Goal: Task Accomplishment & Management: Use online tool/utility

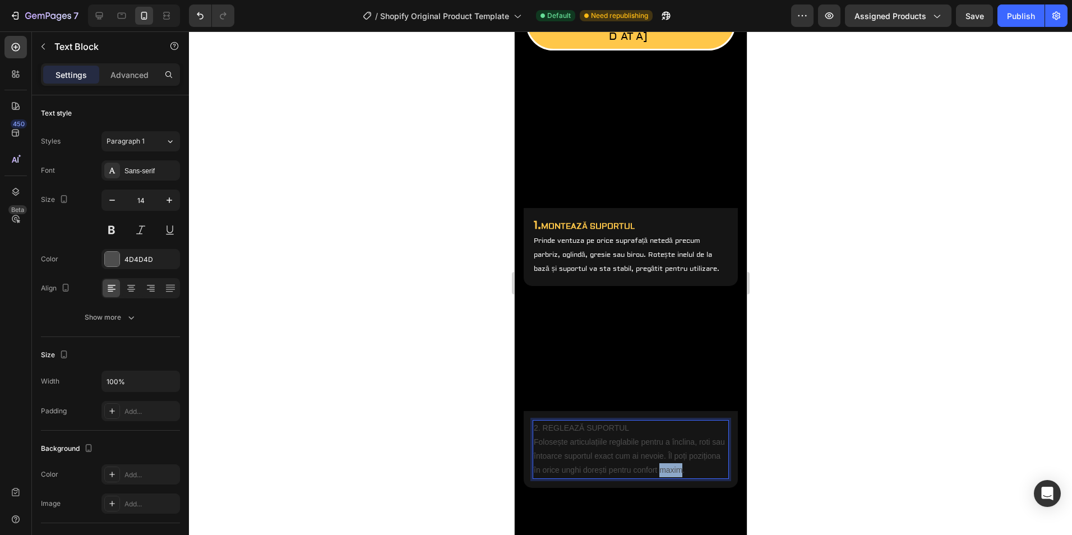
click at [710, 448] on p "2. REGLEAZĂ SUPORTUL Folosește articulațiile reglabile pentru a înclina, roti s…" at bounding box center [630, 449] width 194 height 57
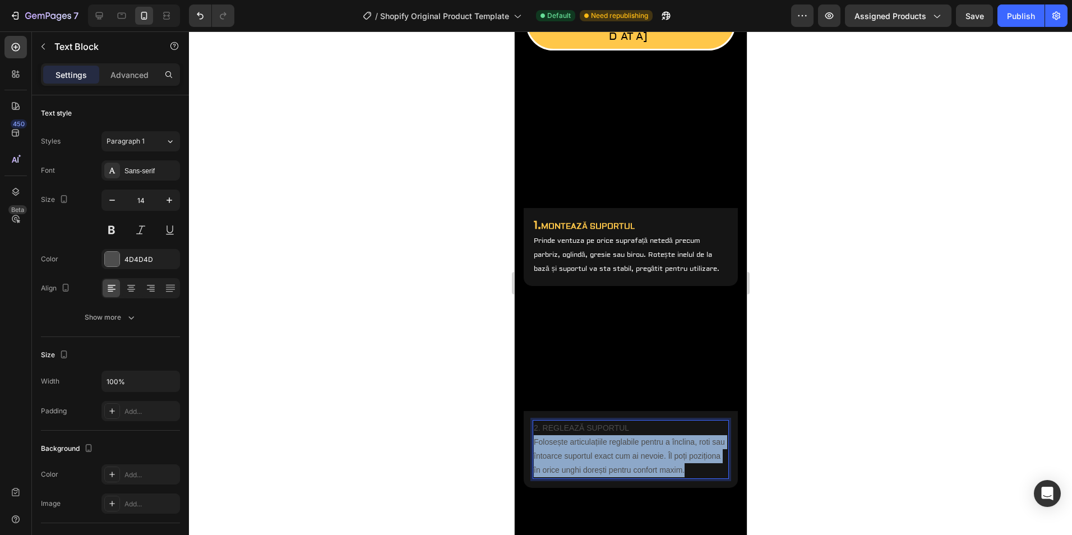
click at [710, 448] on p "2. REGLEAZĂ SUPORTUL Folosește articulațiile reglabile pentru a înclina, roti s…" at bounding box center [630, 449] width 194 height 57
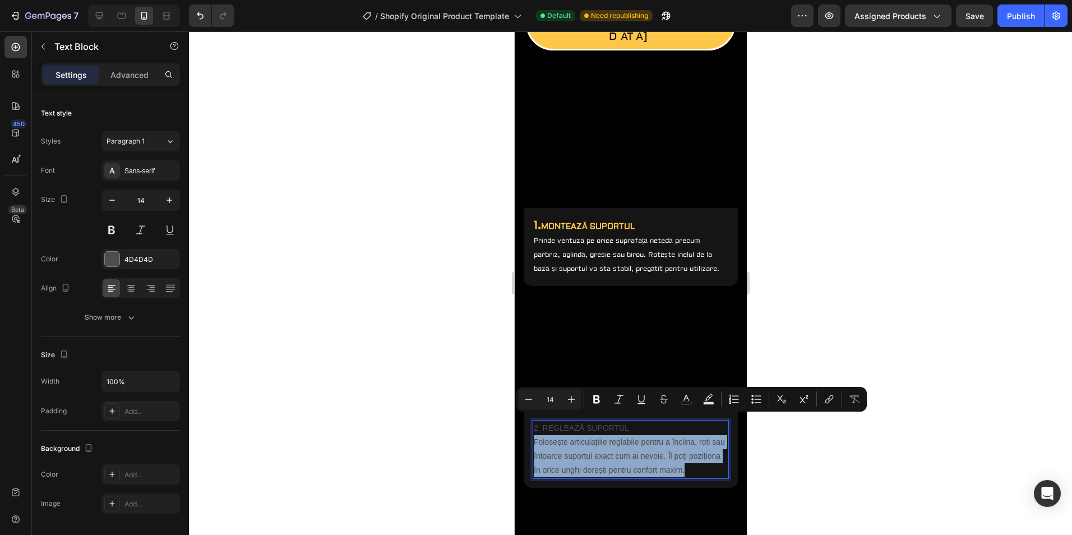
click at [608, 429] on p "2. REGLEAZĂ SUPORTUL Folosește articulațiile reglabile pentru a înclina, roti s…" at bounding box center [630, 449] width 194 height 57
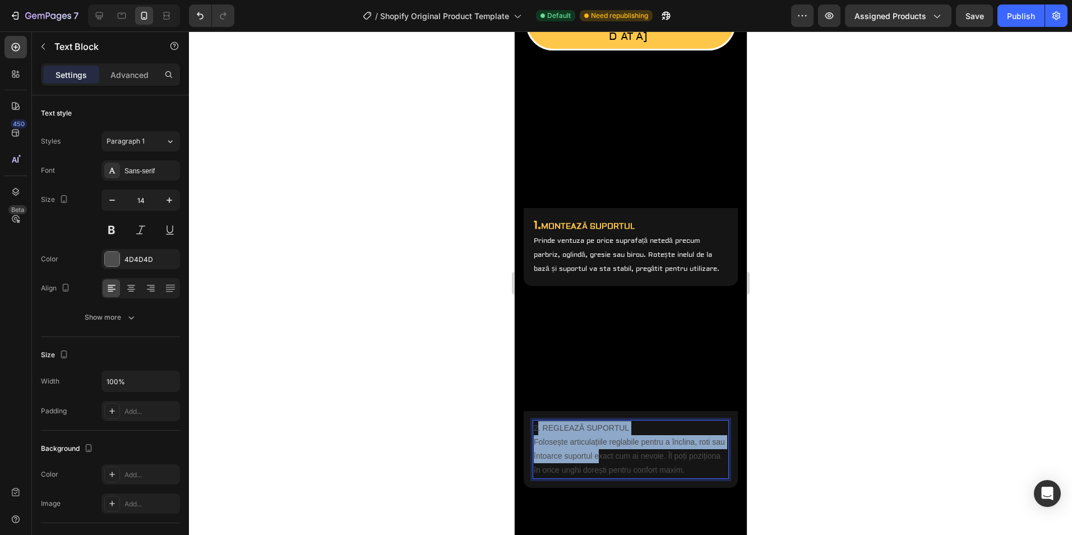
drag, startPoint x: 536, startPoint y: 407, endPoint x: 613, endPoint y: 430, distance: 80.4
click at [613, 430] on p "2. REGLEAZĂ SUPORTUL Folosește articulațiile reglabile pentru a înclina, roti s…" at bounding box center [630, 449] width 194 height 57
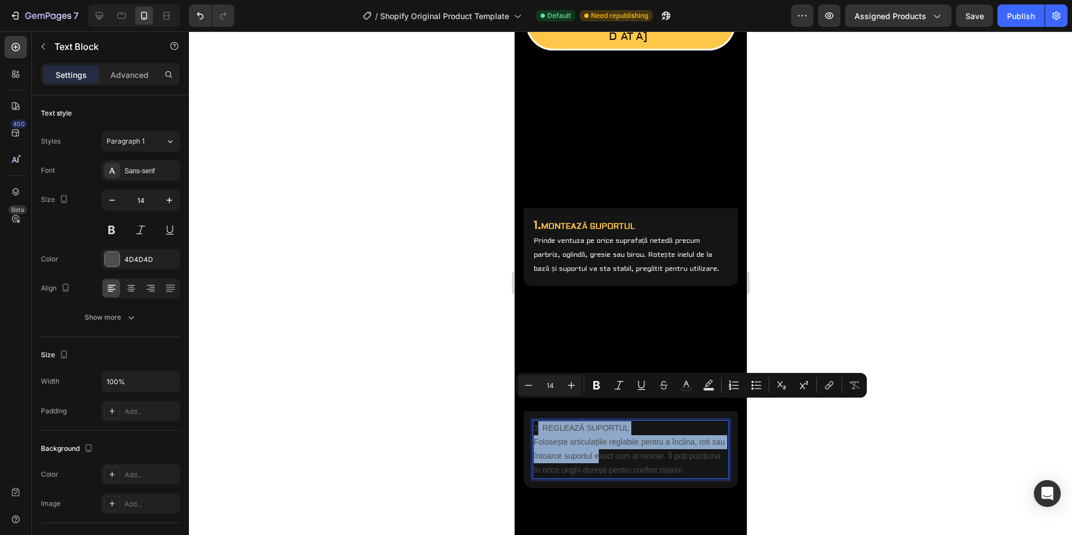
click at [597, 439] on p "2. REGLEAZĂ SUPORTUL Folosește articulațiile reglabile pentru a înclina, roti s…" at bounding box center [630, 449] width 194 height 57
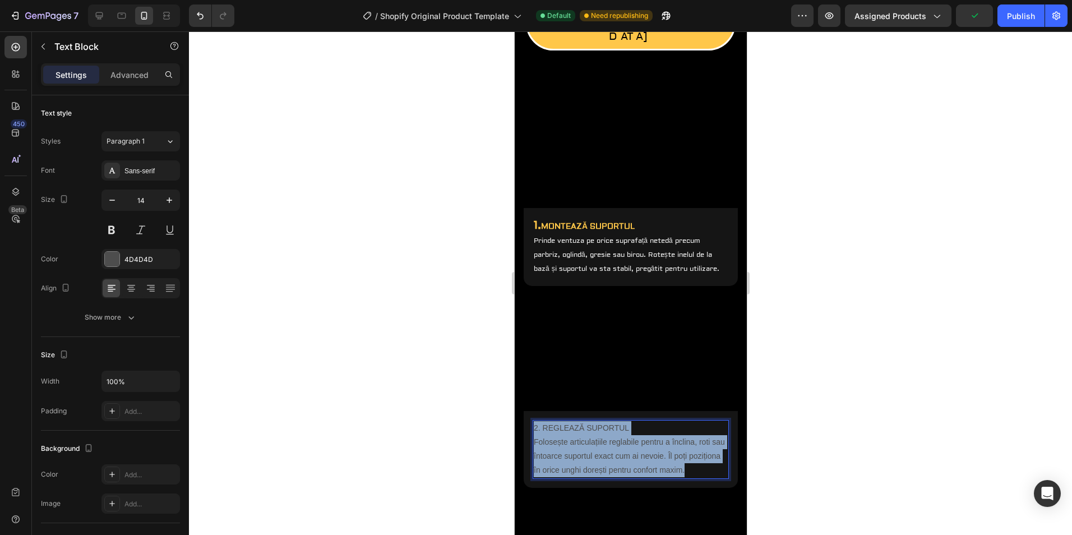
drag, startPoint x: 534, startPoint y: 407, endPoint x: 717, endPoint y: 451, distance: 188.6
click at [717, 451] on p "2. REGLEAZĂ SUPORTUL Folosește articulațiile reglabile pentru a înclina, roti s…" at bounding box center [630, 449] width 194 height 57
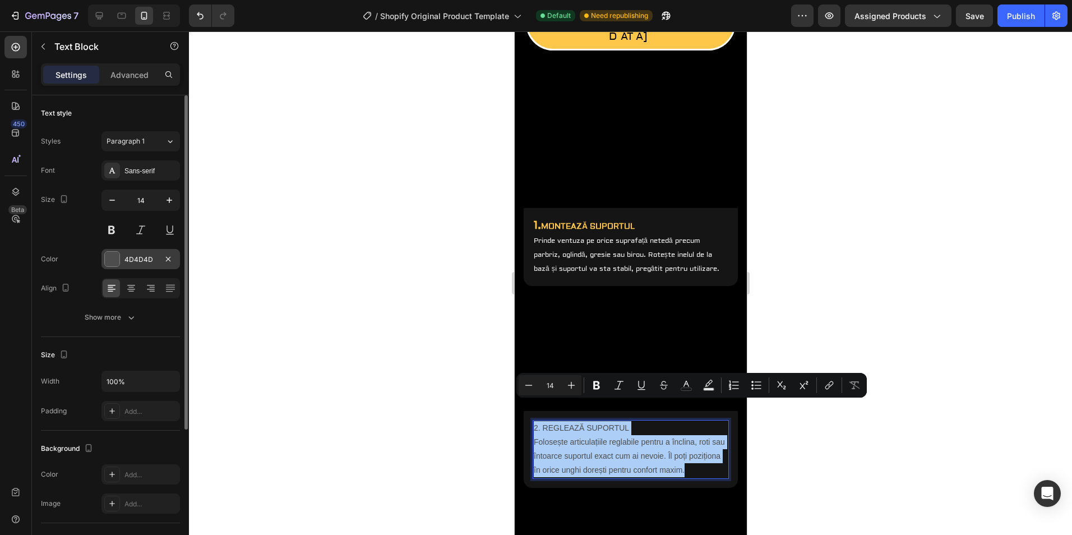
click at [112, 260] on div at bounding box center [112, 259] width 15 height 15
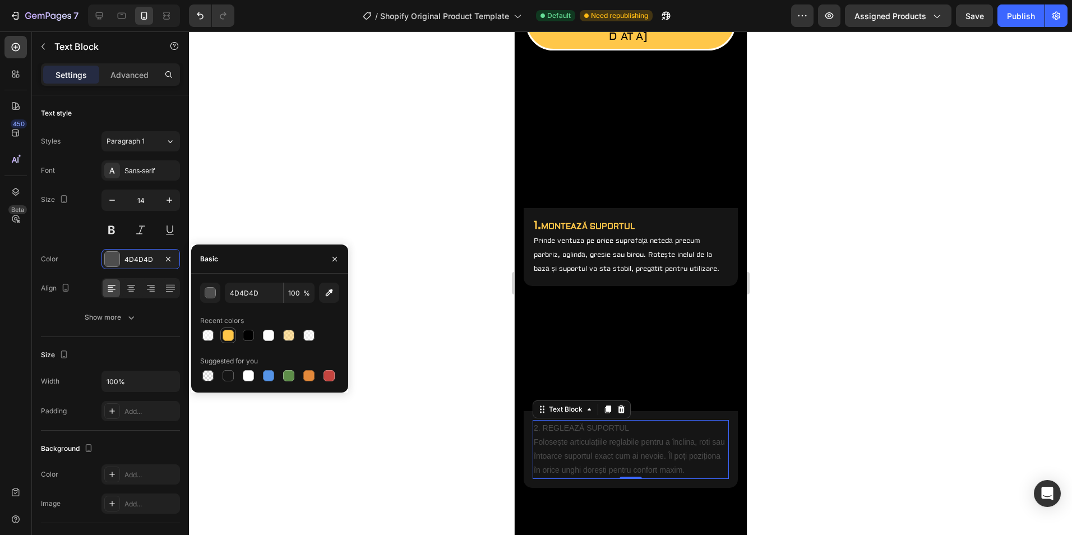
click at [233, 333] on div at bounding box center [228, 335] width 11 height 11
type input "FFC749"
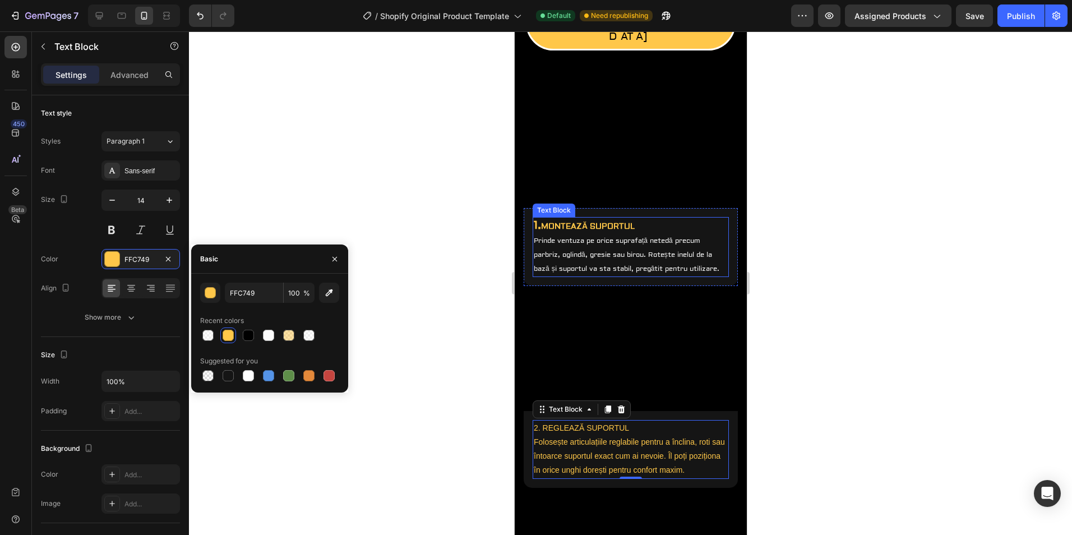
click at [614, 222] on strong "MONTEAZĂ SUPORTUL" at bounding box center [588, 227] width 94 height 10
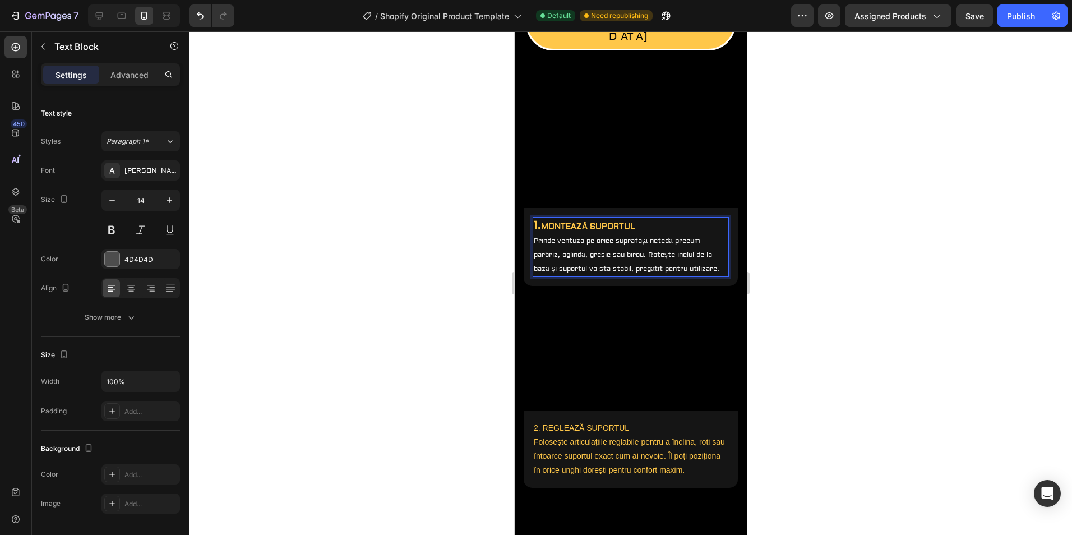
click at [614, 222] on strong "MONTEAZĂ SUPORTUL" at bounding box center [588, 227] width 94 height 10
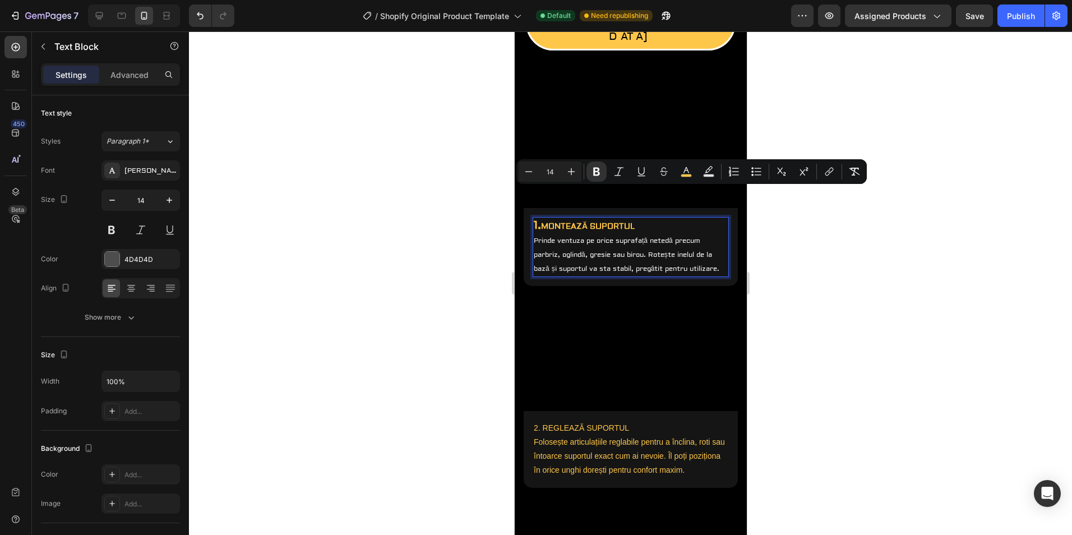
type input "20"
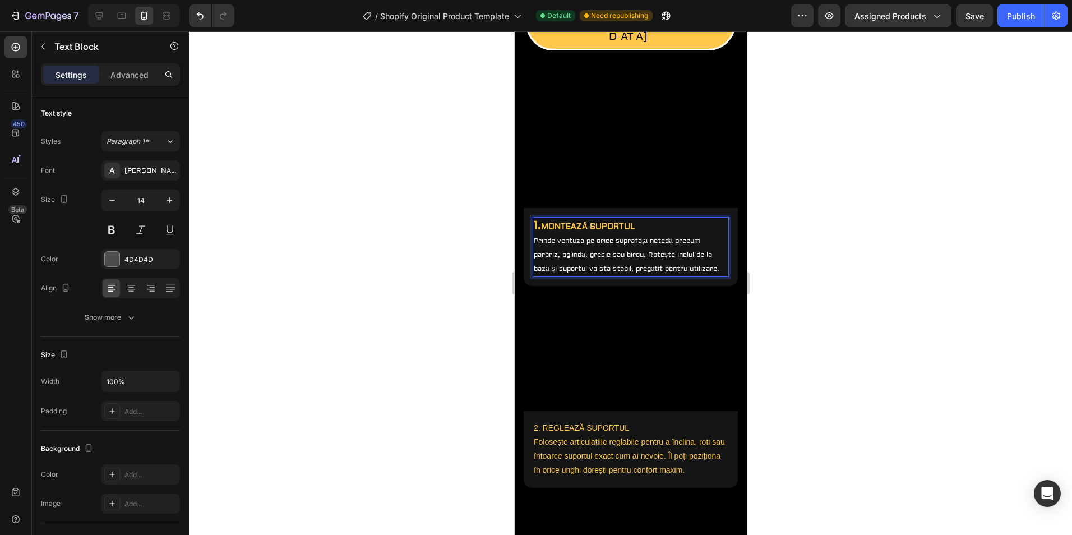
click at [537, 218] on strong "1." at bounding box center [536, 225] width 7 height 14
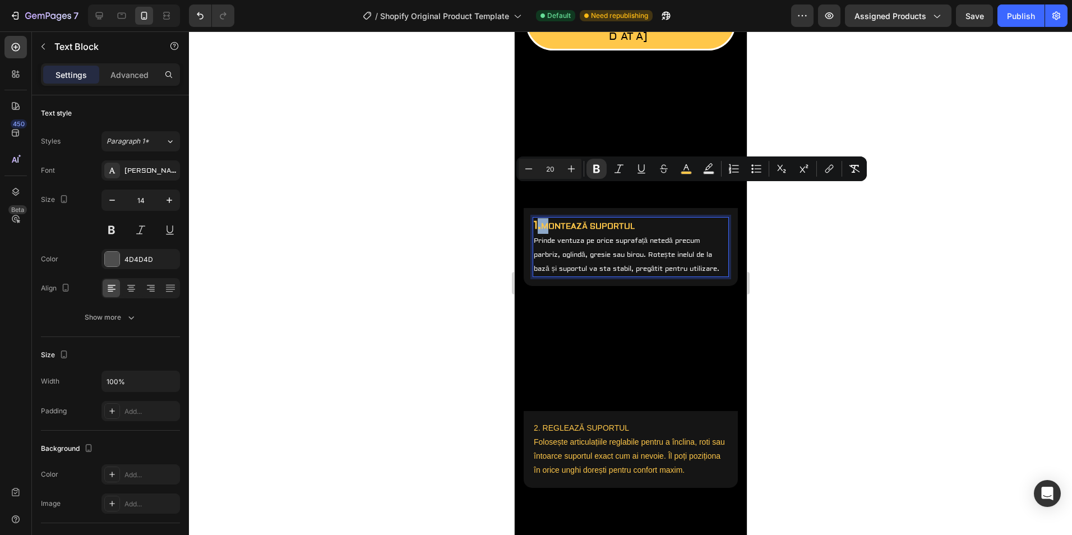
type input "12"
click at [579, 234] on p "Prinde ventuza pe orice suprafață netedă precum" at bounding box center [630, 241] width 194 height 14
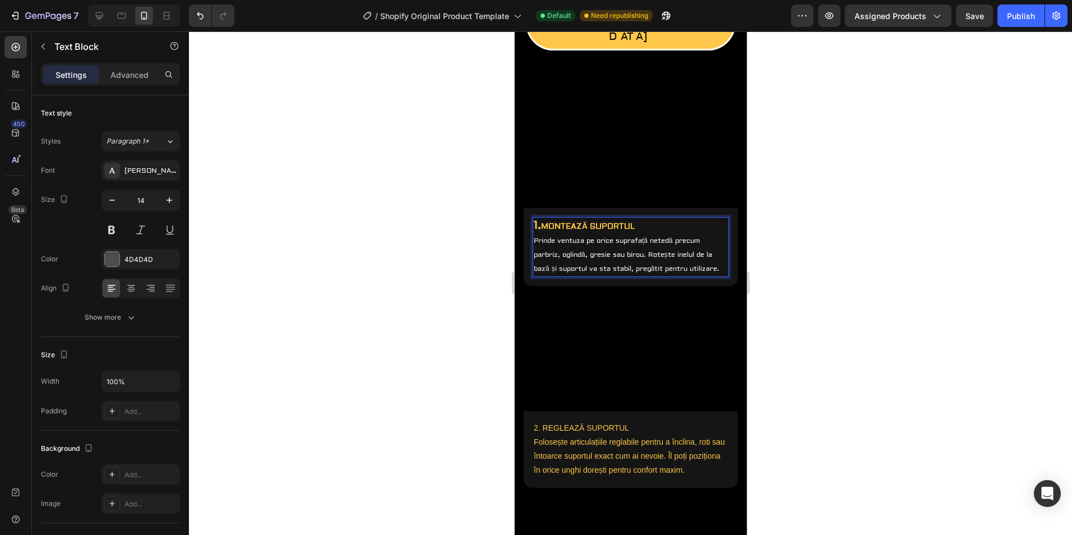
click at [577, 222] on strong "MONTEAZĂ SUPORTUL" at bounding box center [588, 227] width 94 height 10
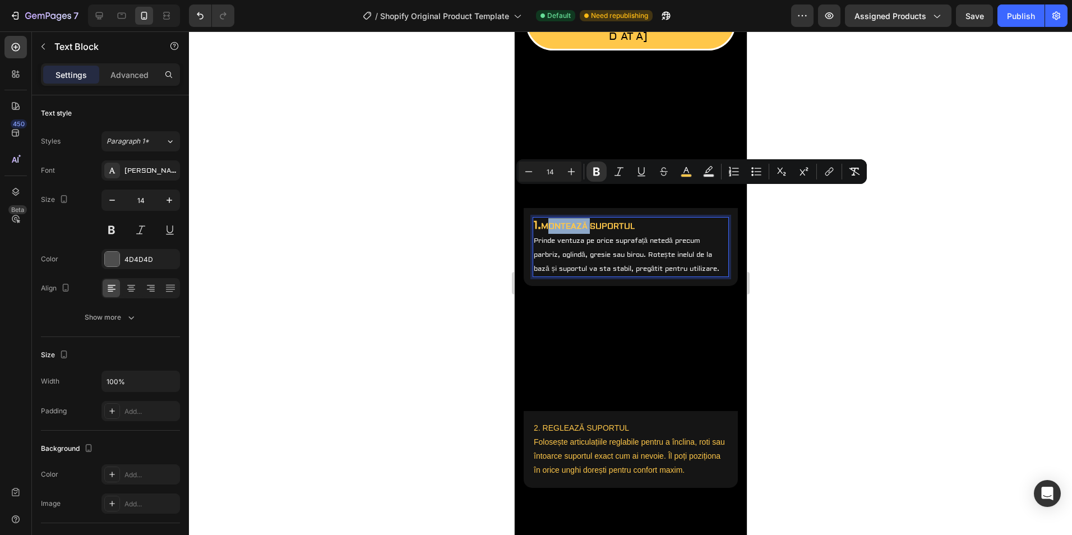
type input "12"
click at [573, 237] on span "Prinde ventuza pe orice suprafață netedă precum" at bounding box center [616, 241] width 167 height 8
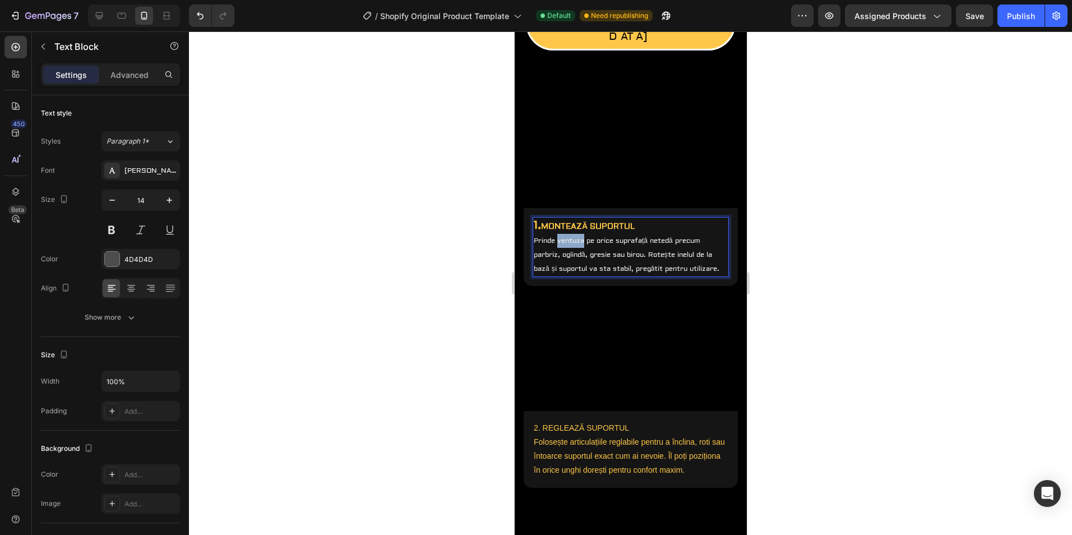
click at [573, 237] on span "Prinde ventuza pe orice suprafață netedă precum" at bounding box center [616, 241] width 167 height 8
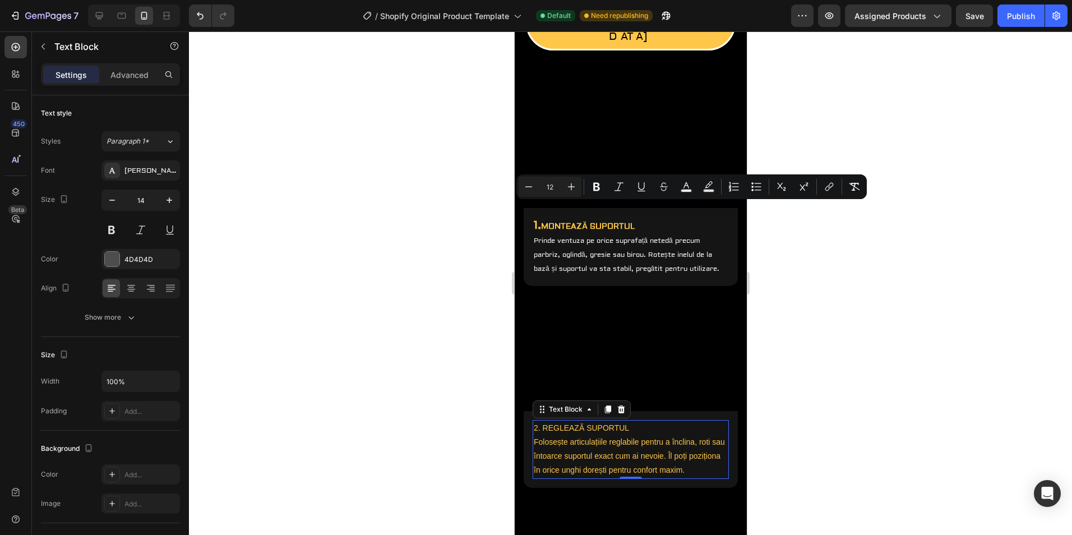
click at [552, 421] on p "2. REGLEAZĂ SUPORTUL Folosește articulațiile reglabile pentru a înclina, roti s…" at bounding box center [630, 449] width 194 height 57
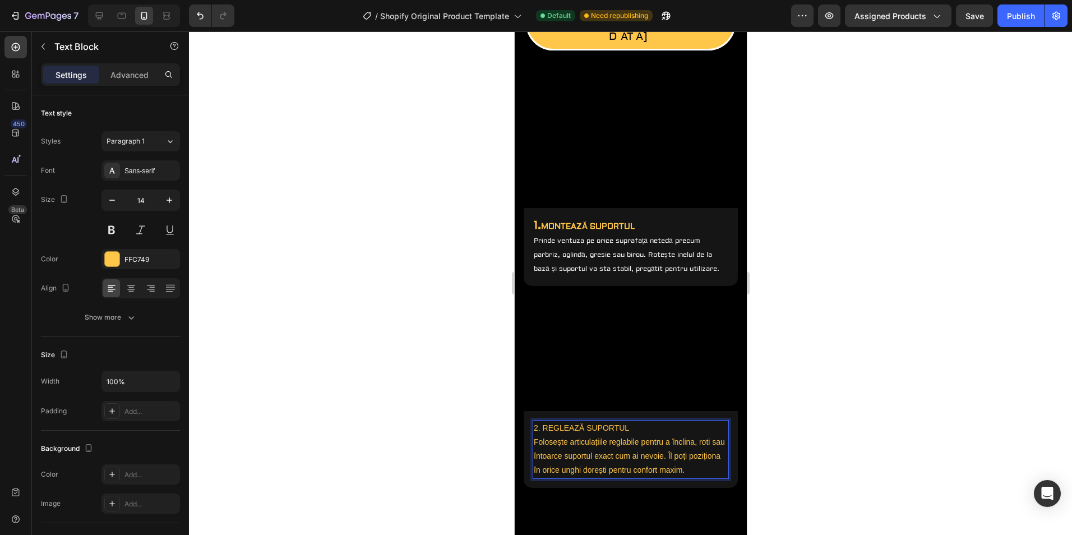
click at [552, 421] on p "2. REGLEAZĂ SUPORTUL Folosește articulațiile reglabile pentru a înclina, roti s…" at bounding box center [630, 449] width 194 height 57
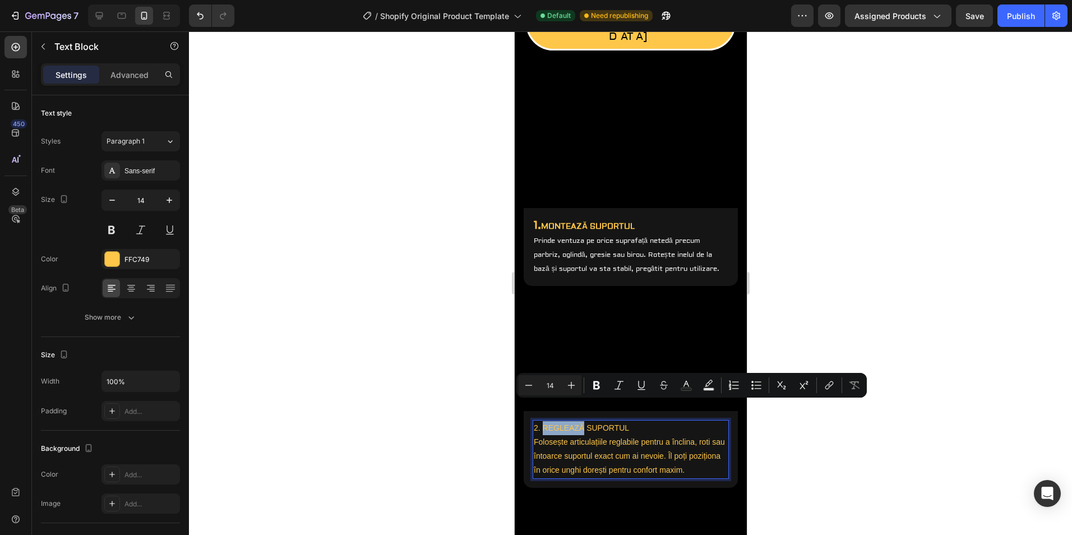
click at [552, 421] on p "2. REGLEAZĂ SUPORTUL Folosește articulațiile reglabile pentru a înclina, roti s…" at bounding box center [630, 449] width 194 height 57
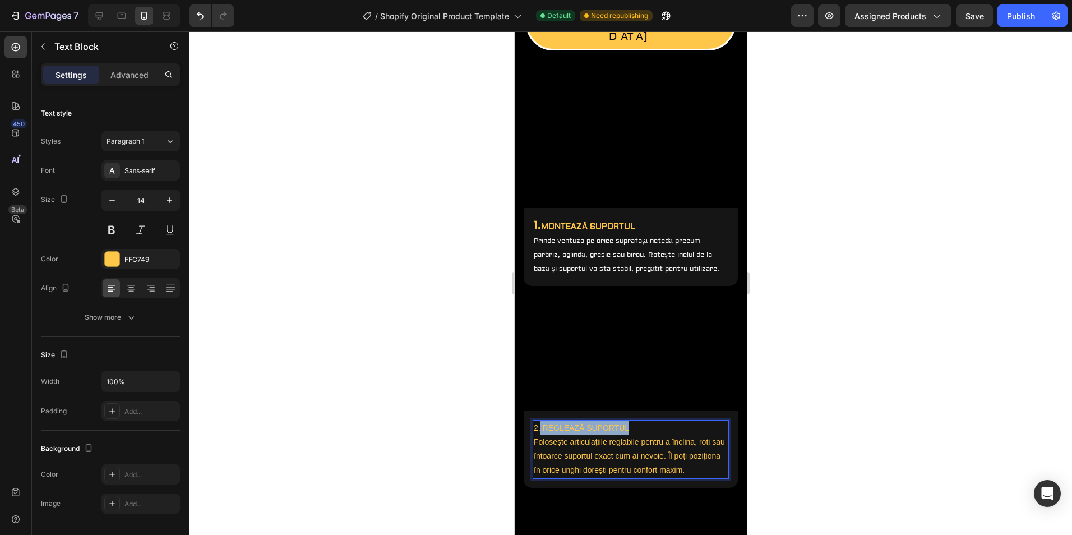
drag, startPoint x: 629, startPoint y: 406, endPoint x: 541, endPoint y: 405, distance: 88.6
click at [541, 421] on p "2. REGLEAZĂ SUPORTUL Folosește articulațiile reglabile pentru a înclina, roti s…" at bounding box center [630, 449] width 194 height 57
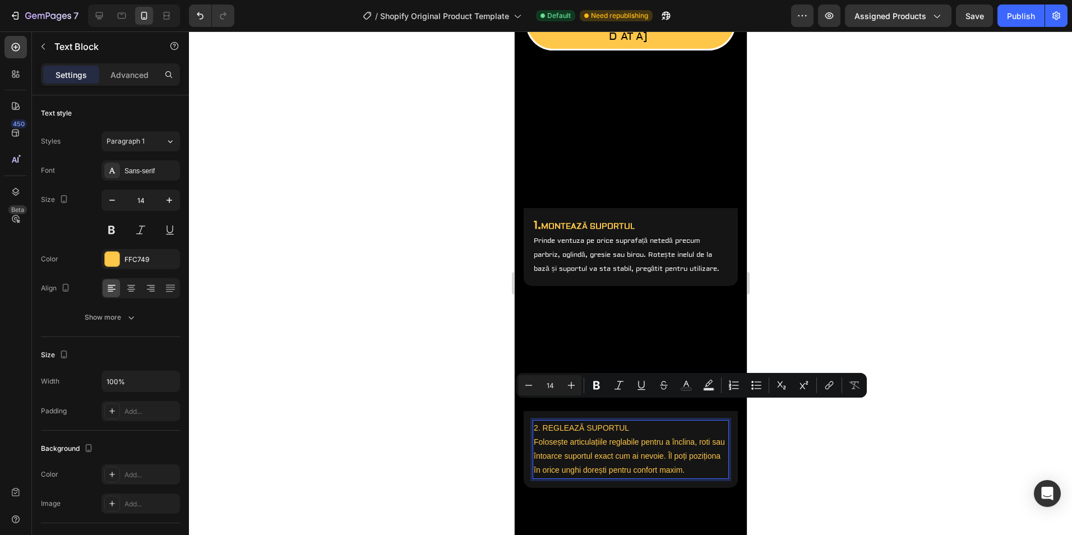
drag, startPoint x: 591, startPoint y: 418, endPoint x: 597, endPoint y: 417, distance: 6.4
click at [591, 421] on p "2. REGLEAZĂ SUPORTUL Folosește articulațiile reglabile pentru a înclina, roti s…" at bounding box center [630, 449] width 194 height 57
drag, startPoint x: 633, startPoint y: 405, endPoint x: 535, endPoint y: 403, distance: 98.7
click at [535, 421] on p "2. REGLEAZĂ SUPORTUL Folosește articulațiile reglabile pentru a înclina, roti s…" at bounding box center [630, 449] width 194 height 57
click at [597, 385] on icon "Editor contextual toolbar" at bounding box center [596, 385] width 7 height 8
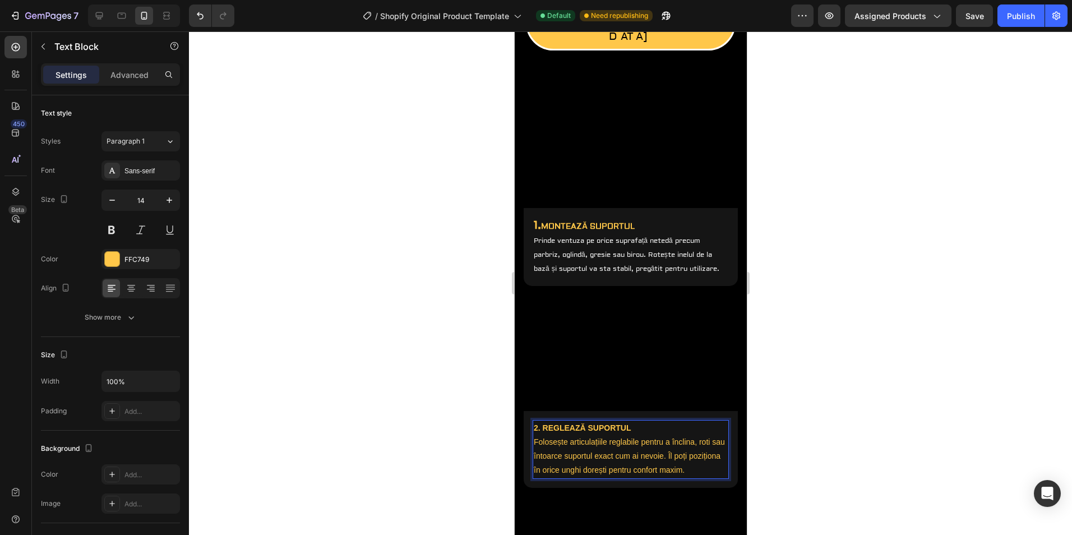
click at [536, 423] on strong "2. REGLEAZĂ SUPORTUL" at bounding box center [581, 427] width 97 height 9
click at [540, 423] on strong "2. REGLEAZĂ SUPORTUL" at bounding box center [581, 427] width 97 height 9
drag, startPoint x: 540, startPoint y: 408, endPoint x: 533, endPoint y: 409, distance: 6.3
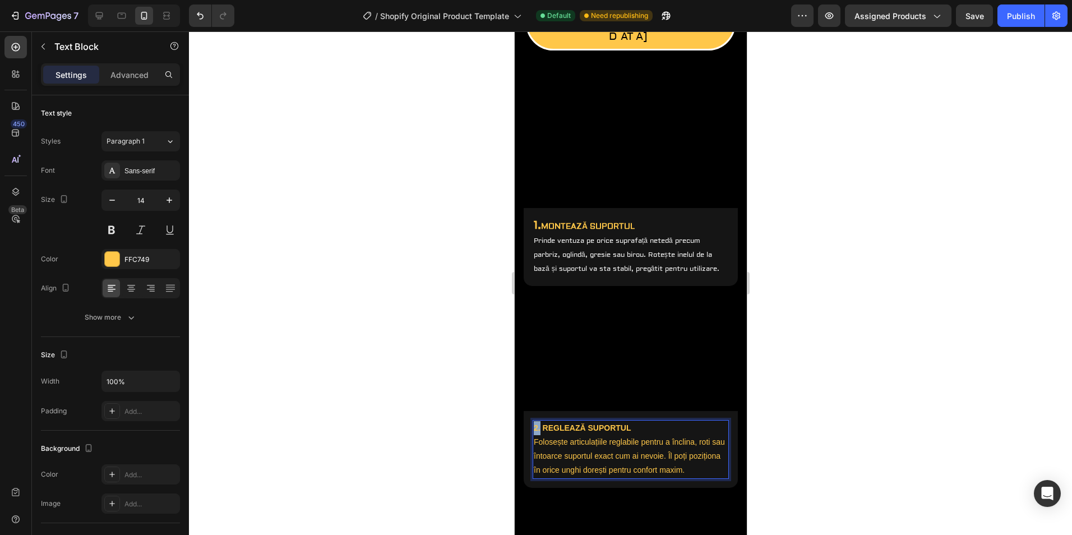
click at [533, 423] on strong "2. REGLEAZĂ SUPORTUL" at bounding box center [581, 427] width 97 height 9
click at [543, 423] on strong "2. REGLEAZĂ SUPORTUL" at bounding box center [581, 427] width 97 height 9
click at [536, 423] on strong "2. REGLEAZĂ SUPORTUL" at bounding box center [581, 427] width 97 height 9
click at [538, 423] on strong "2. REGLEAZĂ SUPORTUL" at bounding box center [581, 427] width 97 height 9
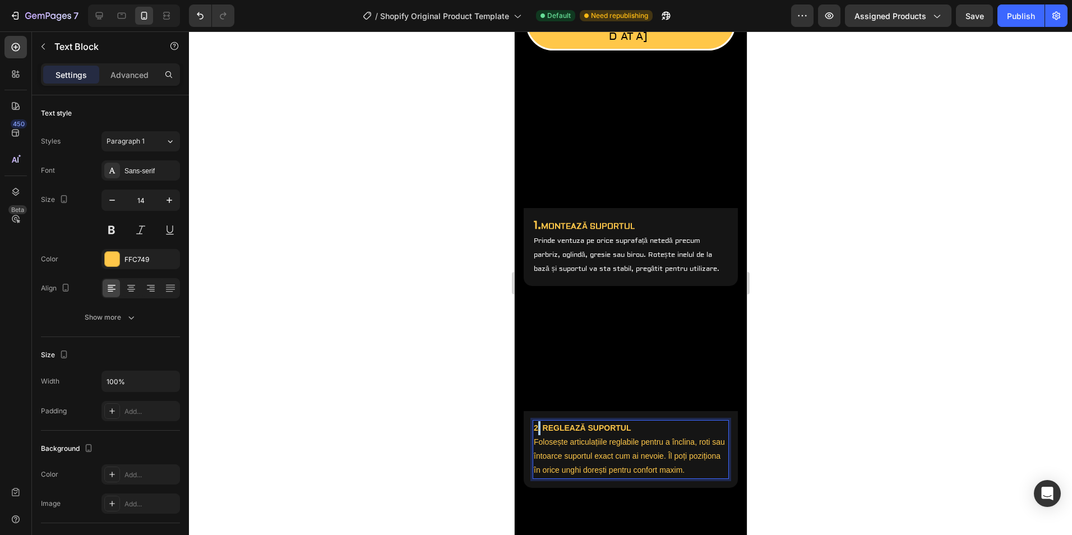
drag, startPoint x: 806, startPoint y: 389, endPoint x: 768, endPoint y: 395, distance: 38.1
click at [806, 389] on div at bounding box center [630, 283] width 883 height 504
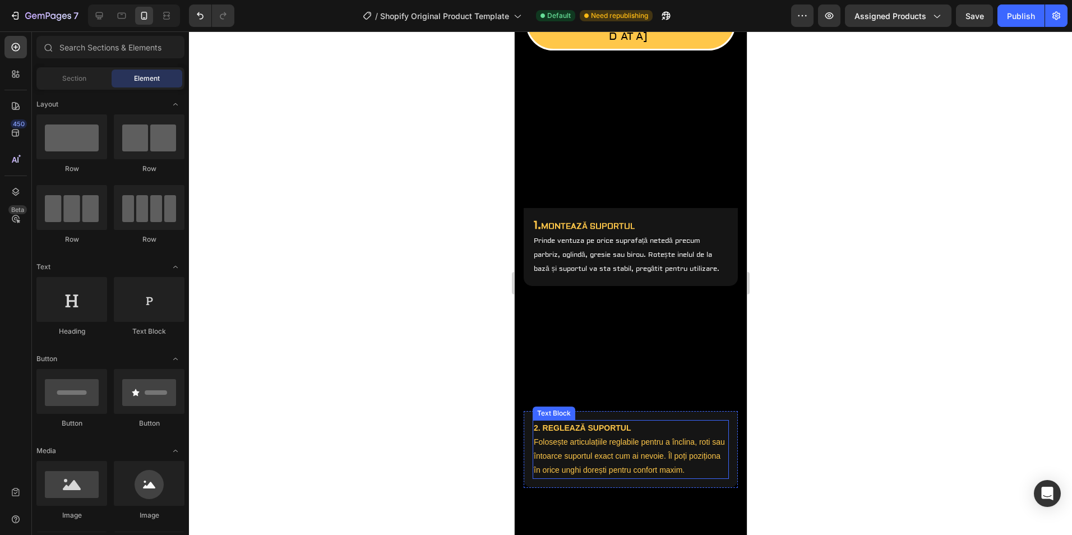
click at [581, 423] on strong "2. REGLEAZĂ SUPORTUL" at bounding box center [581, 427] width 97 height 9
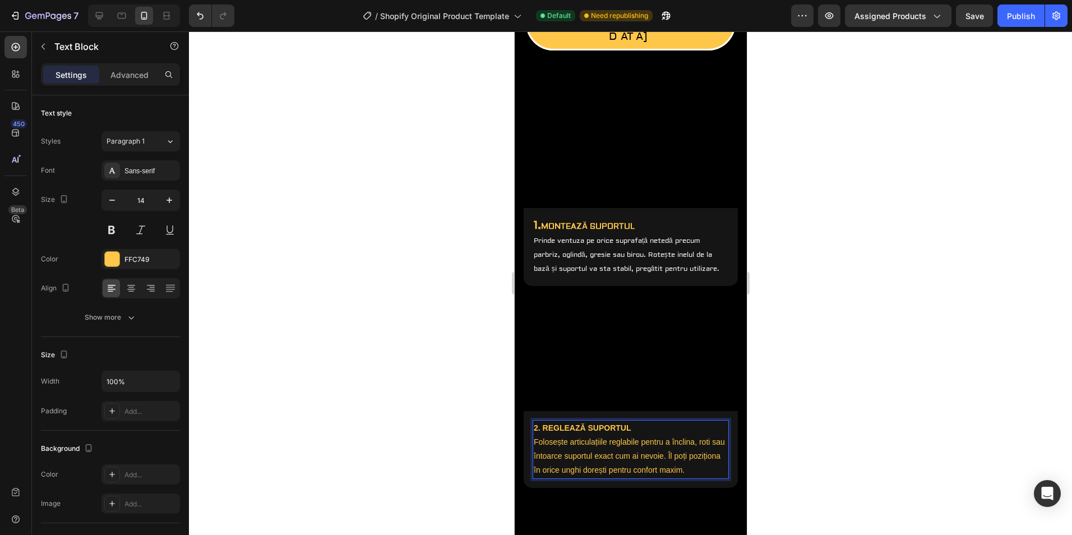
click at [539, 423] on strong "2. REGLEAZĂ SUPORTUL" at bounding box center [581, 427] width 97 height 9
click at [538, 423] on strong "2. REGLEAZĂ SUPORTUL" at bounding box center [581, 427] width 97 height 9
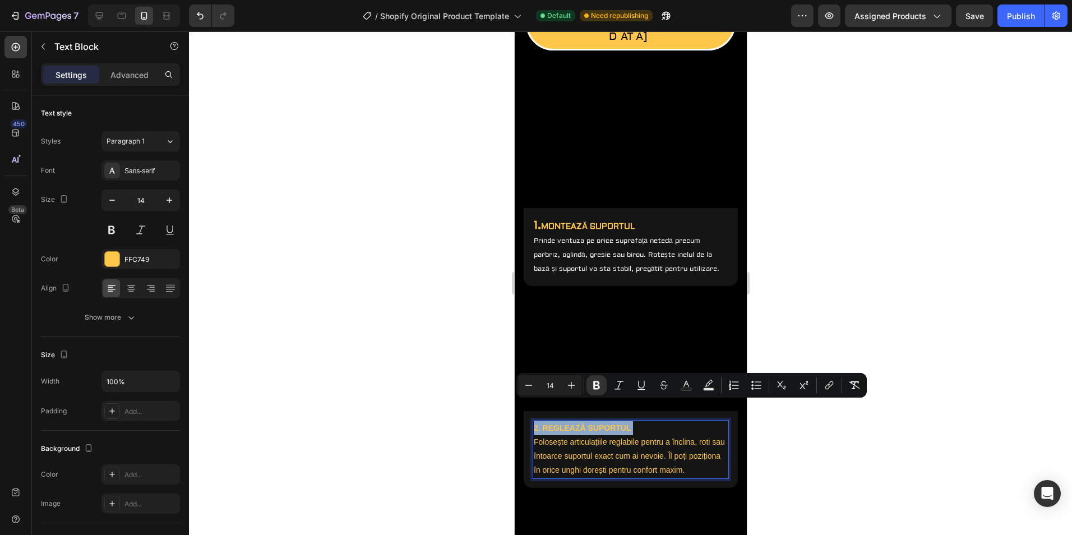
click at [538, 423] on strong "2. REGLEAZĂ SUPORTUL" at bounding box center [581, 427] width 97 height 9
click at [542, 423] on strong "2. REGLEAZĂ SUPORTUL" at bounding box center [581, 427] width 97 height 9
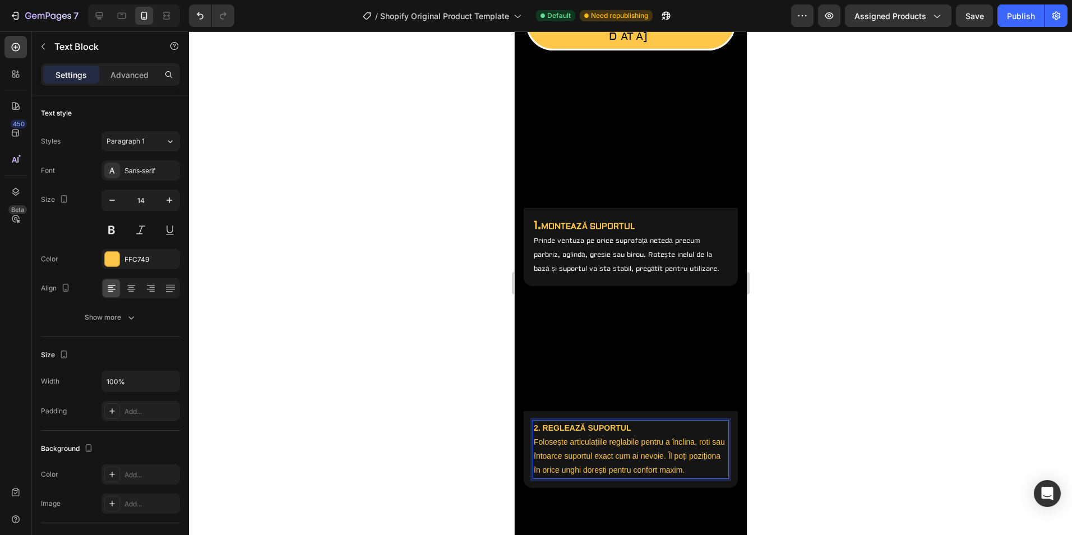
drag, startPoint x: 541, startPoint y: 407, endPoint x: 535, endPoint y: 408, distance: 5.7
click at [534, 423] on strong "2. REGLEAZĂ SUPORTUL" at bounding box center [581, 427] width 97 height 9
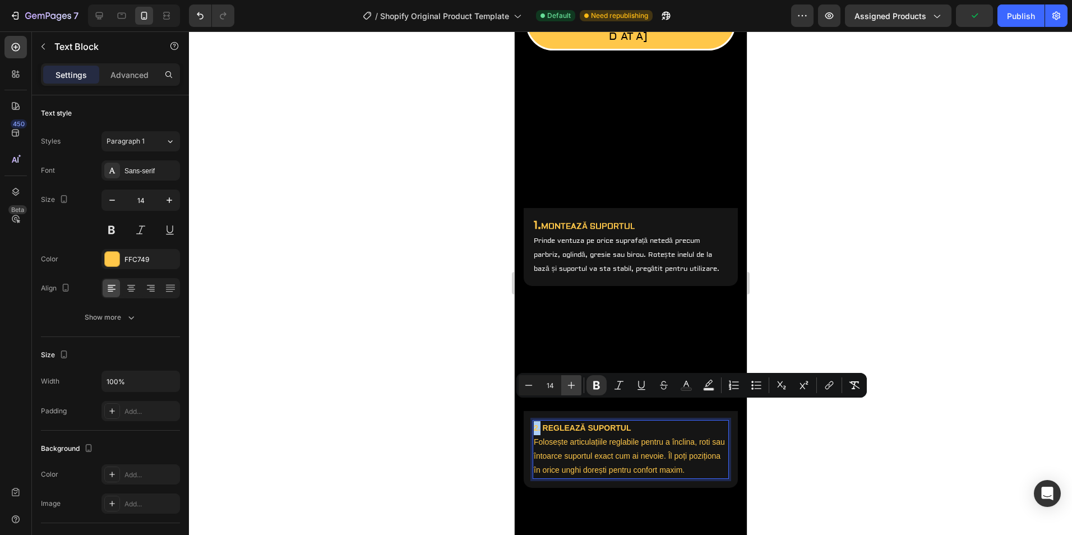
click at [572, 383] on icon "Editor contextual toolbar" at bounding box center [571, 385] width 7 height 7
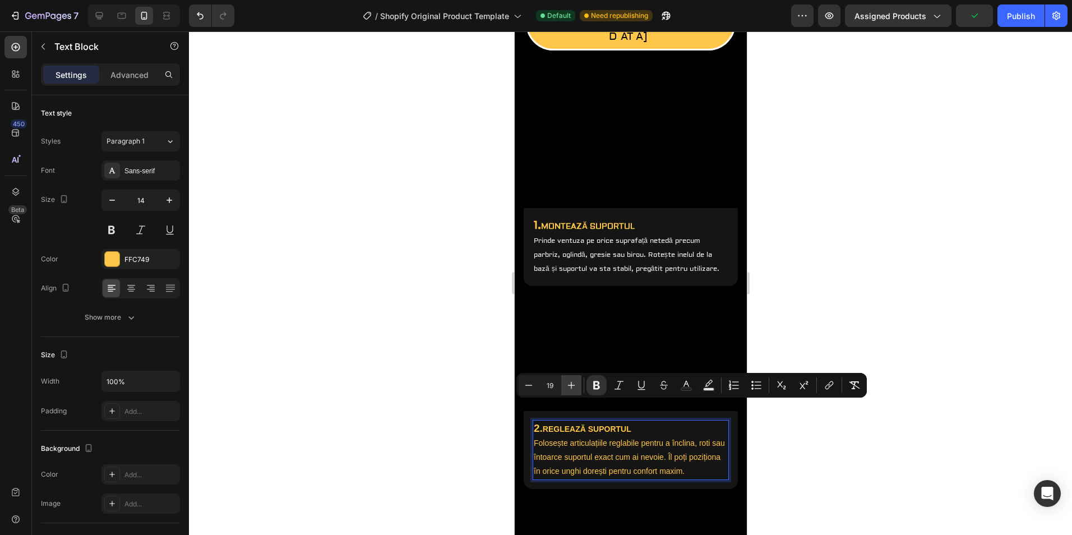
click at [572, 383] on icon "Editor contextual toolbar" at bounding box center [571, 385] width 7 height 7
type input "14"
click at [573, 421] on p "2. REGLEAZĂ SUPORTUL Folosește articulațiile reglabile pentru a înclina, roti s…" at bounding box center [630, 450] width 194 height 58
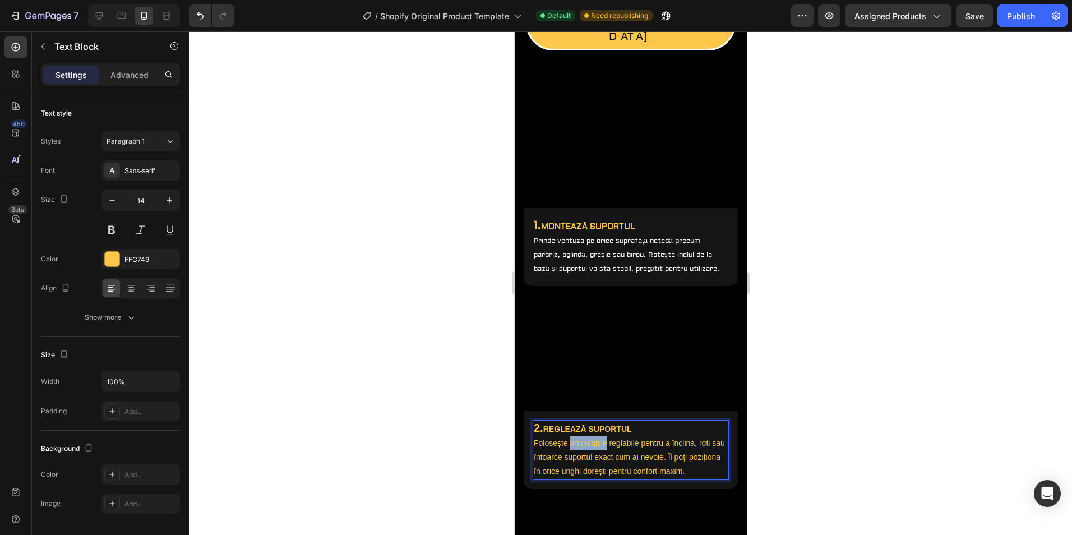
click at [573, 421] on p "2. REGLEAZĂ SUPORTUL Folosește articulațiile reglabile pentru a înclina, roti s…" at bounding box center [630, 450] width 194 height 58
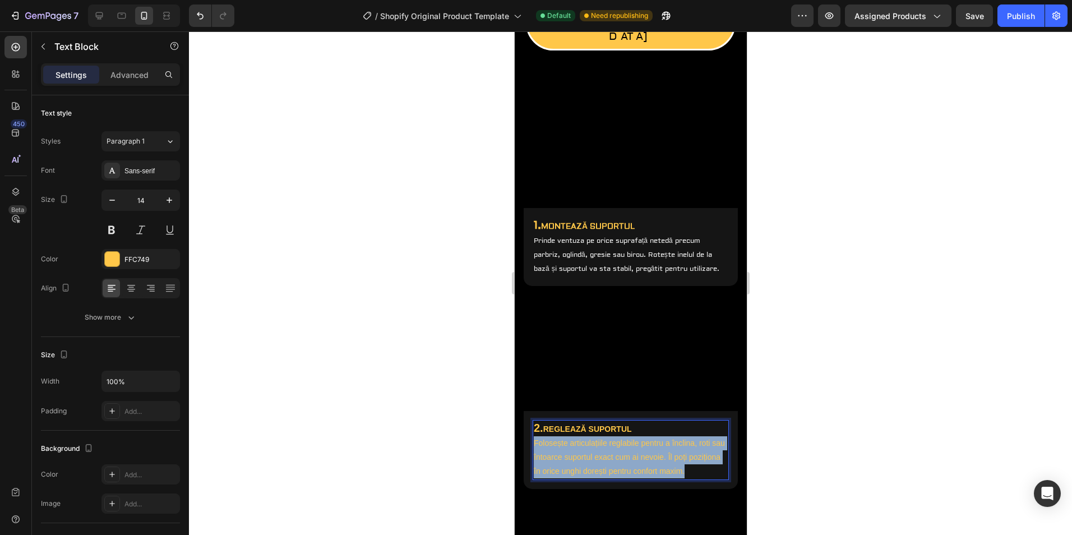
click at [573, 421] on p "2. REGLEAZĂ SUPORTUL Folosește articulațiile reglabile pentru a înclina, roti s…" at bounding box center [630, 450] width 194 height 58
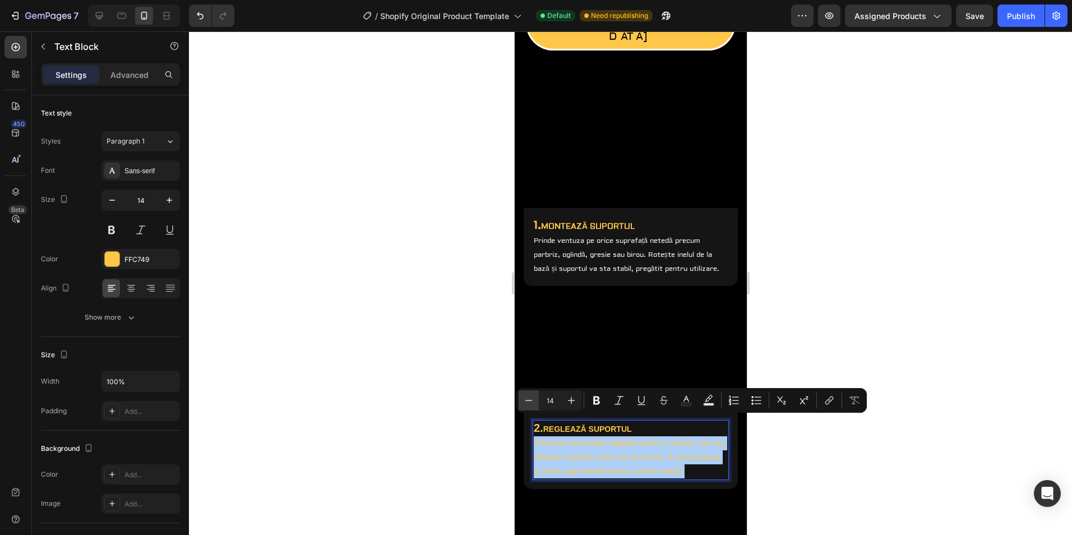
click at [534, 399] on icon "Editor contextual toolbar" at bounding box center [528, 400] width 11 height 11
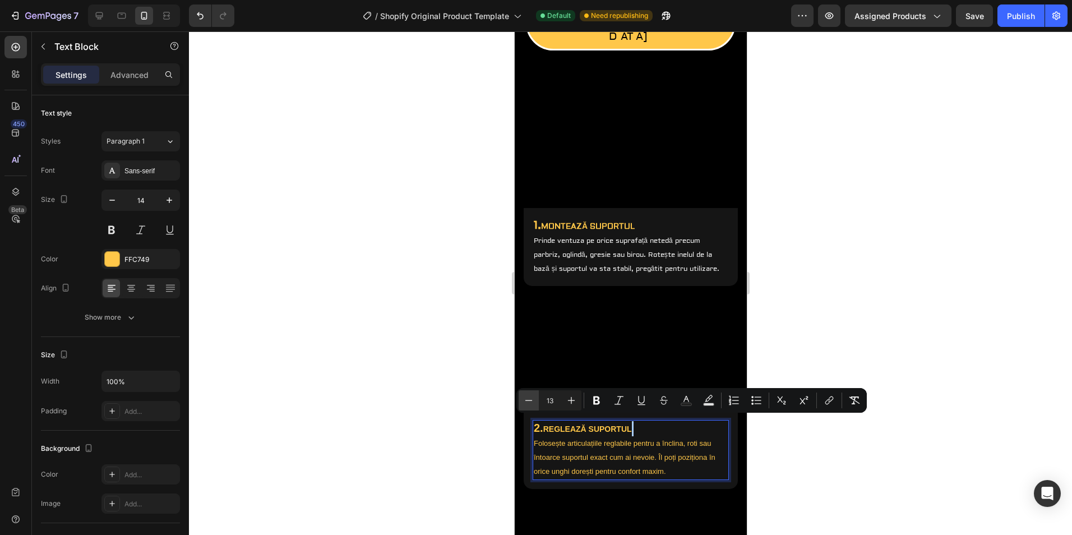
click at [534, 399] on icon "Editor contextual toolbar" at bounding box center [528, 400] width 11 height 11
type input "12"
click at [480, 404] on div at bounding box center [630, 283] width 883 height 504
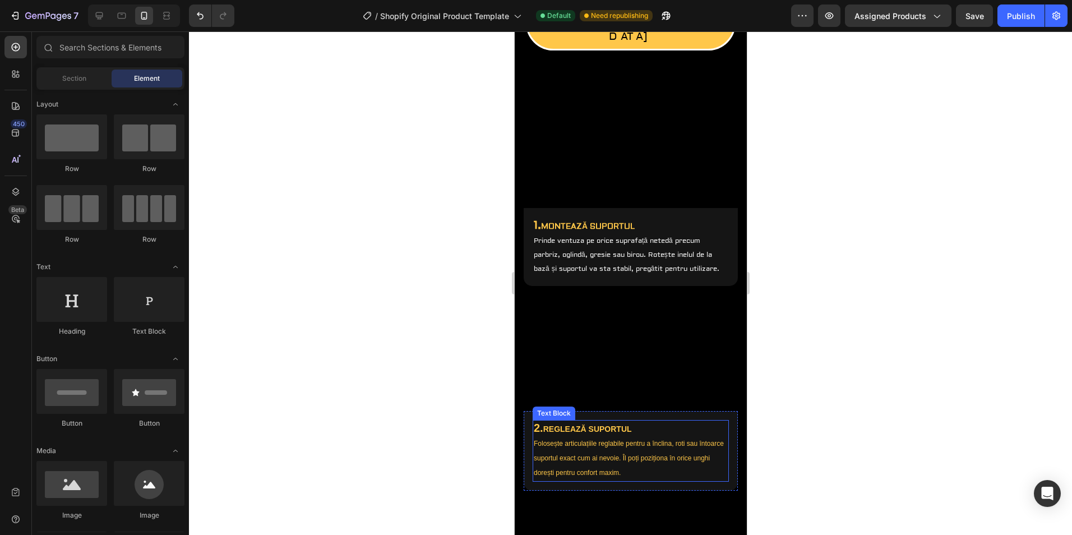
click at [612, 440] on span "Folosește articulațiile reglabile pentru a înclina, roti sau întoarce suportul …" at bounding box center [628, 458] width 190 height 37
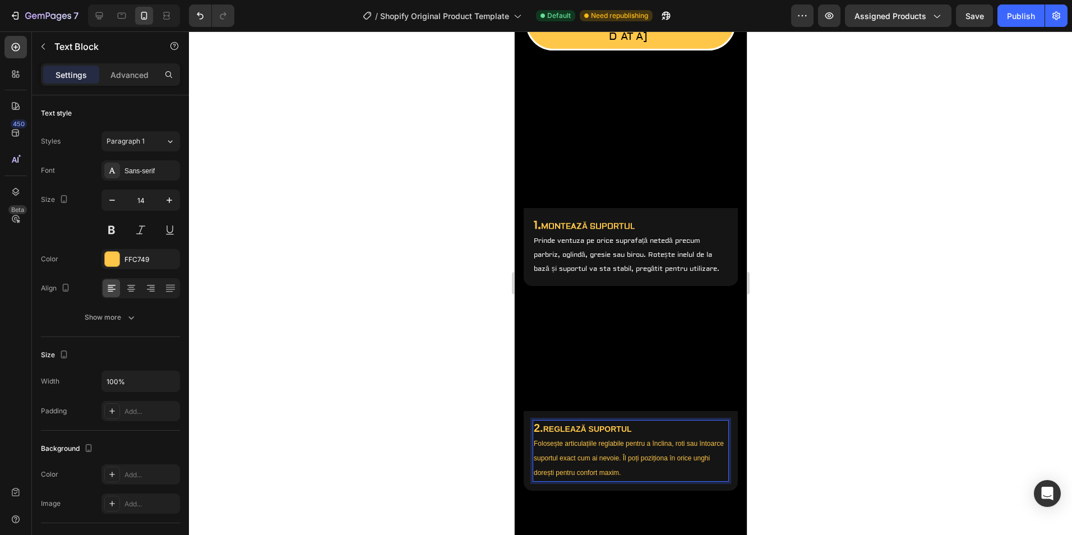
click at [612, 440] on span "Folosește articulațiile reglabile pentru a înclina, roti sau întoarce suportul …" at bounding box center [628, 458] width 190 height 37
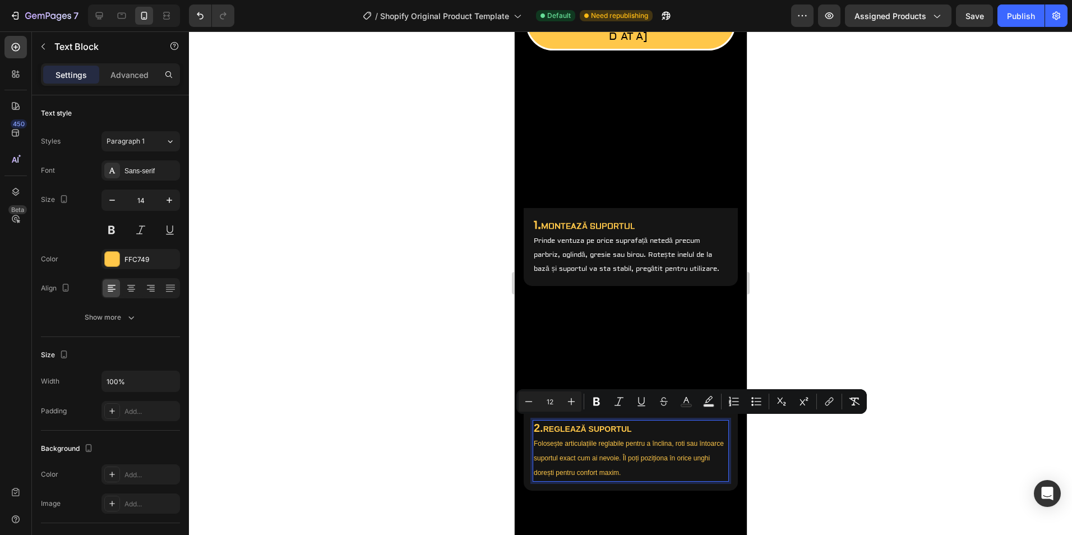
click at [612, 440] on span "Folosește articulațiile reglabile pentru a înclina, roti sau întoarce suportul …" at bounding box center [628, 458] width 190 height 37
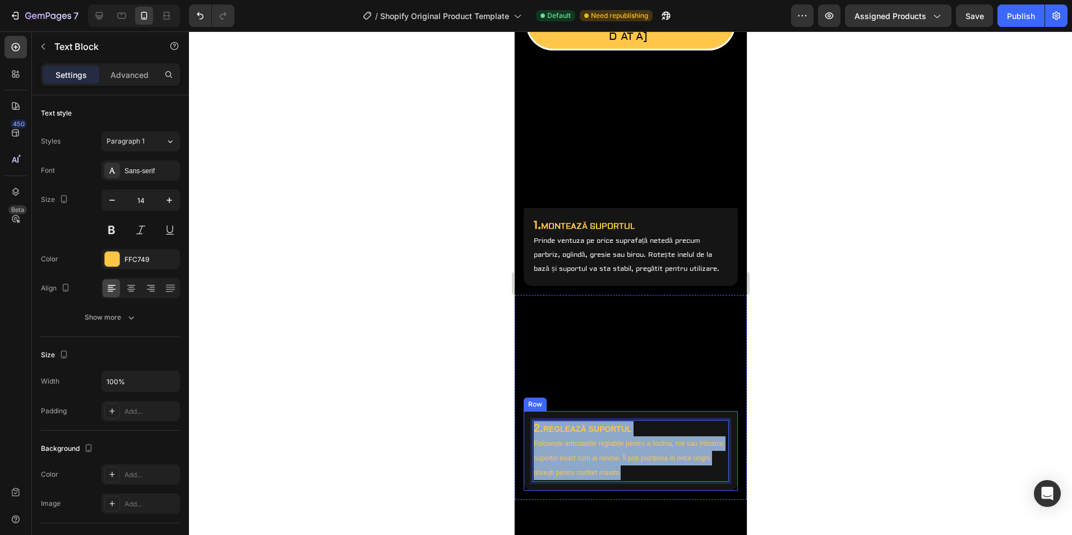
drag, startPoint x: 639, startPoint y: 450, endPoint x: 527, endPoint y: 408, distance: 120.5
click at [524, 411] on div "2. REGLEAZĂ SUPORTUL Folosește articulațiile reglabile pentru a înclina, roti s…" at bounding box center [630, 451] width 214 height 80
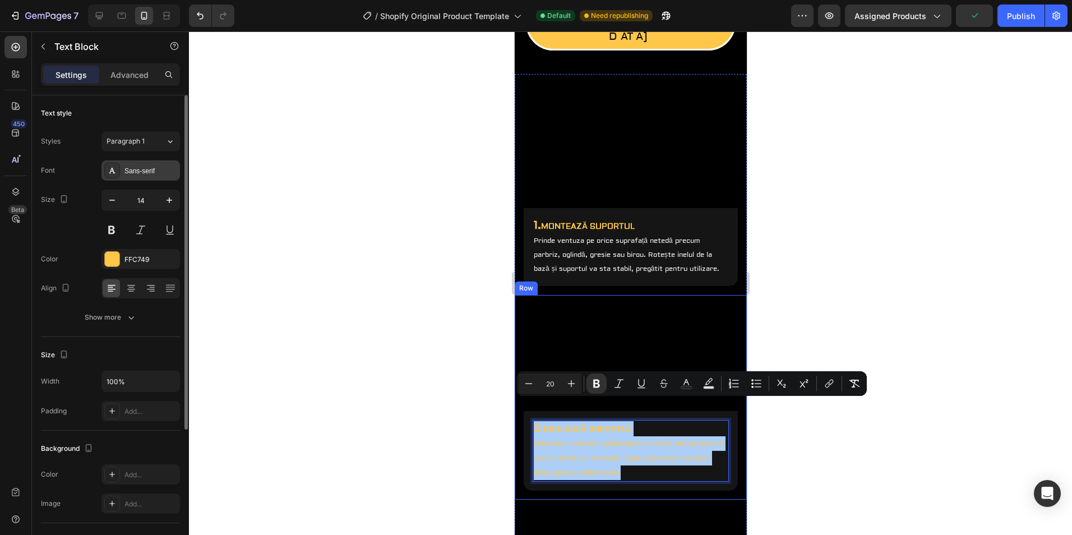
click at [143, 169] on div "Sans-serif" at bounding box center [151, 171] width 53 height 10
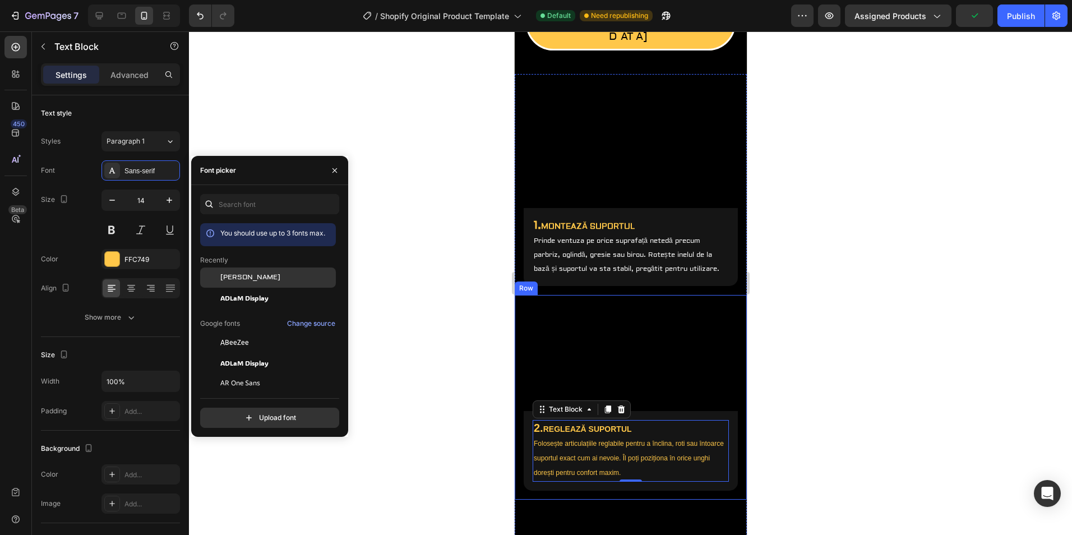
drag, startPoint x: 245, startPoint y: 276, endPoint x: 251, endPoint y: 277, distance: 6.3
click at [245, 276] on div "[PERSON_NAME]" at bounding box center [276, 278] width 113 height 10
click at [425, 279] on div at bounding box center [630, 283] width 883 height 504
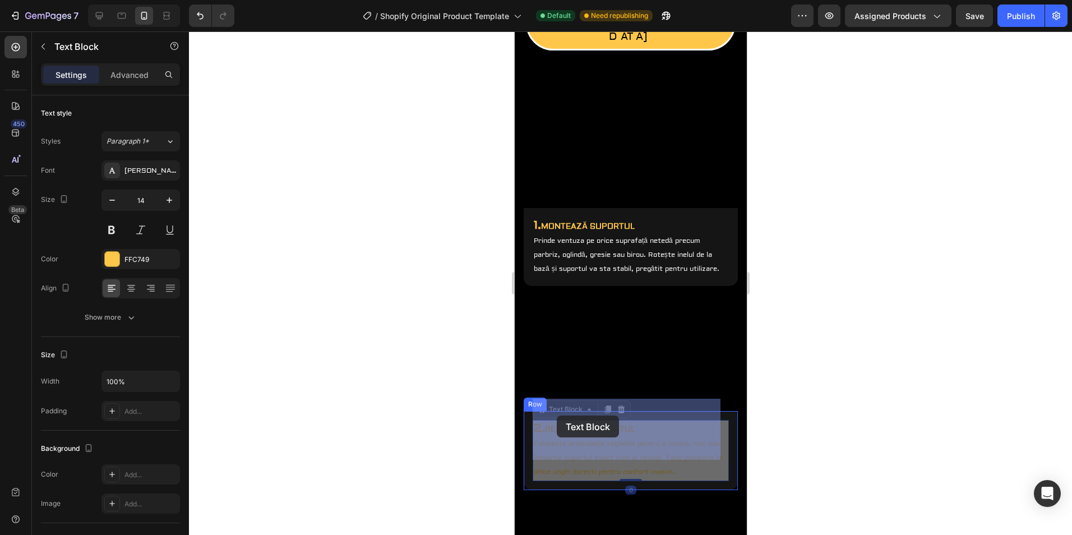
drag, startPoint x: 536, startPoint y: 421, endPoint x: 557, endPoint y: 418, distance: 21.5
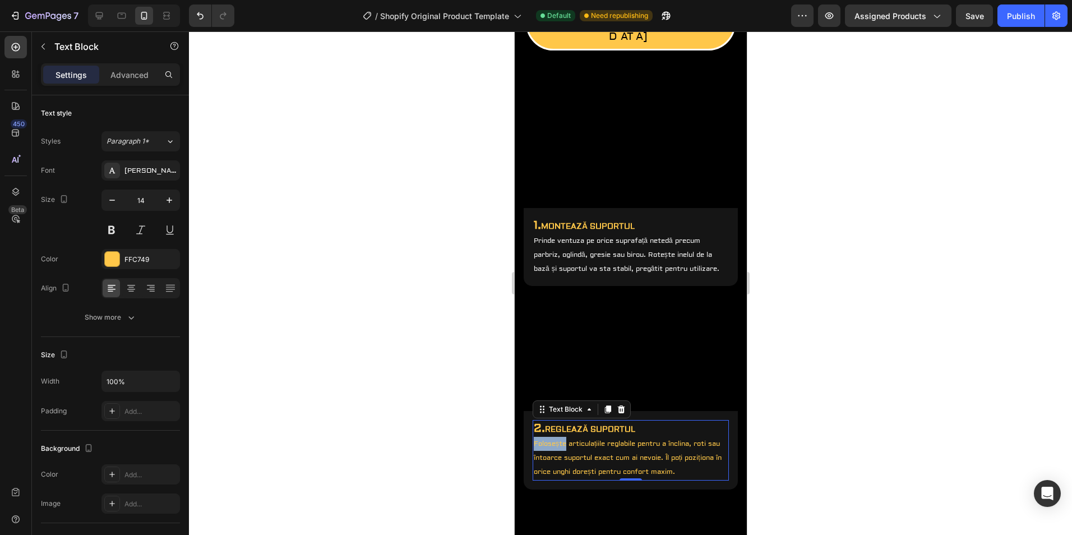
click at [535, 440] on span "Folosește articulațiile reglabile pentru a înclina, roti sau întoarce suportul …" at bounding box center [627, 458] width 188 height 36
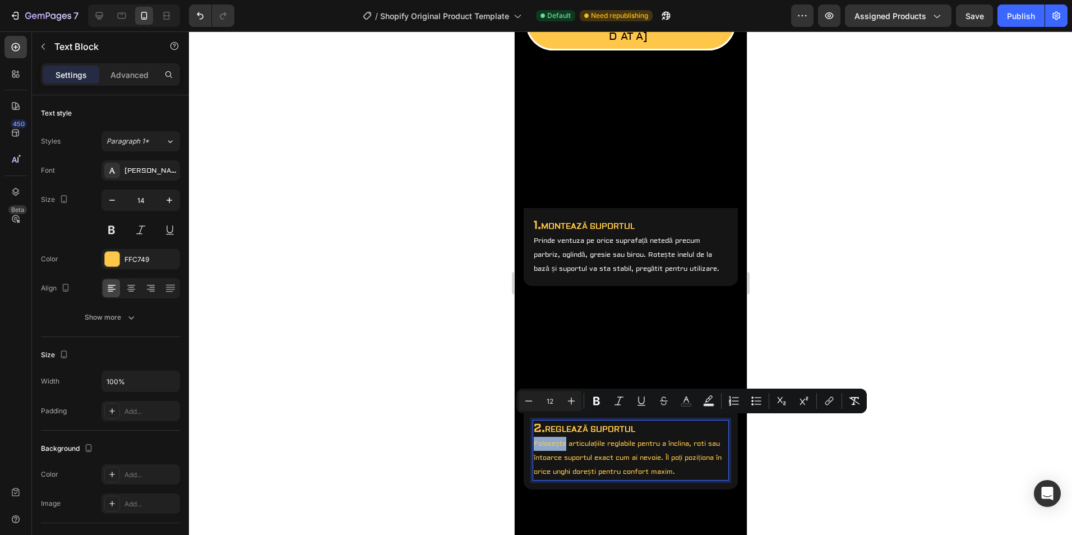
click at [540, 440] on span "Folosește articulațiile reglabile pentru a înclina, roti sau întoarce suportul …" at bounding box center [627, 458] width 188 height 36
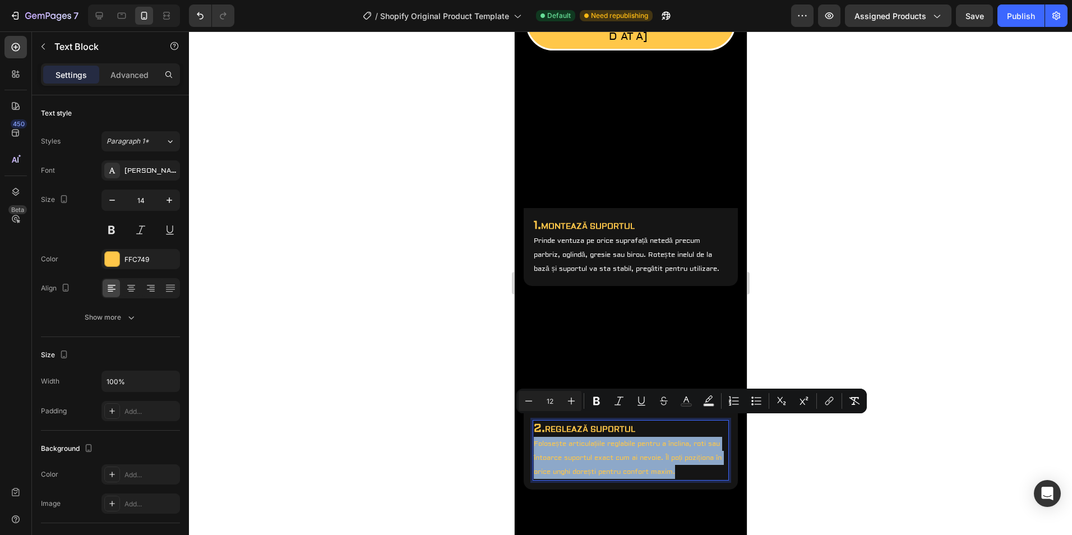
drag, startPoint x: 533, startPoint y: 422, endPoint x: 717, endPoint y: 454, distance: 187.2
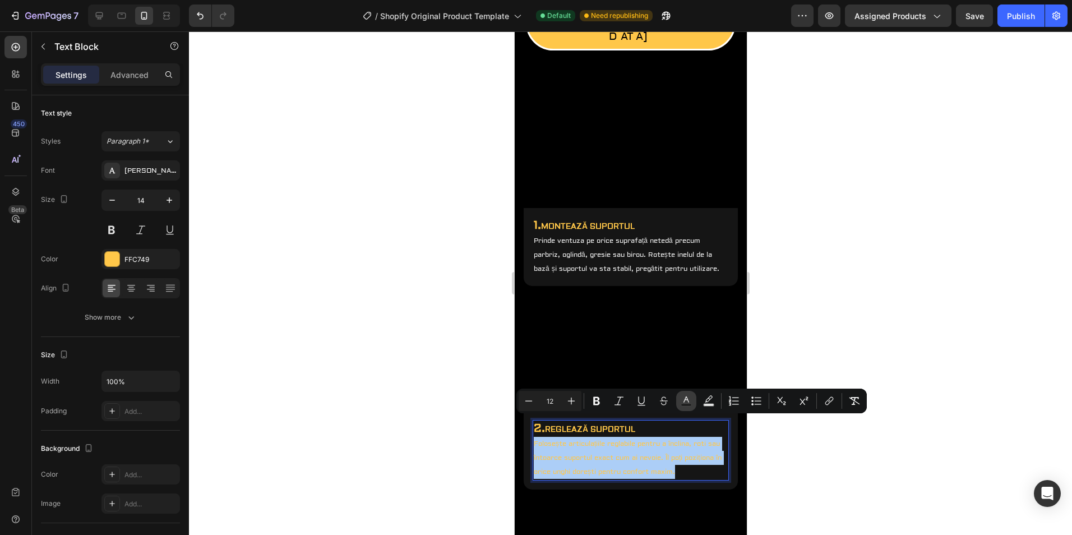
click at [690, 402] on icon "Editor contextual toolbar" at bounding box center [686, 400] width 11 height 11
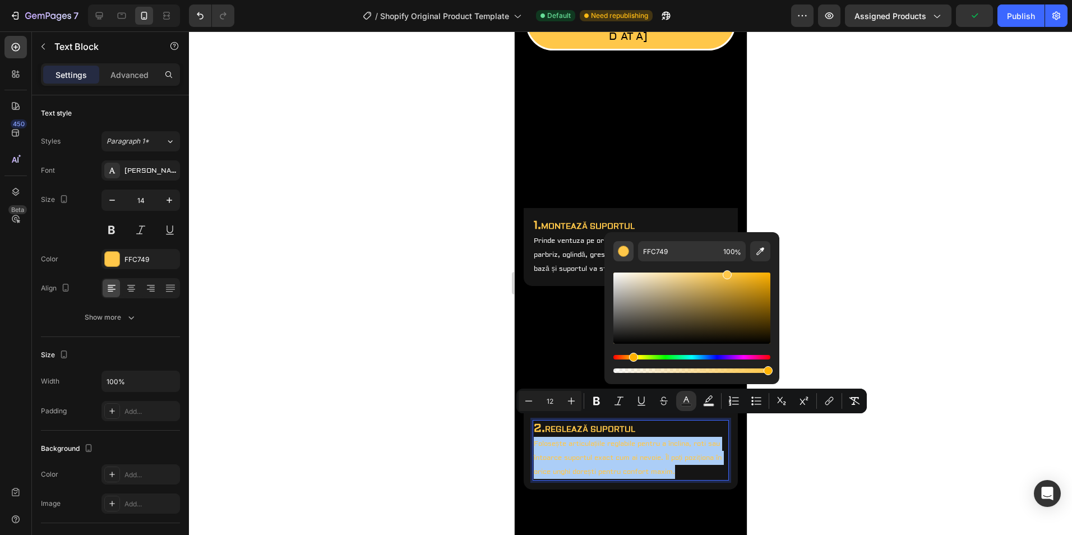
click at [627, 243] on button "Editor contextual toolbar" at bounding box center [624, 251] width 20 height 20
click at [627, 251] on div "Editor contextual toolbar" at bounding box center [623, 251] width 11 height 11
click at [628, 255] on div "Editor contextual toolbar" at bounding box center [623, 251] width 11 height 11
click at [763, 254] on icon "Editor contextual toolbar" at bounding box center [760, 251] width 11 height 11
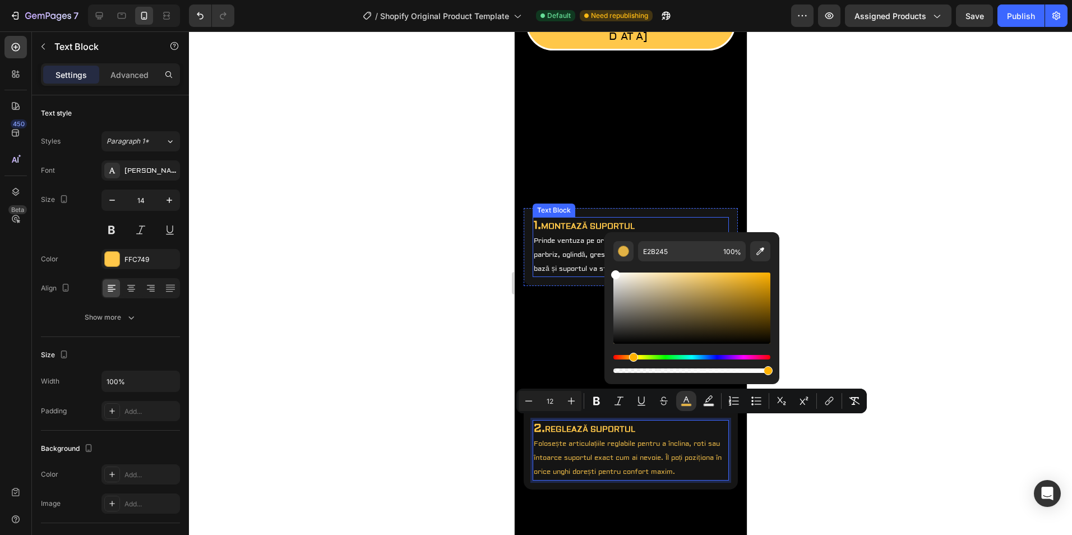
type input "FFFFFF"
drag, startPoint x: 1238, startPoint y: 316, endPoint x: 570, endPoint y: 251, distance: 670.6
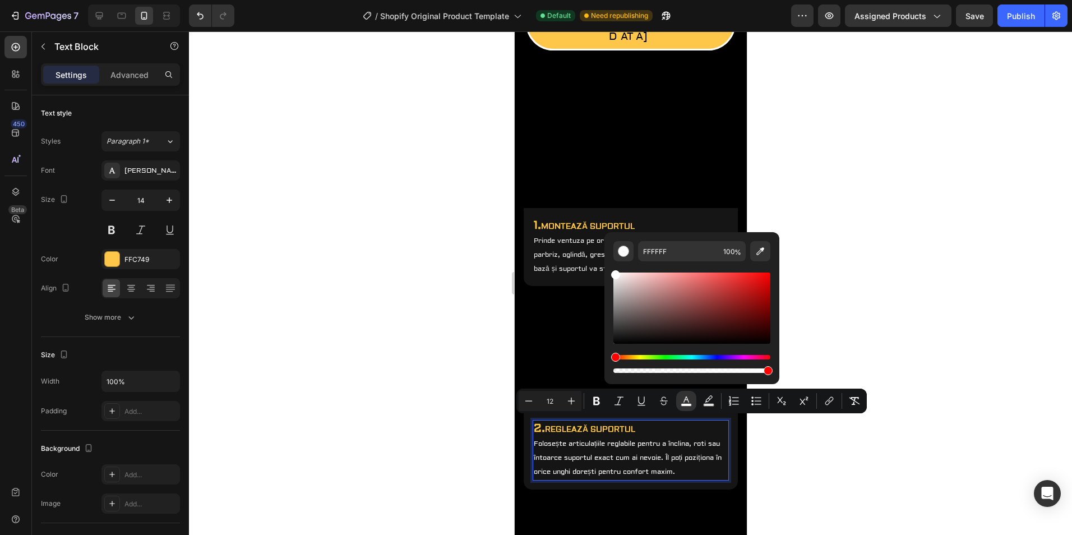
click at [842, 284] on div at bounding box center [630, 283] width 883 height 504
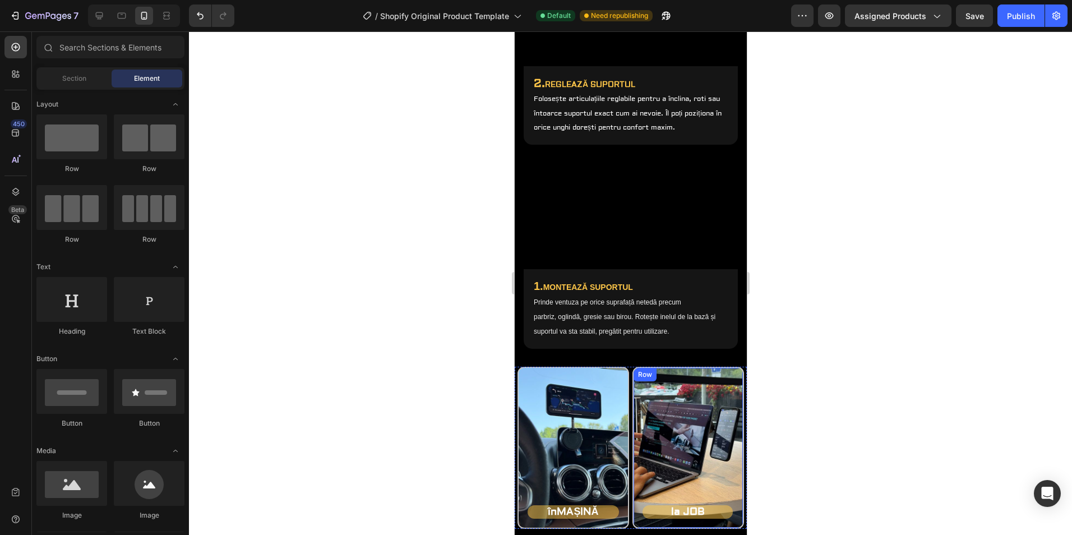
scroll to position [965, 0]
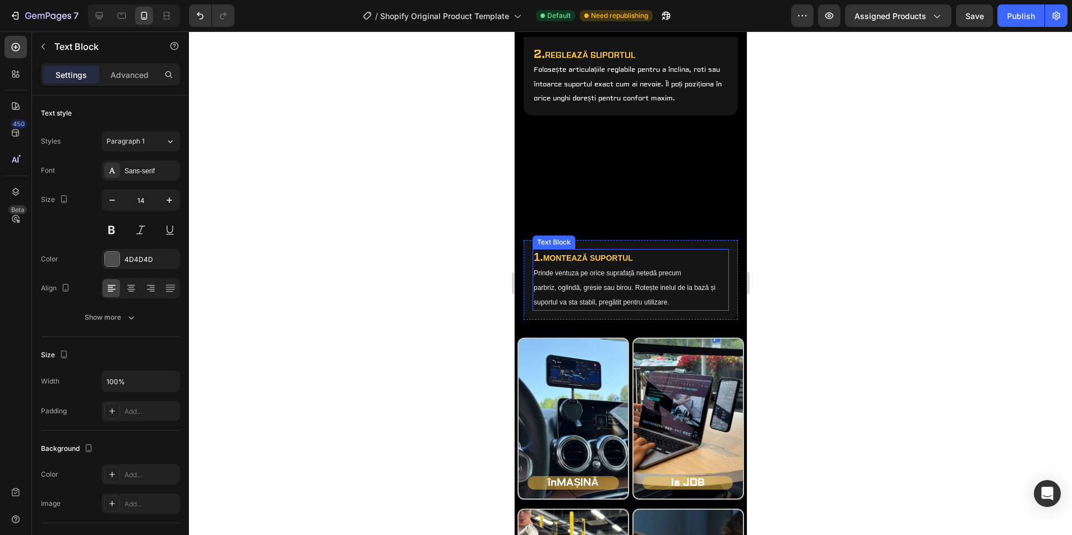
click at [595, 259] on strong "MONTEAZĂ SUPORTUL" at bounding box center [588, 258] width 90 height 9
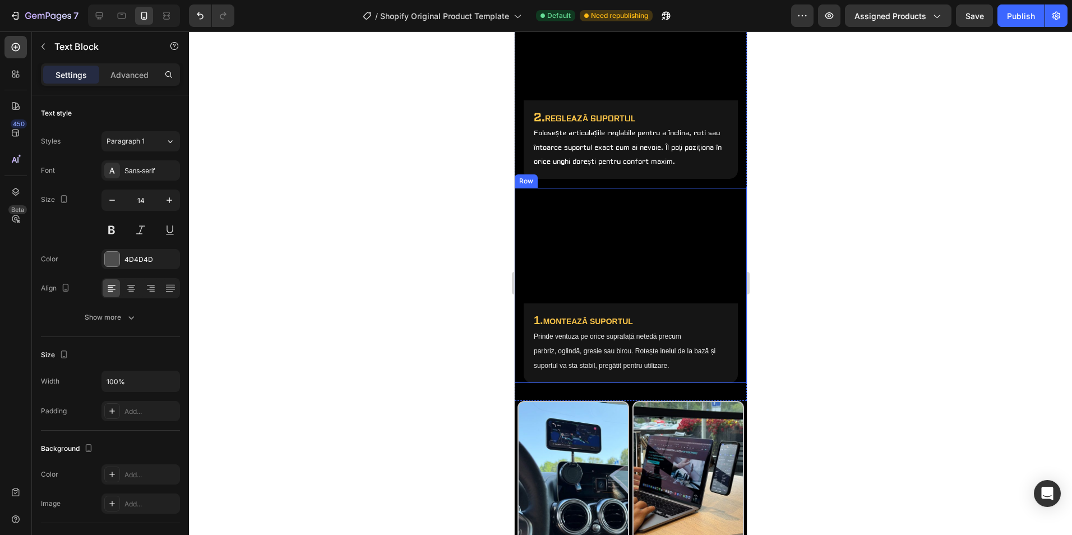
scroll to position [919, 0]
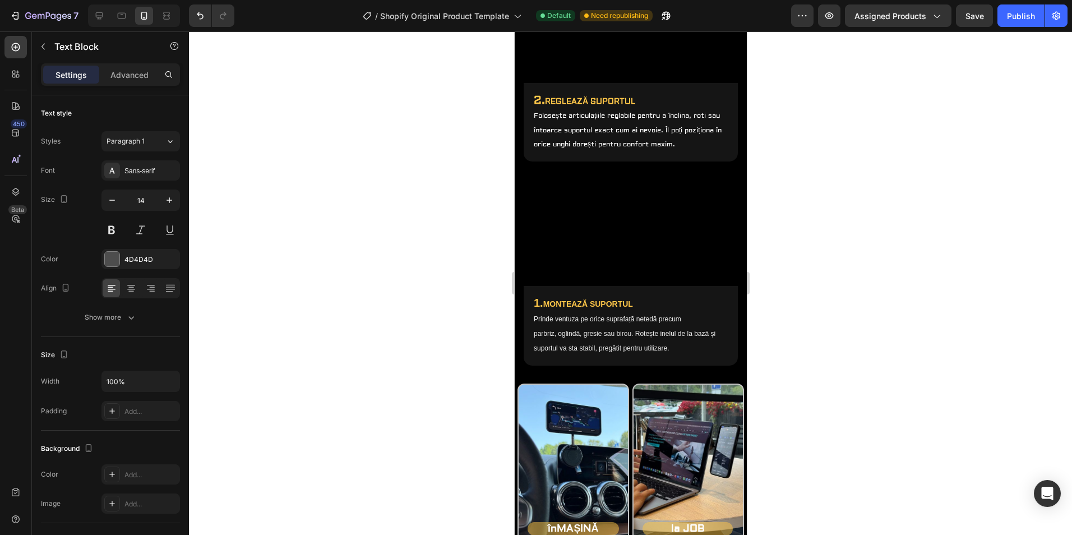
click at [626, 303] on strong "MONTEAZĂ SUPORTUL" at bounding box center [588, 304] width 90 height 9
click at [628, 326] on p "Prinde ventuza pe orice suprafață netedă precum" at bounding box center [630, 319] width 194 height 15
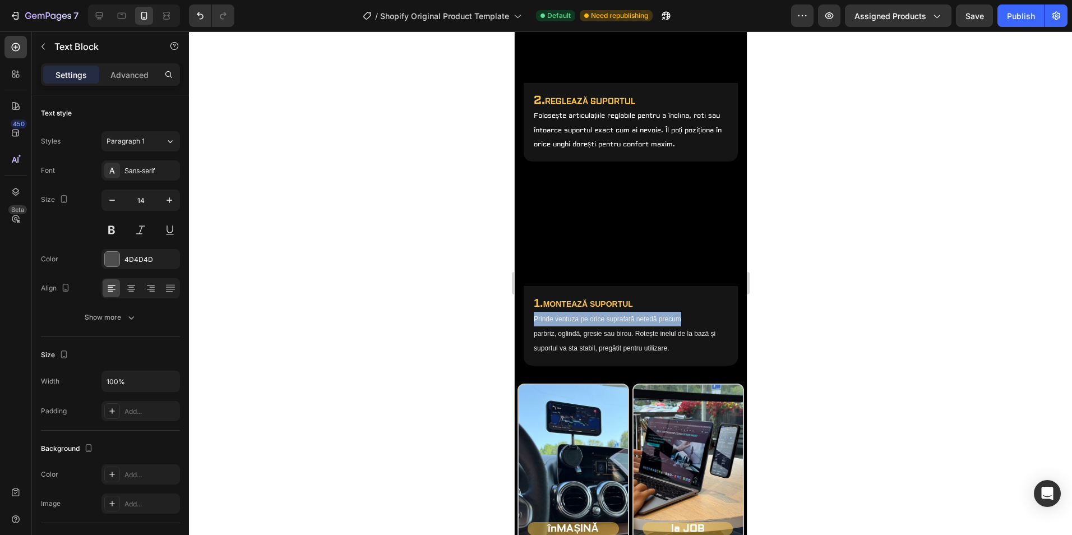
click at [628, 326] on p "Prinde ventuza pe orice suprafață netedă precum" at bounding box center [630, 319] width 194 height 15
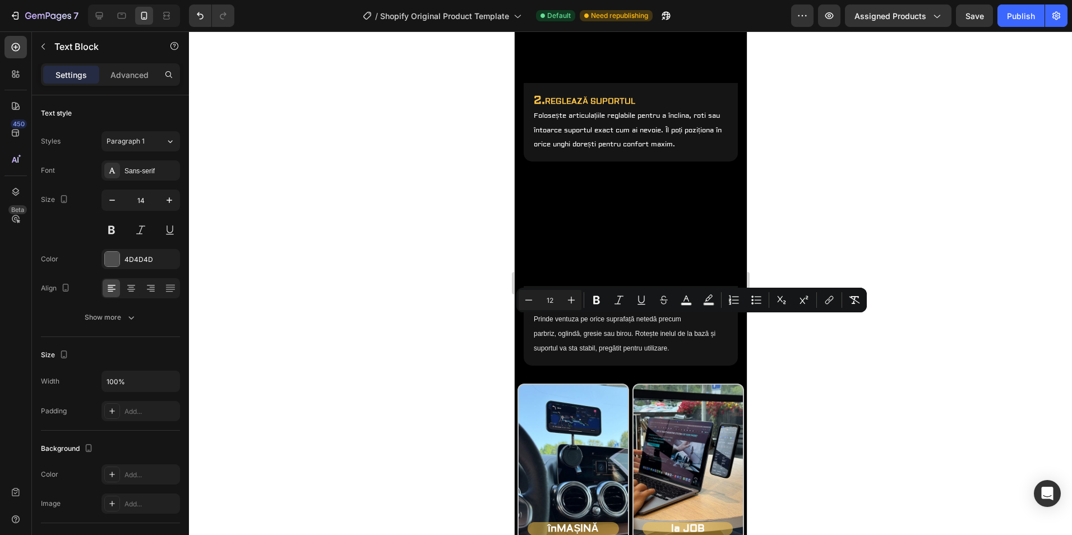
drag, startPoint x: 627, startPoint y: 342, endPoint x: 657, endPoint y: 357, distance: 34.4
click at [627, 342] on p "parbriz, oglindă, gresie sau birou. Rotește inelul de la bază și suportul va st…" at bounding box center [630, 340] width 194 height 29
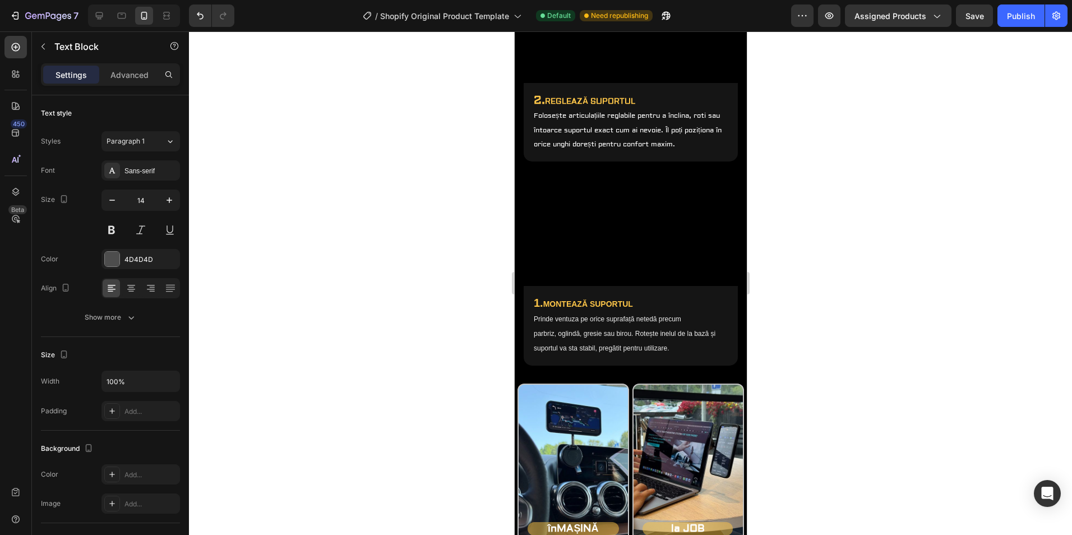
click at [667, 356] on p "parbriz, oglindă, gresie sau birou. Rotește inelul de la bază și suportul va st…" at bounding box center [630, 340] width 194 height 29
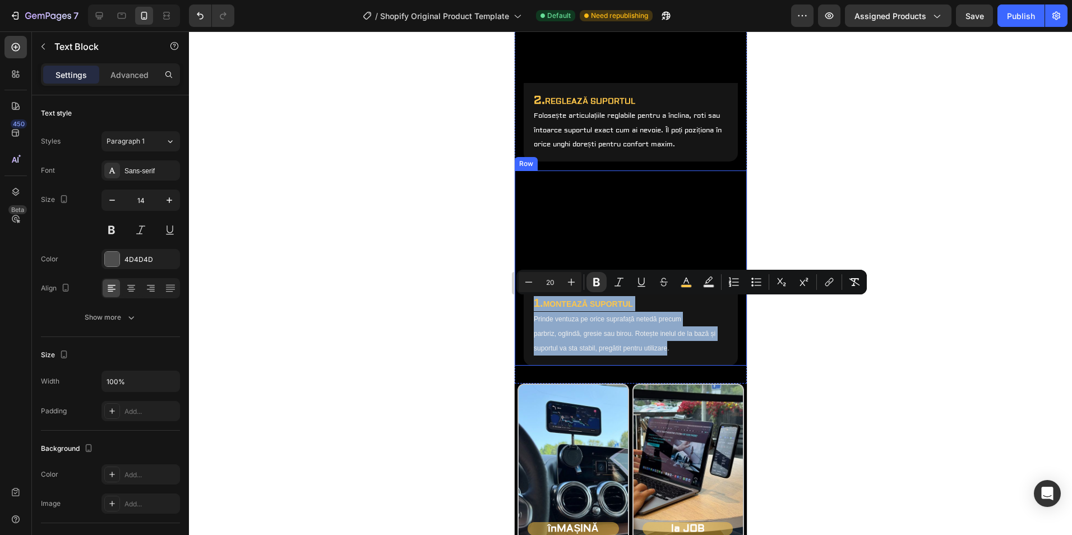
drag, startPoint x: 666, startPoint y: 352, endPoint x: 520, endPoint y: 303, distance: 154.5
click at [520, 303] on div "Video 1. MONTEAZĂ SUPORTUL Prinde ventuza pe orice suprafață netedă precum parb…" at bounding box center [630, 268] width 232 height 195
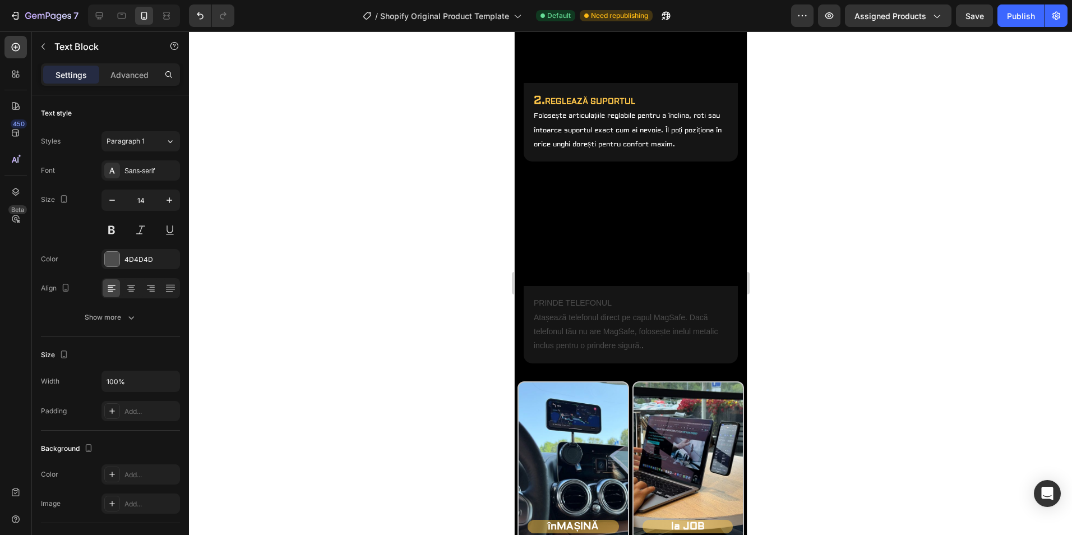
click at [533, 306] on p "PRINDE TELEFONUL Atașează telefonul direct pe capul MagSafe. Dacă telefonul tău…" at bounding box center [630, 324] width 194 height 57
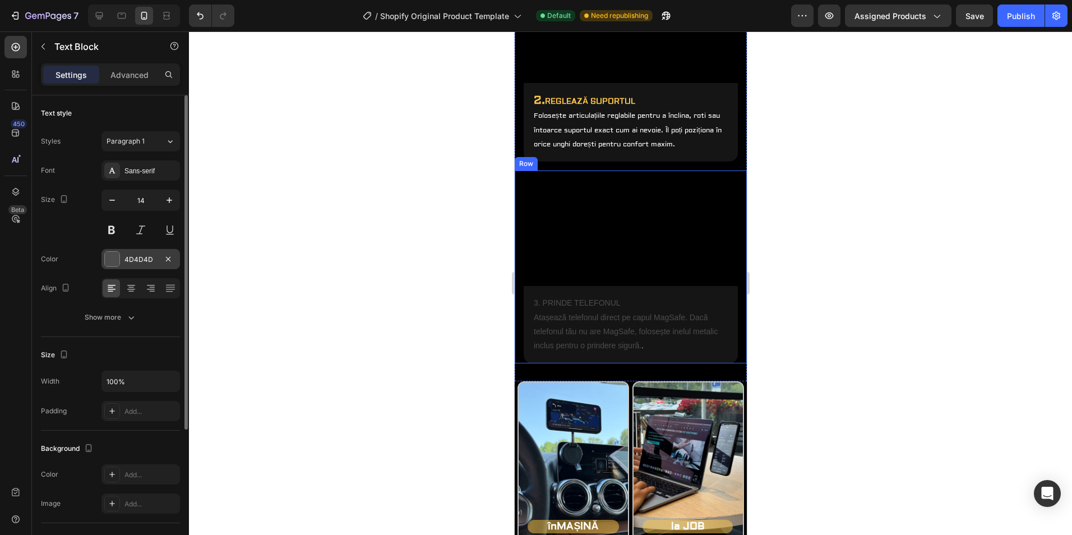
click at [111, 257] on div at bounding box center [112, 259] width 15 height 15
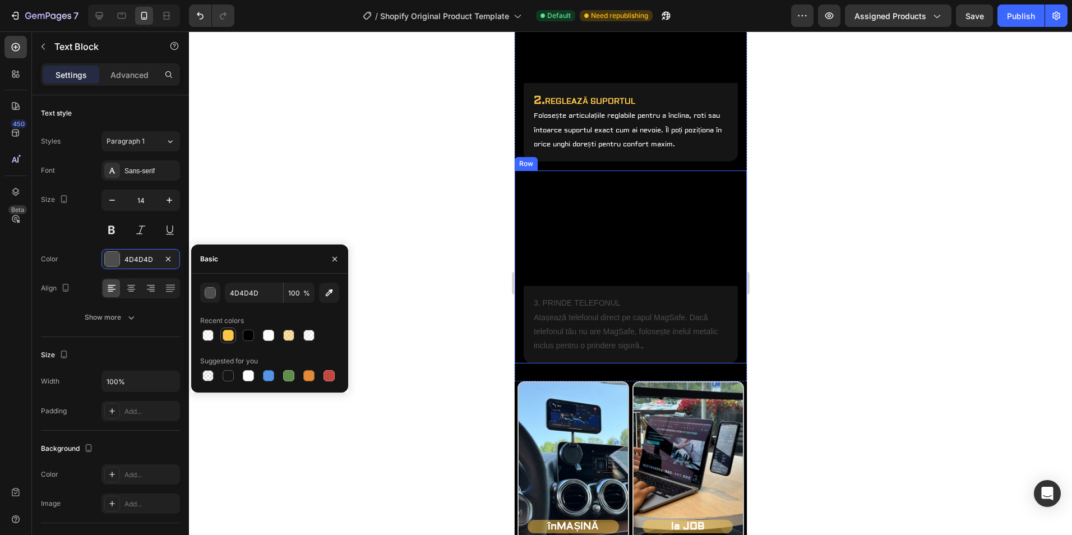
click at [226, 335] on div at bounding box center [228, 335] width 11 height 11
type input "FFC749"
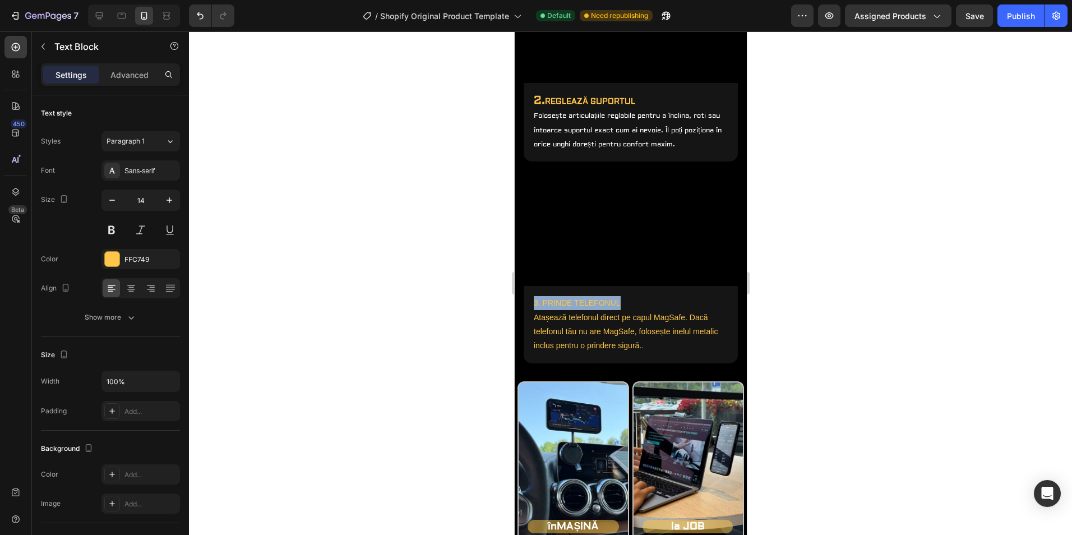
drag, startPoint x: 620, startPoint y: 305, endPoint x: 533, endPoint y: 303, distance: 87.0
click at [533, 301] on p "3. PRINDE TELEFONUL Atașează telefonul direct pe capul MagSafe. Dacă telefonul …" at bounding box center [630, 324] width 194 height 57
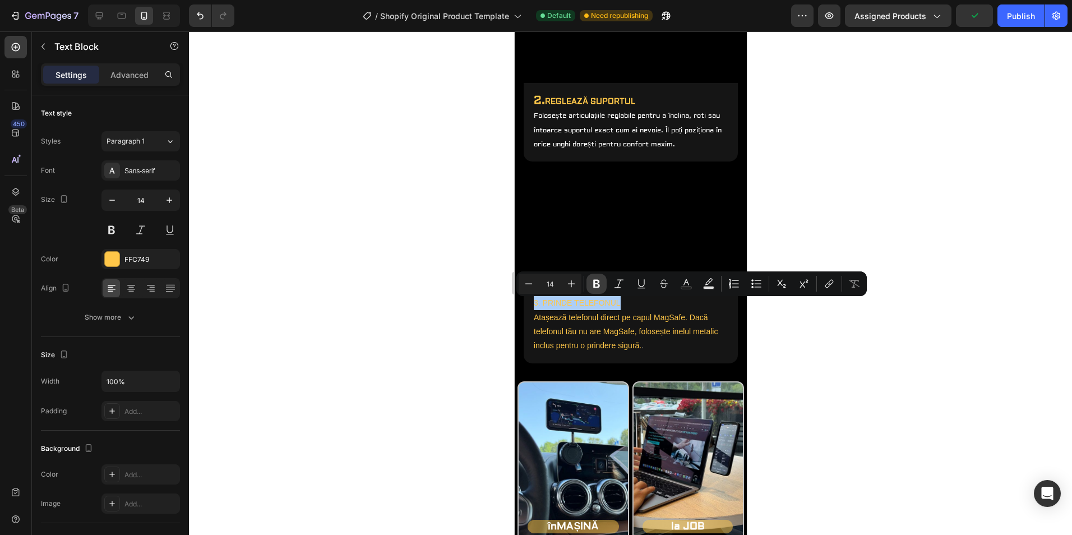
click at [595, 275] on button "Bold" at bounding box center [597, 284] width 20 height 20
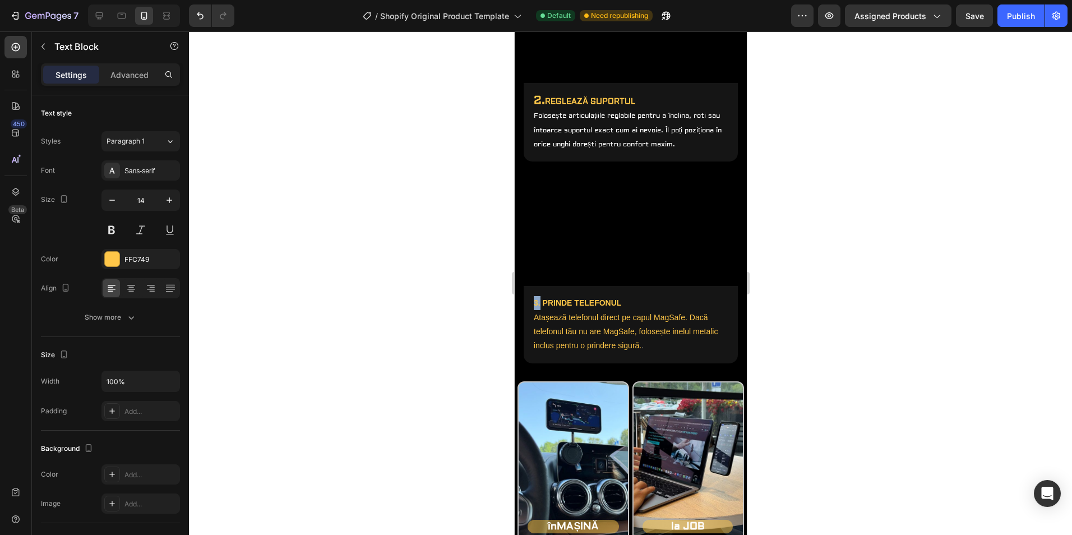
drag, startPoint x: 540, startPoint y: 305, endPoint x: 532, endPoint y: 307, distance: 7.6
click at [532, 307] on div "3. PRINDE TELEFONUL Atașează telefonul direct pe capul MagSafe. Dacă telefonul …" at bounding box center [630, 324] width 196 height 59
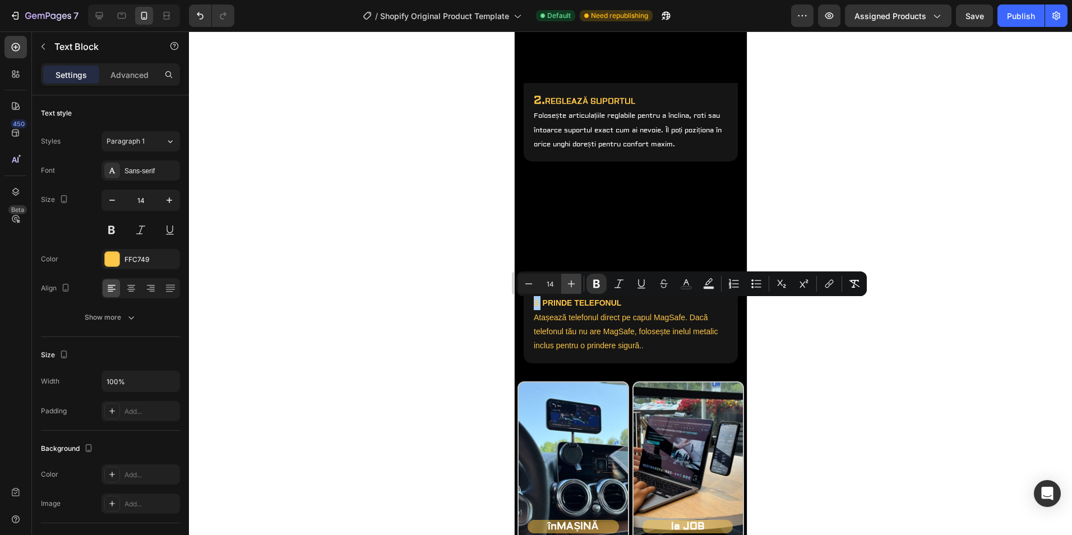
click at [575, 279] on icon "Editor contextual toolbar" at bounding box center [571, 283] width 11 height 11
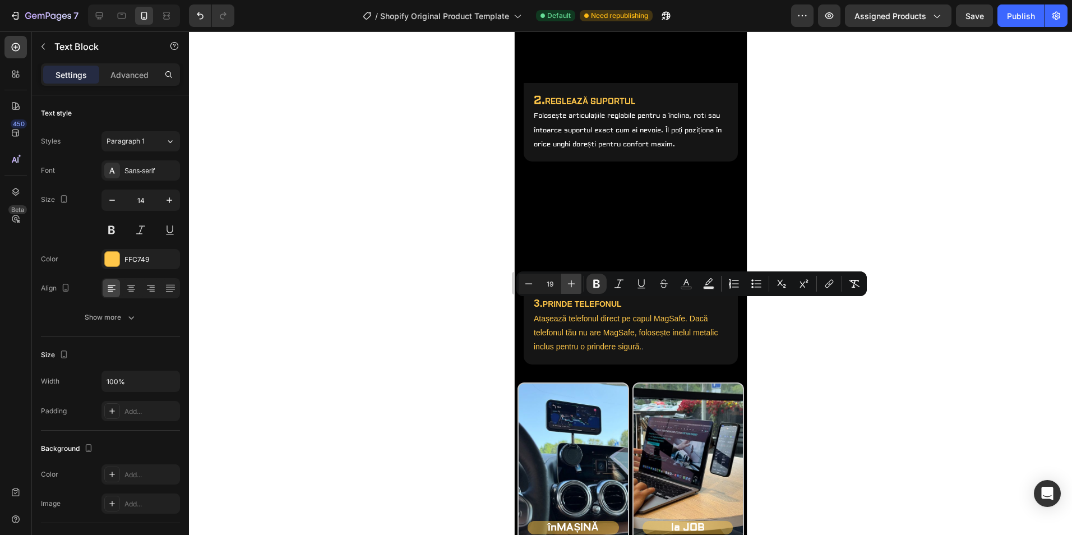
click at [575, 279] on icon "Editor contextual toolbar" at bounding box center [571, 283] width 11 height 11
type input "20"
click at [577, 315] on p "3. PRINDE TELEFONUL Atașează telefonul direct pe capul MagSafe. Dacă telefonul …" at bounding box center [630, 325] width 194 height 58
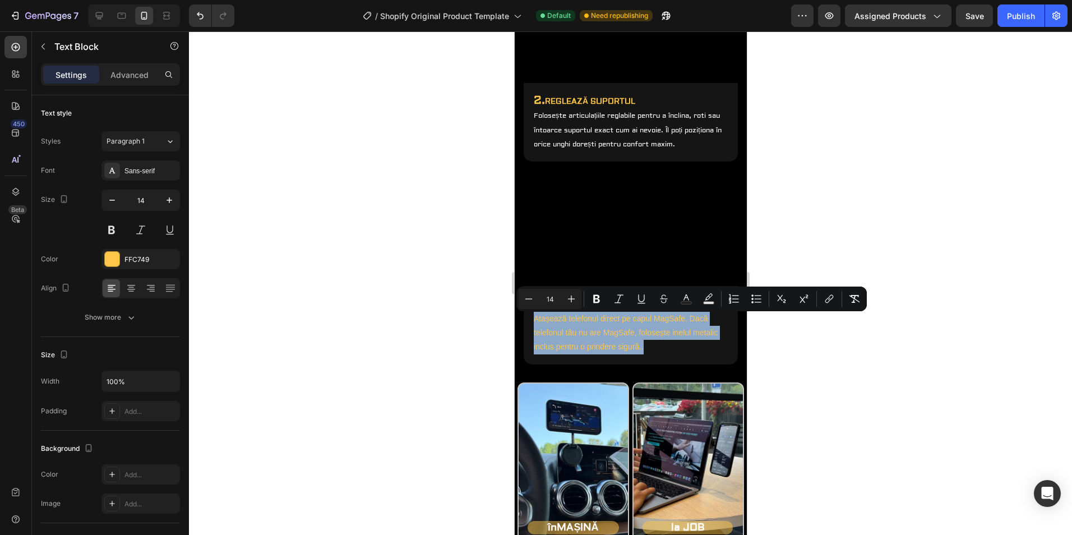
drag, startPoint x: 535, startPoint y: 317, endPoint x: 646, endPoint y: 345, distance: 114.5
click at [646, 345] on p "3. PRINDE TELEFONUL Atașează telefonul direct pe capul MagSafe. Dacă telefonul …" at bounding box center [630, 325] width 194 height 58
click at [524, 299] on icon "Editor contextual toolbar" at bounding box center [528, 298] width 11 height 11
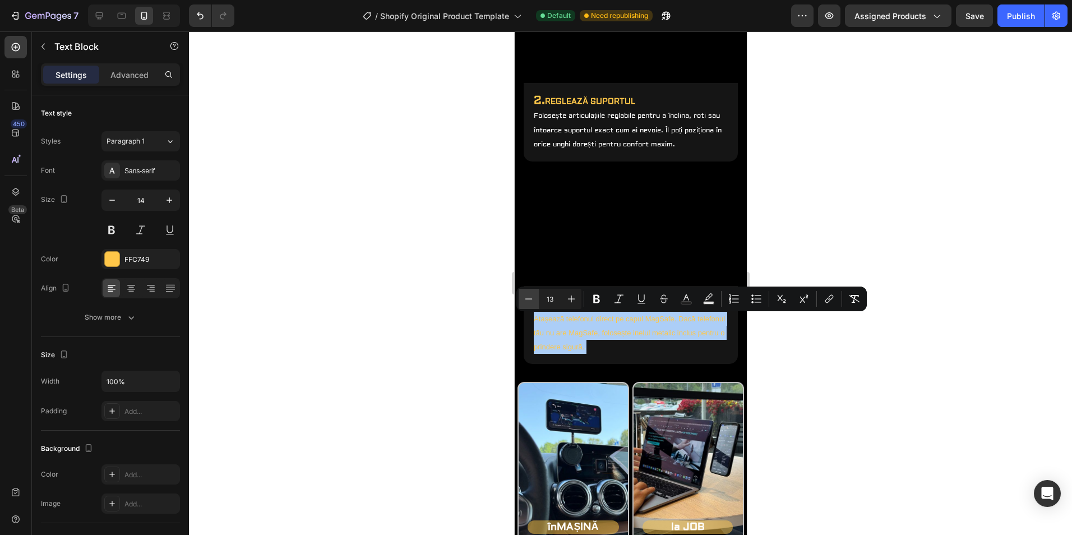
click at [524, 299] on icon "Editor contextual toolbar" at bounding box center [528, 298] width 11 height 11
type input "12"
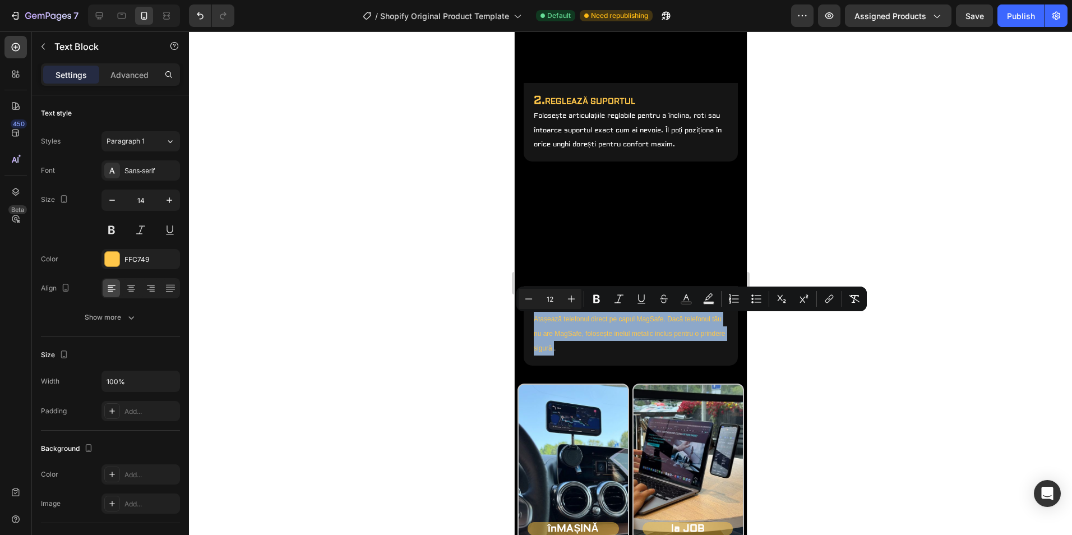
click at [617, 348] on p "3. PRINDE TELEFONUL Atașează telefonul direct pe capul MagSafe. Dacă telefonul …" at bounding box center [630, 325] width 194 height 59
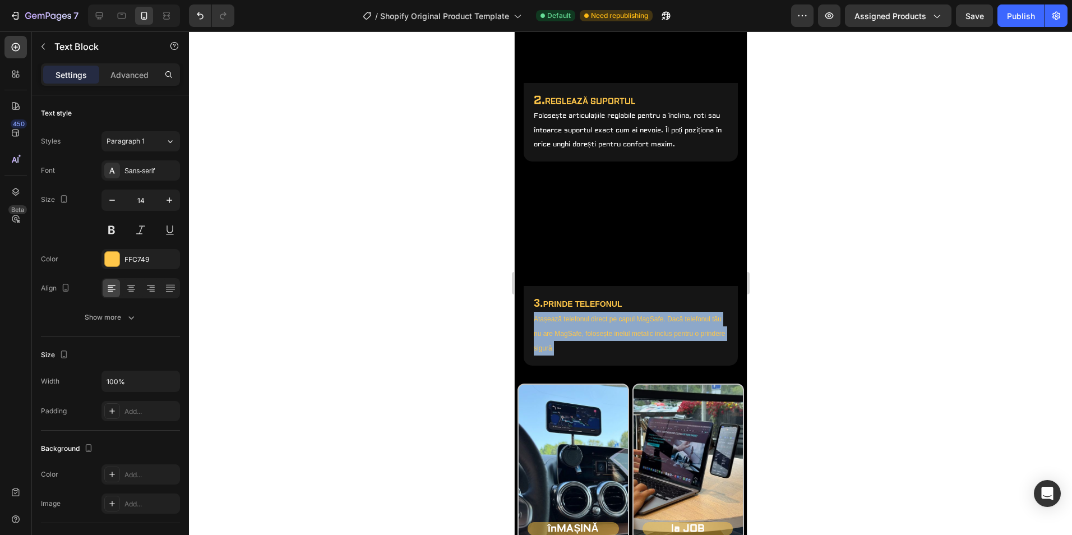
drag, startPoint x: 590, startPoint y: 344, endPoint x: 533, endPoint y: 323, distance: 60.0
click at [533, 323] on p "3. PRINDE TELEFONUL Atașează telefonul direct pe capul MagSafe. Dacă telefonul …" at bounding box center [630, 325] width 194 height 59
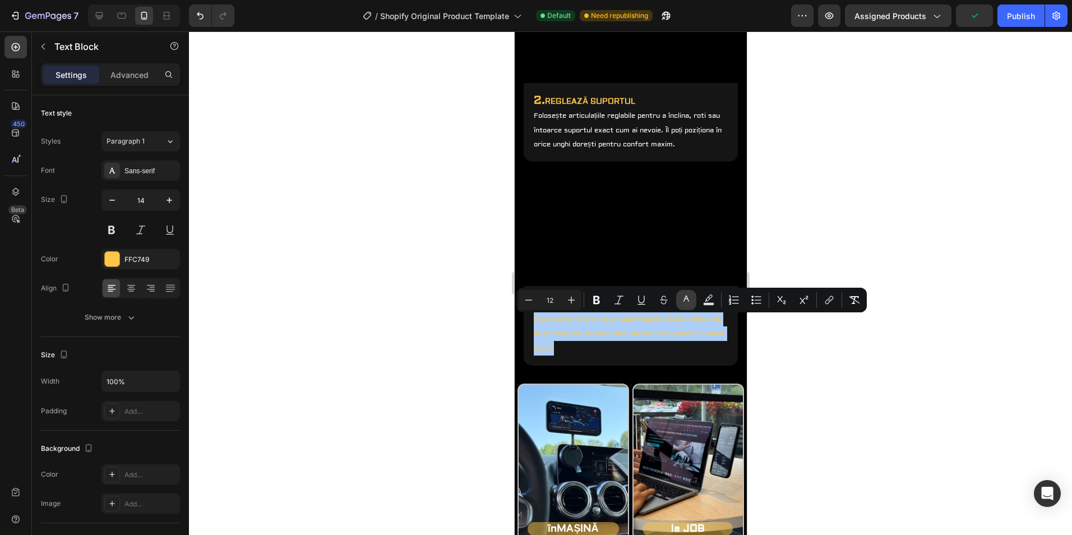
click at [690, 299] on icon "Editor contextual toolbar" at bounding box center [686, 299] width 11 height 11
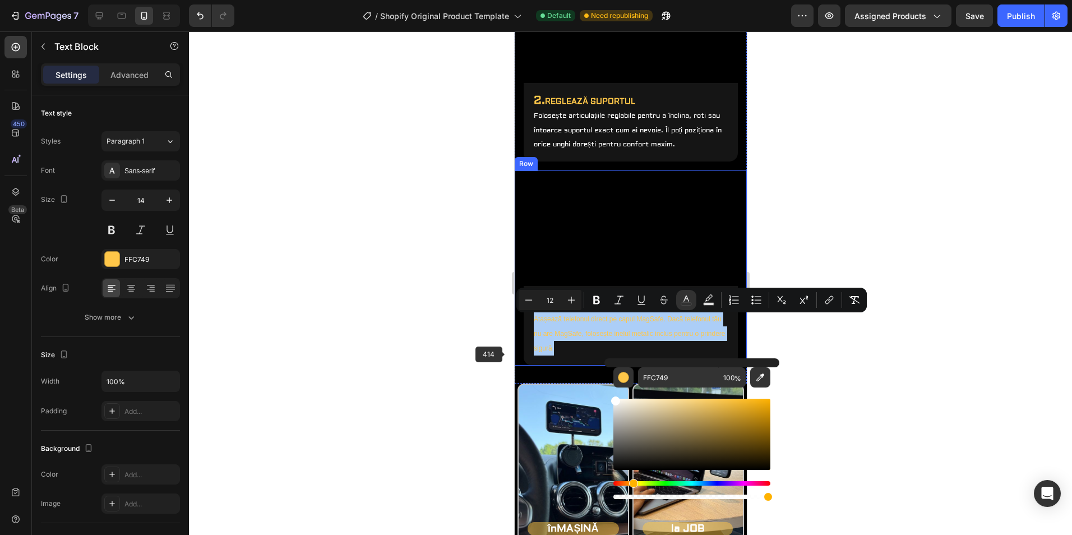
drag, startPoint x: 610, startPoint y: 400, endPoint x: 501, endPoint y: 352, distance: 119.0
click at [501, 0] on body "7 / Shopify Original Product Template Default Need republishing Preview Assigne…" at bounding box center [536, 0] width 1072 height 0
type input "FFFFFF"
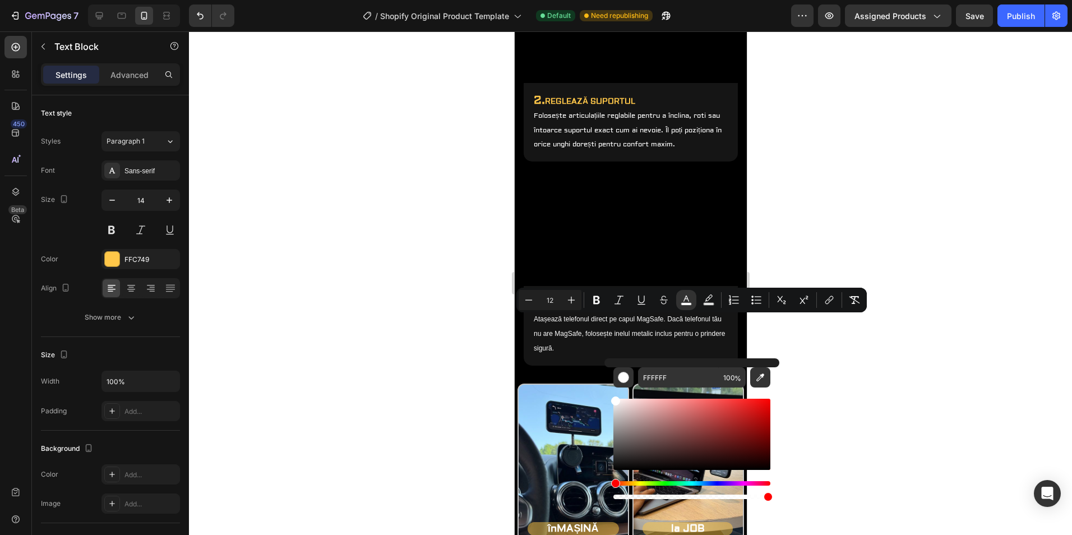
click at [794, 335] on div at bounding box center [630, 283] width 883 height 504
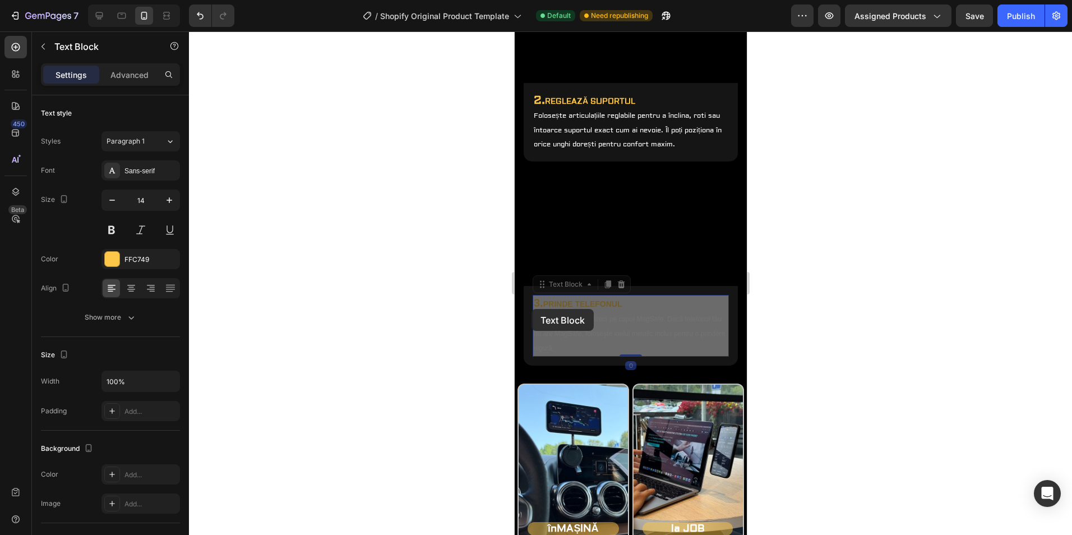
drag, startPoint x: 582, startPoint y: 348, endPoint x: 564, endPoint y: 335, distance: 21.7
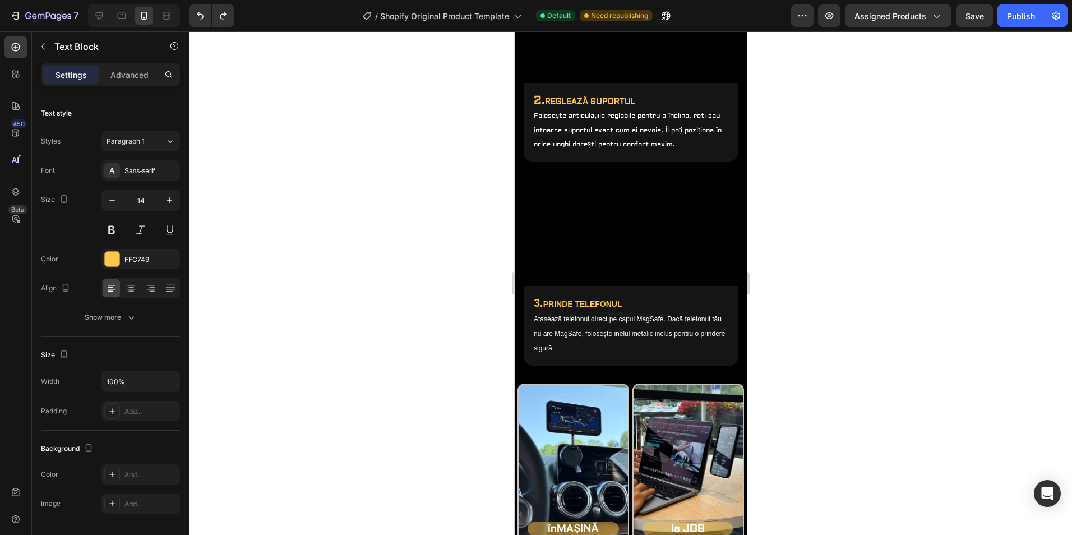
click at [576, 328] on p "3. PRINDE TELEFONUL Atașează telefonul direct pe capul MagSafe. Dacă telefonul …" at bounding box center [630, 325] width 194 height 59
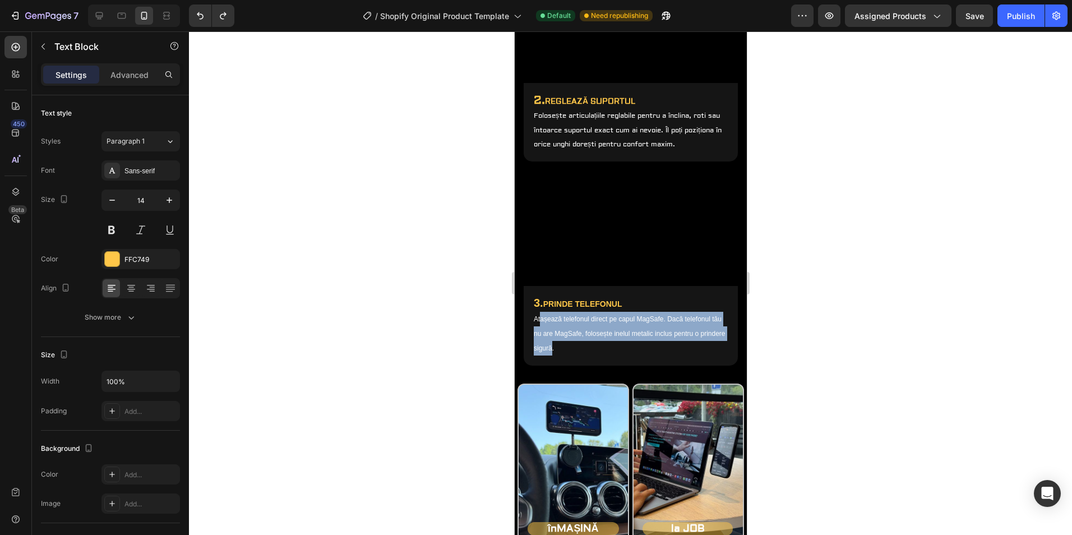
drag, startPoint x: 578, startPoint y: 348, endPoint x: 541, endPoint y: 328, distance: 42.2
click at [541, 328] on p "3. PRINDE TELEFONUL Atașează telefonul direct pe capul MagSafe. Dacă telefonul …" at bounding box center [630, 325] width 194 height 59
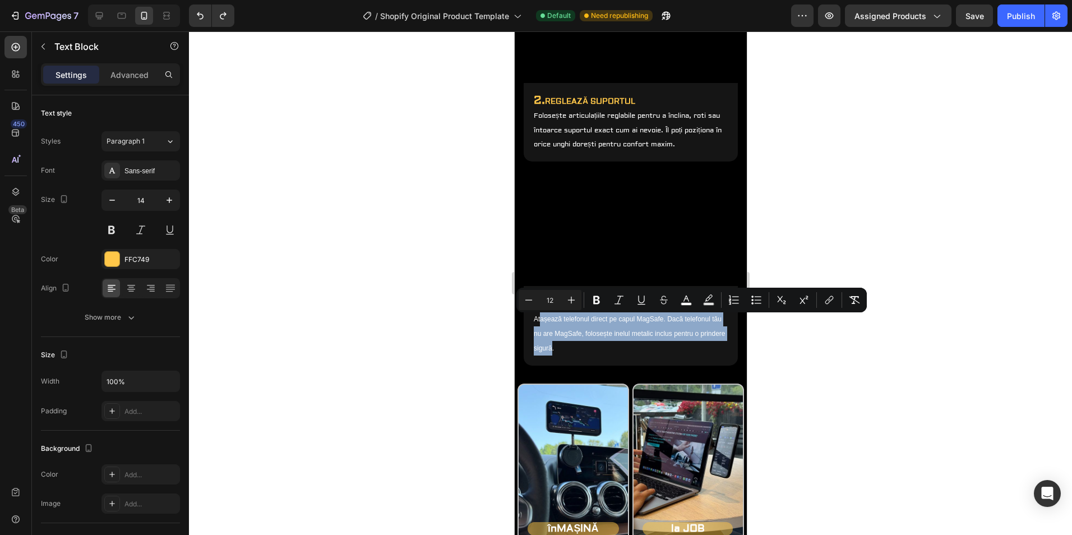
click at [577, 347] on span "Atașează telefonul direct pe capul MagSafe. Dacă telefonul tău nu are MagSafe, …" at bounding box center [629, 333] width 192 height 37
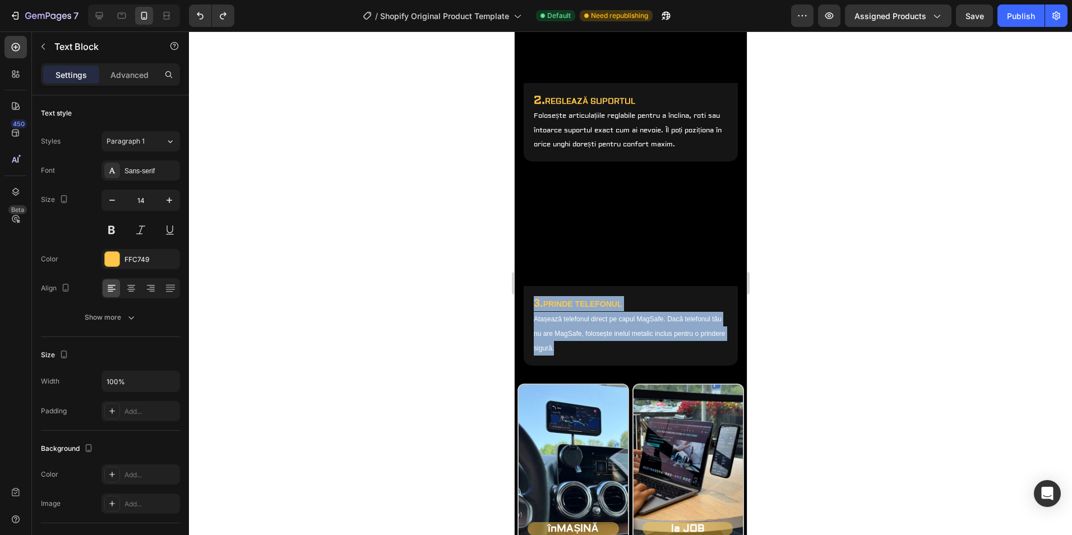
drag, startPoint x: 581, startPoint y: 351, endPoint x: 535, endPoint y: 311, distance: 61.2
click at [535, 308] on p "3. PRINDE TELEFONUL Atașează telefonul direct pe capul MagSafe. Dacă telefonul …" at bounding box center [630, 325] width 194 height 59
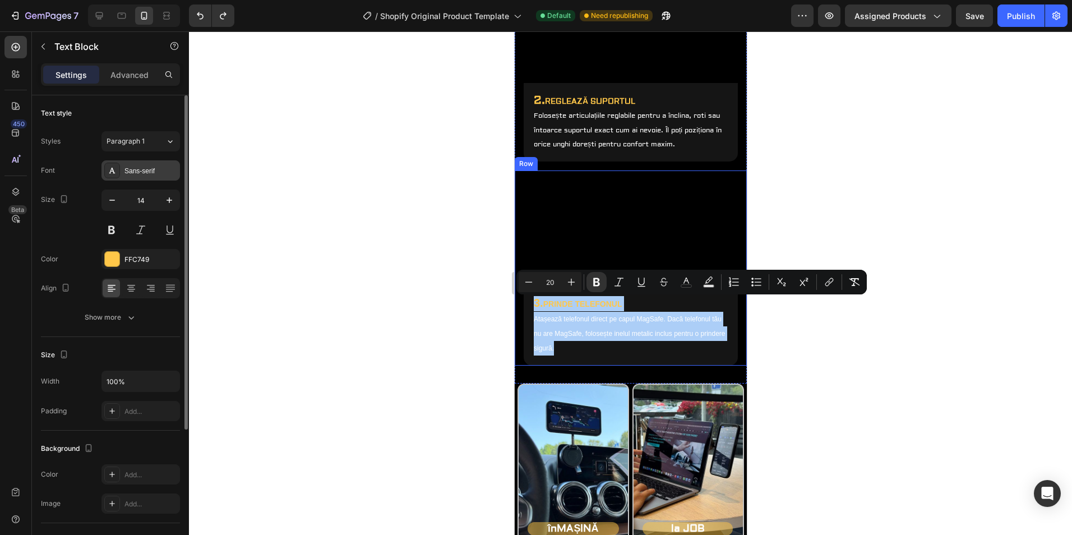
click at [135, 173] on div "Sans-serif" at bounding box center [151, 171] width 53 height 10
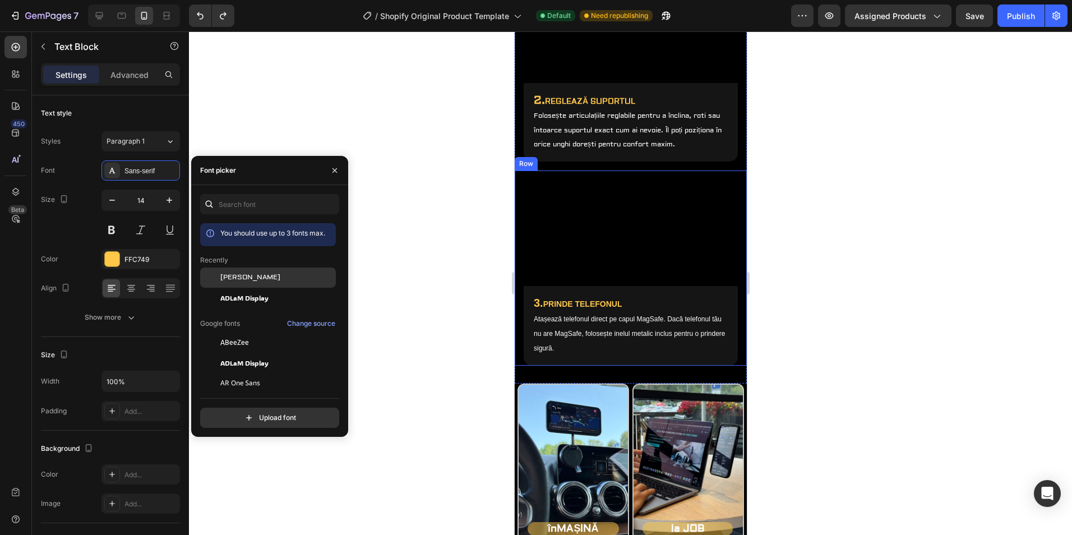
click at [217, 273] on div at bounding box center [210, 278] width 20 height 20
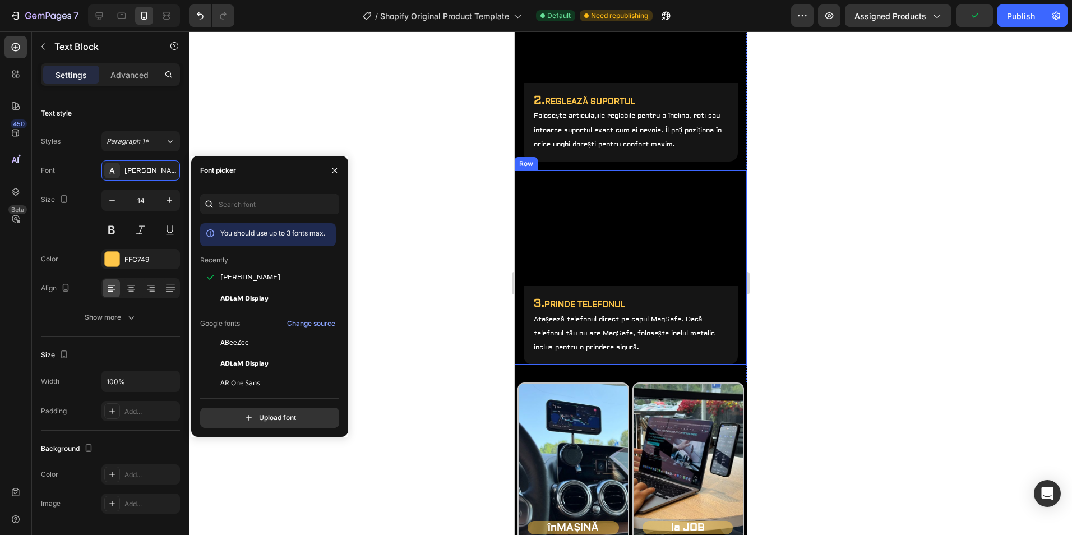
click at [437, 301] on div at bounding box center [630, 283] width 883 height 504
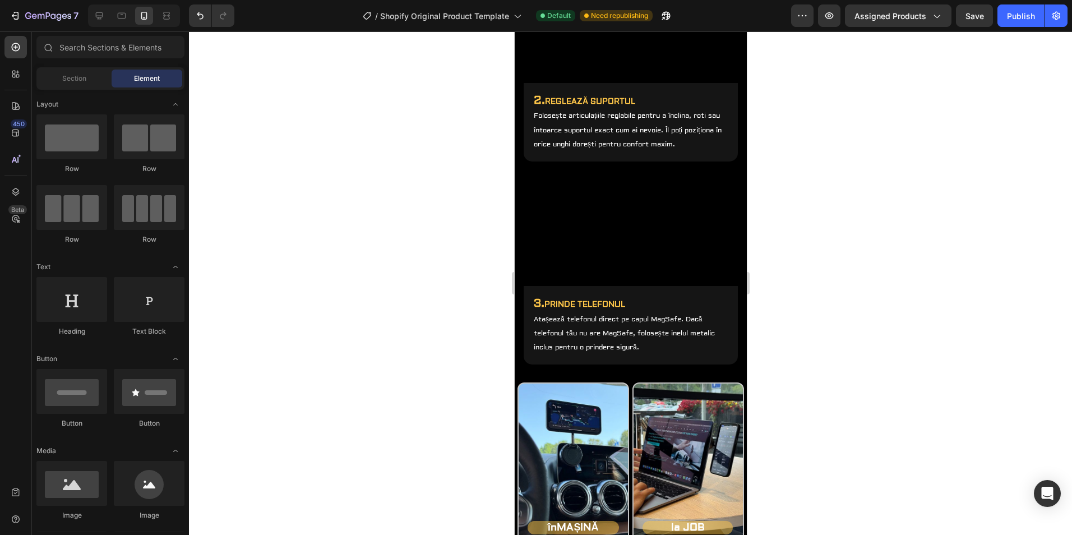
click at [788, 247] on div at bounding box center [630, 283] width 883 height 504
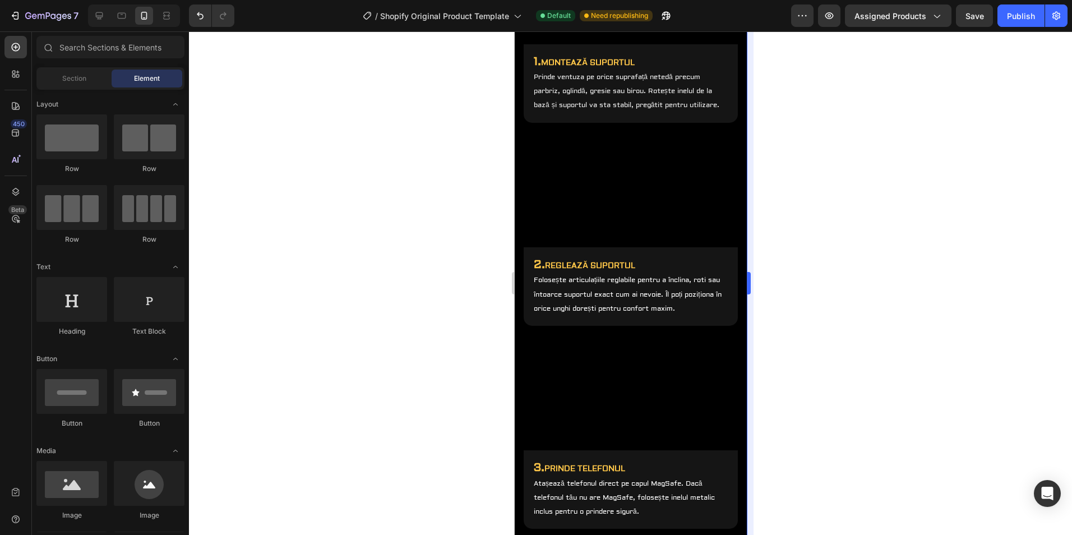
scroll to position [807, 0]
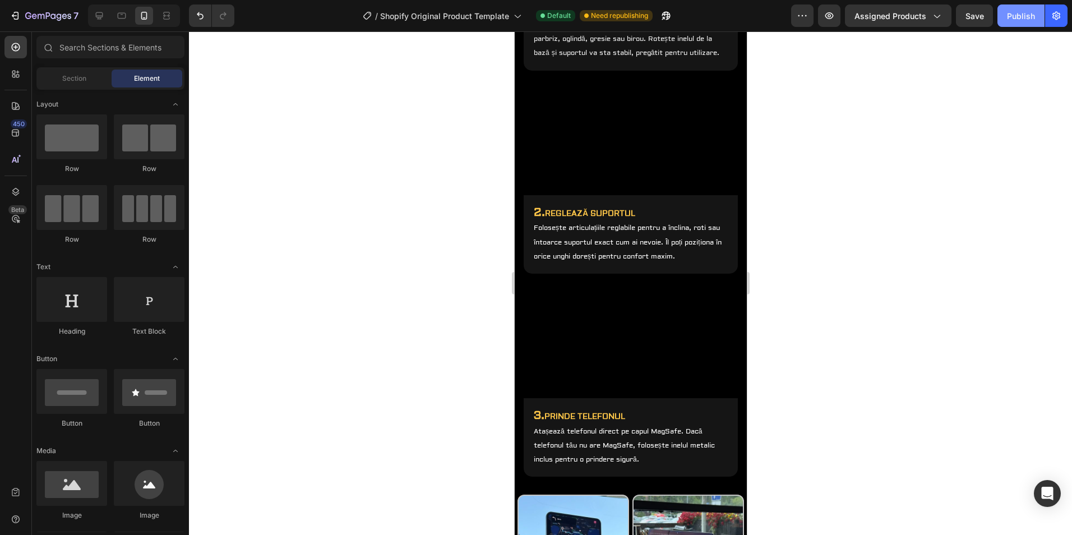
click at [1008, 13] on div "Publish" at bounding box center [1021, 16] width 28 height 12
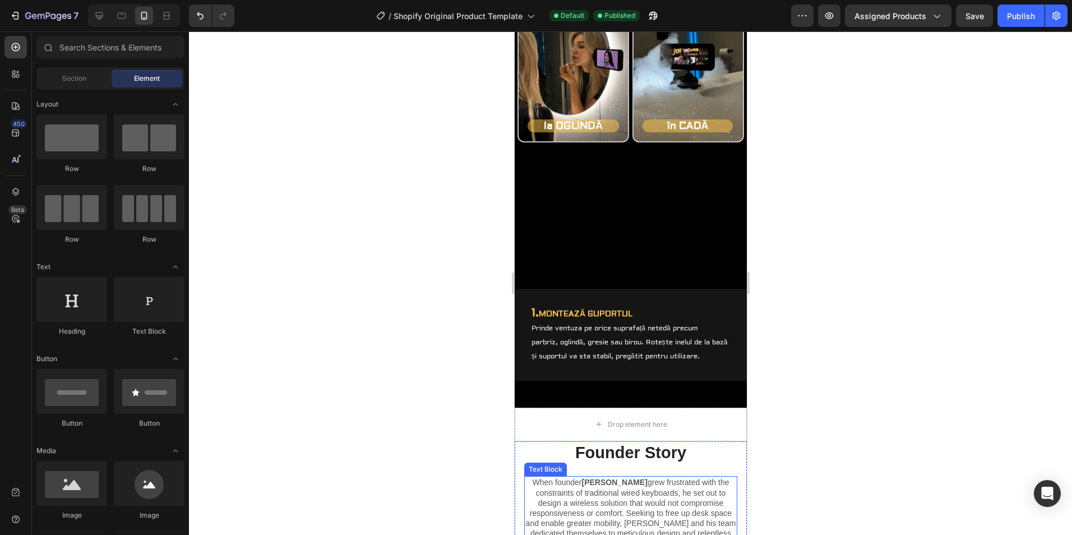
scroll to position [1627, 0]
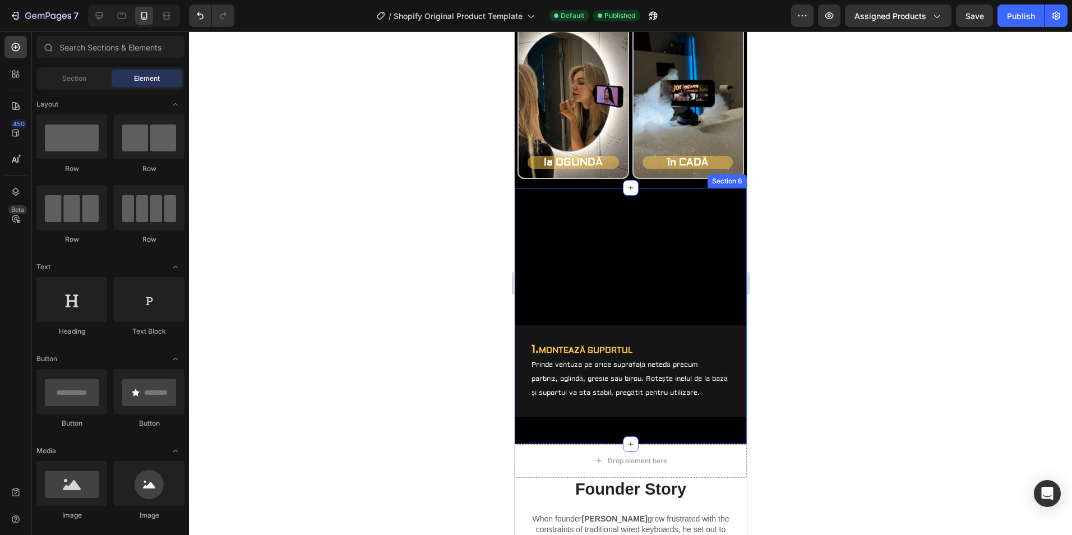
click at [726, 194] on div "Video Row 1. MONTEAZĂ SUPORTUL Prinde ventuza pe orice suprafață netedă precum …" at bounding box center [630, 316] width 232 height 256
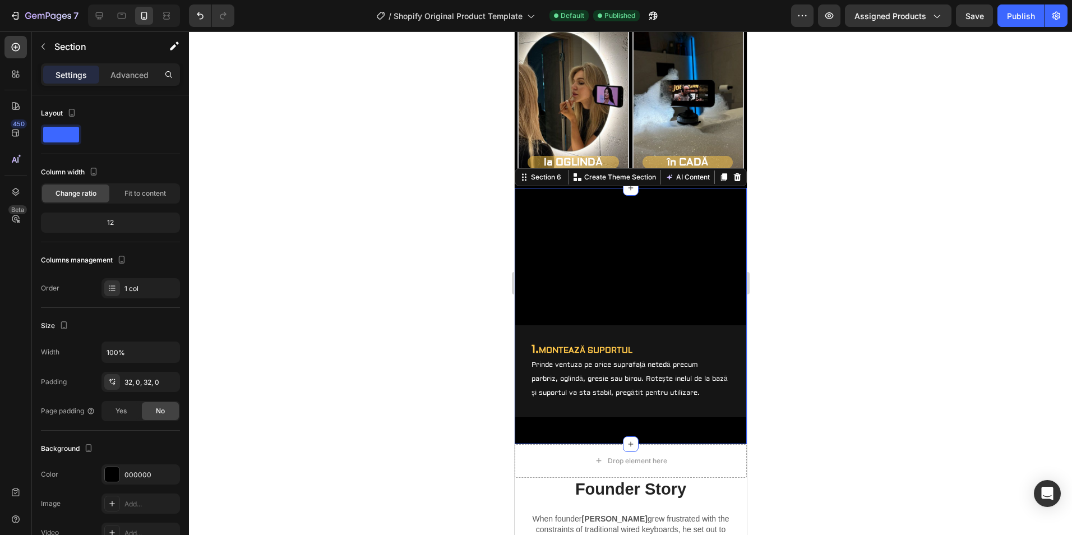
click at [711, 422] on div "Video Row 1. MONTEAZĂ SUPORTUL Prinde ventuza pe orice suprafață netedă precum …" at bounding box center [630, 316] width 232 height 220
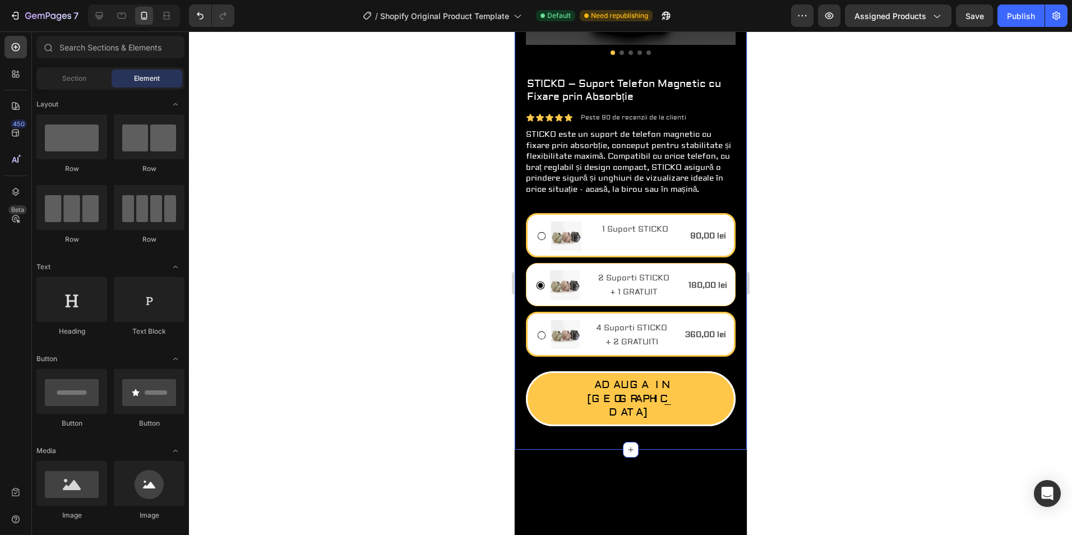
scroll to position [234, 0]
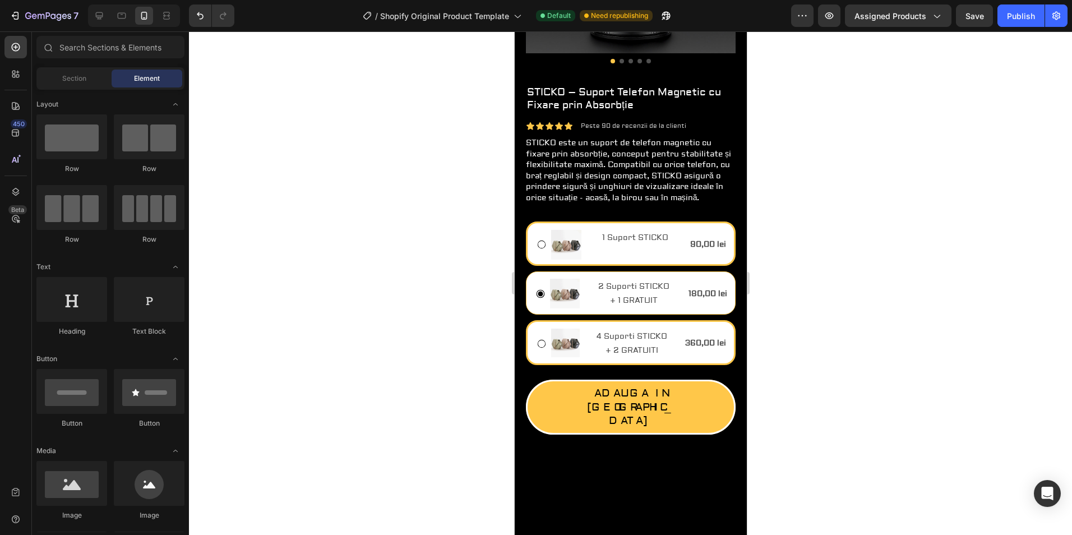
click at [890, 195] on div at bounding box center [630, 283] width 883 height 504
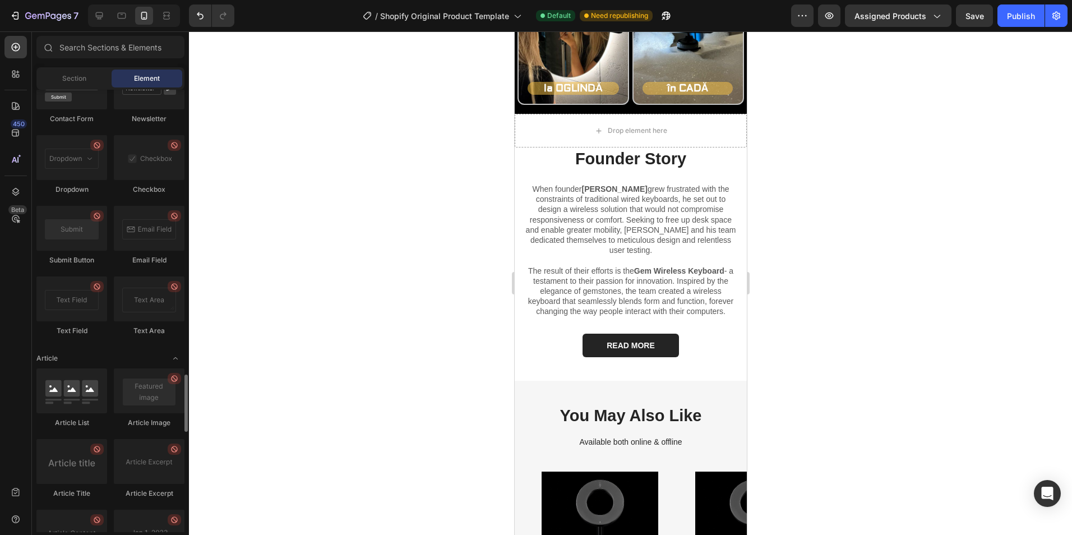
scroll to position [2563, 0]
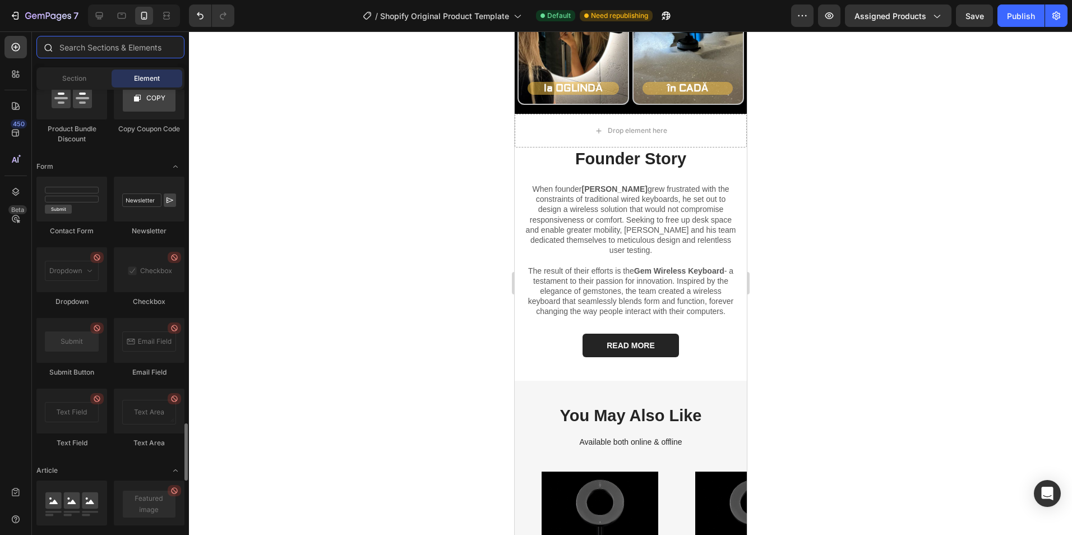
click at [93, 57] on input "text" at bounding box center [110, 47] width 148 height 22
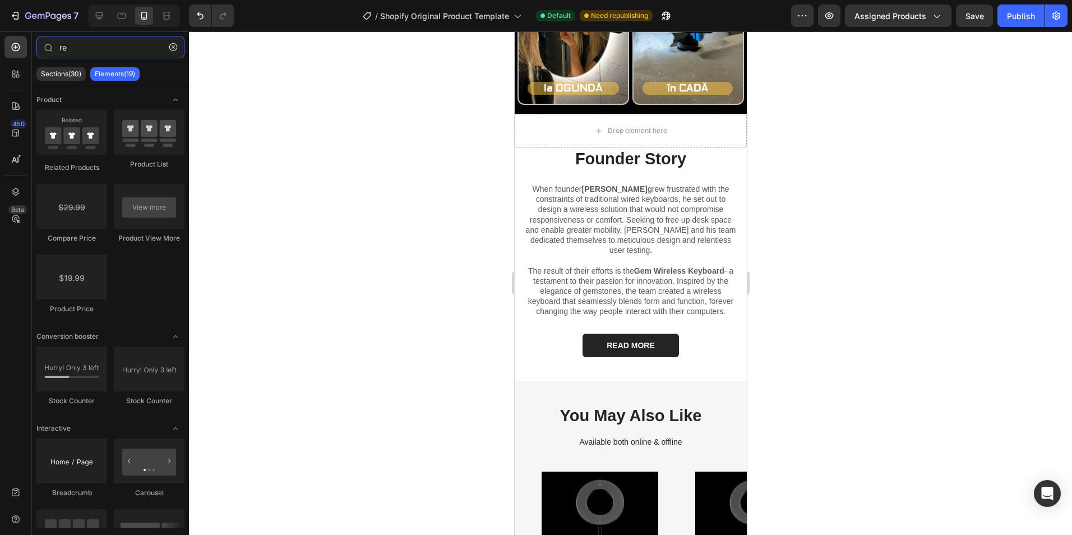
type input "rew"
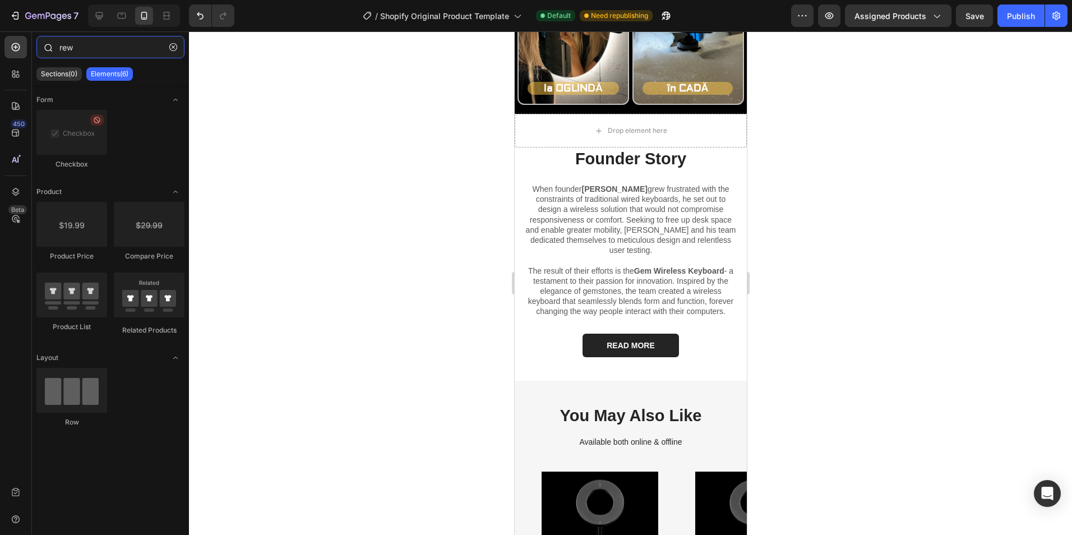
click at [110, 39] on input "rew" at bounding box center [110, 47] width 148 height 22
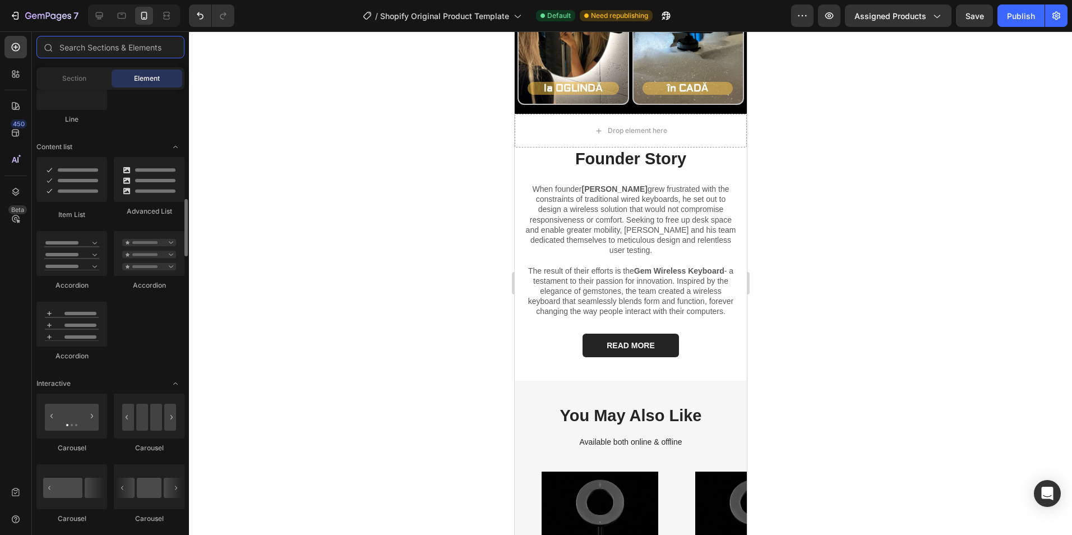
scroll to position [897, 0]
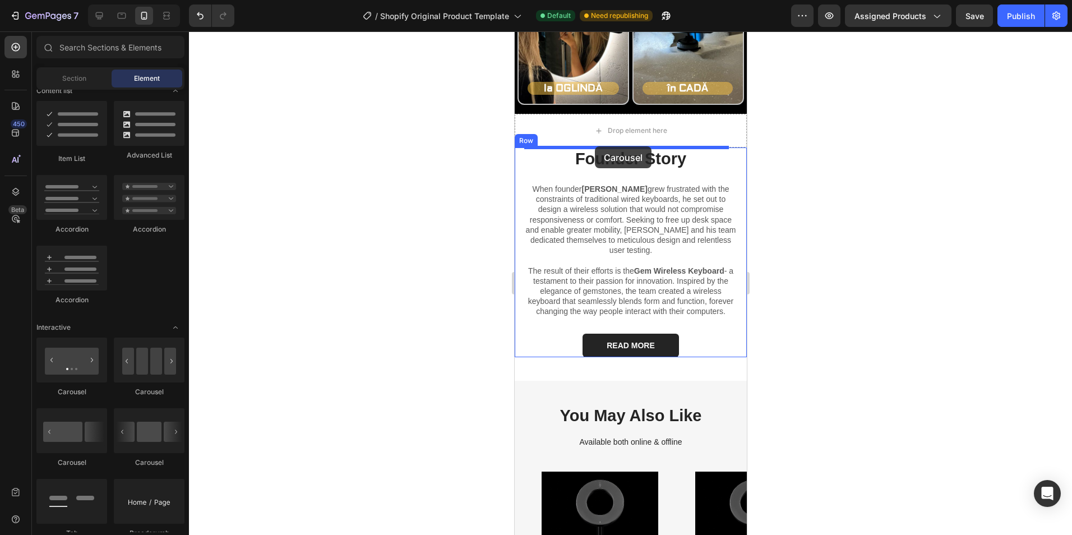
drag, startPoint x: 642, startPoint y: 389, endPoint x: 595, endPoint y: 146, distance: 246.8
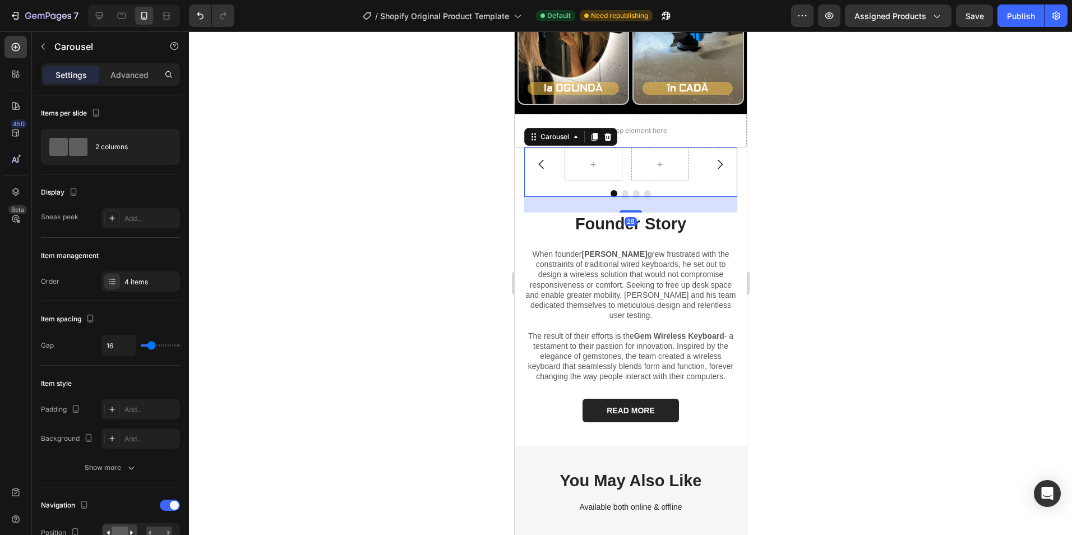
click at [714, 169] on icon "Carousel Next Arrow" at bounding box center [719, 164] width 13 height 13
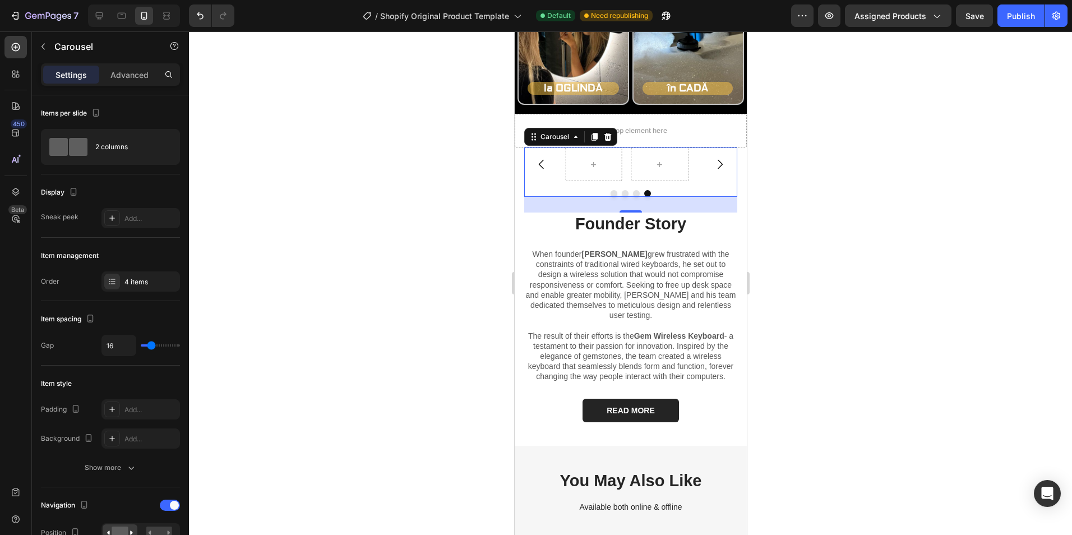
click at [714, 169] on icon "Carousel Next Arrow" at bounding box center [719, 164] width 13 height 13
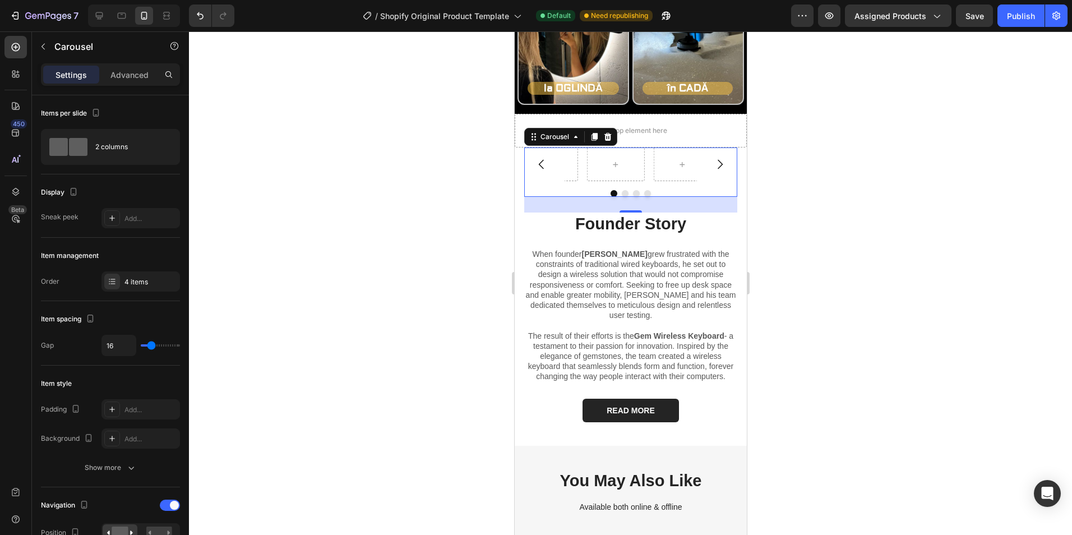
click at [714, 169] on icon "Carousel Next Arrow" at bounding box center [719, 164] width 13 height 13
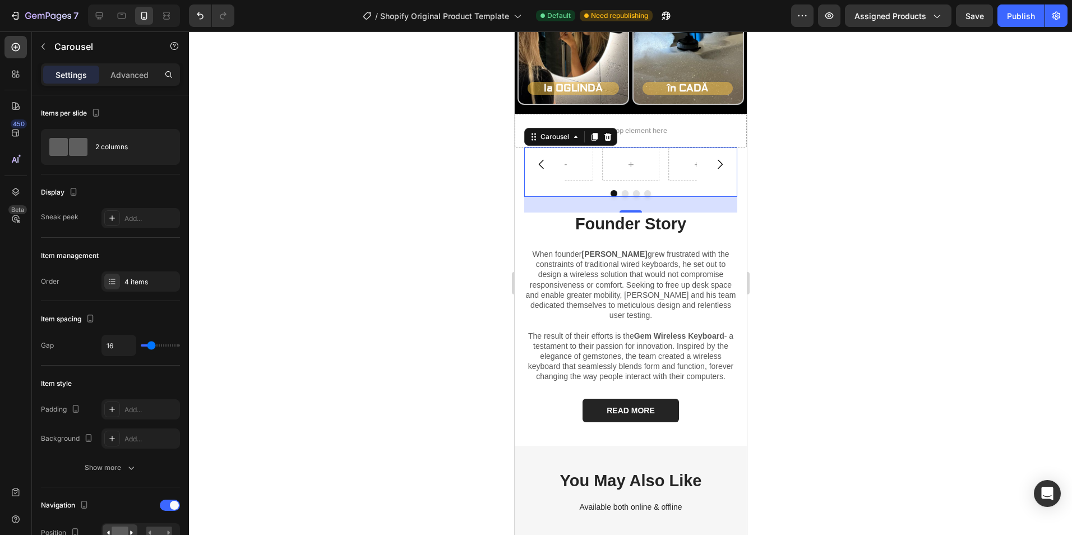
click at [714, 169] on icon "Carousel Next Arrow" at bounding box center [719, 164] width 13 height 13
click at [43, 48] on icon "button" at bounding box center [43, 47] width 3 height 6
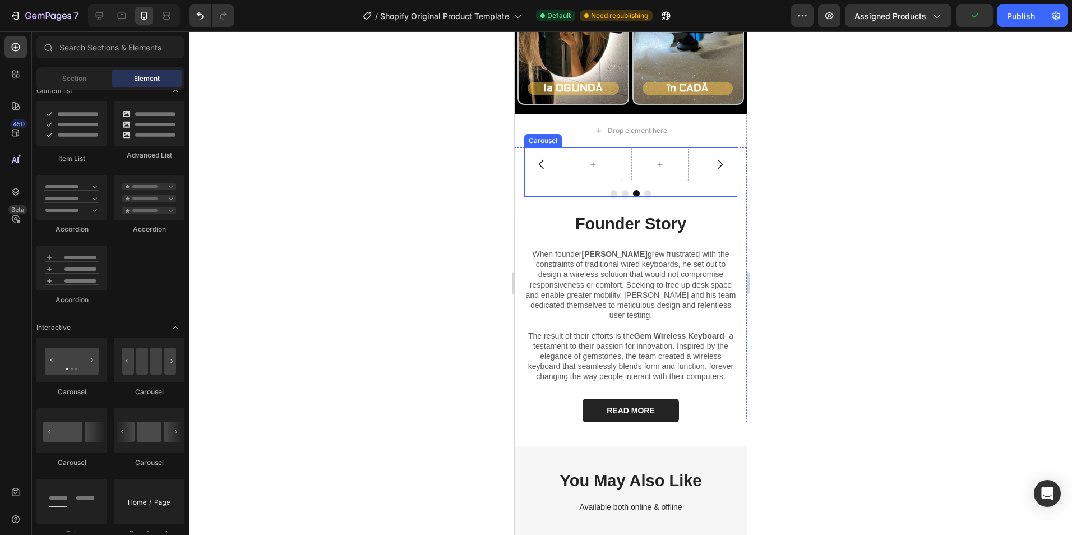
click at [542, 162] on icon "Carousel Back Arrow" at bounding box center [541, 164] width 13 height 13
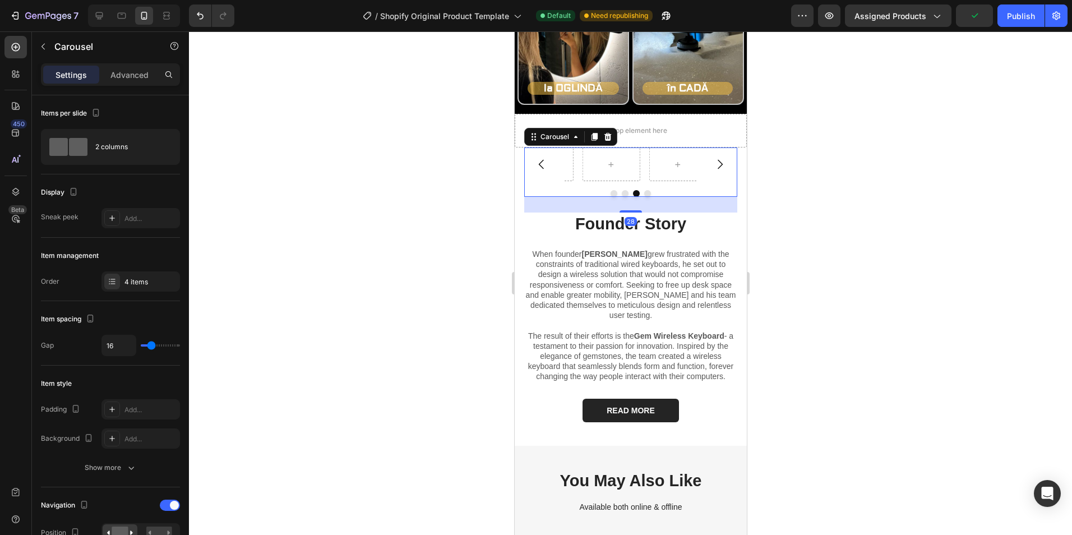
click at [542, 162] on icon "Carousel Back Arrow" at bounding box center [541, 164] width 13 height 13
click at [586, 167] on div at bounding box center [592, 164] width 27 height 18
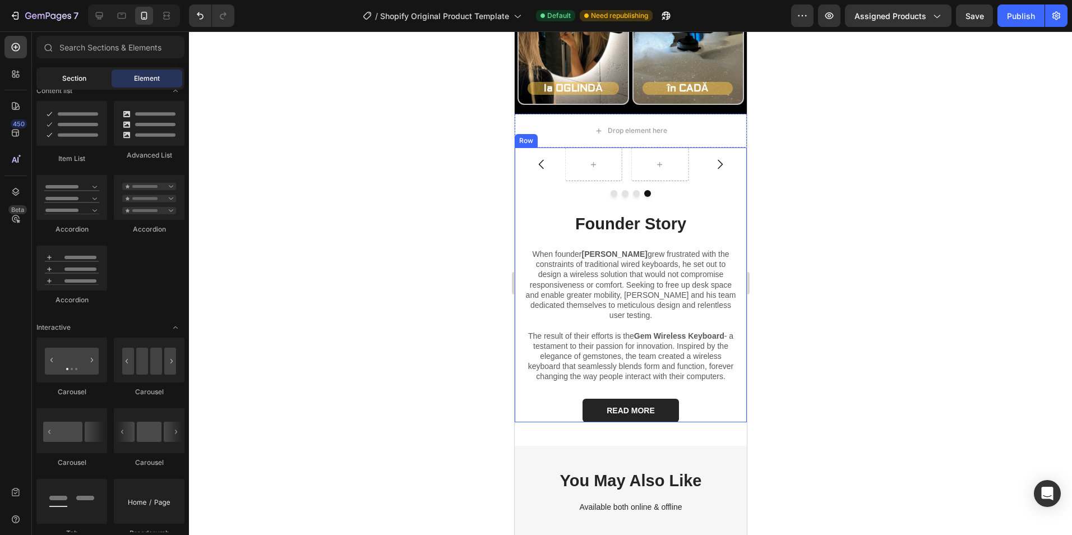
click at [51, 72] on div "Section" at bounding box center [74, 79] width 71 height 18
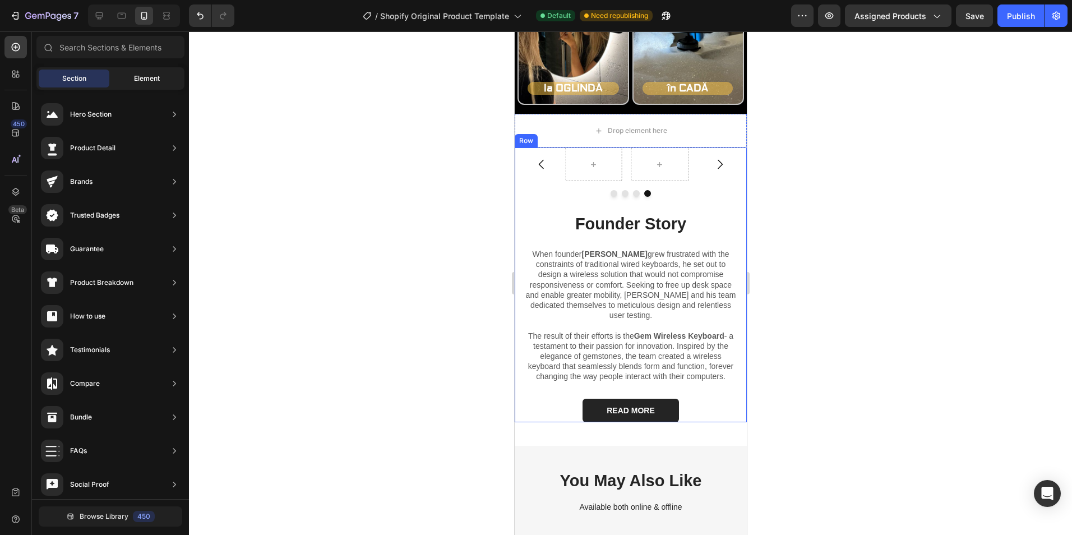
click at [132, 78] on div "Element" at bounding box center [147, 79] width 71 height 18
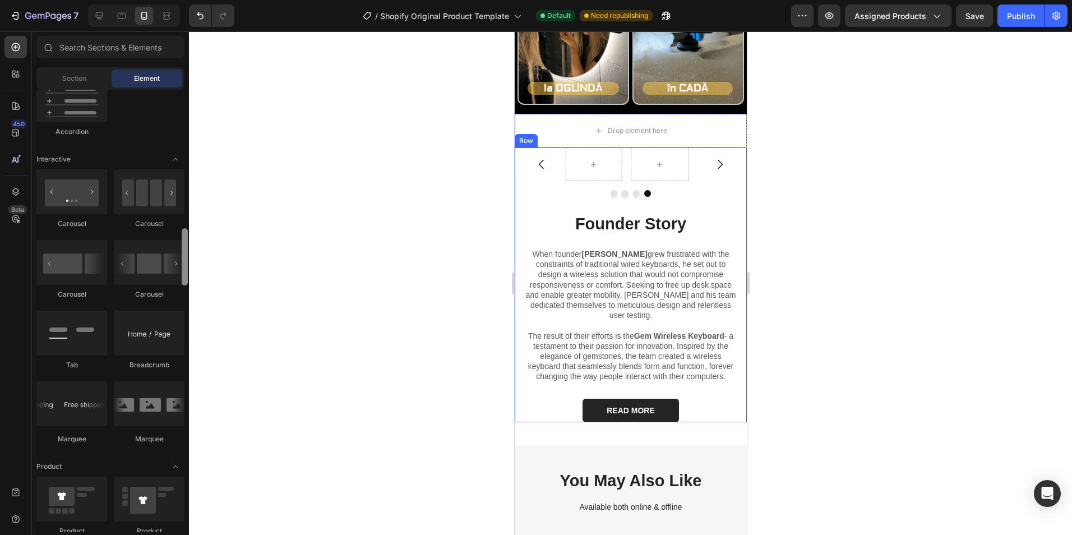
scroll to position [1508, 0]
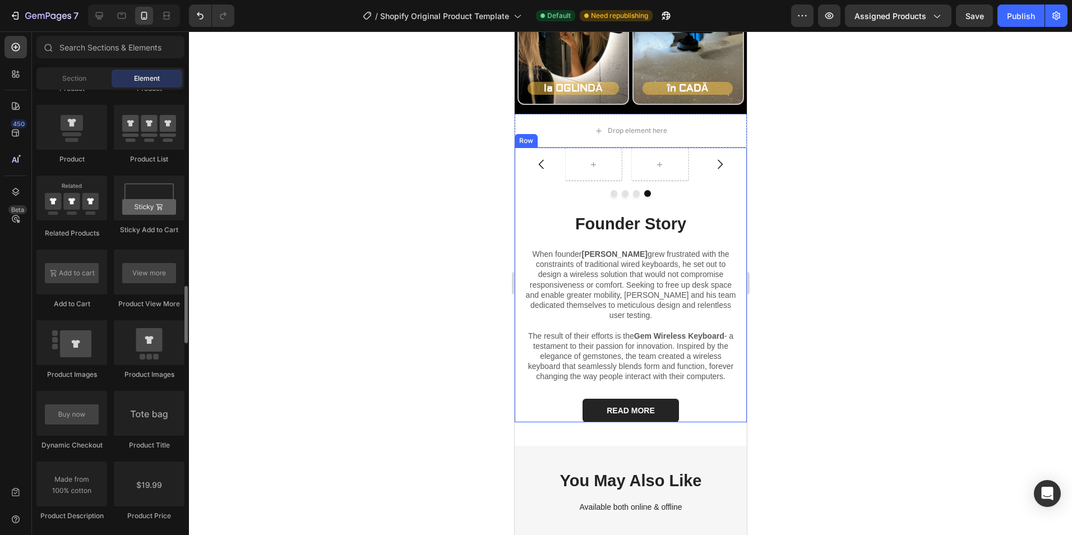
drag, startPoint x: 188, startPoint y: 254, endPoint x: 194, endPoint y: 109, distance: 145.4
click at [194, 0] on div "7 / Shopify Original Product Template Default Need republishing Preview Assigne…" at bounding box center [536, 0] width 1072 height 0
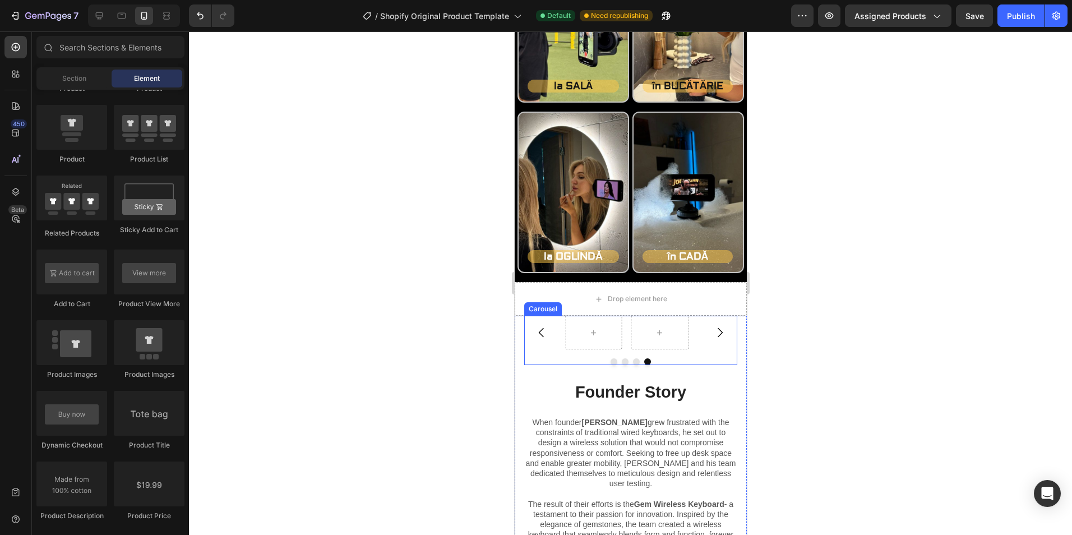
click at [558, 353] on div "Carousel" at bounding box center [630, 340] width 213 height 49
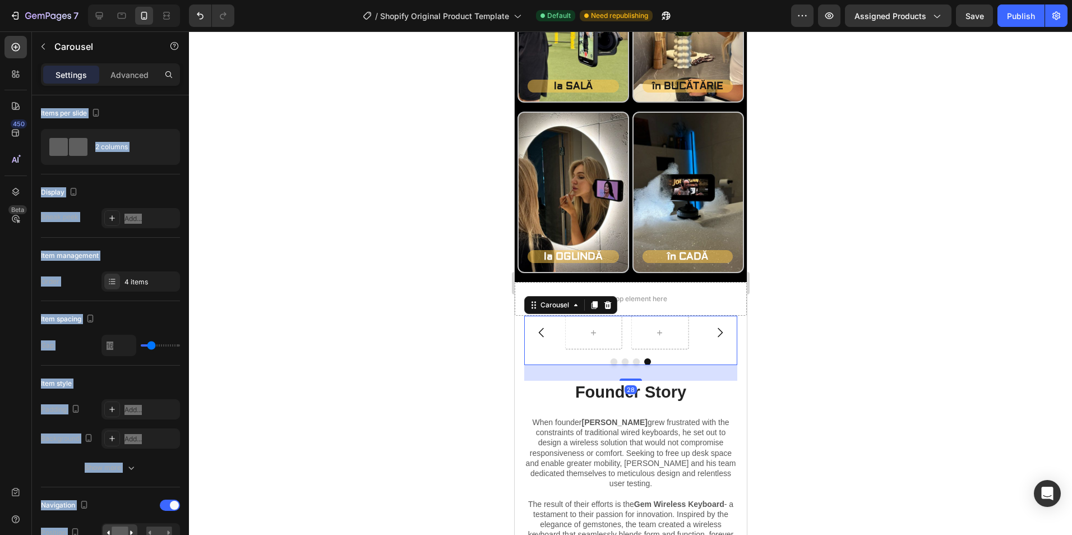
click at [543, 344] on button "Carousel Back Arrow" at bounding box center [541, 332] width 31 height 31
click at [551, 350] on div "Carousel 28" at bounding box center [630, 340] width 213 height 49
click at [218, 127] on div at bounding box center [630, 283] width 883 height 504
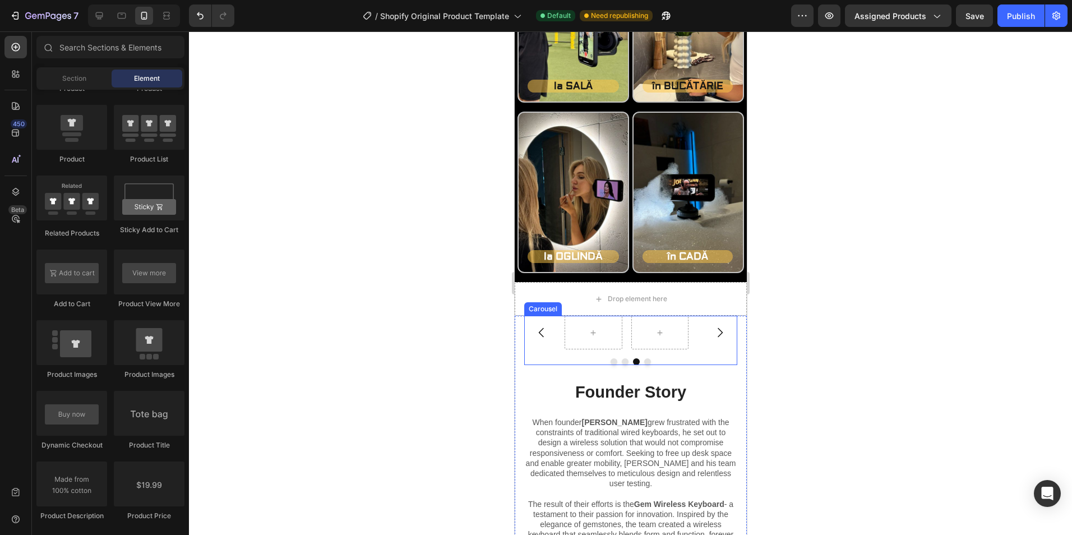
click at [552, 320] on button "Carousel Back Arrow" at bounding box center [541, 332] width 31 height 31
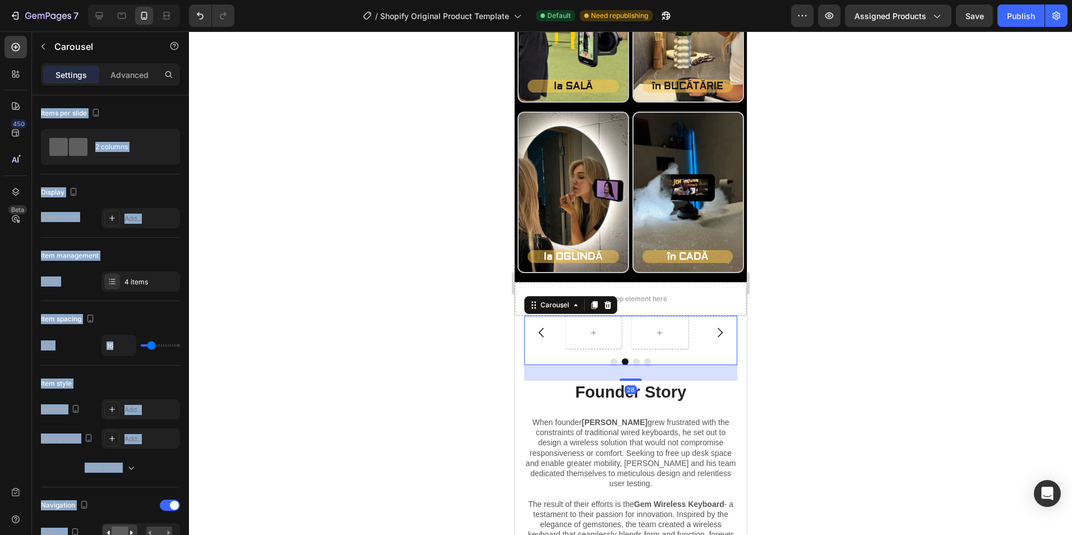
click at [138, 84] on div "Settings Advanced" at bounding box center [110, 74] width 139 height 22
click at [132, 79] on p "Advanced" at bounding box center [129, 75] width 38 height 12
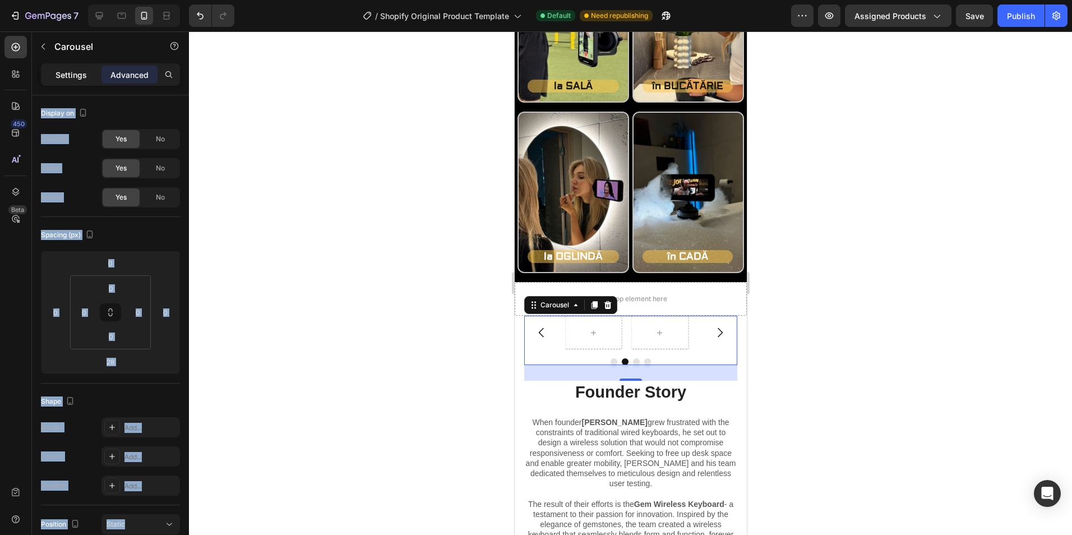
click at [66, 69] on p "Settings" at bounding box center [71, 75] width 31 height 12
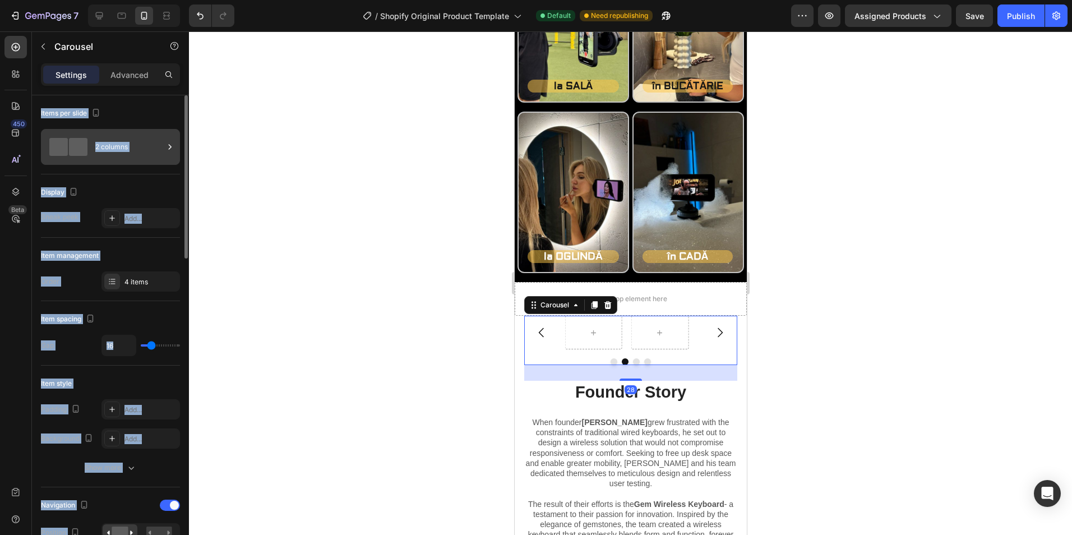
click at [143, 130] on div "2 columns" at bounding box center [110, 147] width 139 height 36
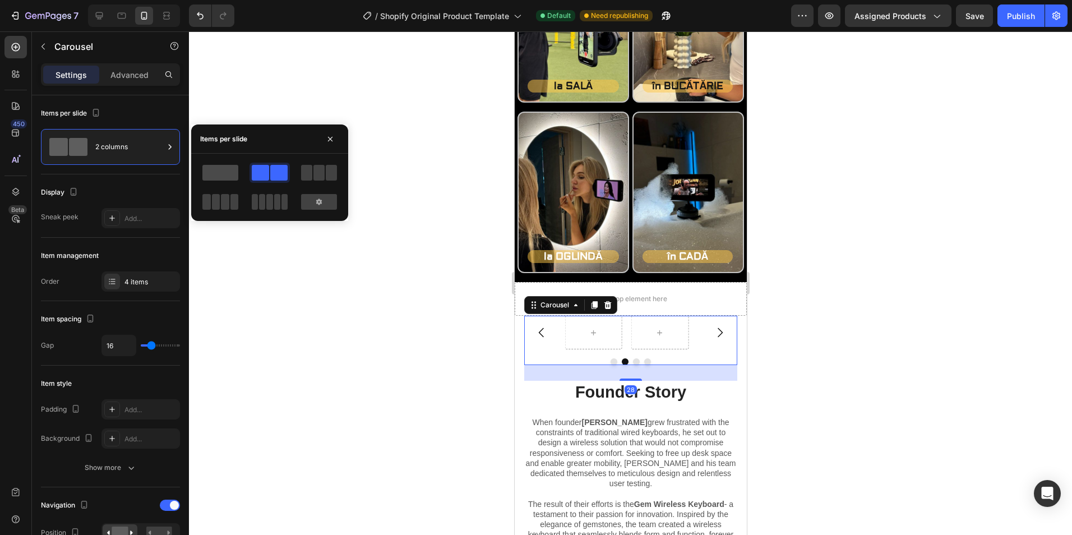
click at [217, 170] on span at bounding box center [220, 173] width 36 height 16
click at [315, 175] on span at bounding box center [319, 173] width 11 height 16
click at [266, 174] on span at bounding box center [260, 173] width 17 height 16
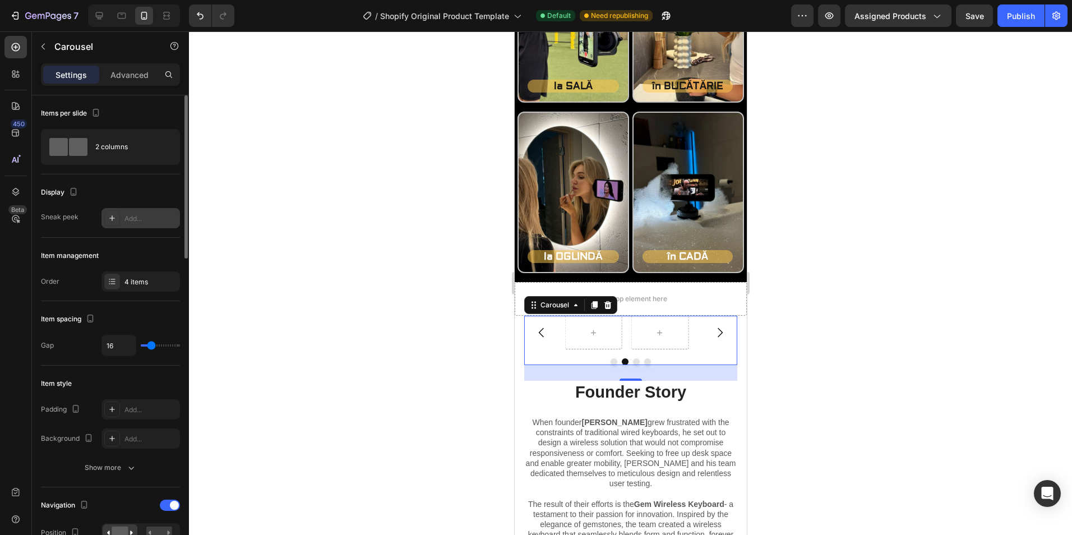
click at [153, 222] on div "Add..." at bounding box center [151, 219] width 53 height 10
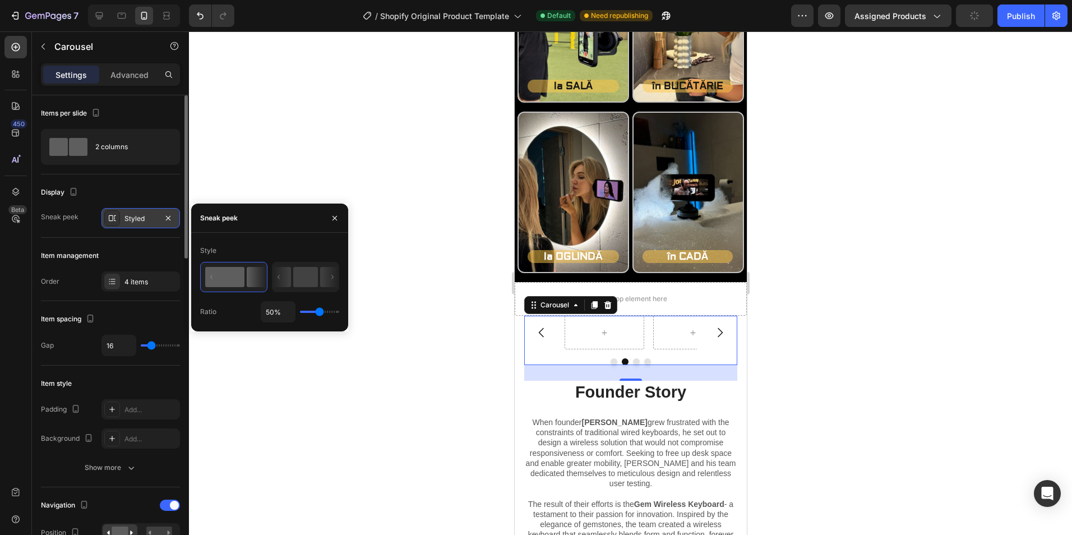
click at [232, 269] on rect at bounding box center [224, 277] width 39 height 20
click at [283, 272] on icon at bounding box center [282, 277] width 19 height 20
click at [210, 271] on rect at bounding box center [224, 277] width 39 height 20
type input "41%"
type input "41"
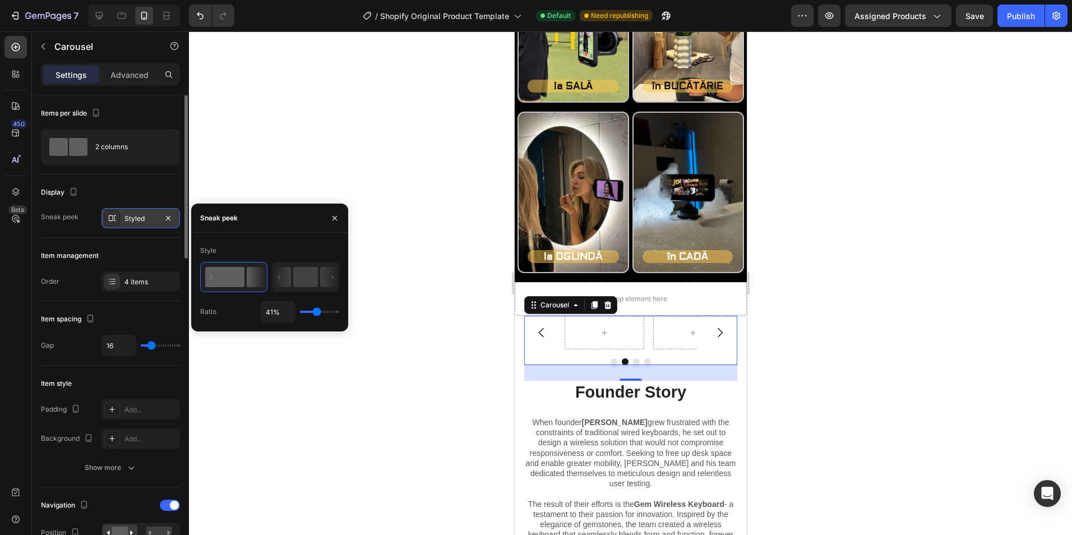
type input "38%"
type input "38"
type input "36%"
type input "36"
type input "34%"
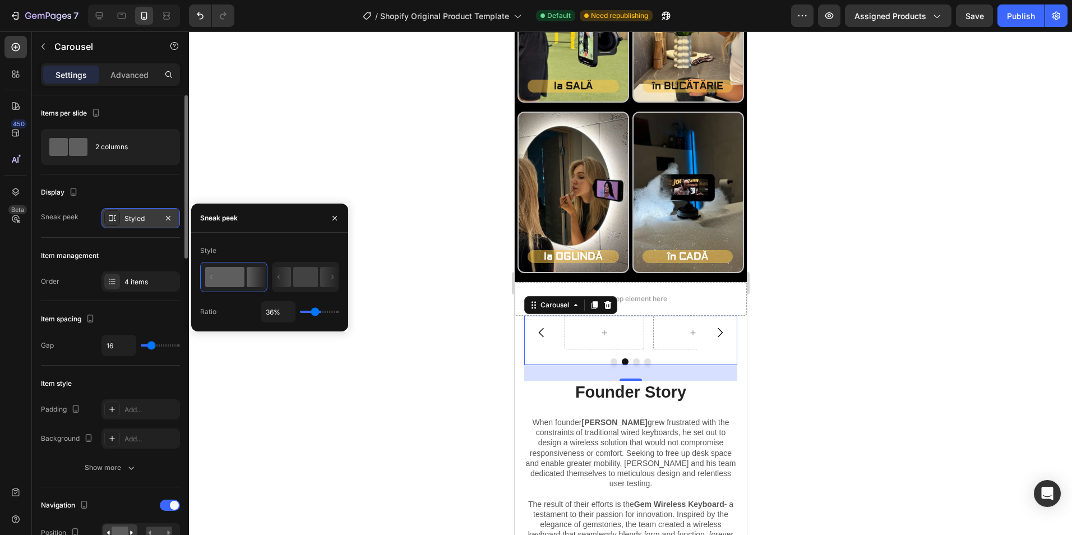
type input "34"
type input "32%"
type input "32"
type input "30%"
type input "30"
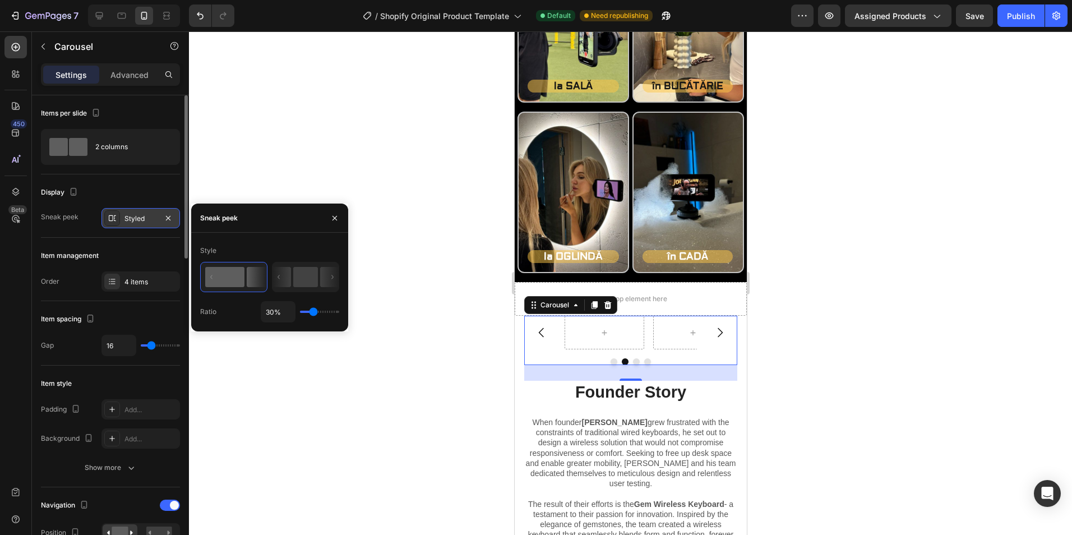
type input "29%"
type input "29"
type input "27%"
type input "27"
type input "23%"
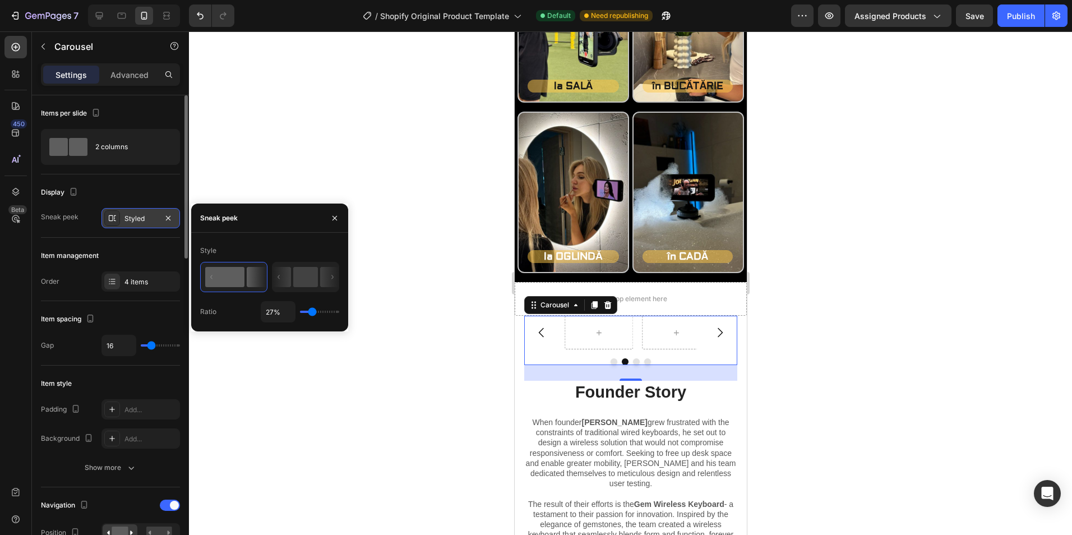
type input "23"
type input "21%"
type input "21"
type input "19%"
type input "19"
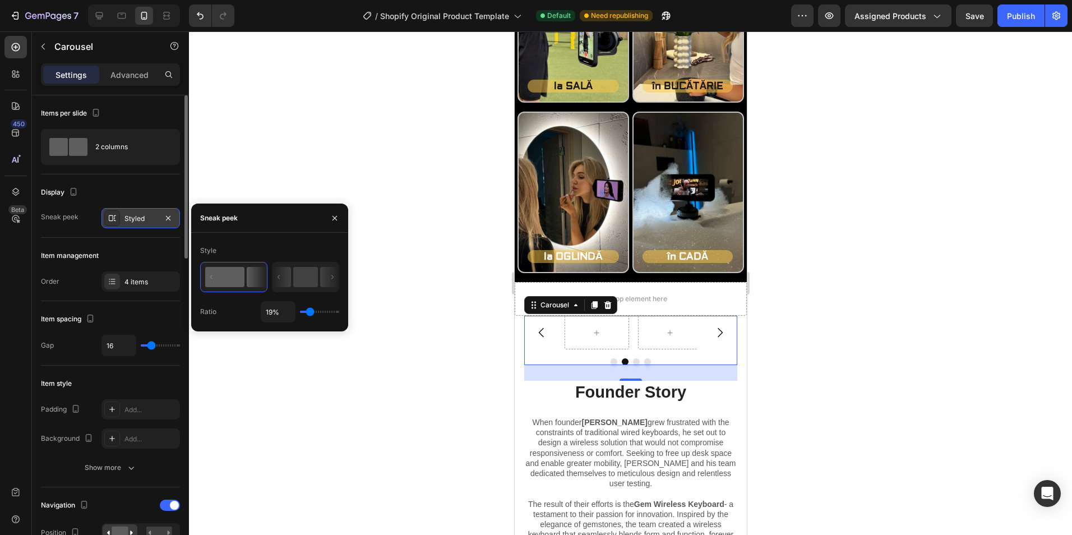
type input "16%"
type input "16"
type input "14%"
type input "14"
type input "12%"
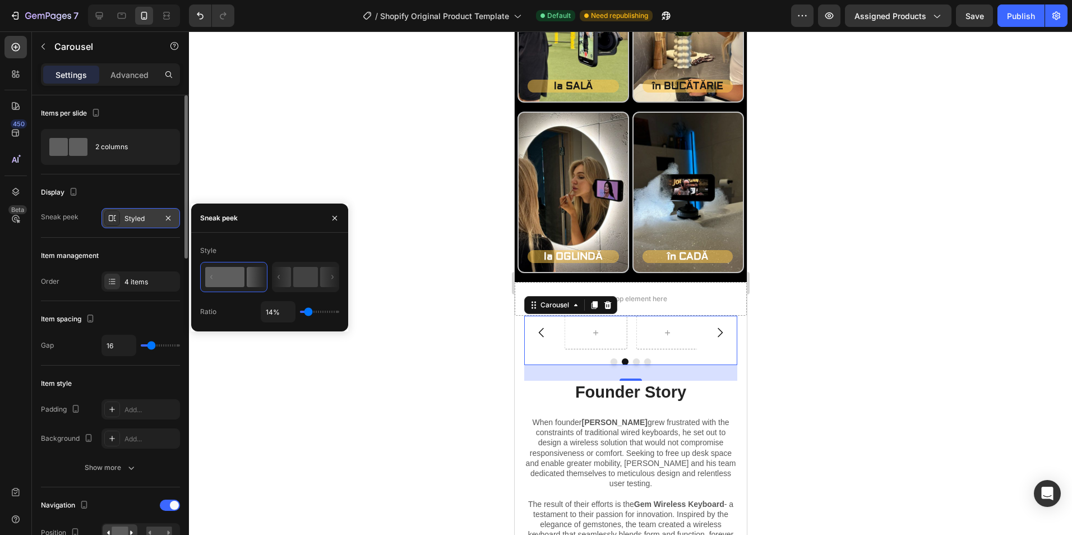
type input "12"
type input "6%"
type input "6"
type input "5%"
type input "5"
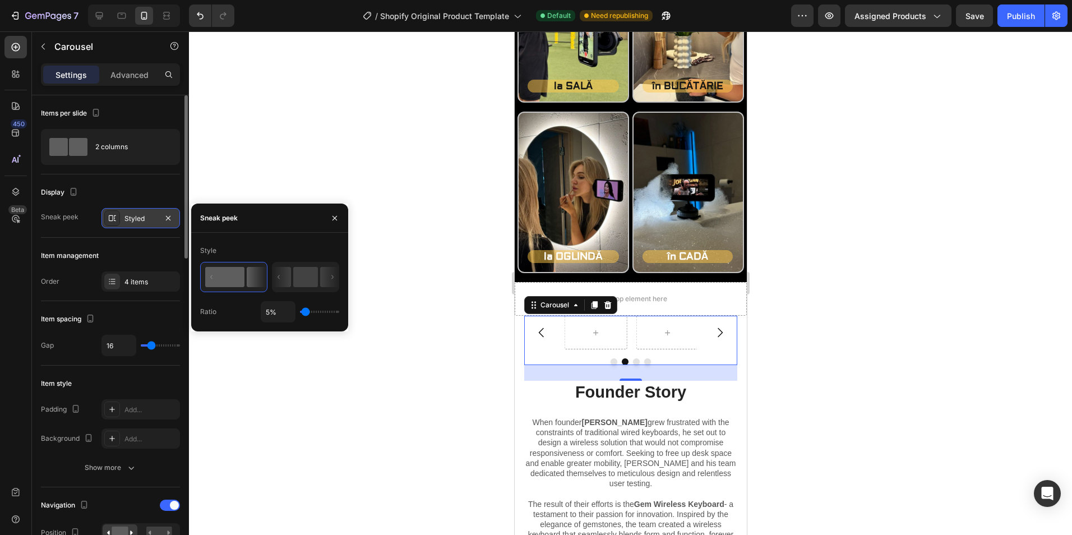
type input "3%"
type input "3"
type input "1%"
type input "1"
type input "91%"
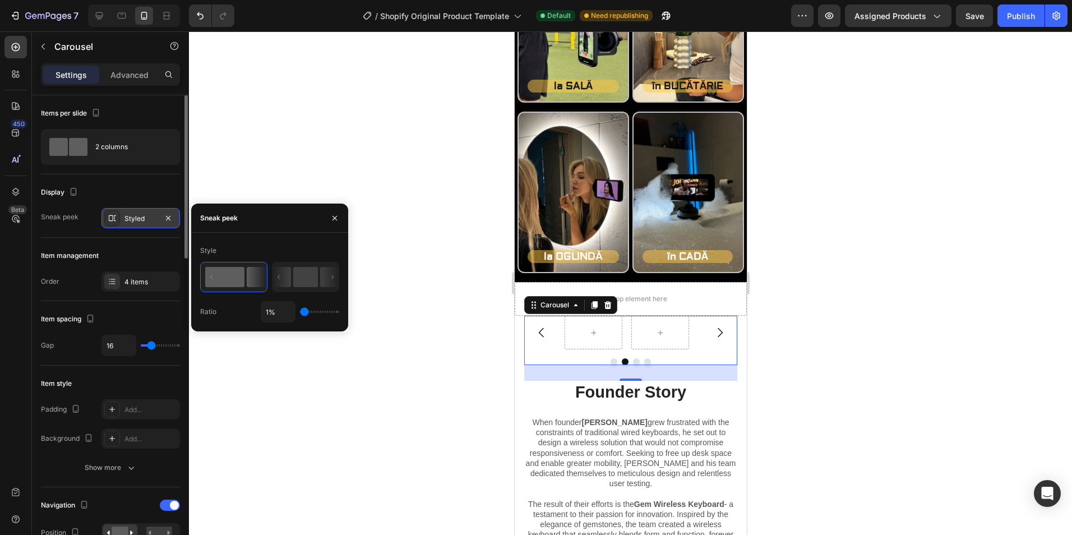
type input "91"
type input "100%"
type input "100"
type input "58%"
type input "58"
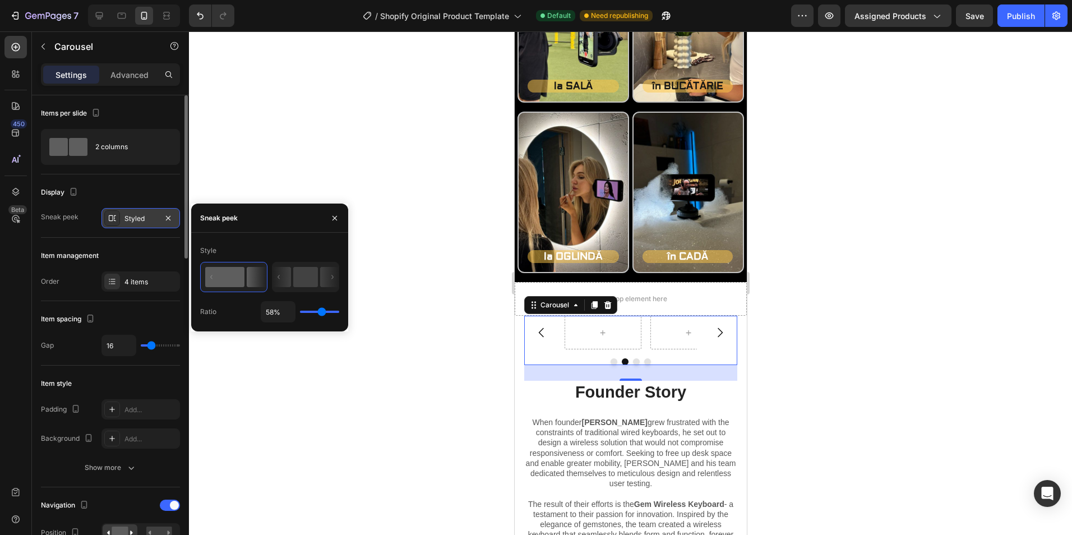
type input "45%"
type input "45"
type input "40%"
type input "40"
type input "34%"
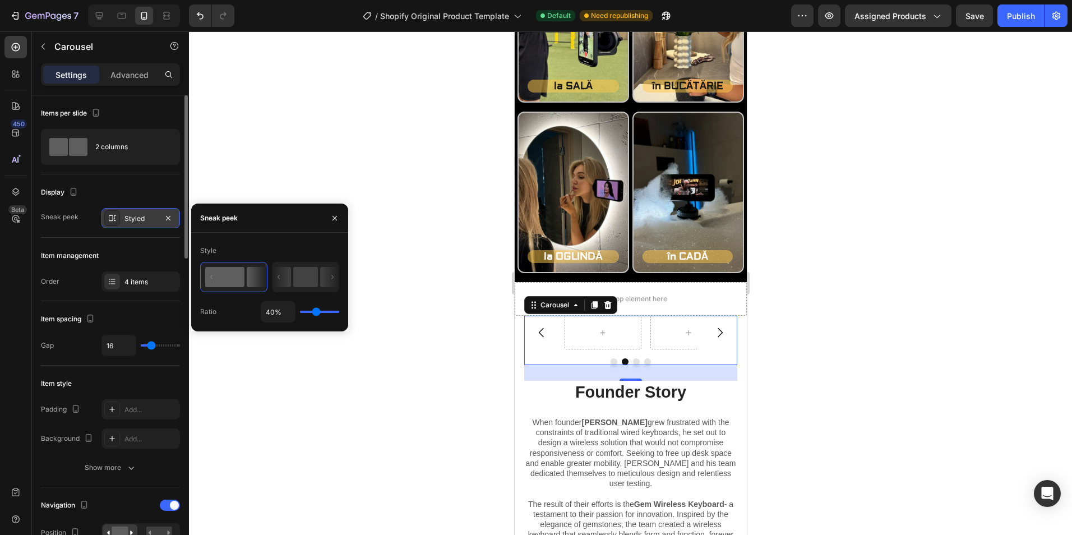
type input "34"
type input "32%"
type input "32"
type input "34%"
type input "34"
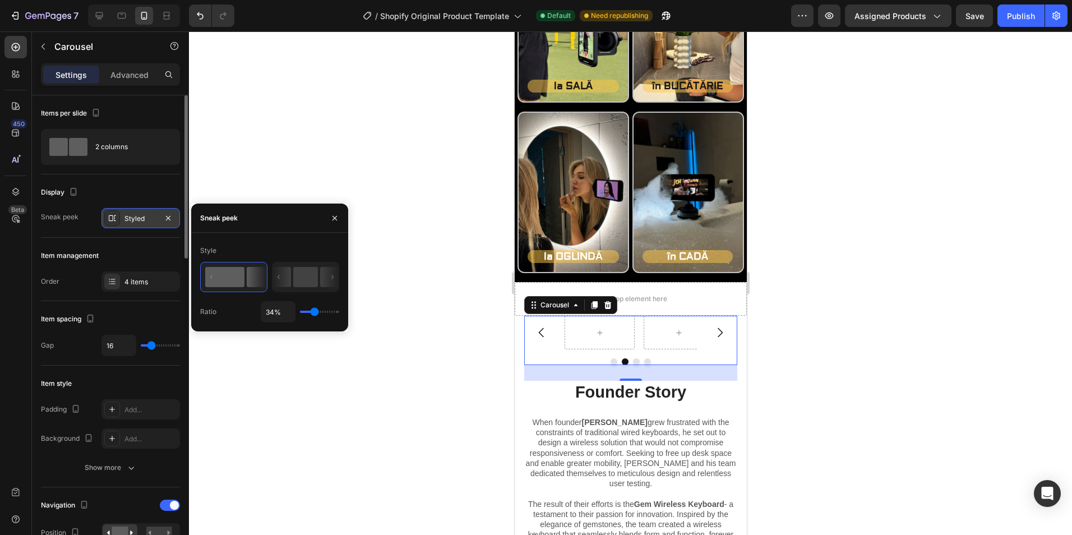
type input "36%"
type input "36"
type input "38%"
type input "38"
type input "40%"
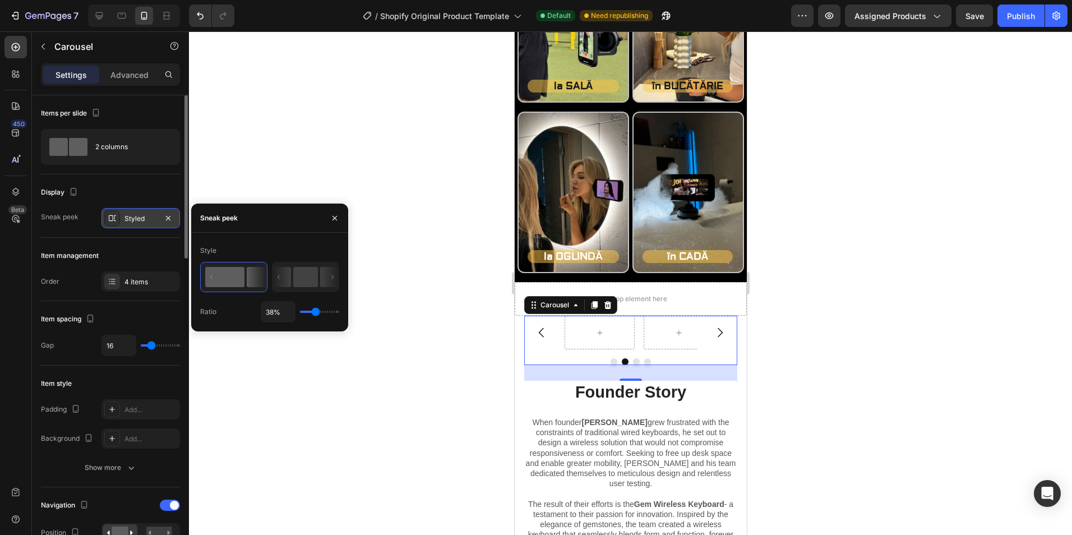
type input "40"
type input "41%"
type input "41"
type input "47%"
type input "47"
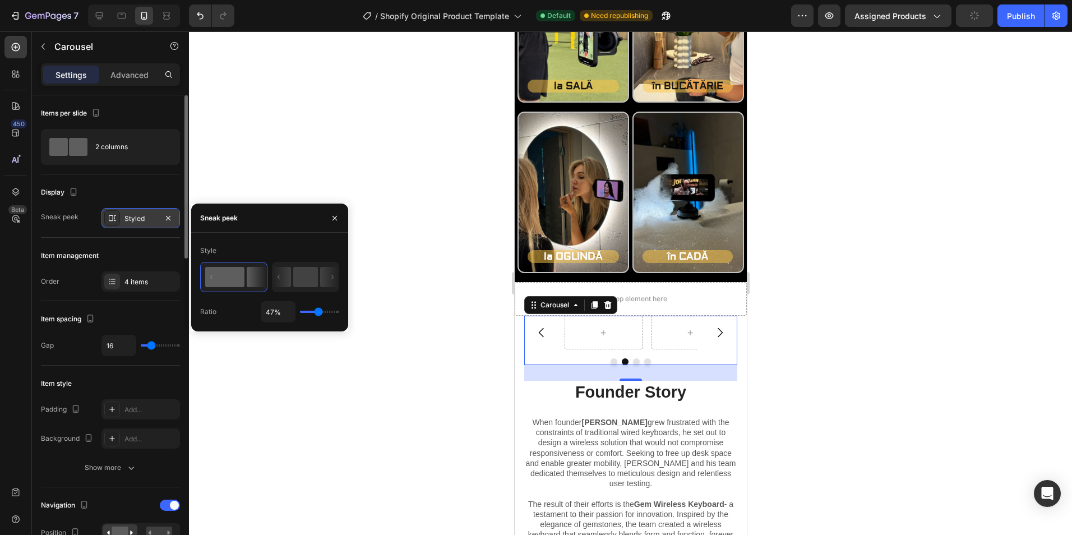
type input "49%"
type input "49"
type input "51%"
type input "51"
type input "49%"
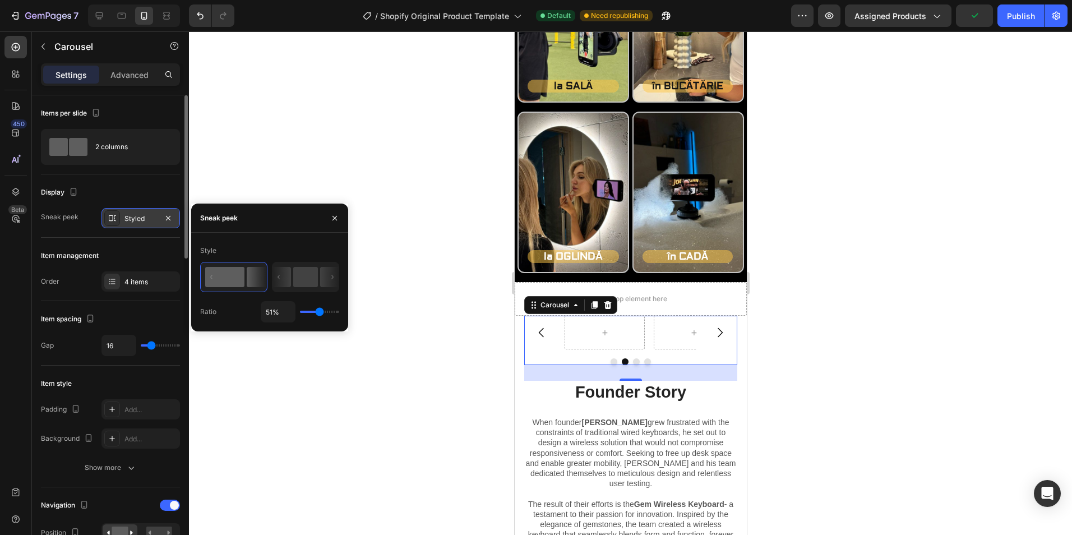
type input "49"
type input "47%"
type input "47"
type input "49%"
type input "49"
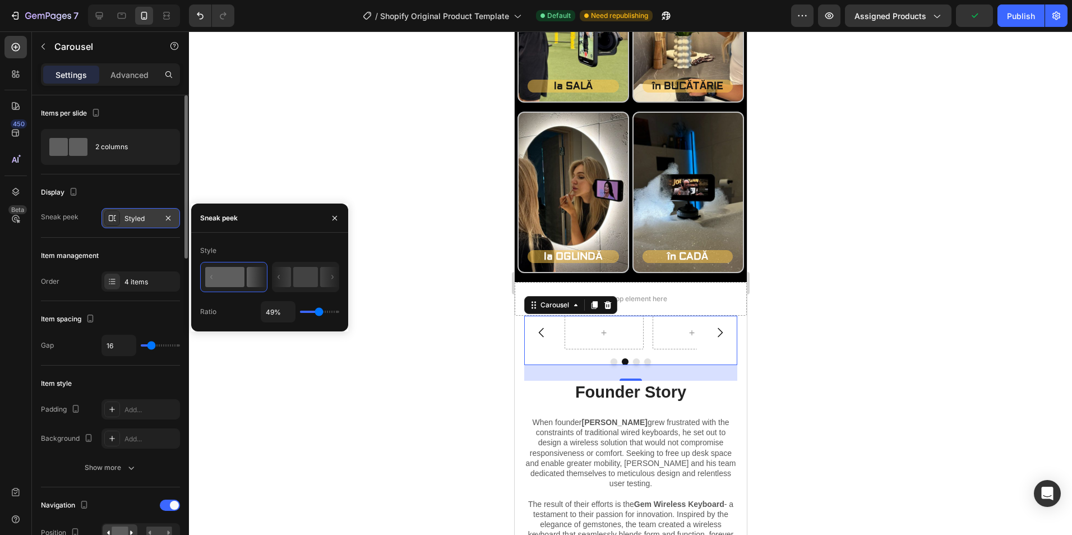
click at [319, 313] on input "range" at bounding box center [319, 312] width 39 height 2
click at [265, 311] on input "49%" at bounding box center [278, 312] width 34 height 20
type input "5%"
type input "5"
type input "50%"
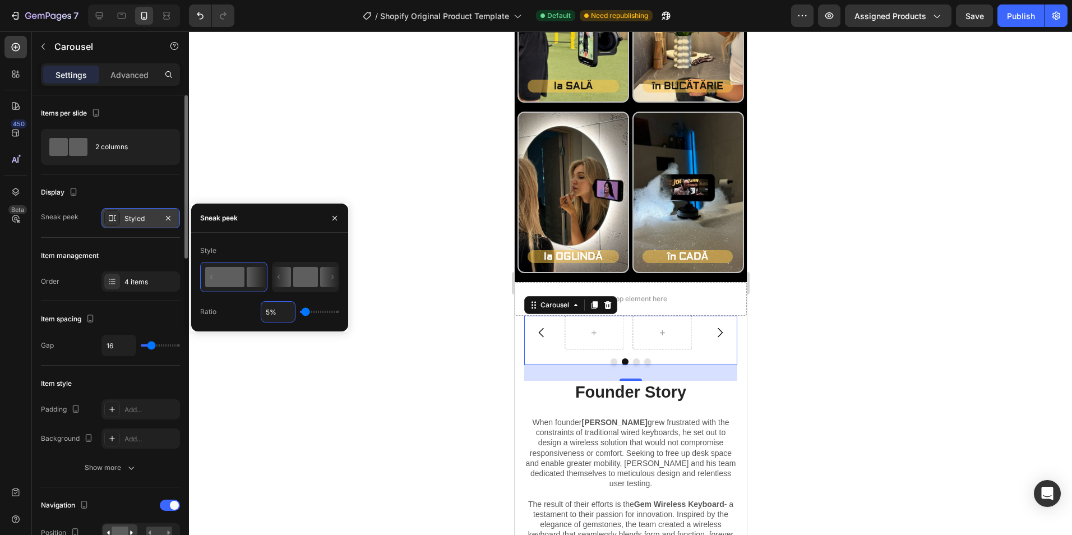
type input "50"
type input "50%"
click at [151, 259] on div "Item management" at bounding box center [110, 256] width 139 height 18
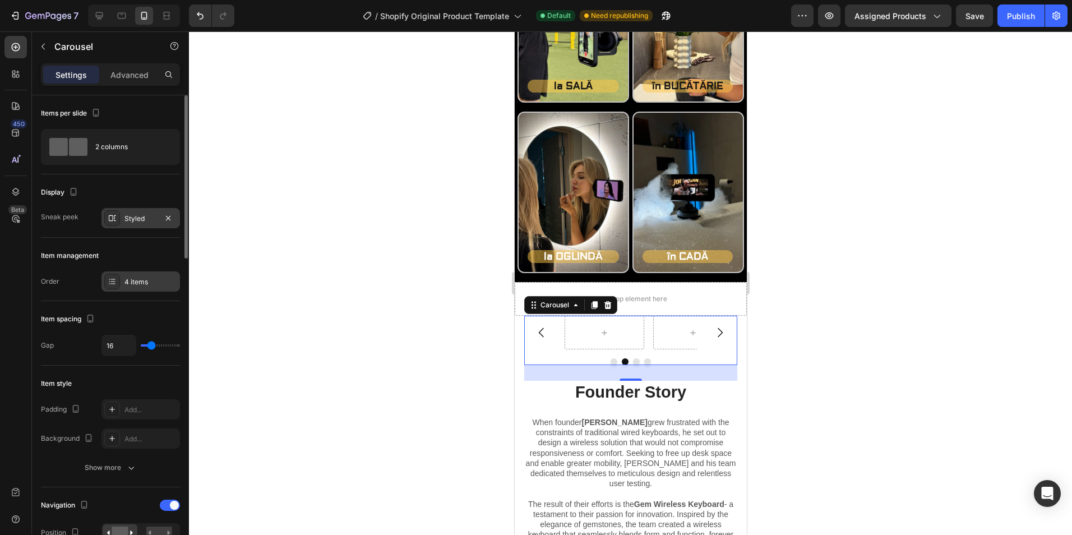
click at [154, 276] on div "4 items" at bounding box center [141, 281] width 79 height 20
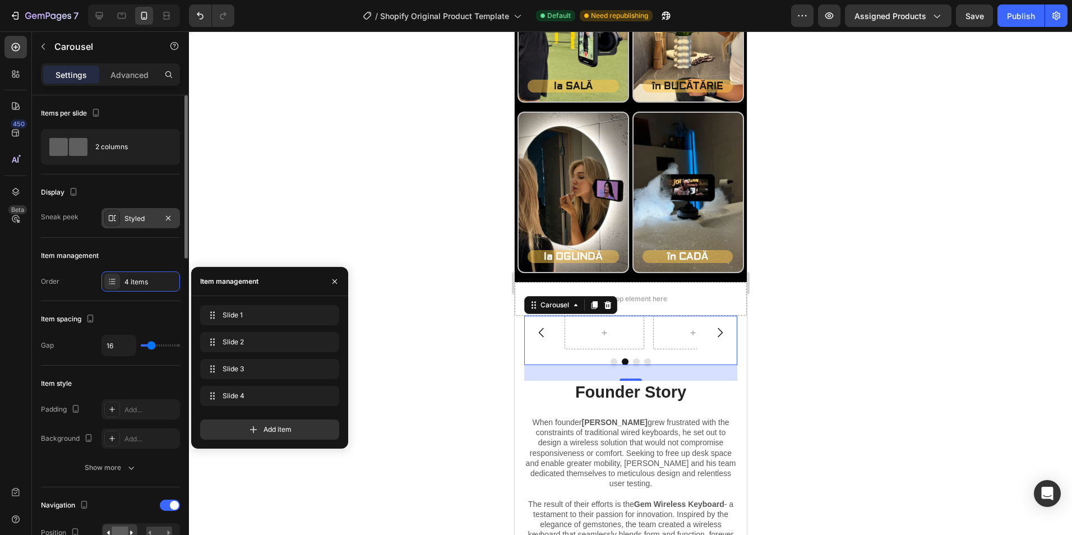
click at [141, 308] on div "Item spacing Gap 16" at bounding box center [110, 333] width 139 height 65
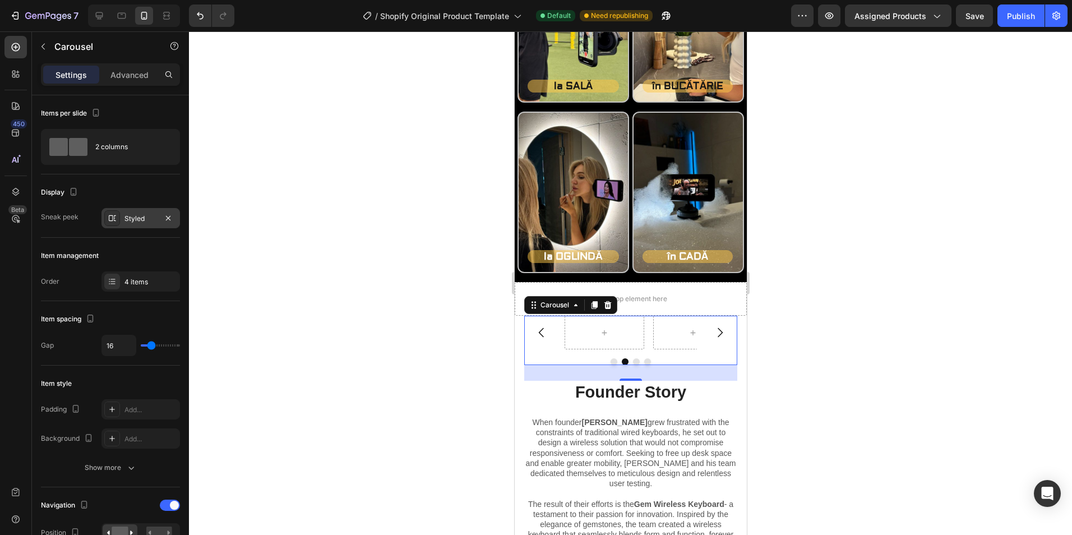
click at [128, 218] on div "Styled" at bounding box center [141, 219] width 33 height 10
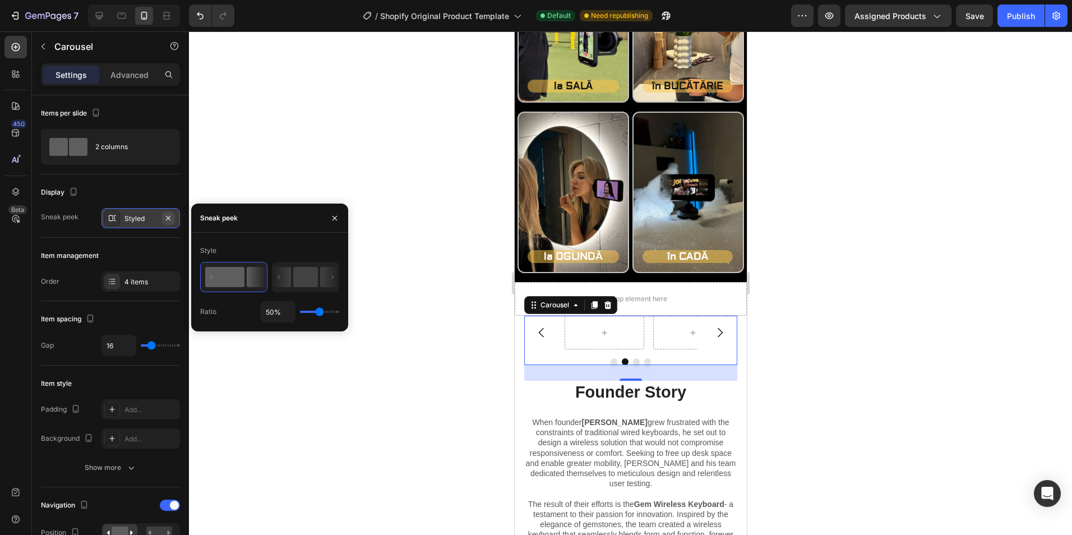
click at [171, 216] on icon "button" at bounding box center [168, 218] width 9 height 9
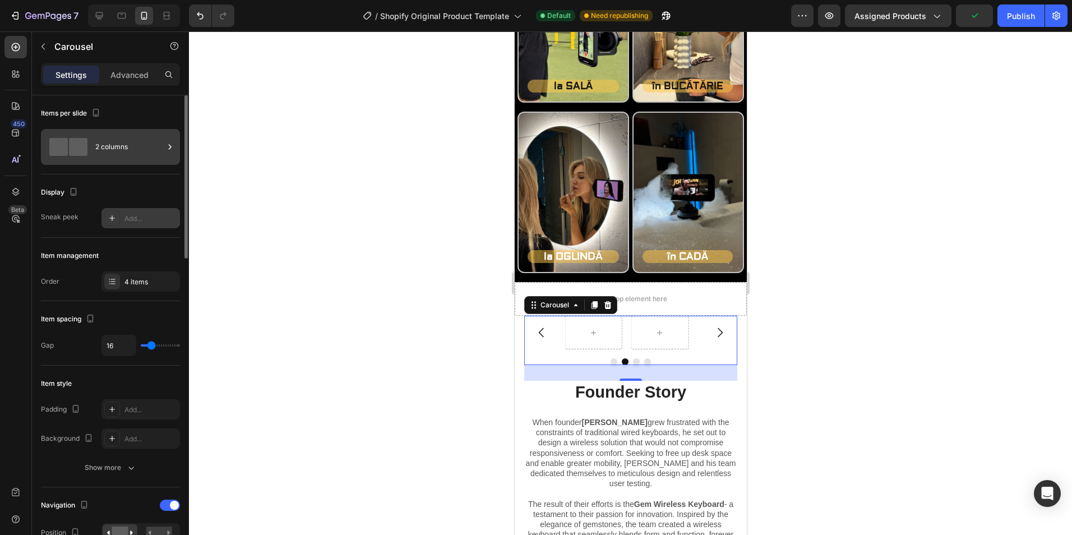
click at [109, 148] on div "2 columns" at bounding box center [129, 147] width 68 height 26
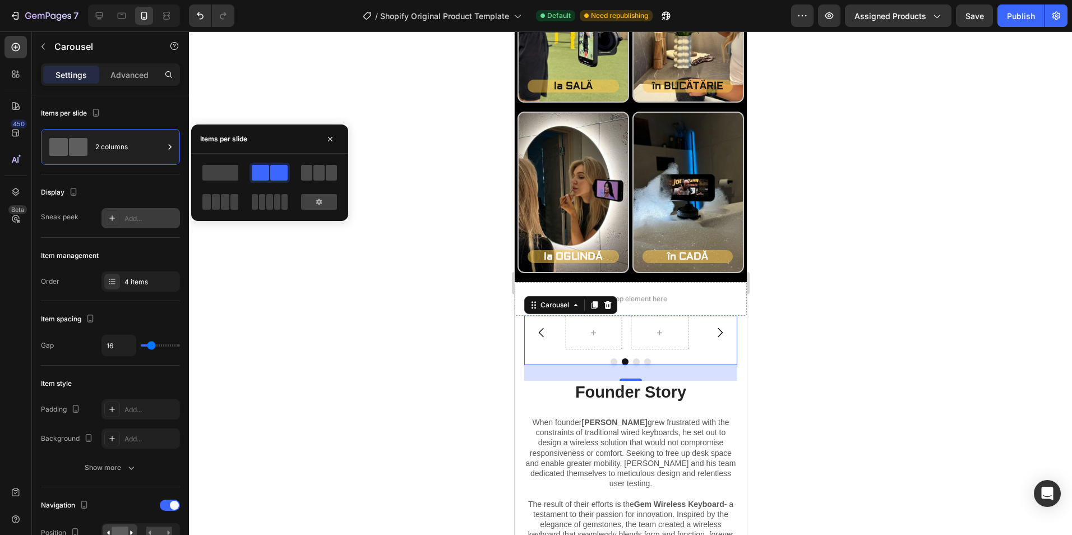
click at [307, 173] on span at bounding box center [306, 173] width 11 height 16
click at [264, 175] on span at bounding box center [260, 173] width 17 height 16
click at [324, 201] on div at bounding box center [319, 202] width 36 height 16
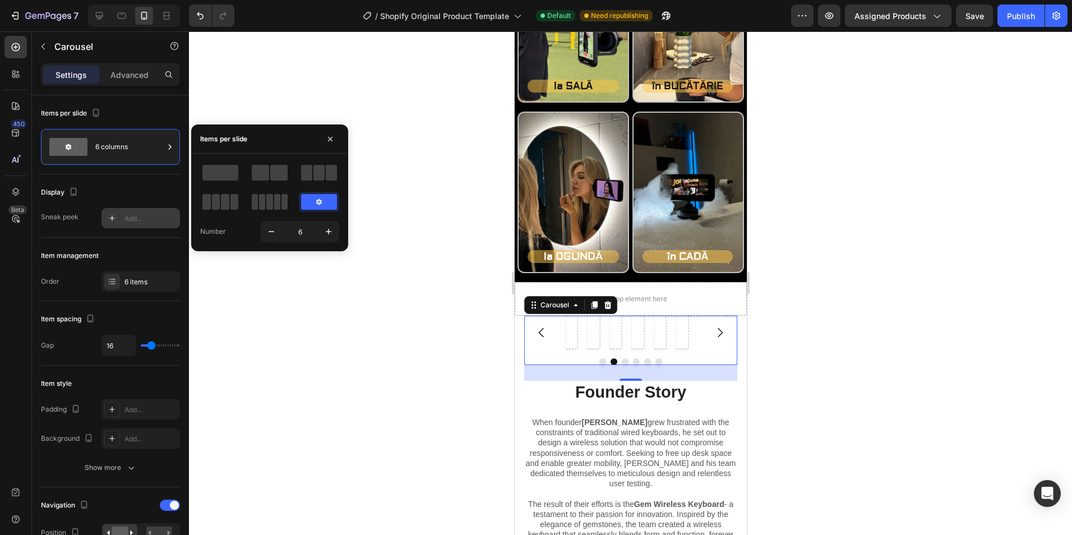
click at [324, 201] on div at bounding box center [319, 202] width 36 height 16
click at [277, 172] on span at bounding box center [278, 173] width 17 height 16
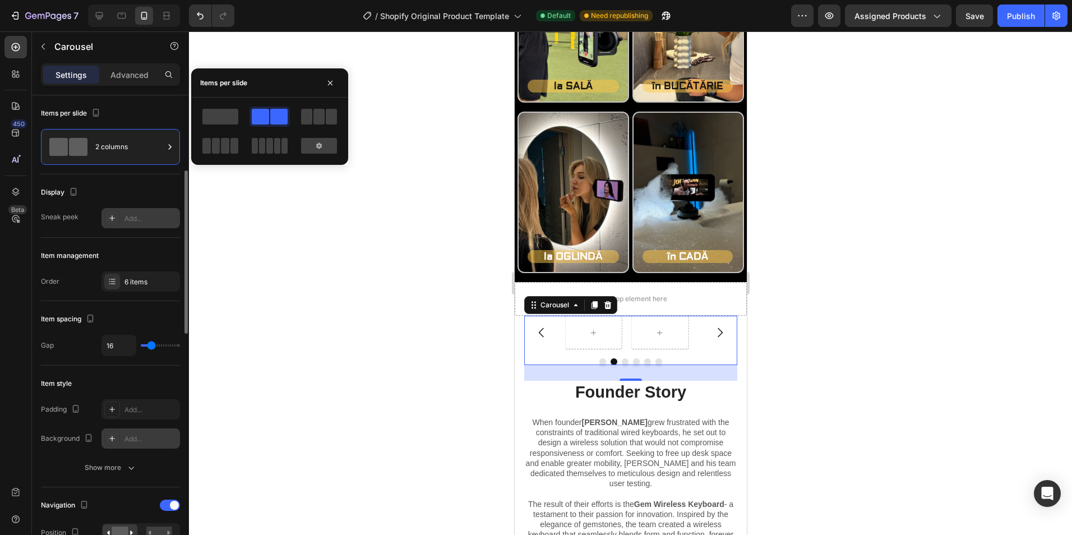
scroll to position [56, 0]
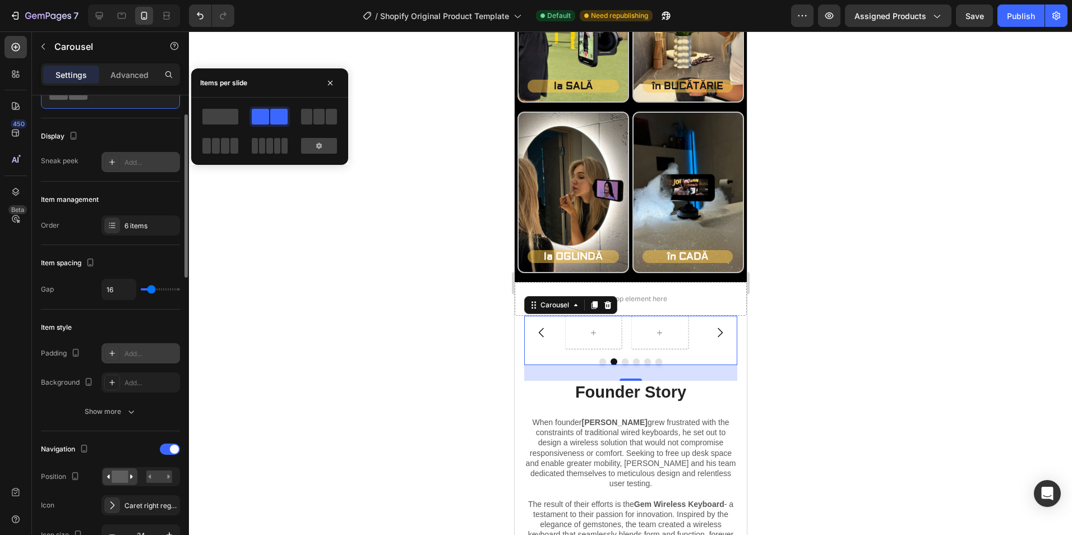
click at [137, 347] on div "Add..." at bounding box center [141, 353] width 79 height 20
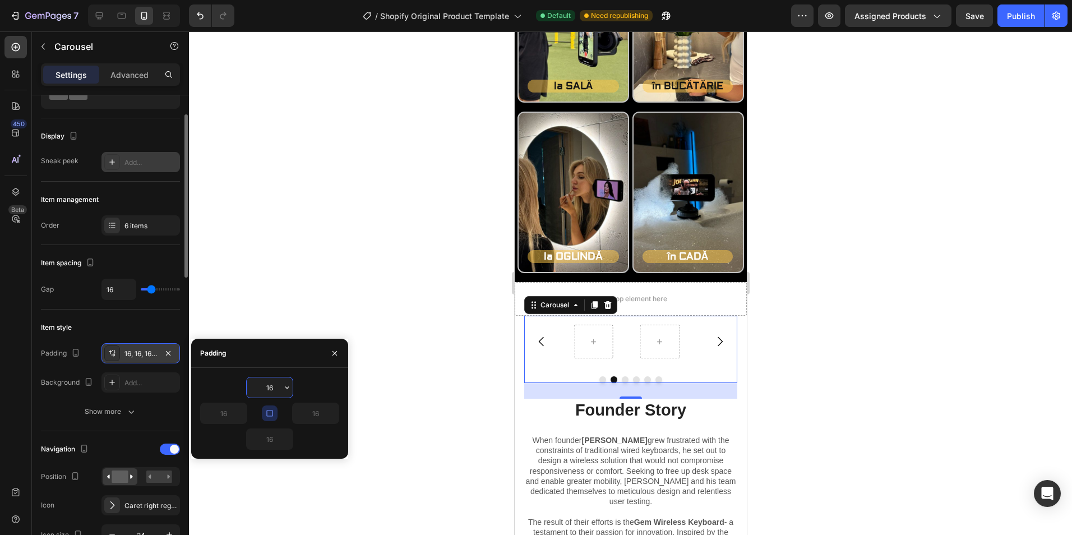
click at [137, 352] on div "16, 16, 16, 16" at bounding box center [141, 354] width 33 height 10
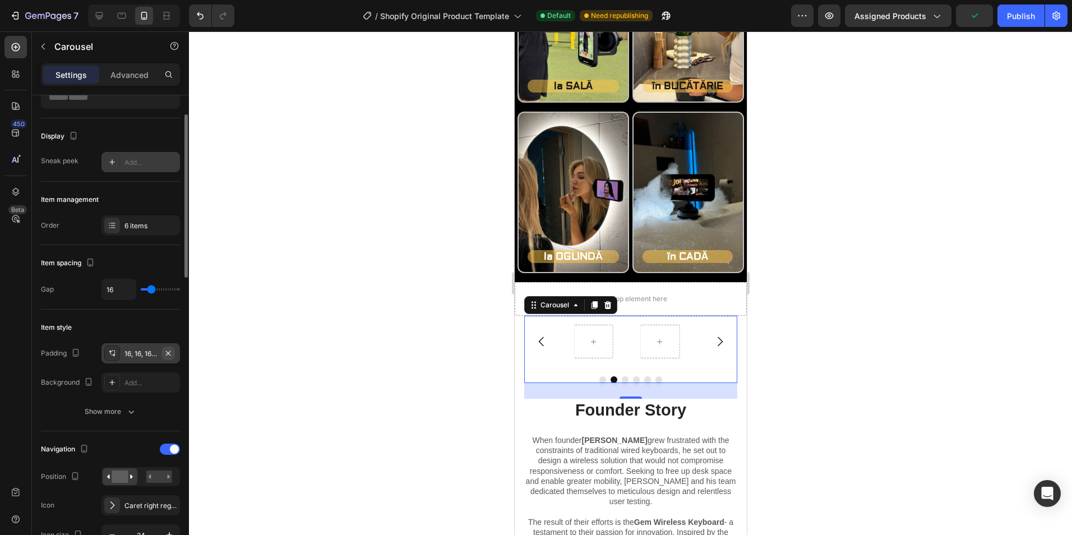
click at [173, 353] on button "button" at bounding box center [168, 353] width 13 height 13
type input "0"
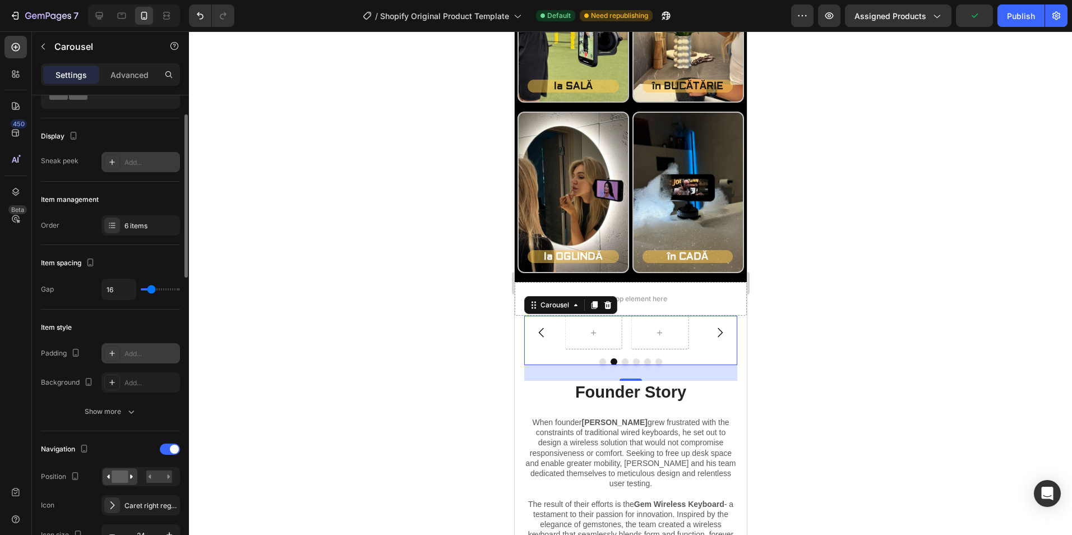
click at [130, 348] on div "Add..." at bounding box center [141, 353] width 79 height 20
type input "16"
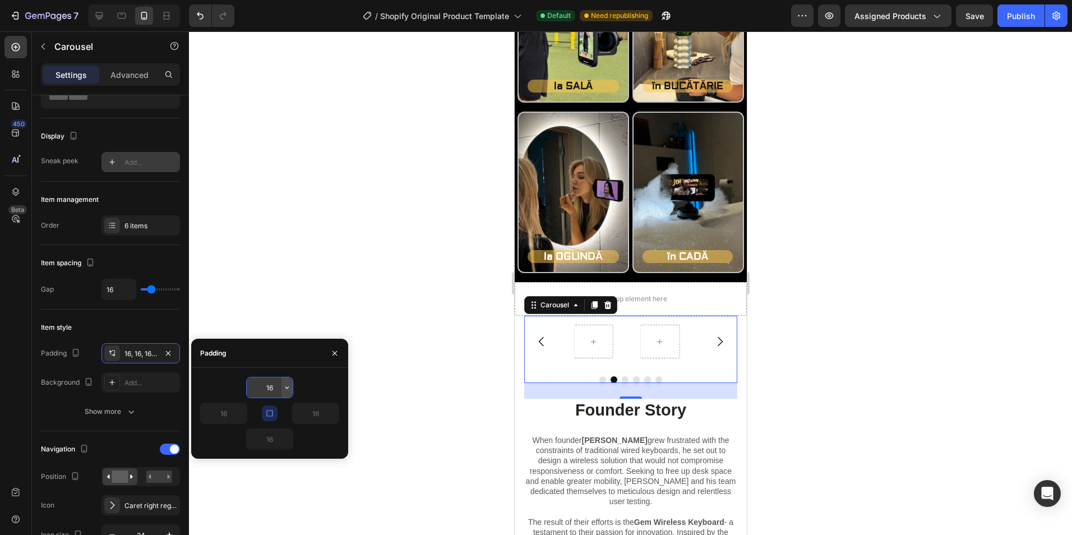
click at [283, 386] on icon "button" at bounding box center [287, 387] width 9 height 9
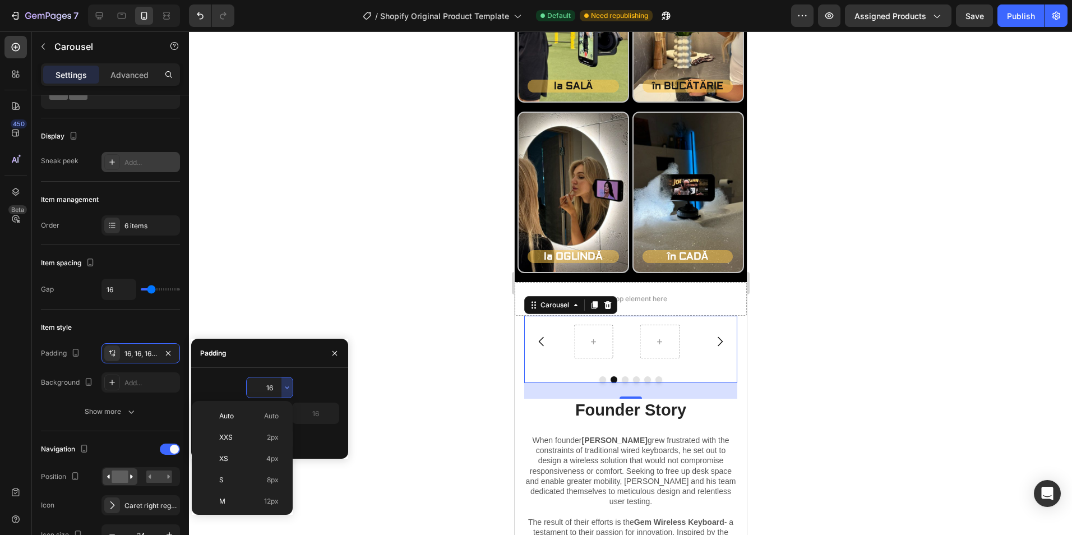
click at [254, 503] on p "M 12px" at bounding box center [248, 501] width 59 height 10
type input "12"
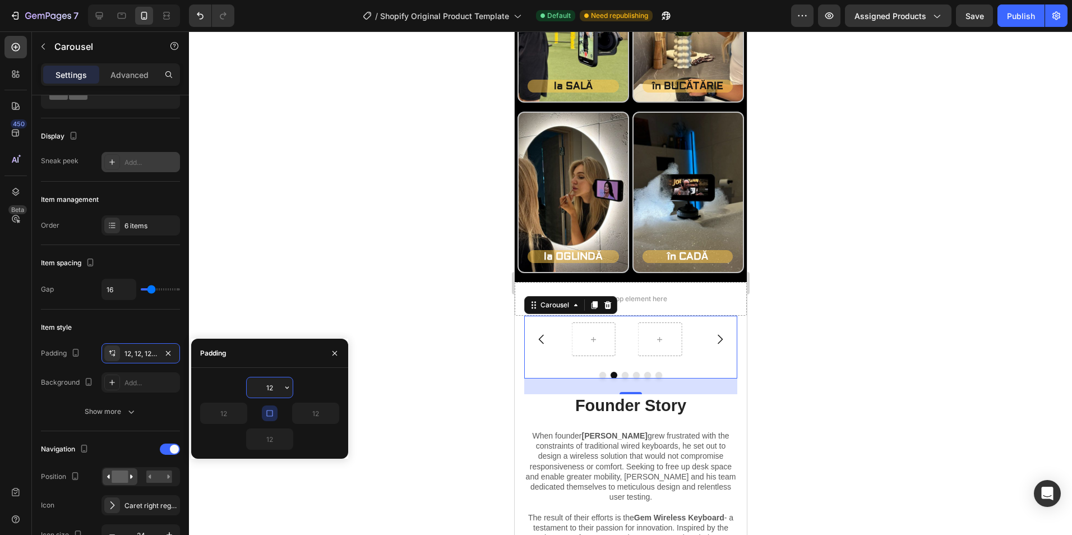
click at [279, 390] on input "12" at bounding box center [270, 387] width 46 height 20
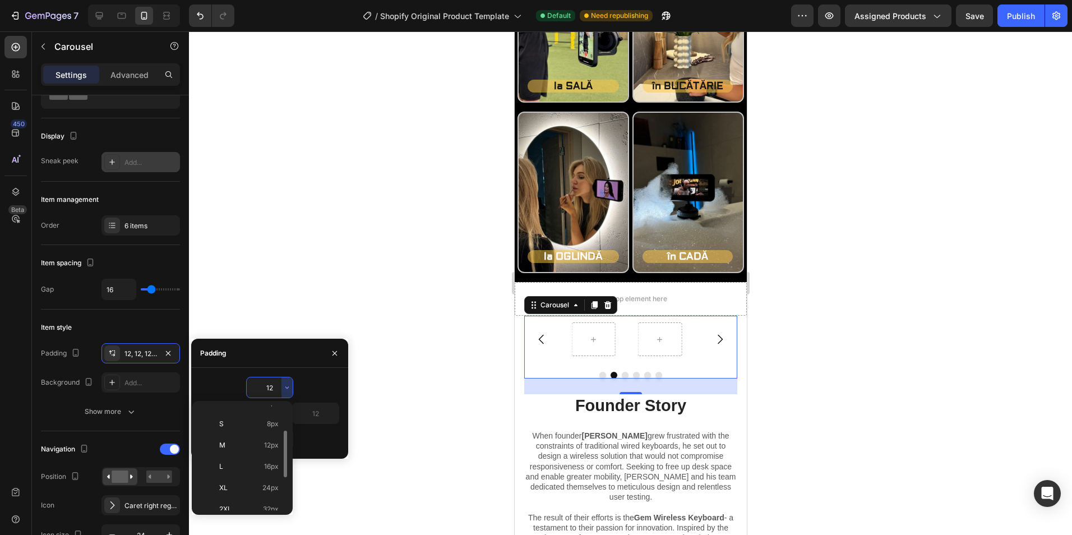
scroll to position [112, 0]
click at [247, 430] on p "XL 24px" at bounding box center [248, 432] width 59 height 10
type input "24"
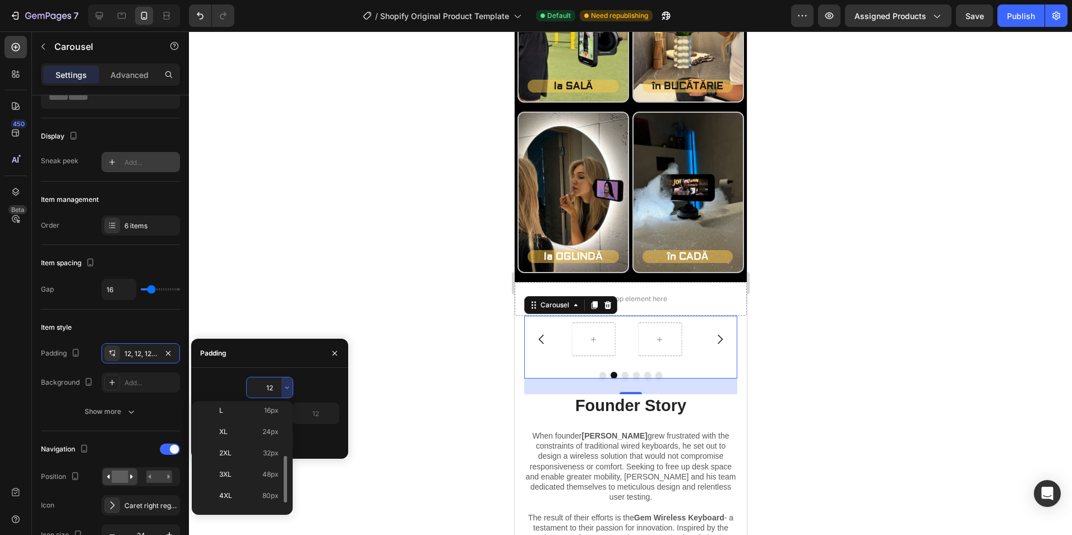
type input "24"
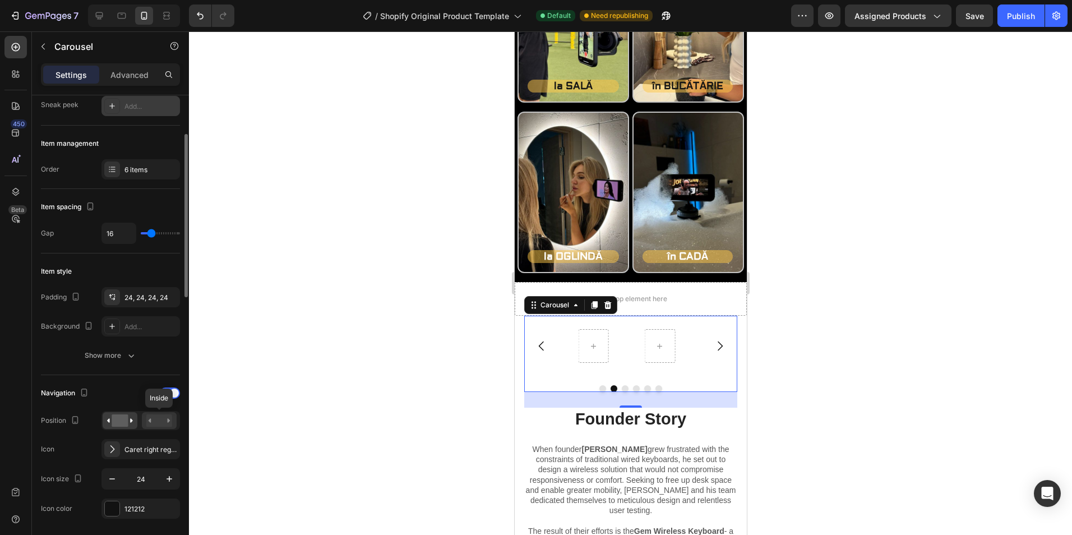
click at [158, 420] on rect at bounding box center [159, 421] width 26 height 12
click at [120, 424] on rect at bounding box center [120, 421] width 16 height 12
click at [167, 480] on icon "button" at bounding box center [169, 478] width 11 height 11
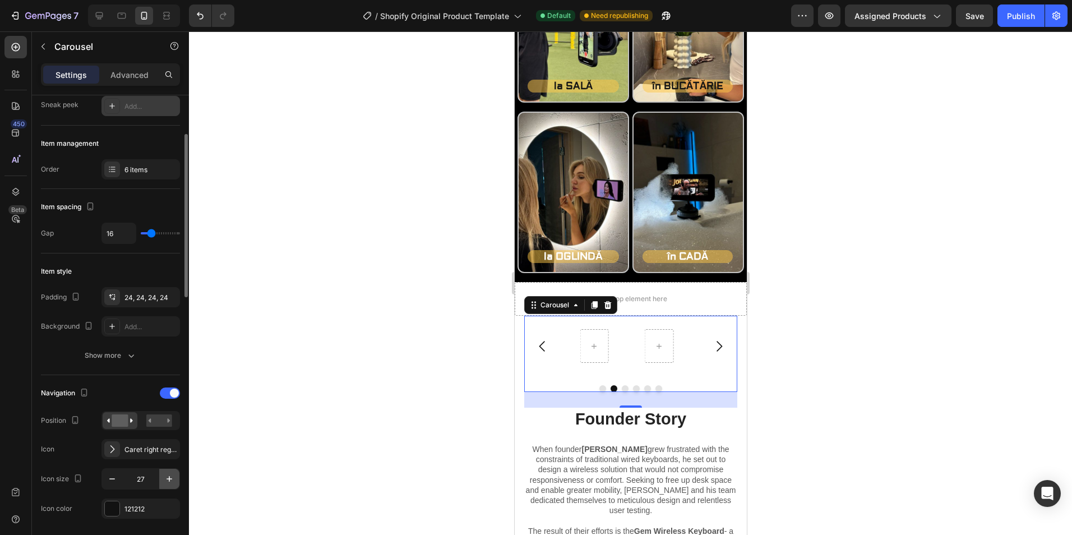
click at [167, 480] on icon "button" at bounding box center [169, 478] width 11 height 11
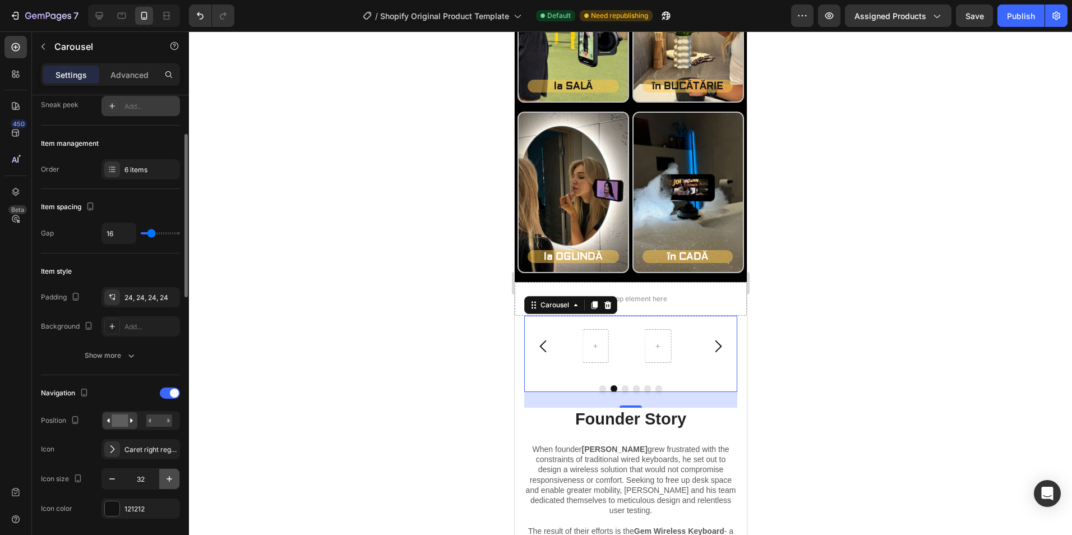
click at [167, 480] on icon "button" at bounding box center [169, 478] width 11 height 11
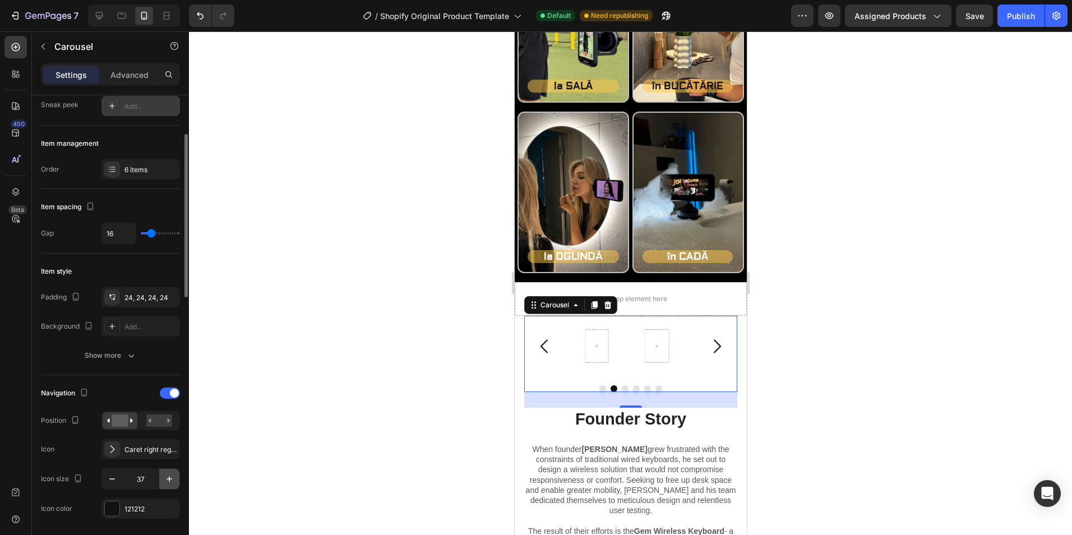
click at [167, 480] on icon "button" at bounding box center [169, 478] width 11 height 11
click at [110, 480] on icon "button" at bounding box center [112, 478] width 11 height 11
click at [142, 478] on input "37" at bounding box center [140, 479] width 37 height 20
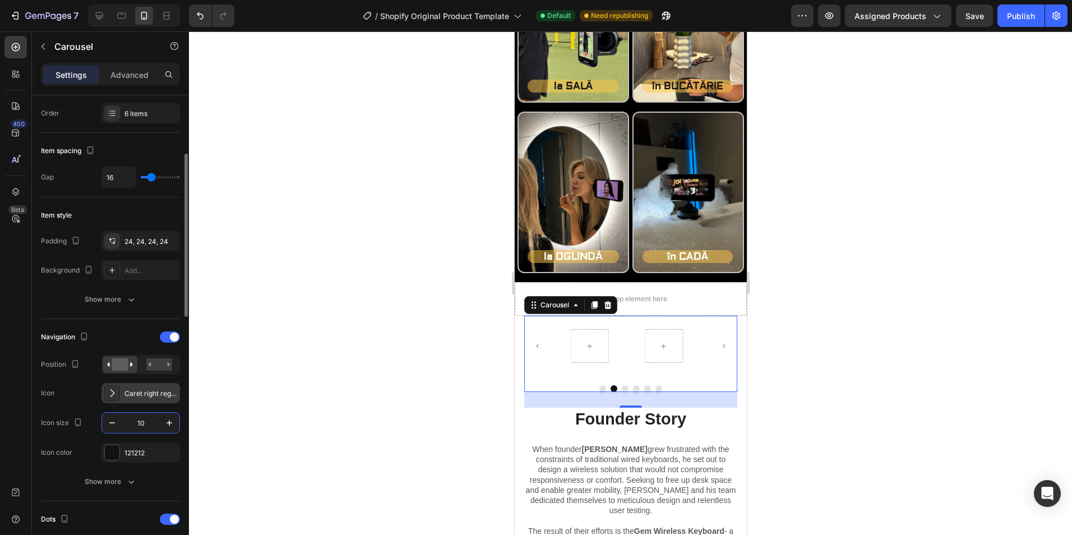
type input "10"
click at [139, 397] on div "Caret right regular" at bounding box center [151, 394] width 53 height 10
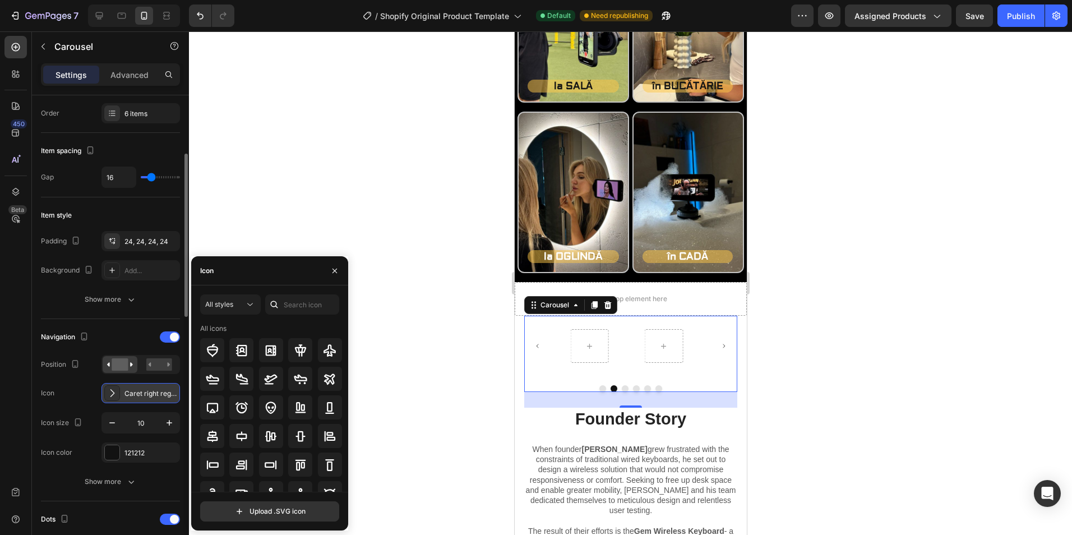
click at [139, 397] on div "Caret right regular" at bounding box center [151, 394] width 53 height 10
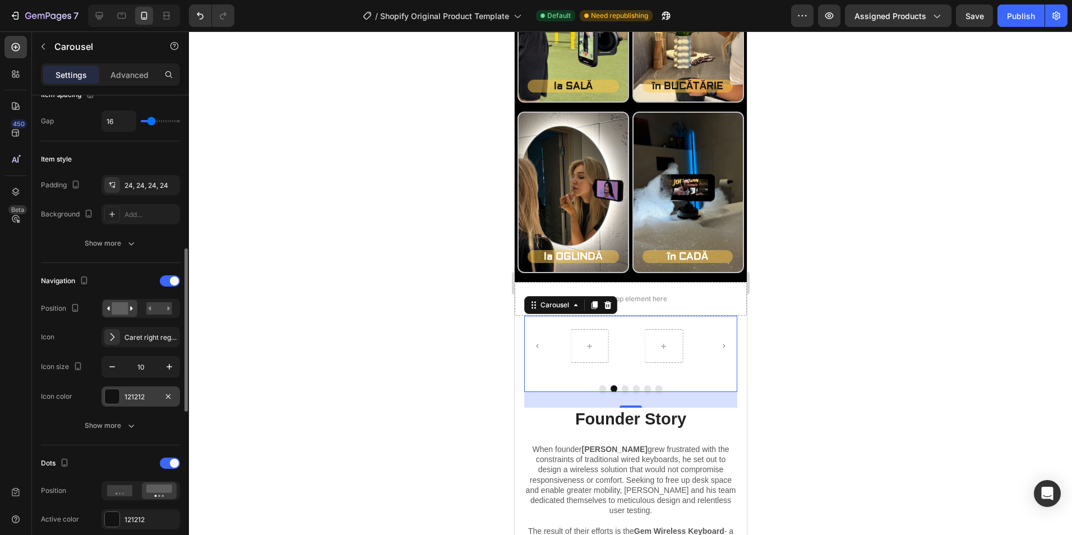
scroll to position [280, 0]
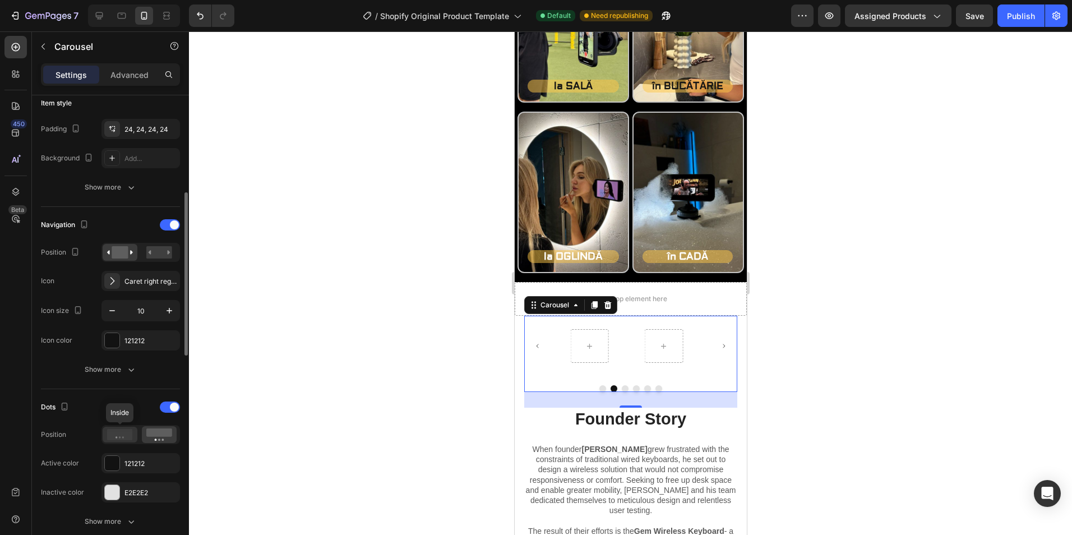
click at [123, 436] on icon at bounding box center [120, 434] width 26 height 11
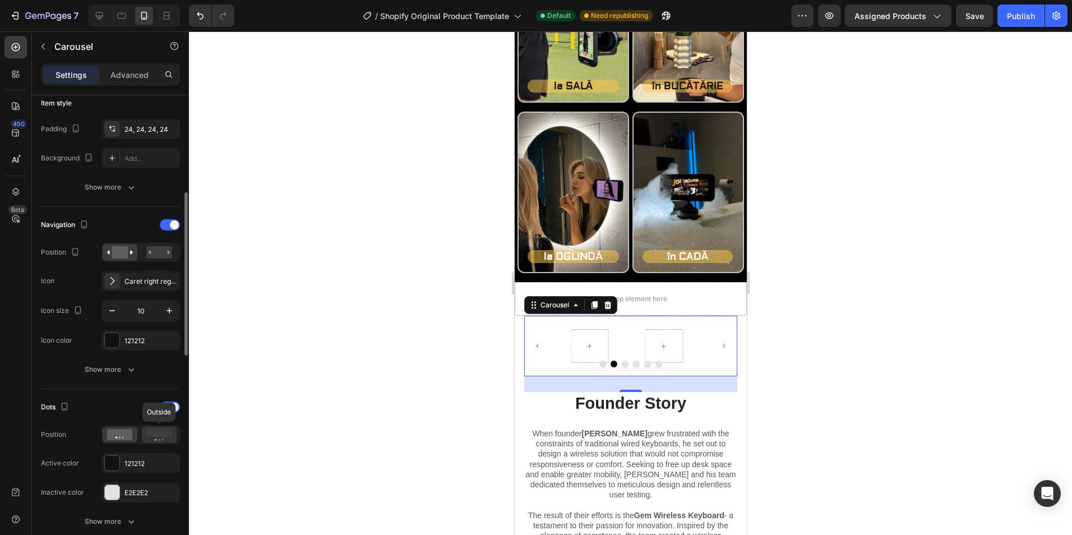
click at [166, 436] on rect at bounding box center [159, 433] width 26 height 8
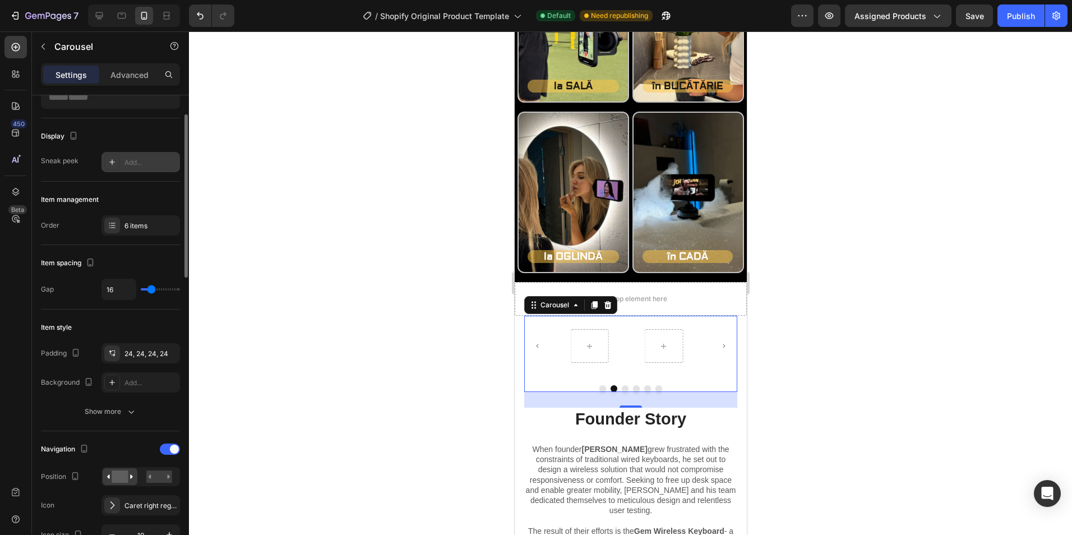
scroll to position [0, 0]
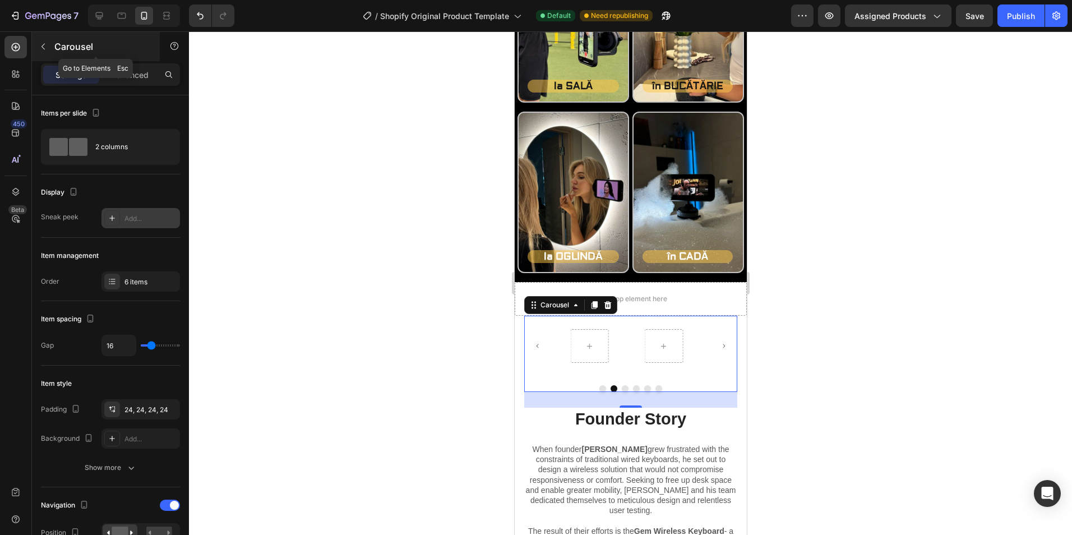
click at [48, 44] on button "button" at bounding box center [43, 47] width 18 height 18
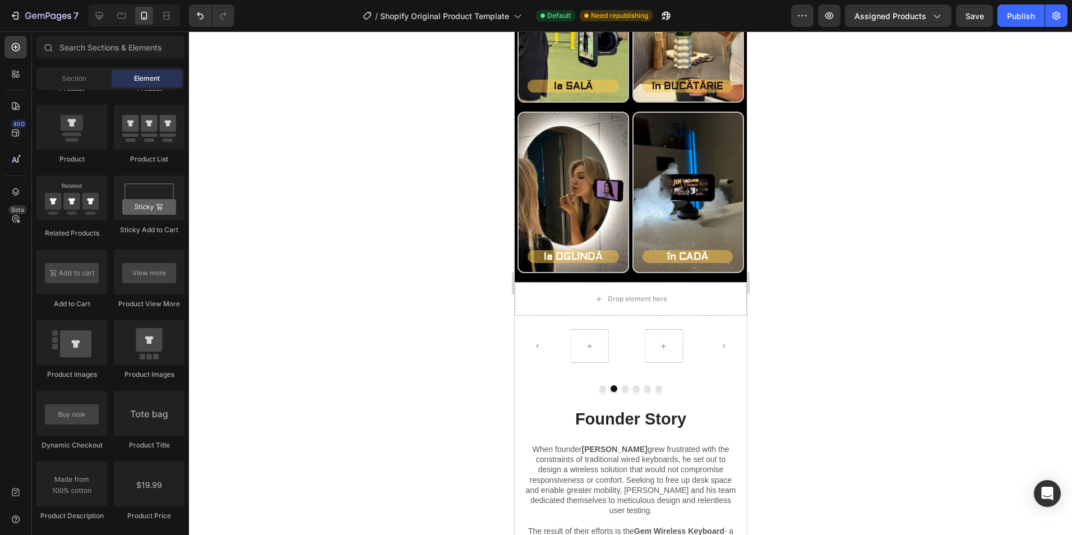
click at [151, 83] on span "Element" at bounding box center [147, 78] width 26 height 10
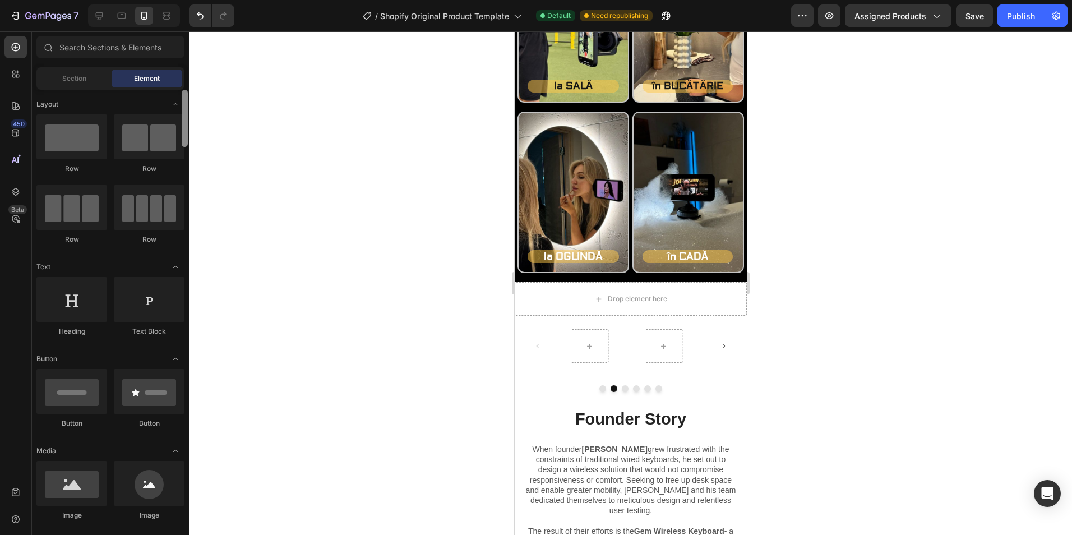
drag, startPoint x: 187, startPoint y: 235, endPoint x: 175, endPoint y: 73, distance: 162.0
click at [175, 73] on div "Sections(30) Elements(84) Section Element Hero Section Product Detail Brands Tr…" at bounding box center [110, 284] width 157 height 496
drag, startPoint x: 582, startPoint y: 174, endPoint x: 593, endPoint y: 347, distance: 173.1
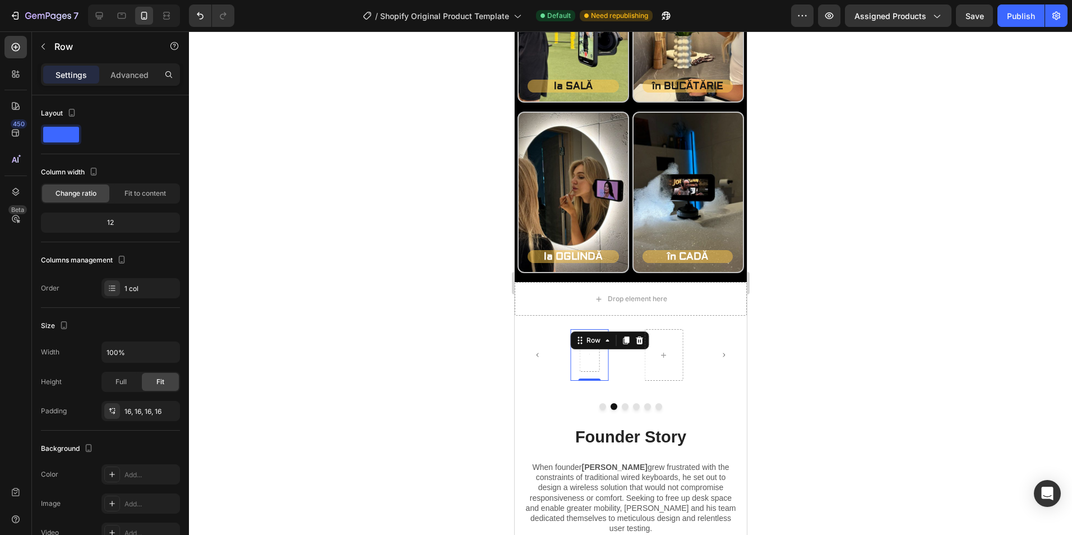
click at [786, 376] on div at bounding box center [630, 283] width 883 height 504
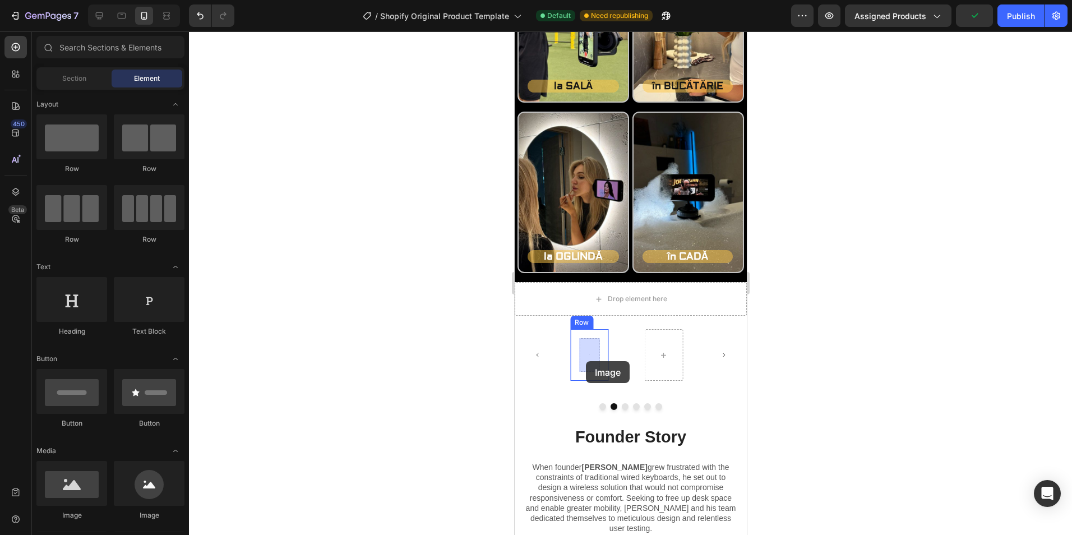
drag, startPoint x: 586, startPoint y: 512, endPoint x: 586, endPoint y: 361, distance: 150.9
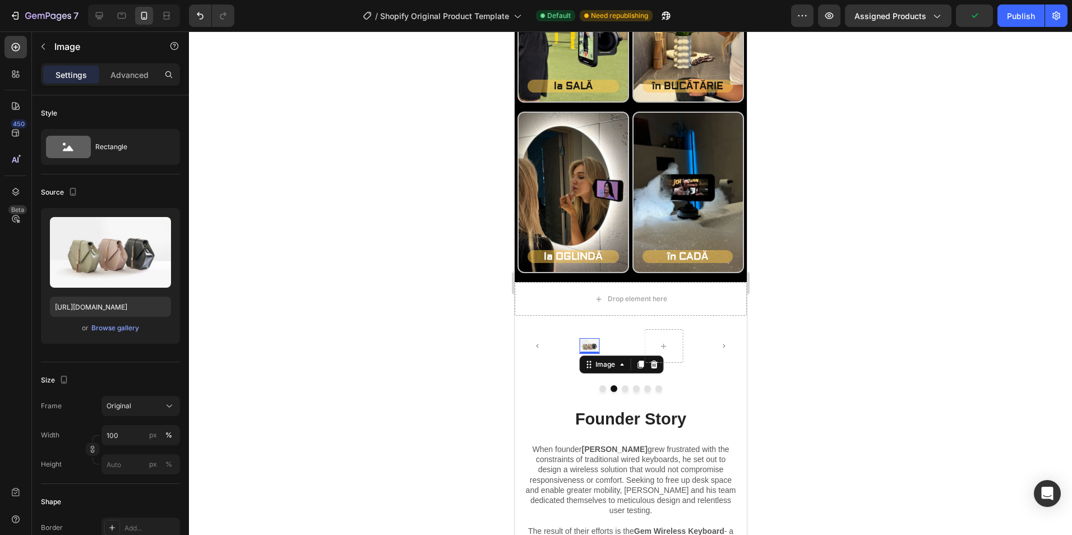
click at [559, 372] on div "Image 0 Row" at bounding box center [589, 346] width 66 height 61
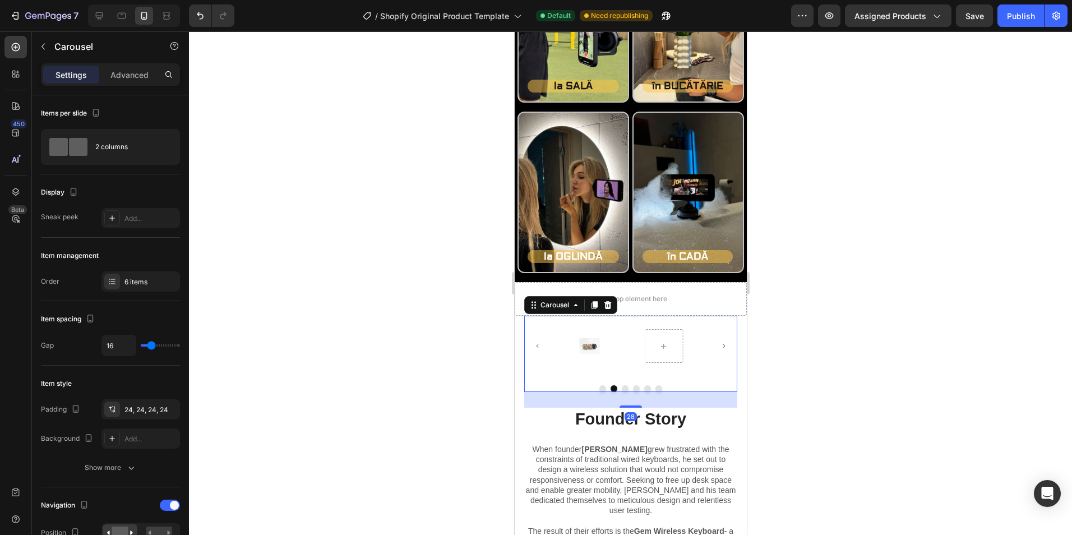
click at [589, 363] on div "Image Row" at bounding box center [589, 346] width 39 height 34
click at [592, 354] on div "Image Row" at bounding box center [589, 345] width 39 height 33
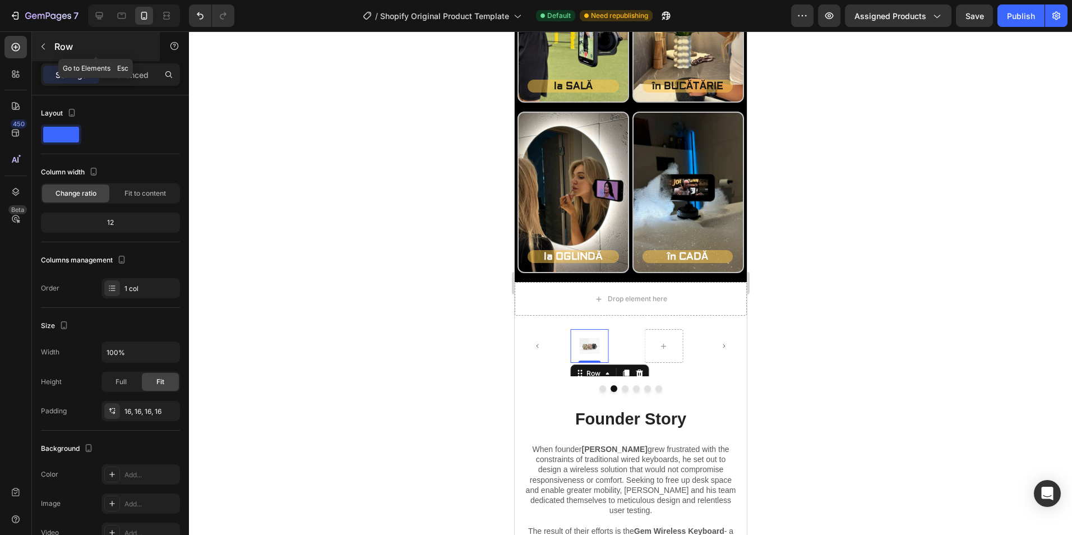
click at [60, 43] on p "Row" at bounding box center [101, 46] width 95 height 13
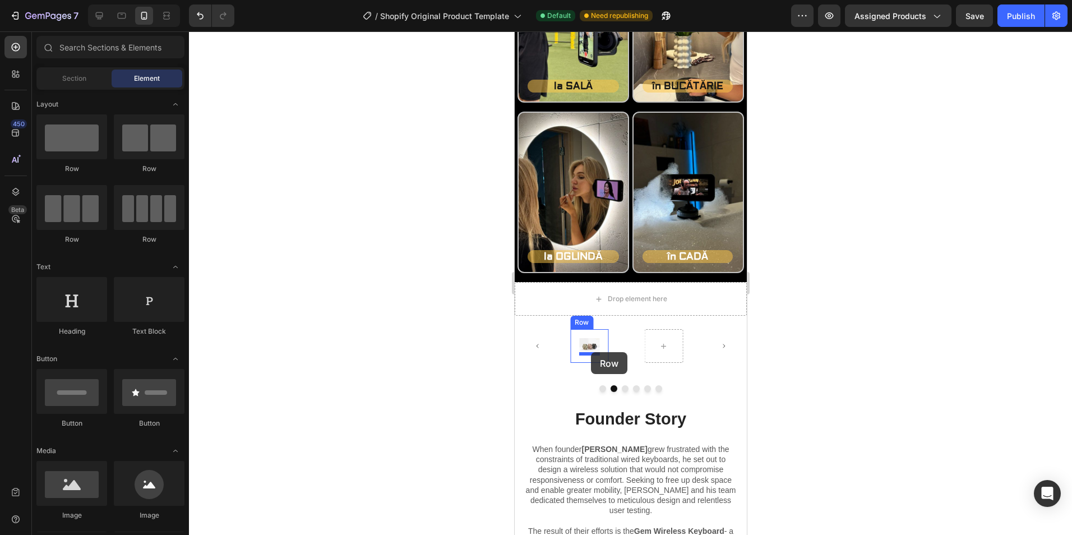
drag, startPoint x: 579, startPoint y: 164, endPoint x: 591, endPoint y: 352, distance: 188.3
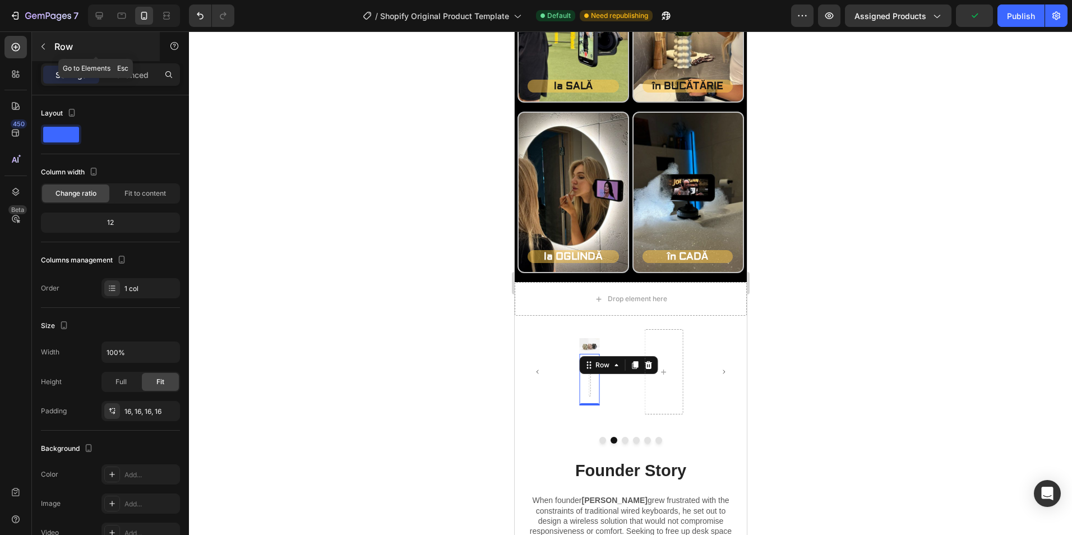
click at [52, 44] on div "Row" at bounding box center [96, 46] width 128 height 29
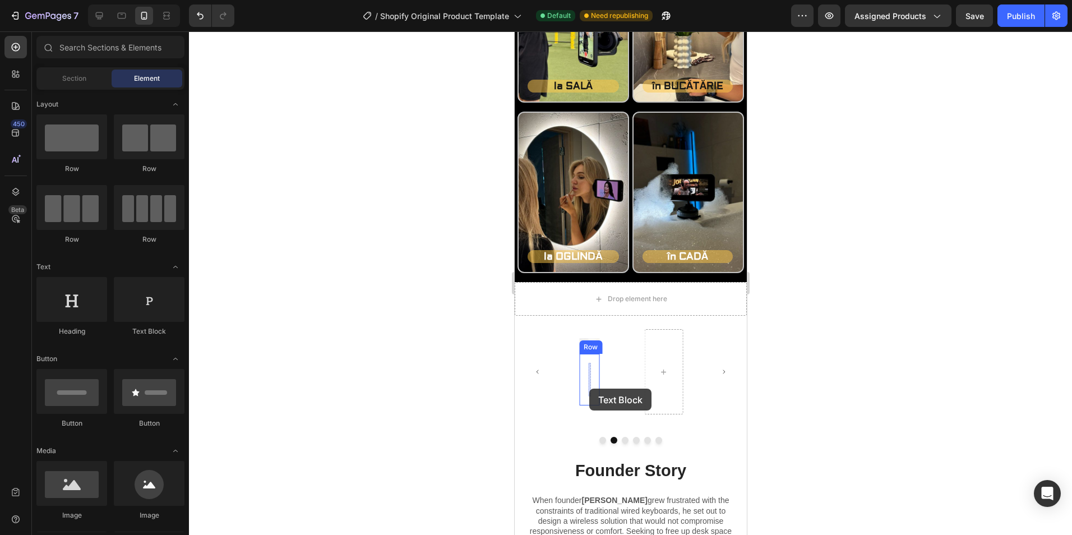
drag, startPoint x: 636, startPoint y: 325, endPoint x: 589, endPoint y: 389, distance: 79.0
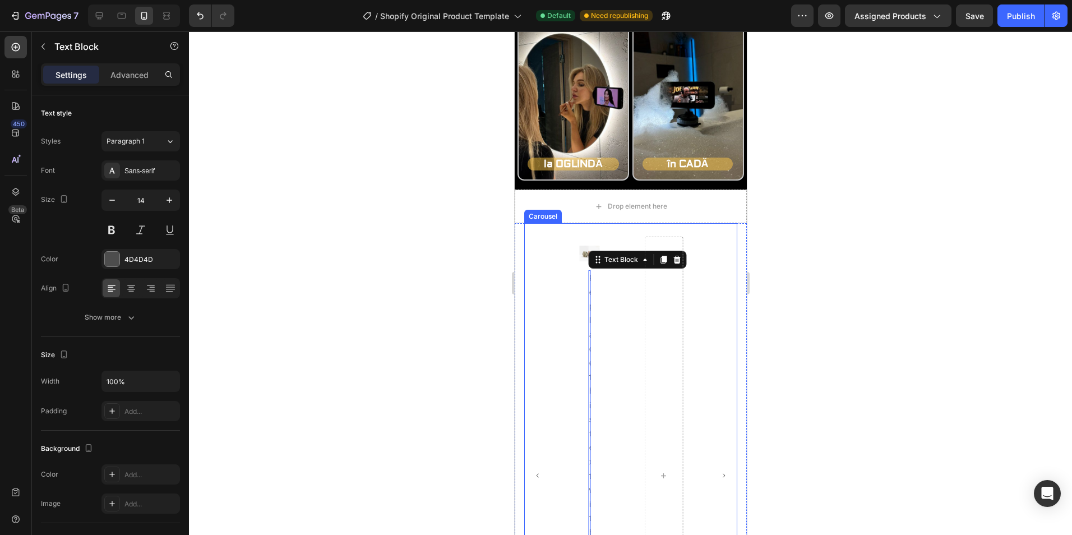
scroll to position [1703, 0]
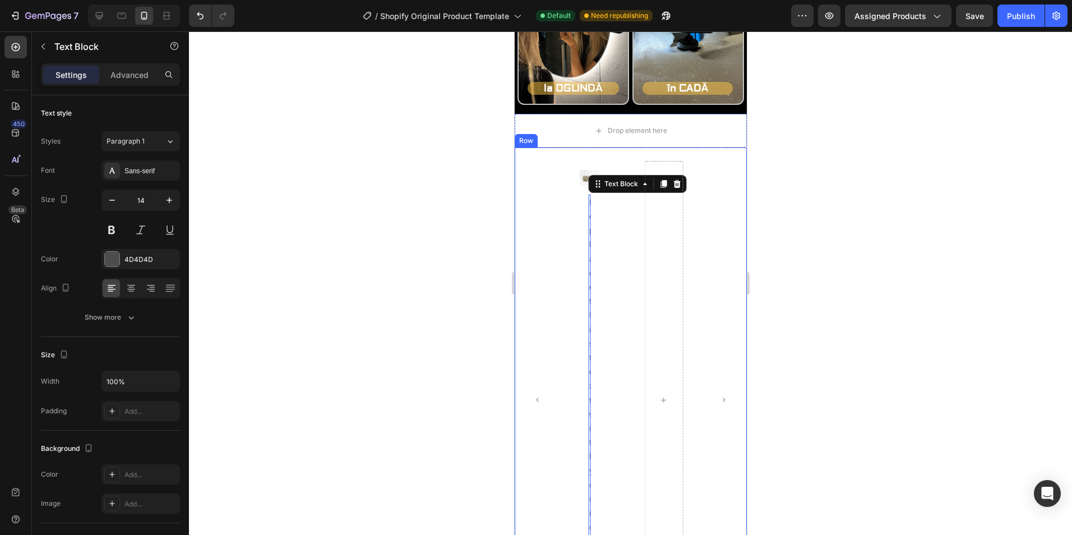
click at [518, 311] on div "Image Replace this text with your content Text Block 0 Row Row Carousel Founder…" at bounding box center [630, 520] width 232 height 745
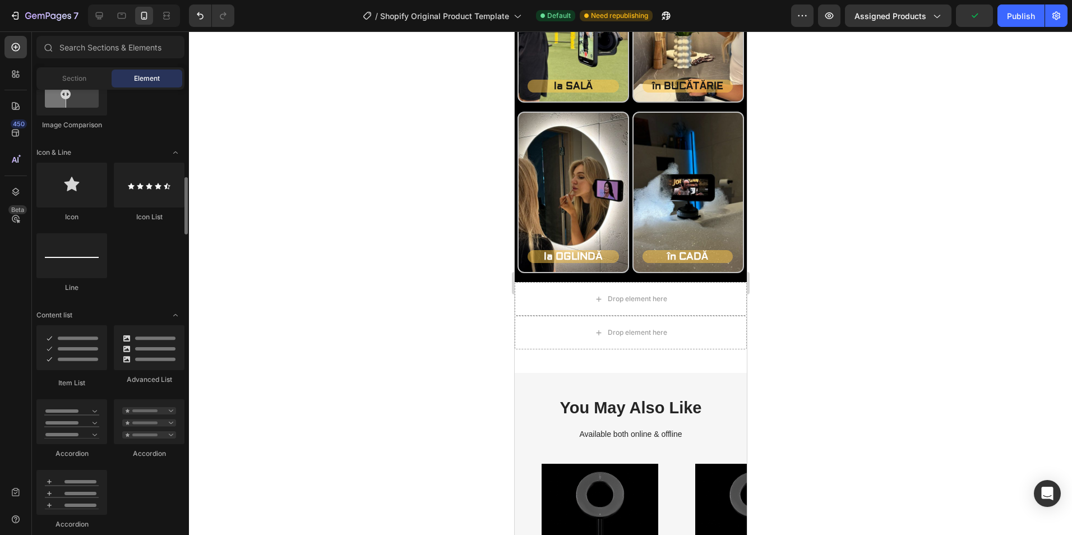
scroll to position [1010, 0]
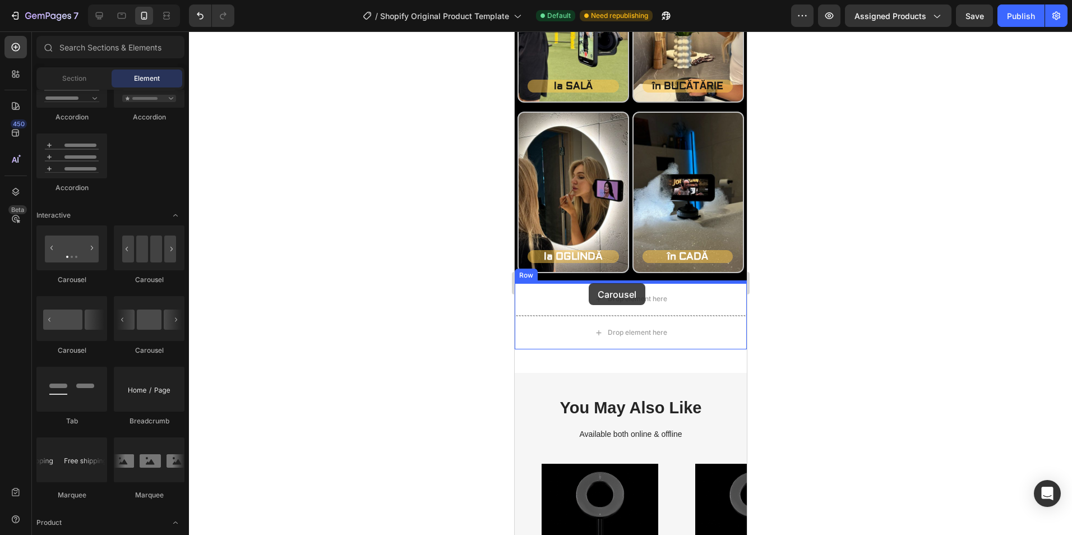
drag, startPoint x: 571, startPoint y: 280, endPoint x: 588, endPoint y: 283, distance: 17.6
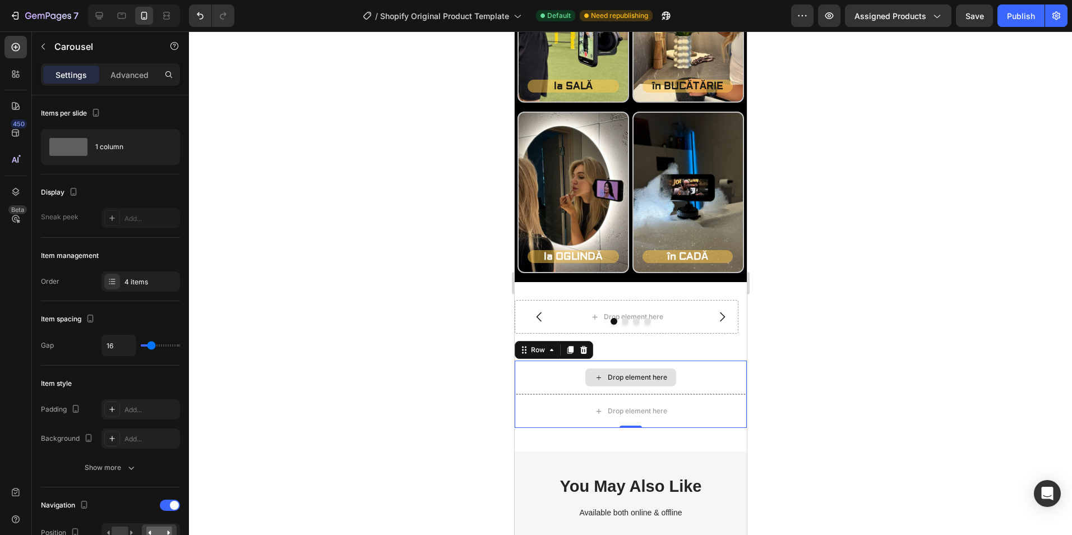
click at [690, 374] on div "Drop element here" at bounding box center [630, 378] width 232 height 34
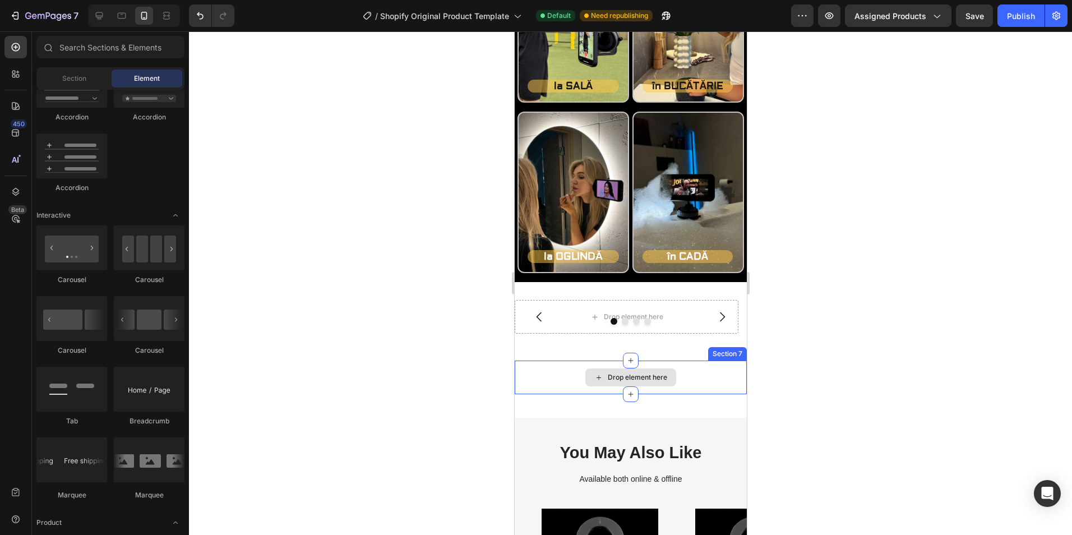
click at [685, 370] on div "Drop element here" at bounding box center [630, 378] width 232 height 34
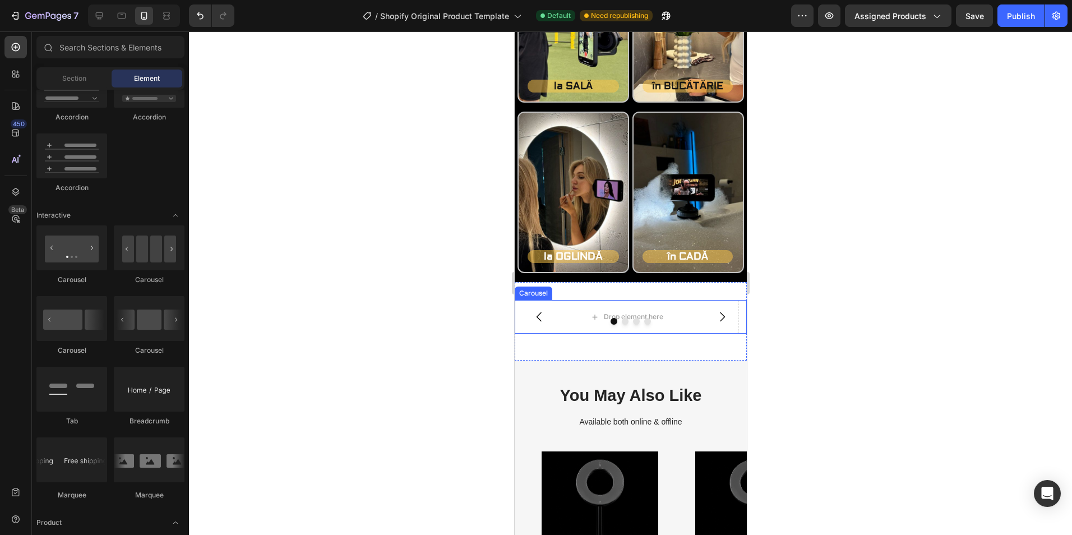
click at [679, 324] on div at bounding box center [630, 321] width 232 height 7
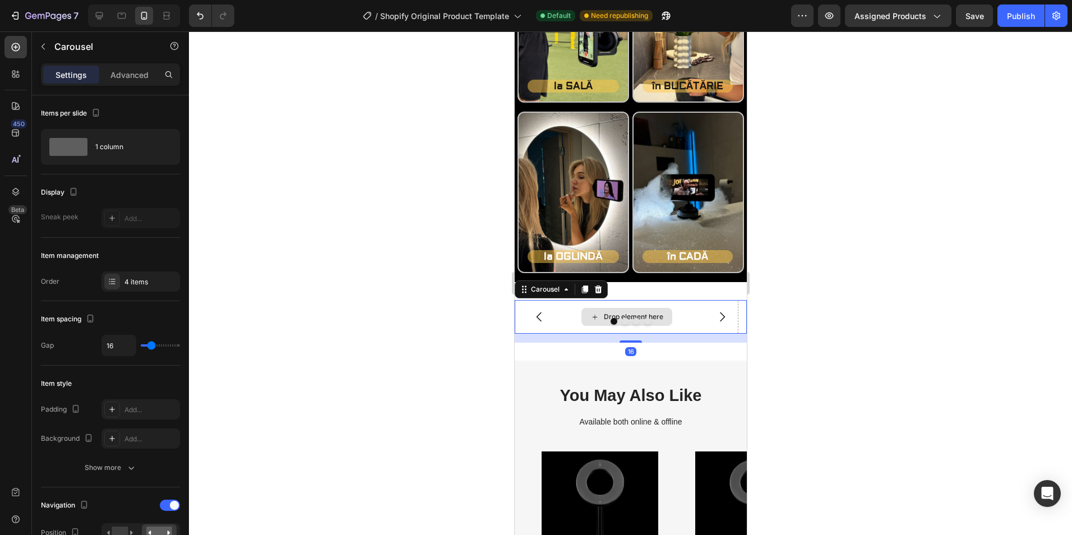
click at [667, 312] on div "Drop element here" at bounding box center [626, 317] width 91 height 18
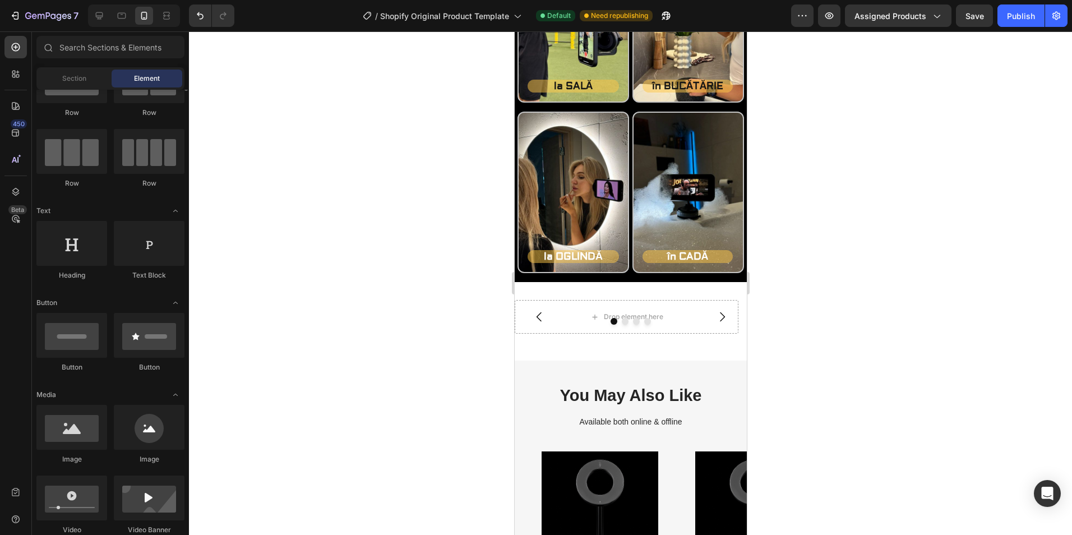
scroll to position [0, 0]
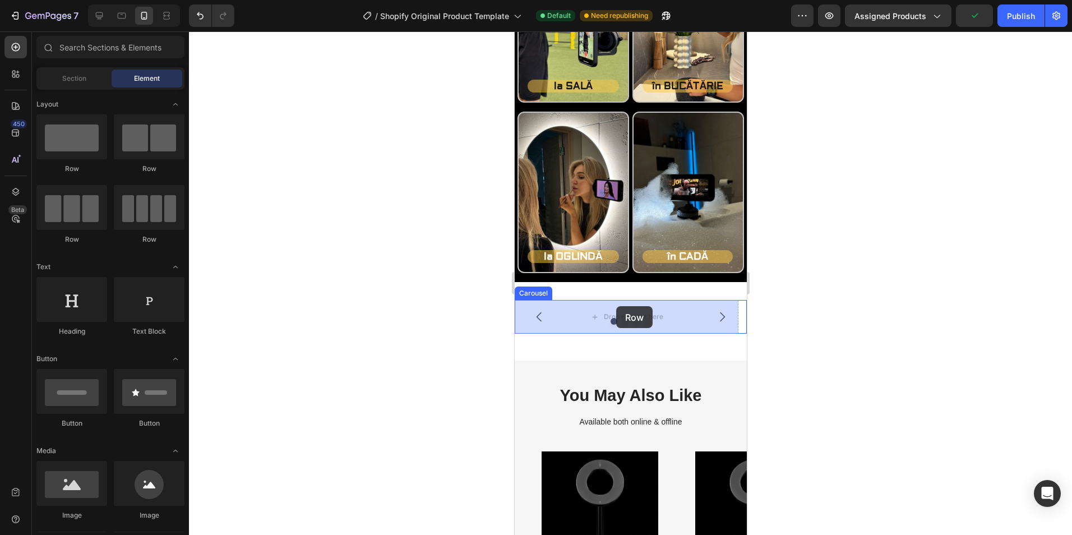
drag, startPoint x: 653, startPoint y: 177, endPoint x: 616, endPoint y: 306, distance: 134.2
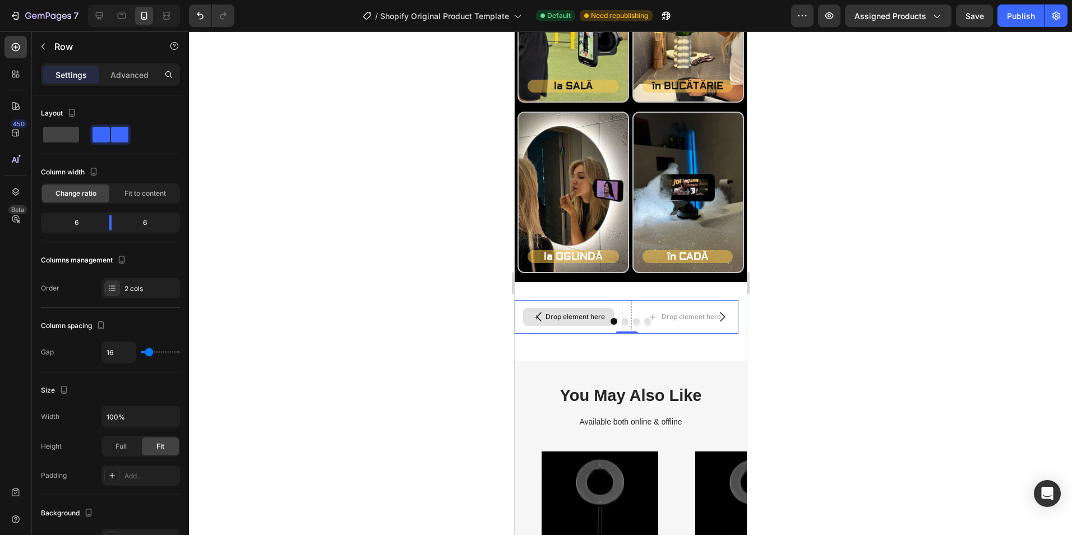
click at [590, 329] on div "Drop element here" at bounding box center [568, 317] width 108 height 34
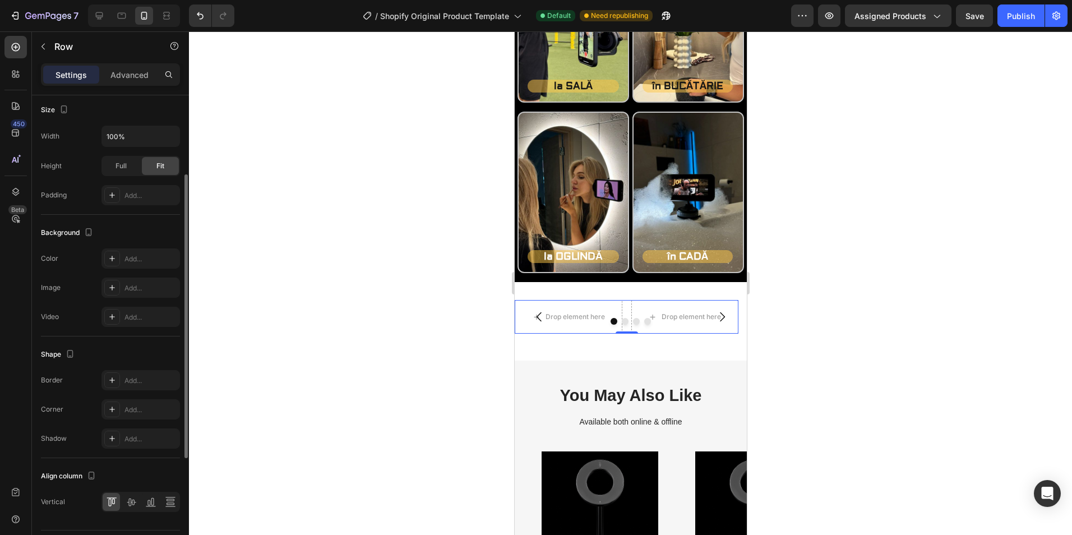
scroll to position [311, 0]
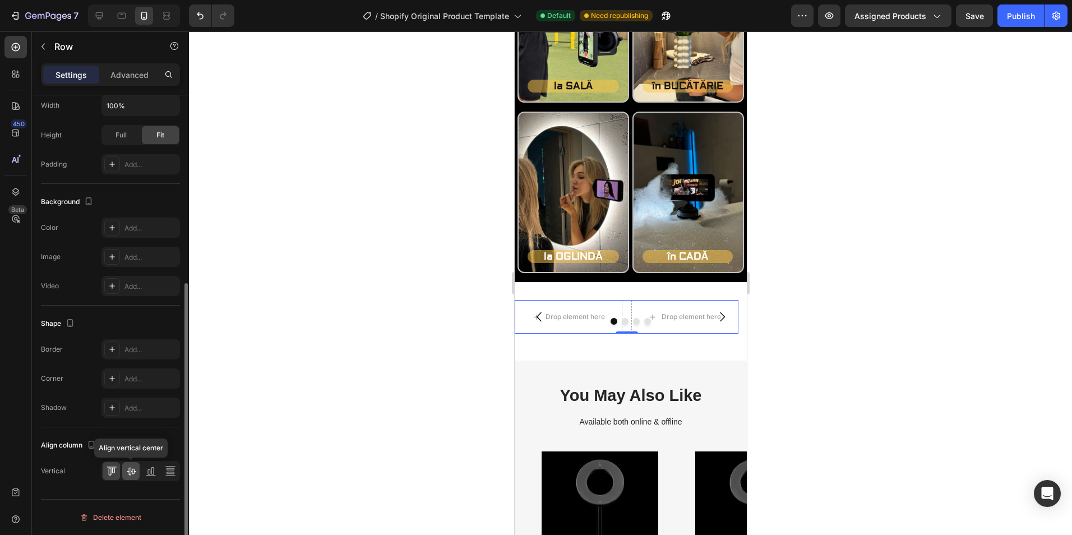
click at [125, 469] on div at bounding box center [130, 471] width 17 height 18
click at [148, 473] on icon at bounding box center [149, 472] width 3 height 6
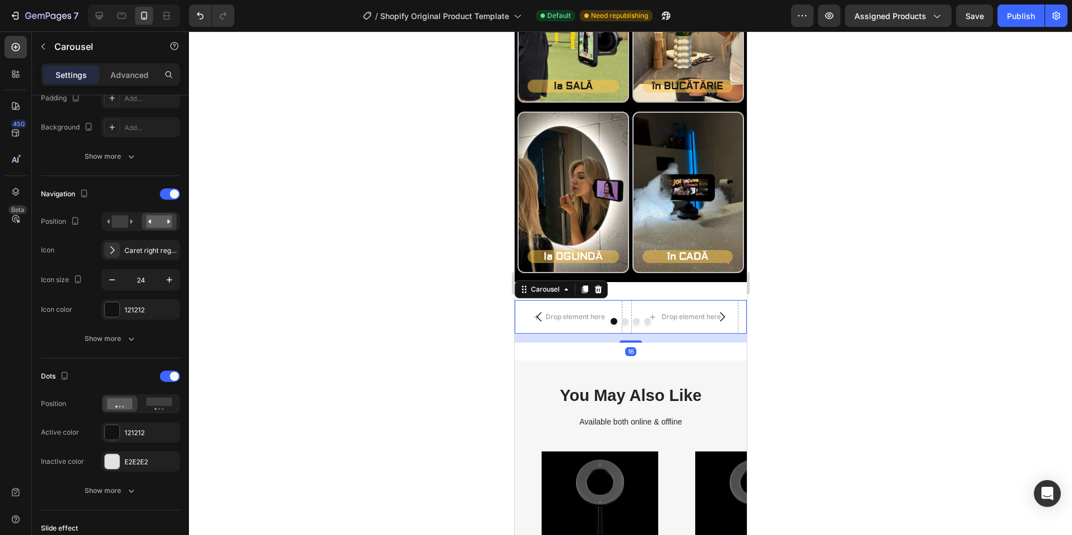
click at [571, 321] on div at bounding box center [630, 321] width 232 height 7
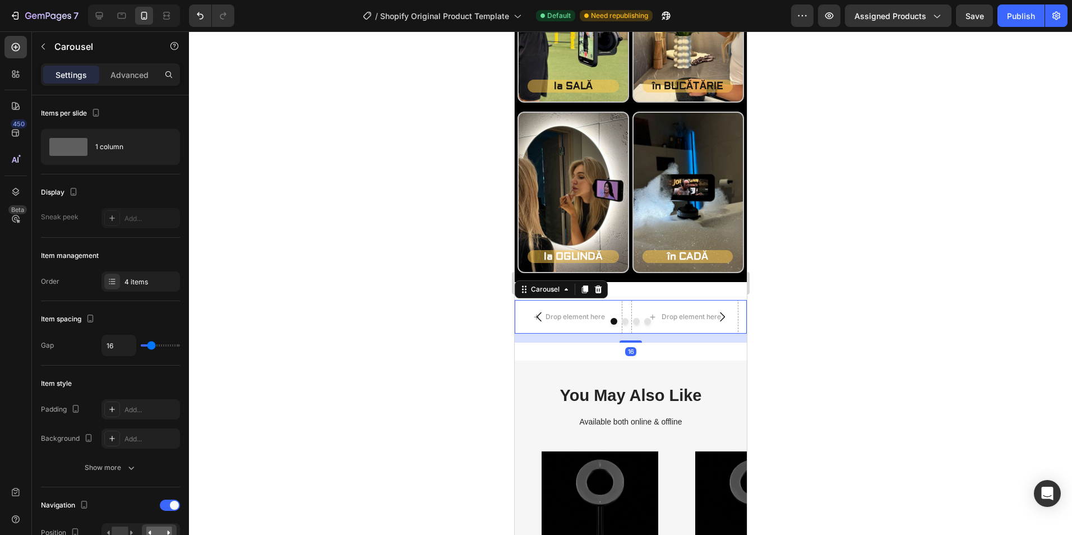
click at [714, 320] on div at bounding box center [630, 321] width 232 height 7
click at [710, 321] on div at bounding box center [630, 321] width 232 height 7
click at [623, 323] on button "Dot" at bounding box center [624, 321] width 7 height 7
click at [610, 324] on button "Dot" at bounding box center [613, 321] width 7 height 7
click at [559, 326] on div "Drop element here" at bounding box center [568, 317] width 91 height 18
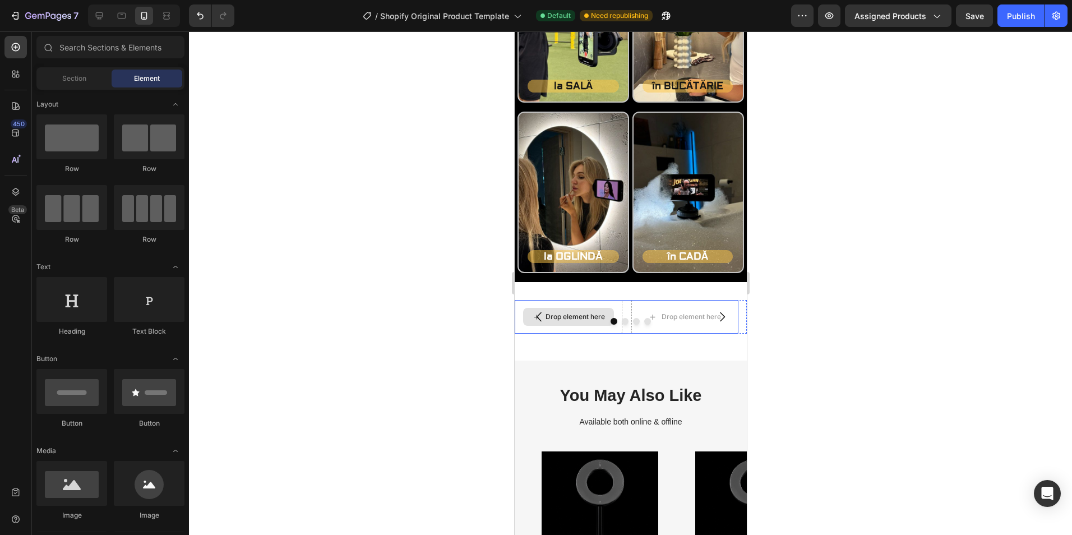
click at [607, 301] on div "Drop element here" at bounding box center [568, 317] width 108 height 34
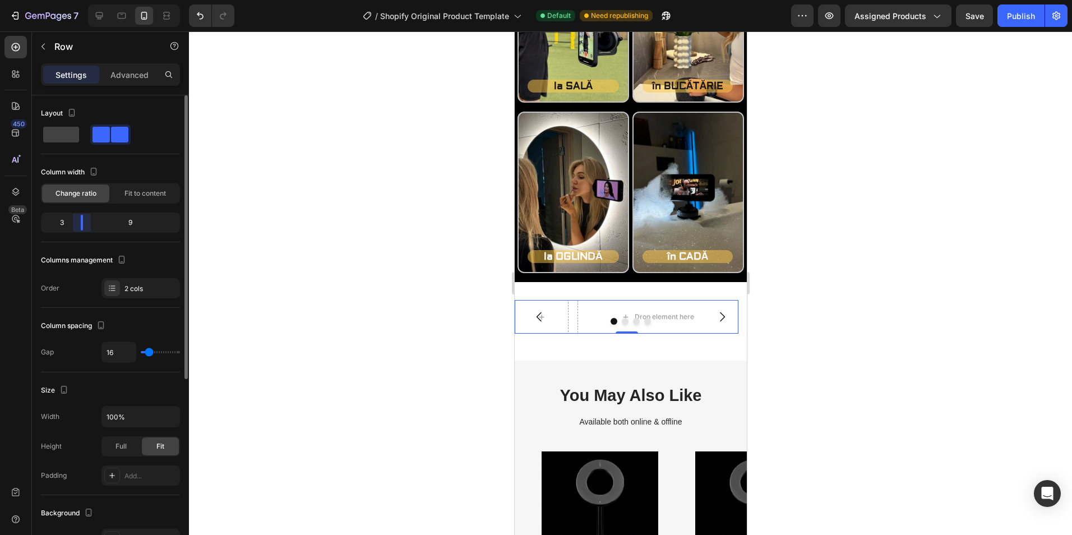
drag, startPoint x: 114, startPoint y: 222, endPoint x: 71, endPoint y: 227, distance: 43.5
click at [71, 227] on div "3 9" at bounding box center [110, 223] width 139 height 20
click at [529, 324] on div at bounding box center [630, 321] width 232 height 7
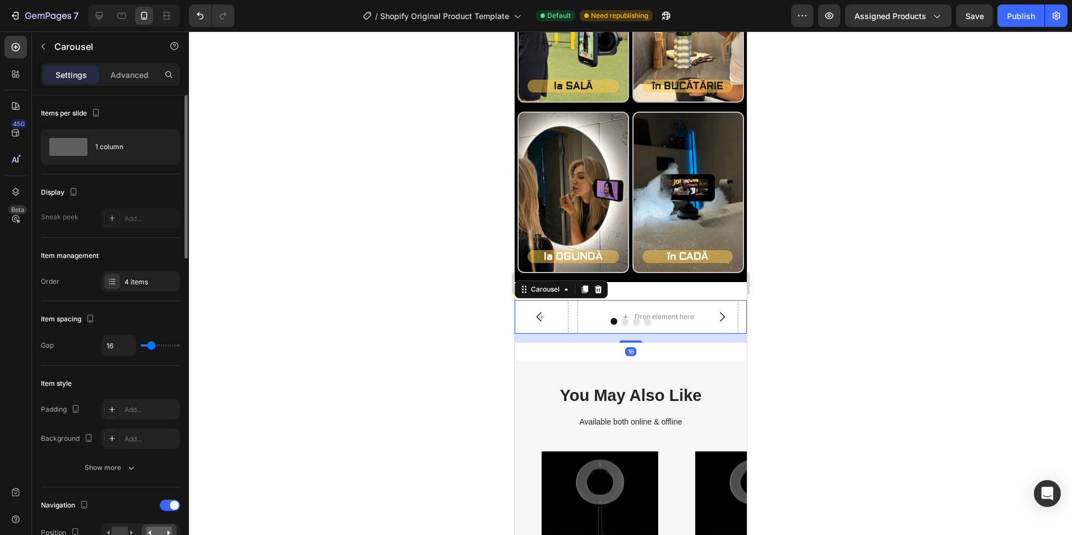
type input "19"
type input "6"
type input "4"
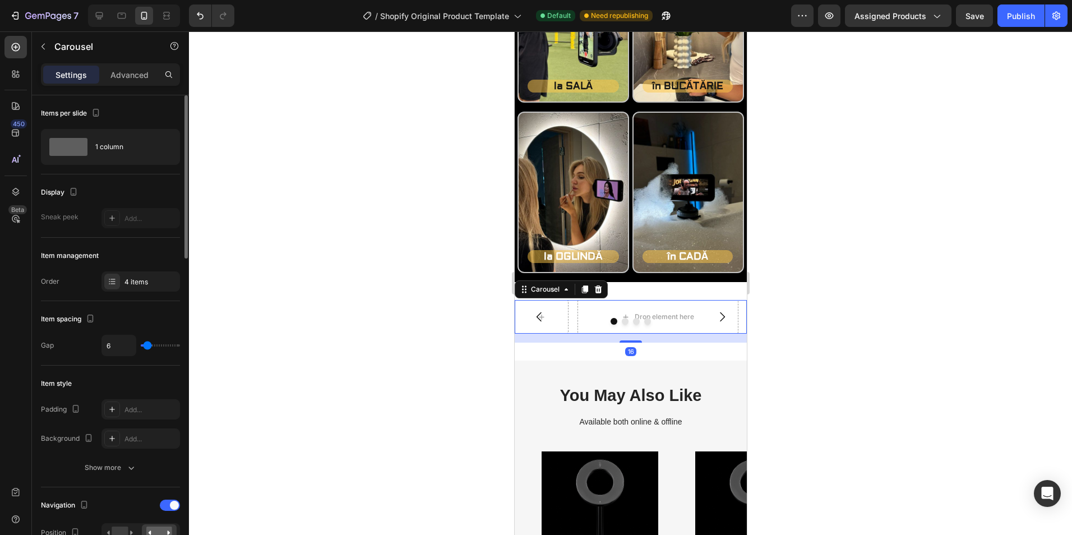
type input "4"
type input "3"
type input "1"
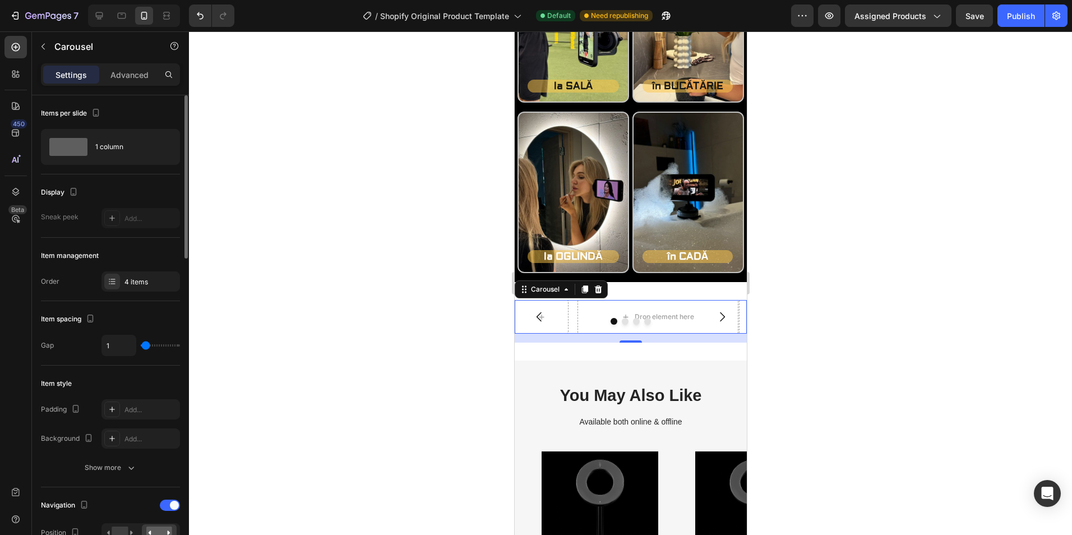
type input "0"
type input "33"
type input "44"
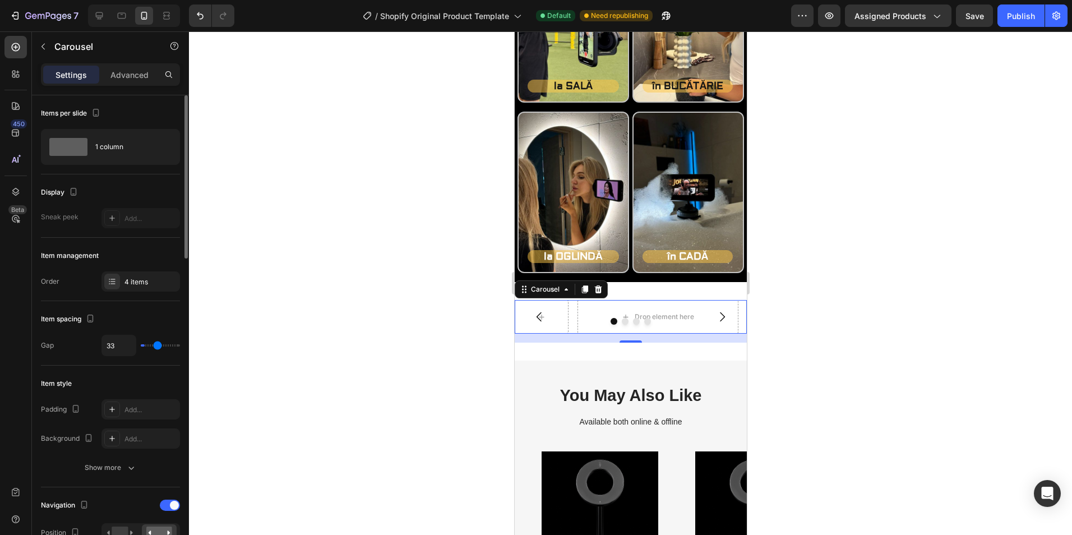
type input "44"
type input "52"
type input "56"
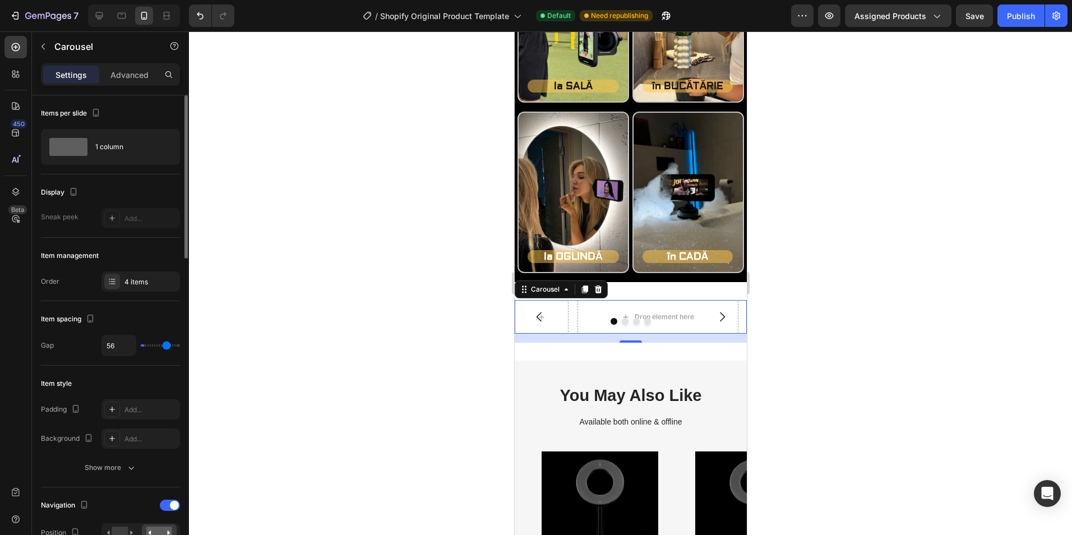
type input "65"
type input "70"
type input "74"
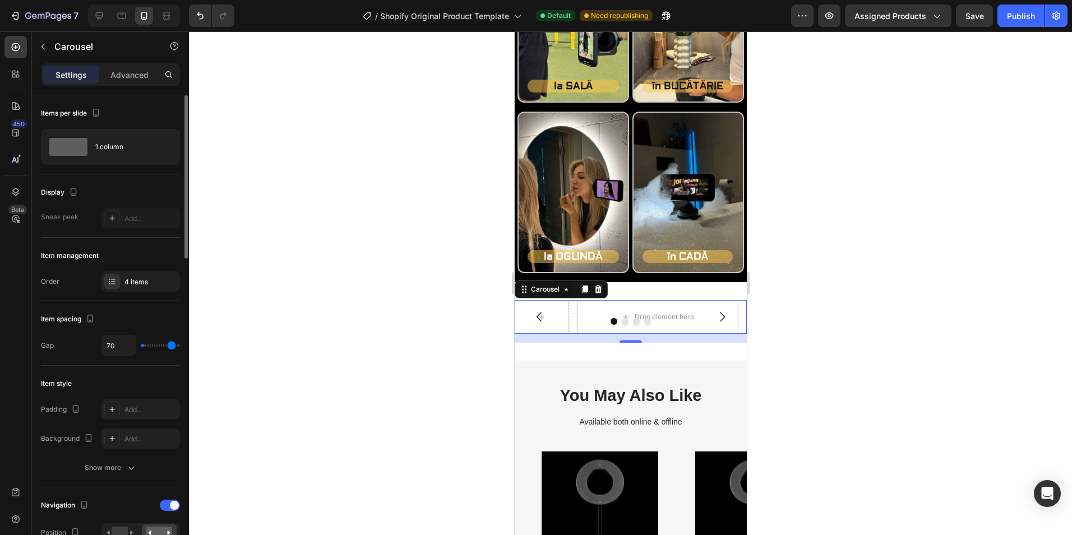
type input "74"
type input "79"
type input "80"
drag, startPoint x: 153, startPoint y: 343, endPoint x: 183, endPoint y: 344, distance: 29.7
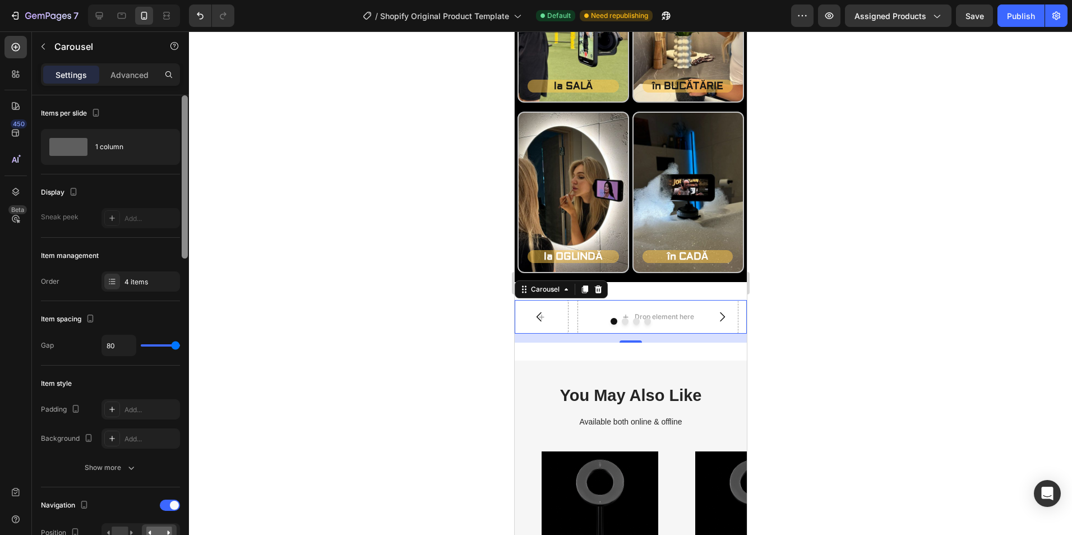
type input "80"
click at [180, 344] on input "range" at bounding box center [160, 345] width 39 height 2
type input "7"
type input "6"
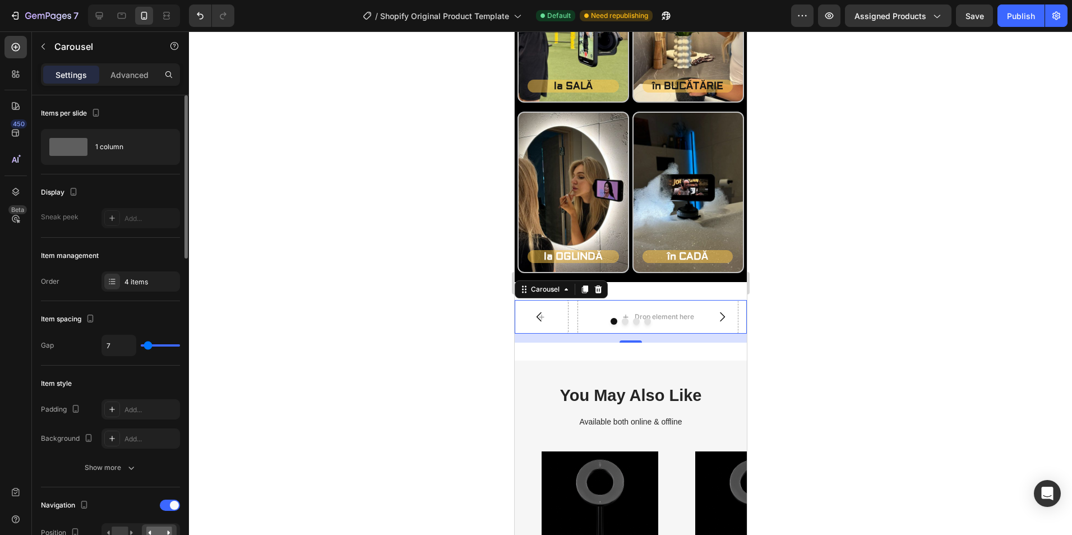
type input "6"
type input "0"
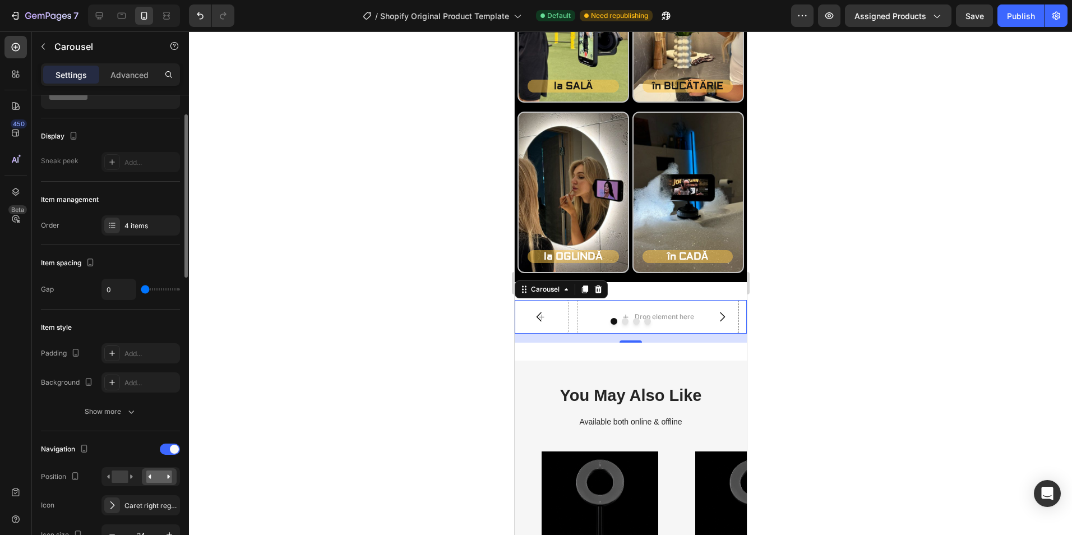
drag, startPoint x: 174, startPoint y: 344, endPoint x: 142, endPoint y: 342, distance: 32.0
type input "0"
click at [141, 291] on input "range" at bounding box center [160, 289] width 39 height 2
click at [143, 291] on div "0" at bounding box center [141, 289] width 79 height 21
type input "1"
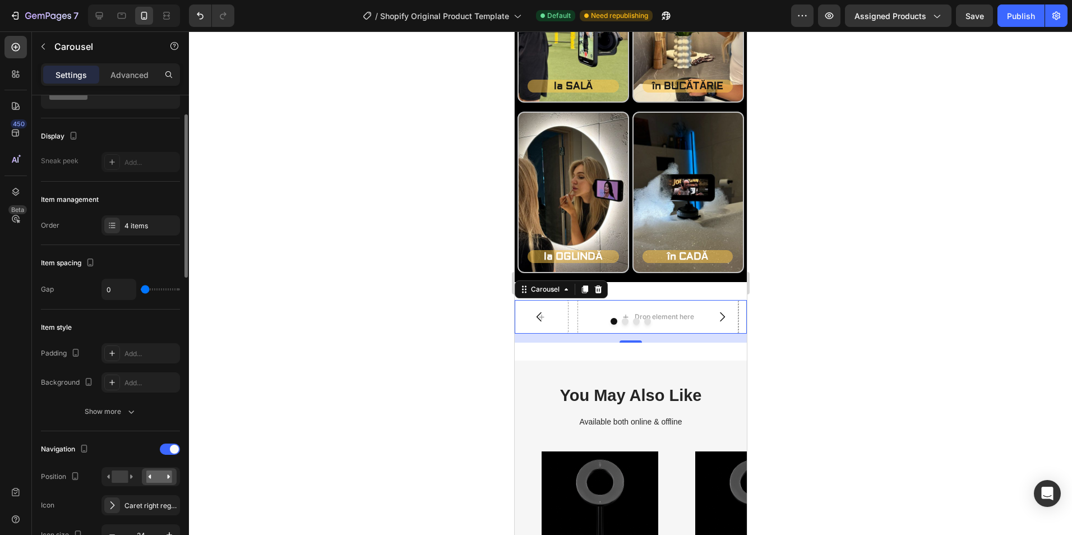
type input "1"
type input "3"
type input "4"
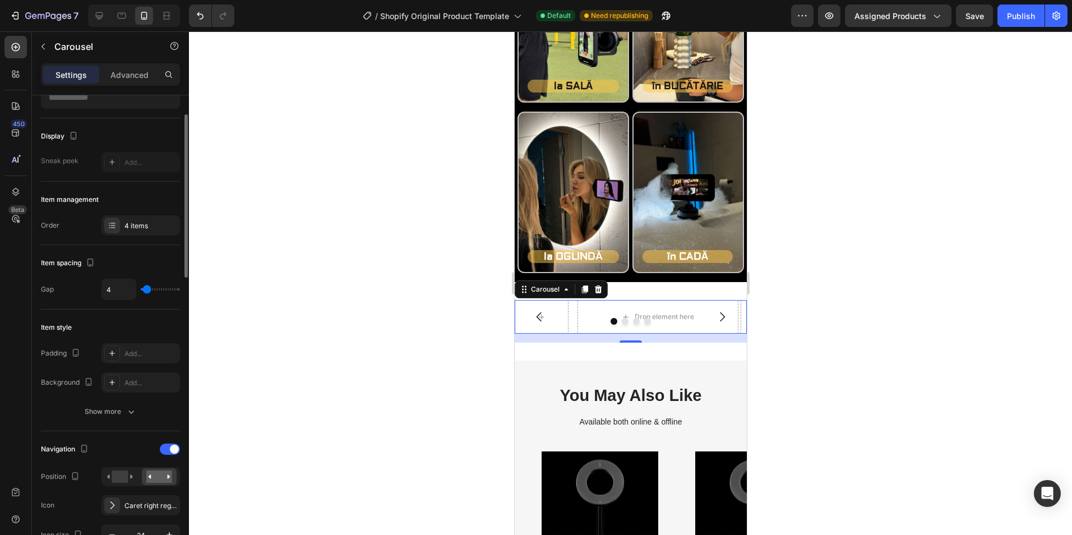
type input "6"
type input "7"
type input "9"
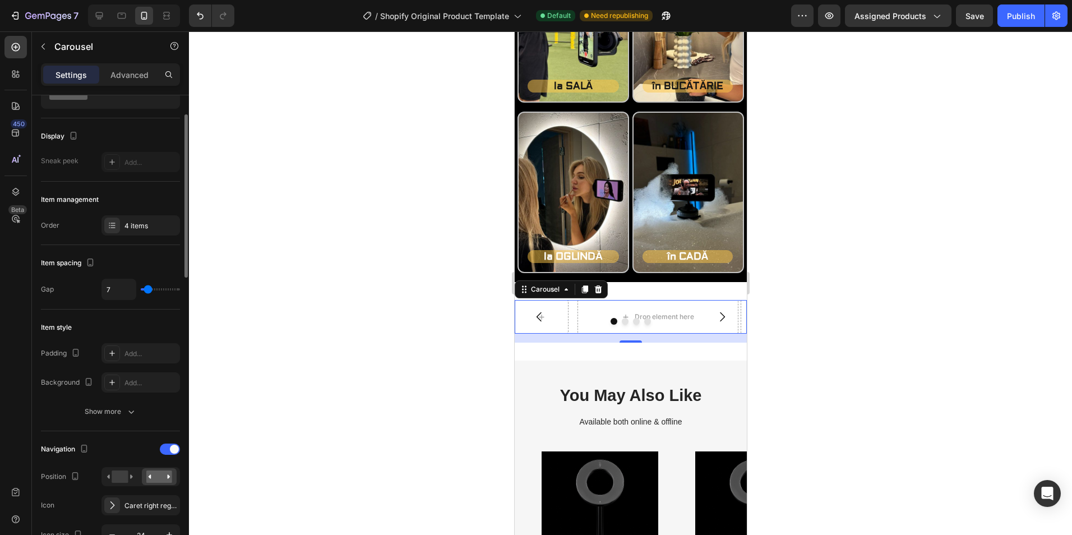
type input "9"
type input "10"
drag, startPoint x: 143, startPoint y: 291, endPoint x: 149, endPoint y: 291, distance: 5.6
type input "10"
click at [149, 291] on input "range" at bounding box center [160, 289] width 39 height 2
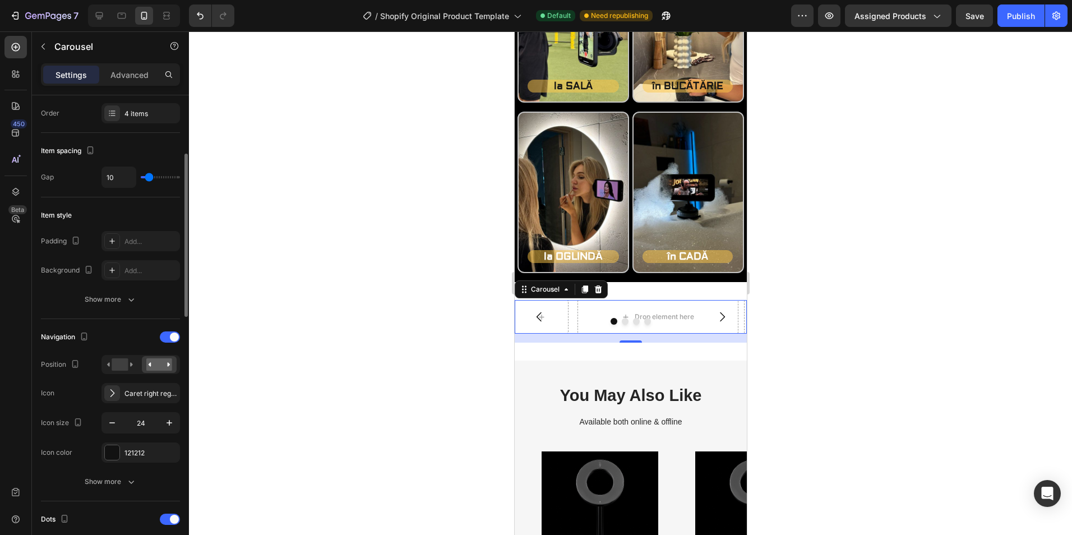
scroll to position [224, 0]
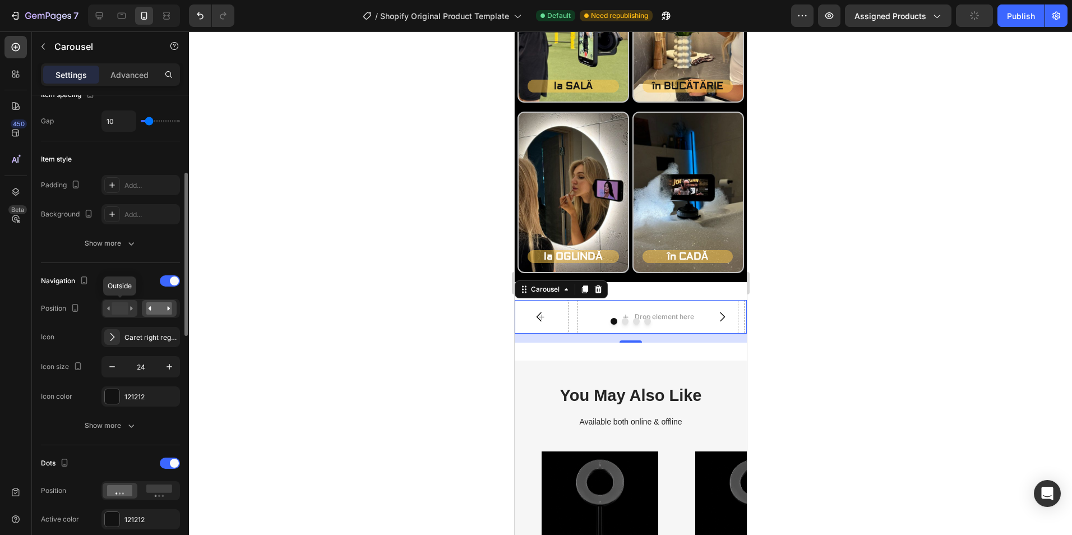
click at [109, 310] on icon at bounding box center [108, 308] width 3 height 4
click at [113, 360] on button "button" at bounding box center [112, 367] width 20 height 20
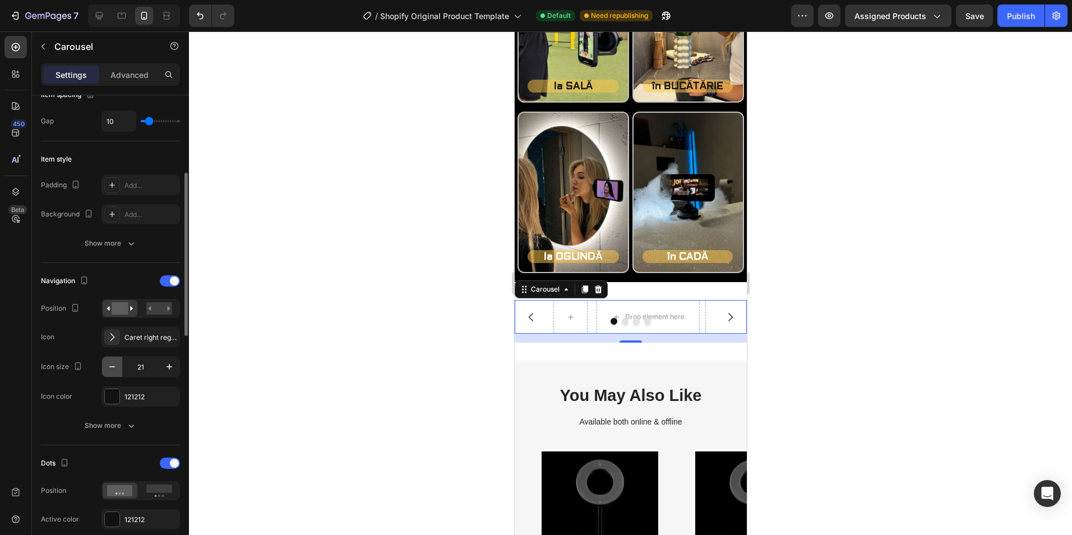
click at [113, 360] on button "button" at bounding box center [112, 367] width 20 height 20
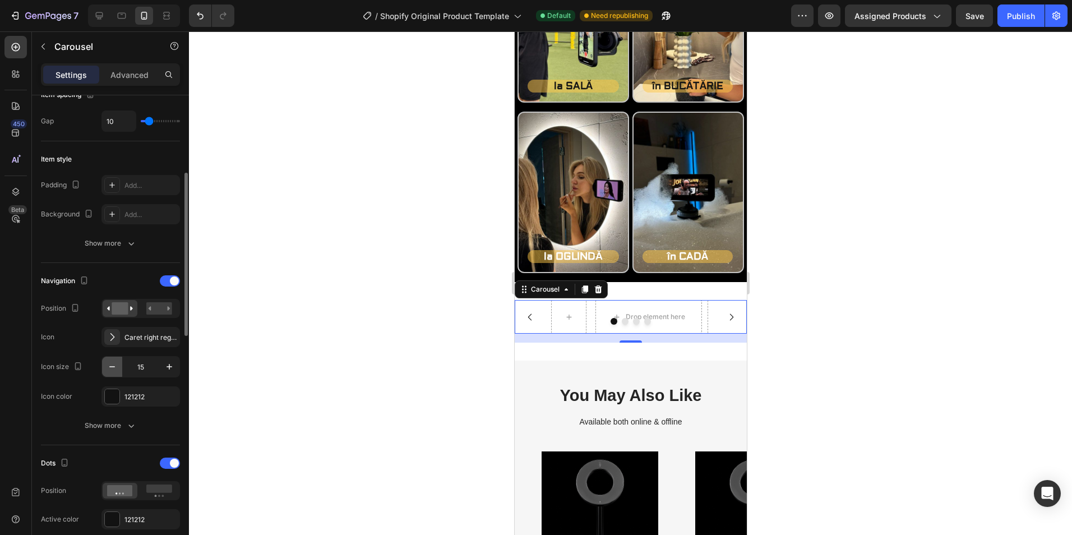
click at [113, 360] on button "button" at bounding box center [112, 367] width 20 height 20
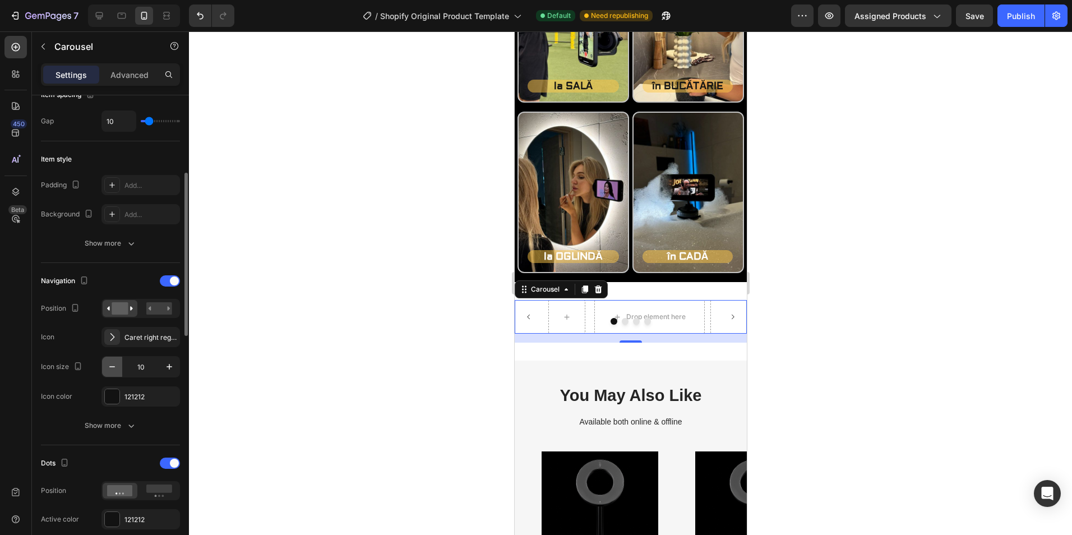
click at [113, 360] on button "button" at bounding box center [112, 367] width 20 height 20
click at [173, 361] on icon "button" at bounding box center [169, 366] width 11 height 11
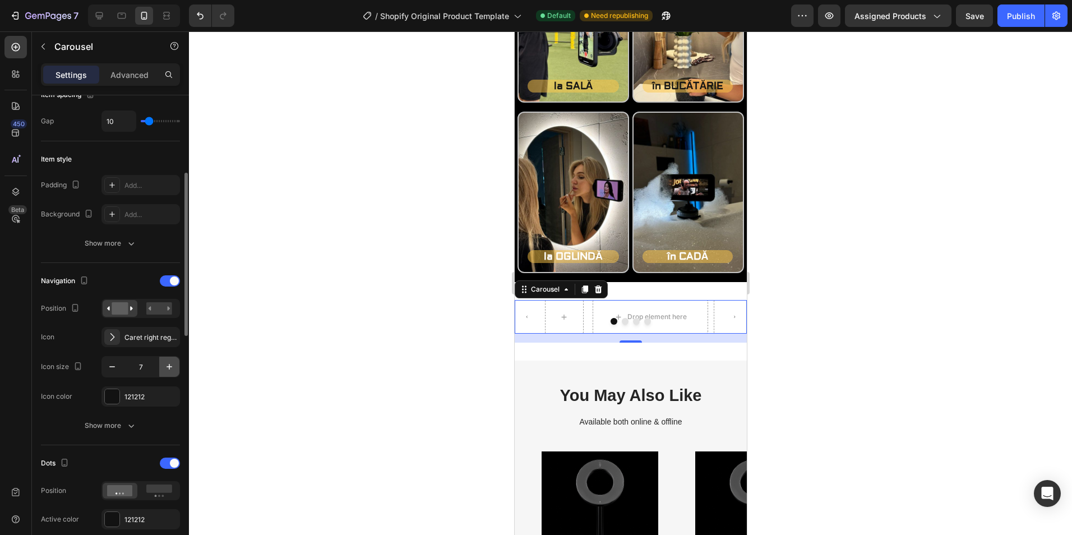
click at [173, 362] on icon "button" at bounding box center [169, 366] width 11 height 11
type input "10"
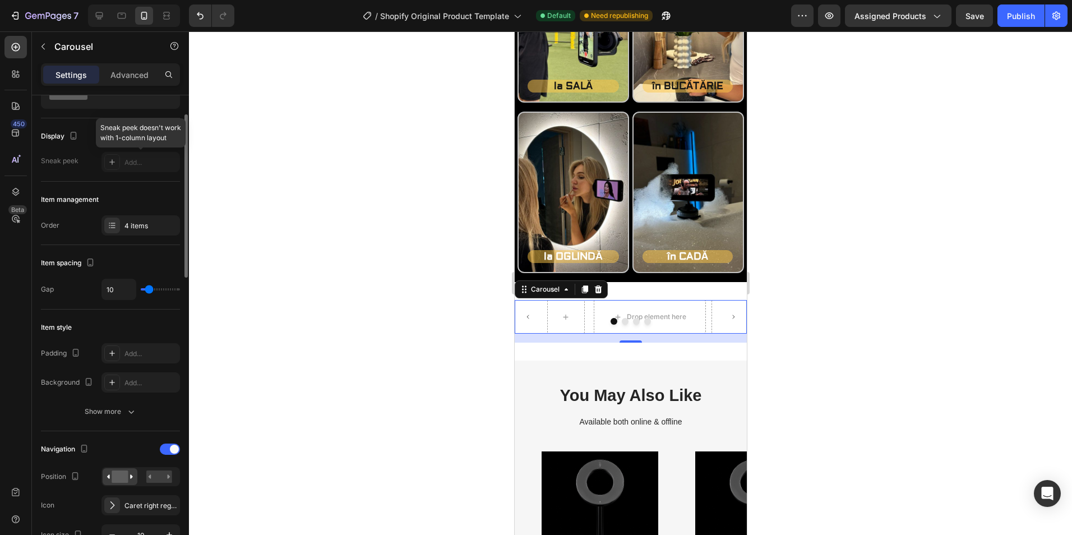
scroll to position [0, 0]
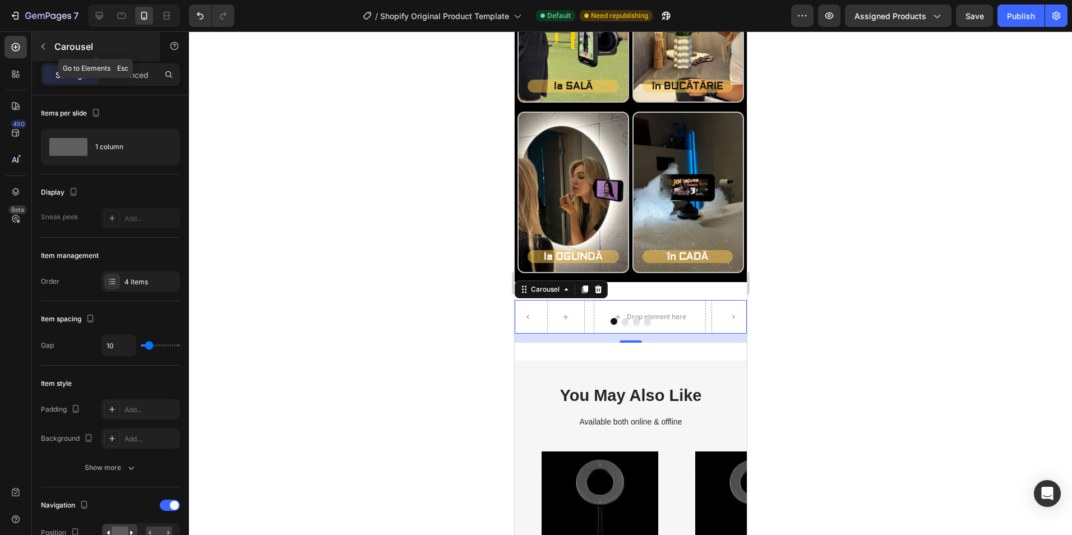
click at [50, 50] on button "button" at bounding box center [43, 47] width 18 height 18
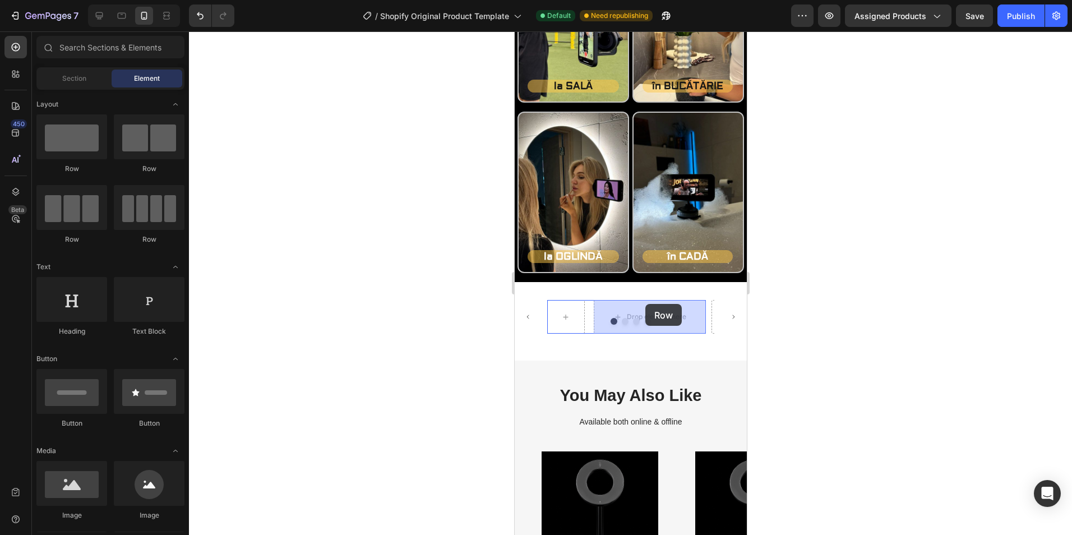
drag, startPoint x: 596, startPoint y: 175, endPoint x: 645, endPoint y: 304, distance: 137.9
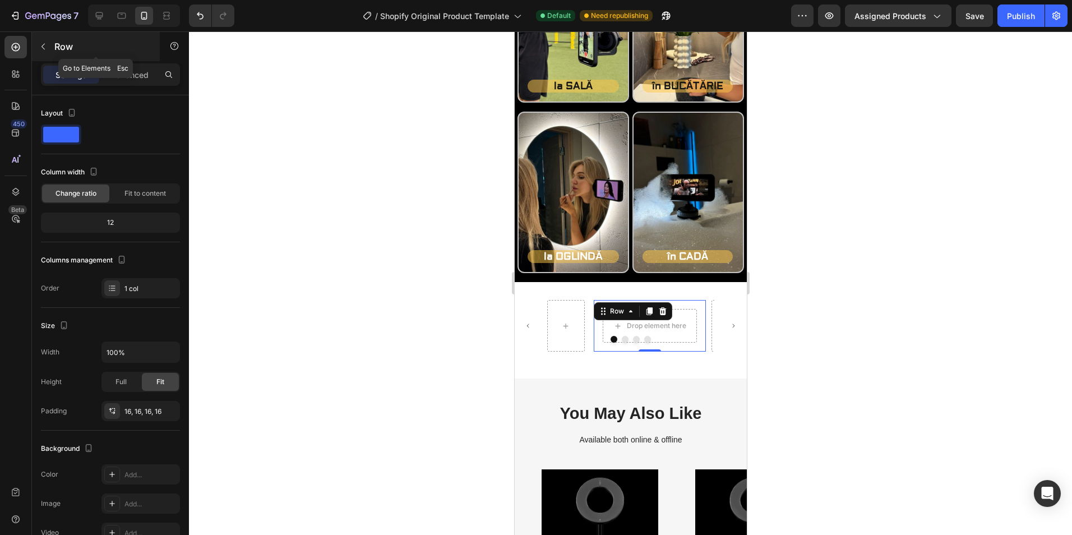
click at [42, 44] on icon "button" at bounding box center [43, 46] width 9 height 9
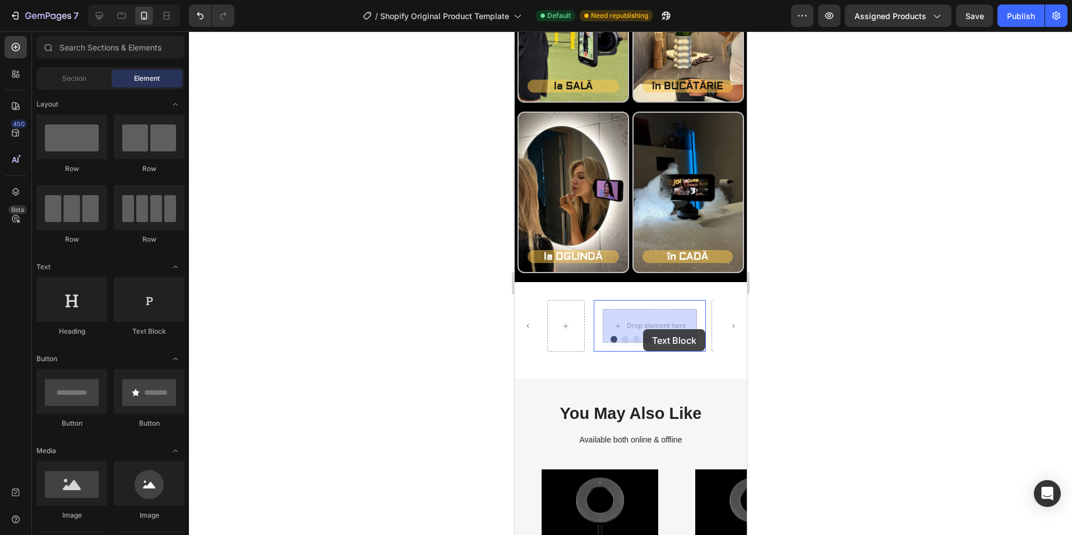
drag, startPoint x: 648, startPoint y: 333, endPoint x: 664, endPoint y: 408, distance: 77.3
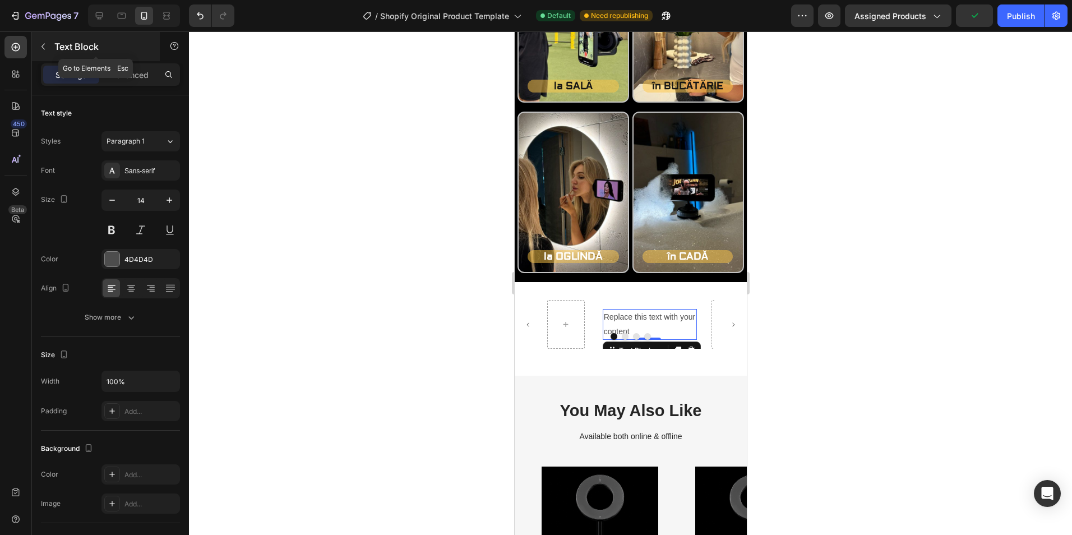
click at [47, 47] on icon "button" at bounding box center [43, 46] width 9 height 9
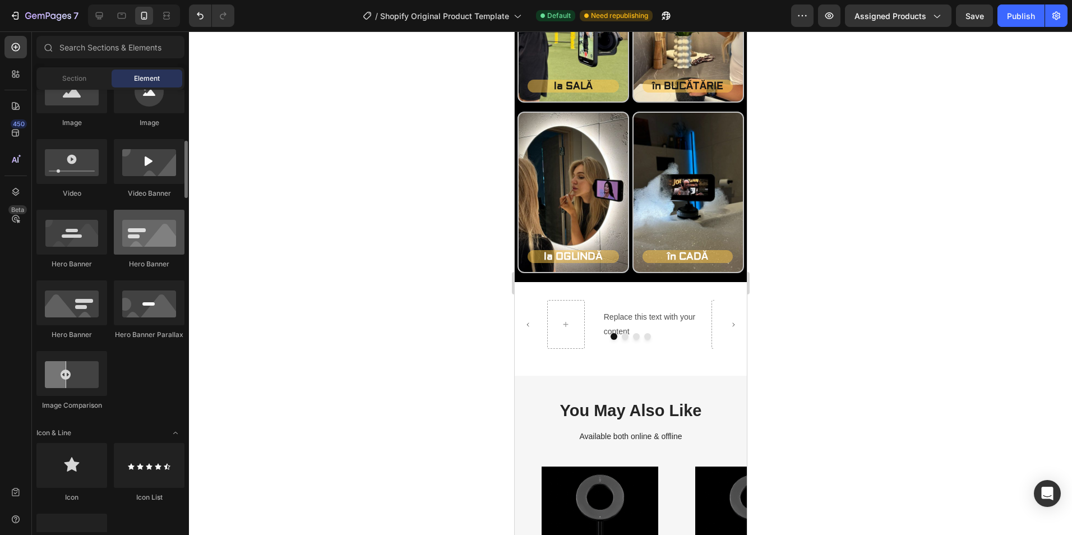
scroll to position [449, 0]
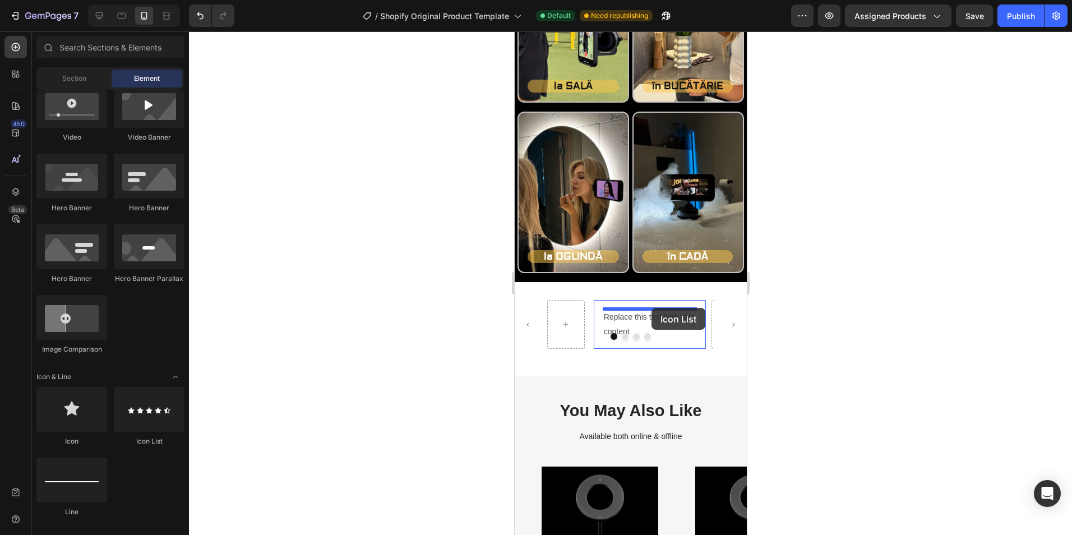
drag, startPoint x: 653, startPoint y: 434, endPoint x: 651, endPoint y: 308, distance: 126.2
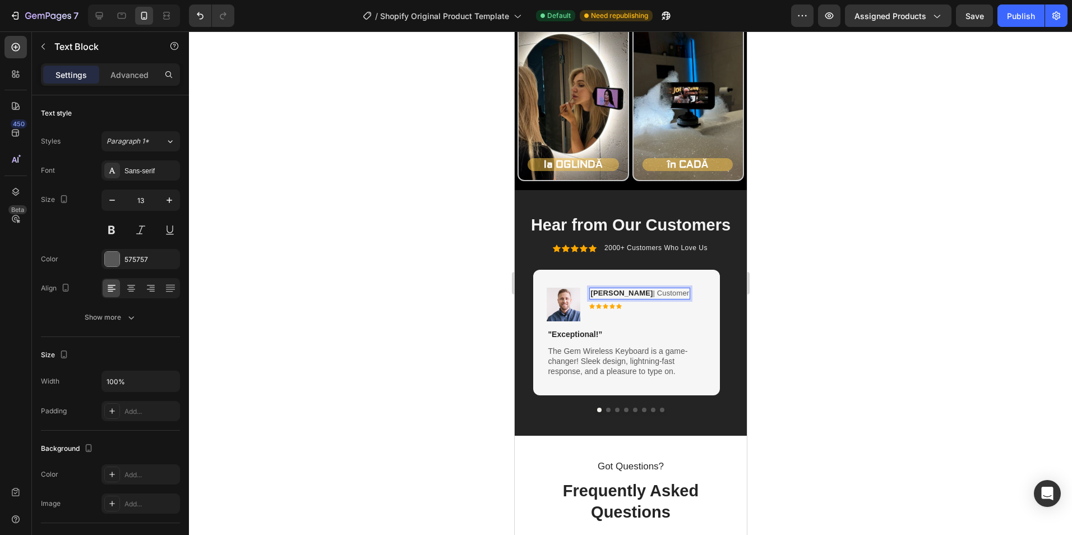
click at [648, 294] on p "Rita Carroll | Customer" at bounding box center [639, 294] width 99 height 10
click at [648, 294] on div "Image Rita Carroll Text Block 7 Icon Icon Icon Icon Icon Icon List Row" at bounding box center [625, 305] width 159 height 34
click at [626, 294] on strong "[PERSON_NAME]" at bounding box center [621, 293] width 62 height 8
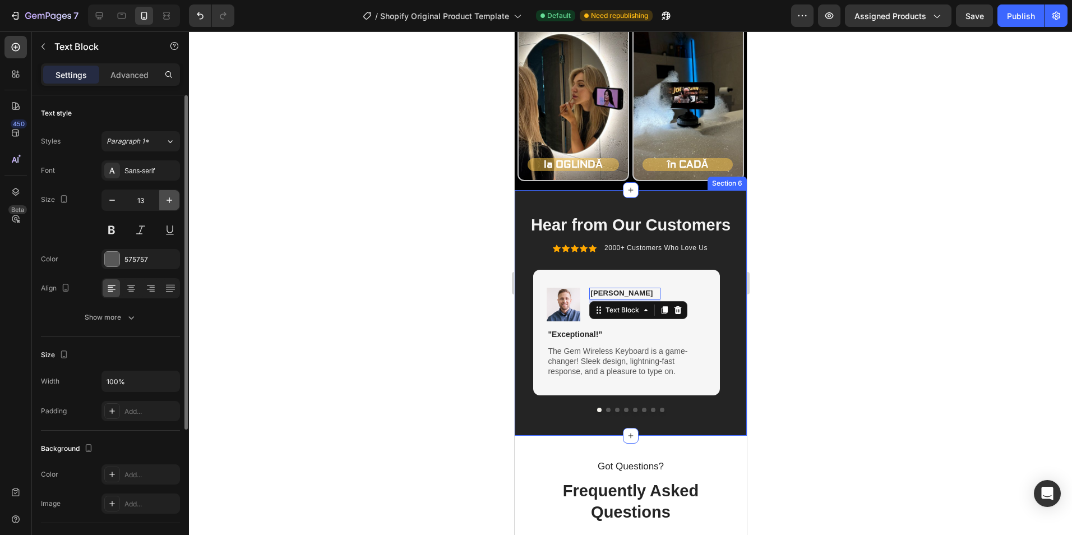
click at [169, 201] on icon "button" at bounding box center [170, 200] width 6 height 6
type input "14"
click at [328, 222] on div at bounding box center [630, 283] width 883 height 504
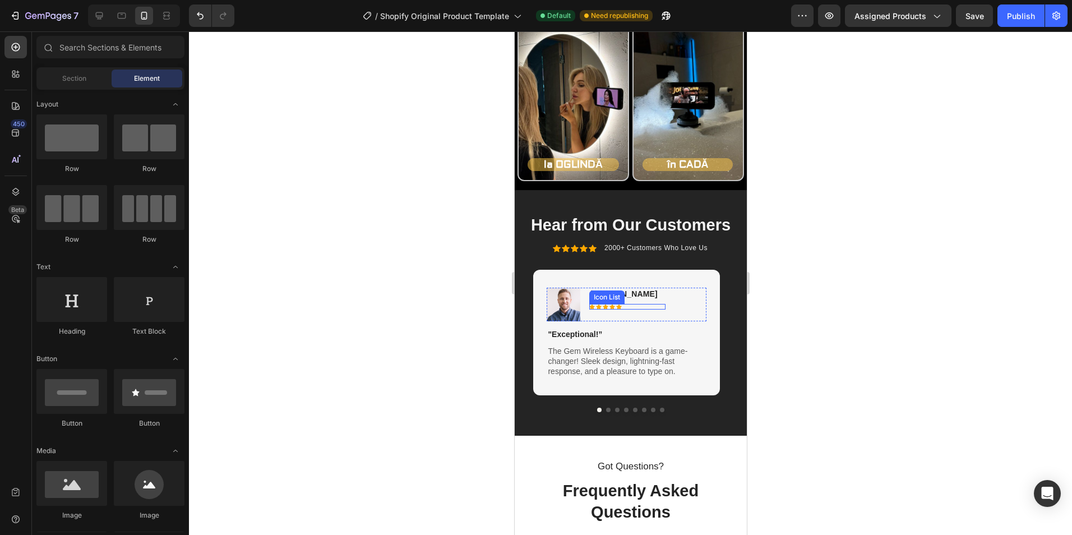
click at [626, 308] on div "Icon Icon Icon Icon Icon" at bounding box center [627, 307] width 76 height 6
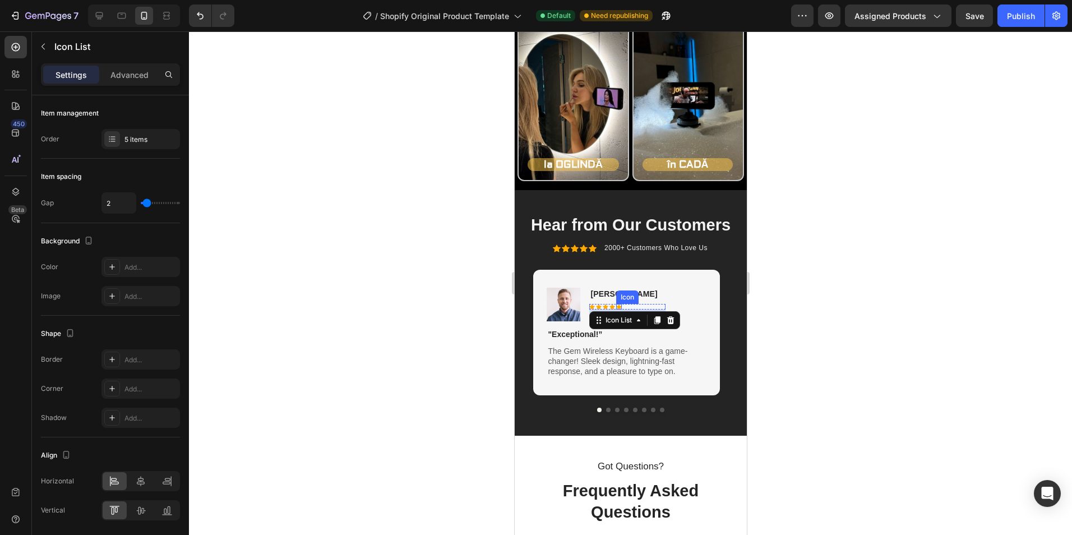
click at [618, 308] on icon at bounding box center [619, 306] width 6 height 5
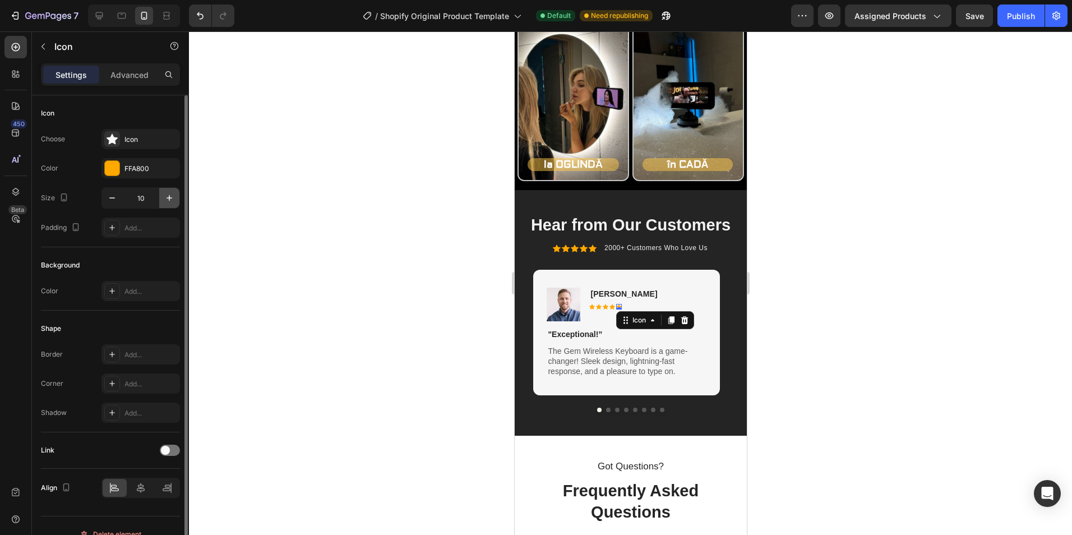
click at [166, 197] on icon "button" at bounding box center [169, 197] width 11 height 11
type input "13"
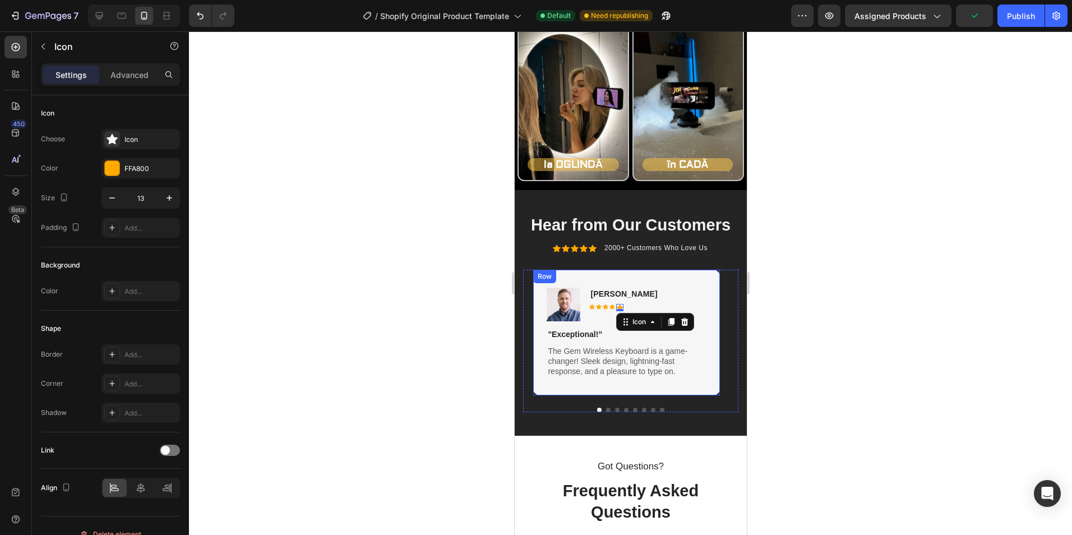
click at [602, 323] on div "Image Rita Carroll Text Block Icon Icon Icon Icon Icon 0 Icon List Row "Excepti…" at bounding box center [625, 333] width 159 height 90
click at [612, 307] on div "Icon" at bounding box center [612, 307] width 6 height 6
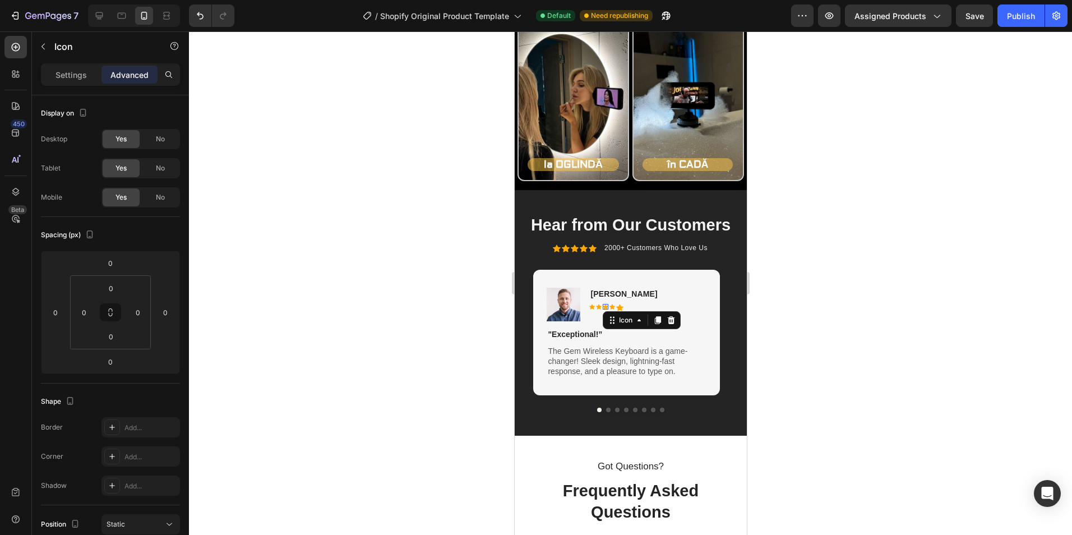
click at [606, 308] on div "Icon 0" at bounding box center [605, 307] width 6 height 6
click at [598, 306] on icon at bounding box center [599, 306] width 6 height 5
click at [591, 306] on icon at bounding box center [592, 306] width 6 height 5
click at [81, 73] on p "Settings" at bounding box center [71, 75] width 31 height 12
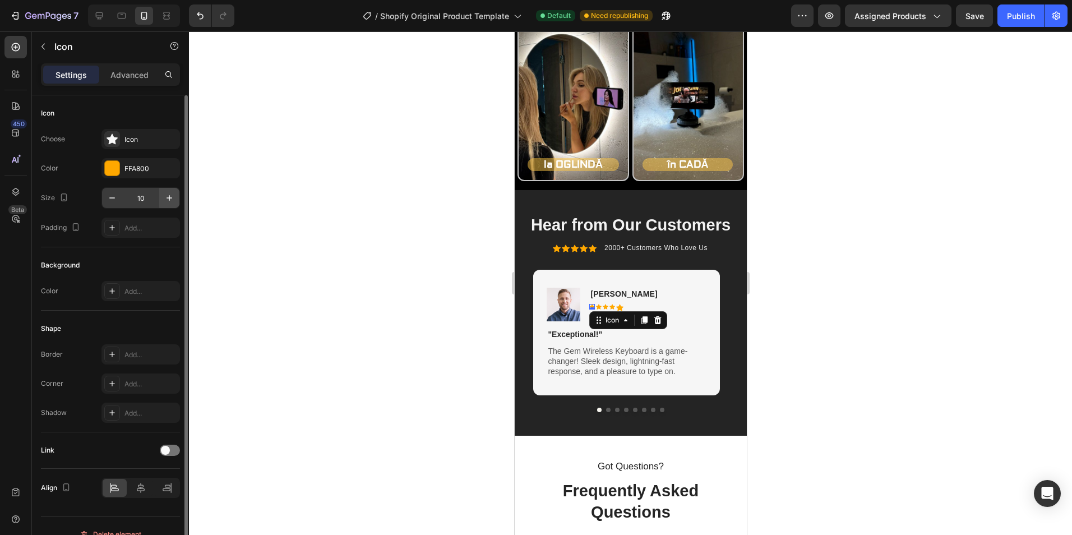
click at [163, 197] on button "button" at bounding box center [169, 198] width 20 height 20
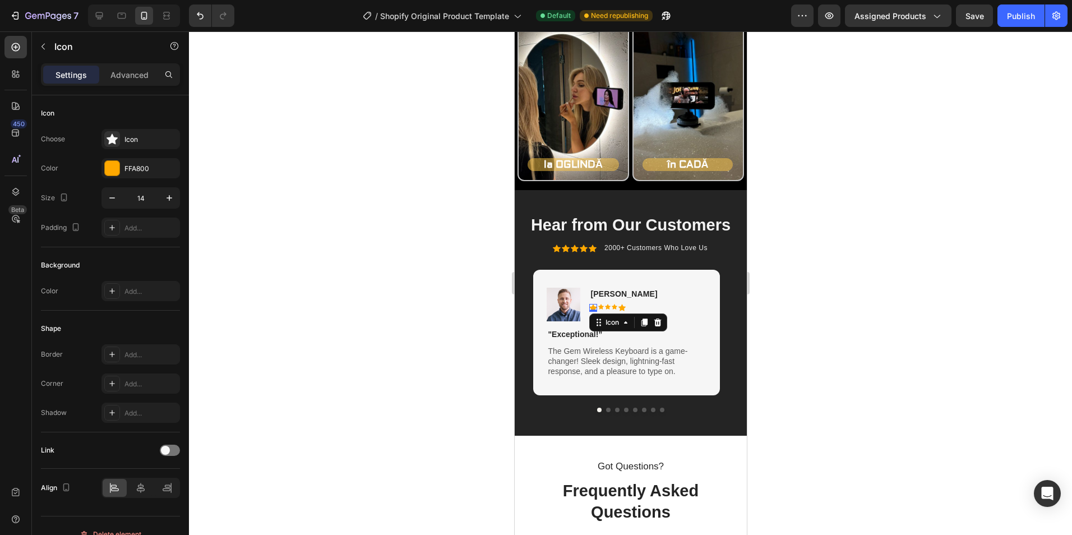
drag, startPoint x: 110, startPoint y: 197, endPoint x: 223, endPoint y: 223, distance: 115.7
click at [110, 197] on icon "button" at bounding box center [112, 197] width 11 height 11
type input "13"
click at [600, 308] on div "Icon 0" at bounding box center [600, 307] width 6 height 6
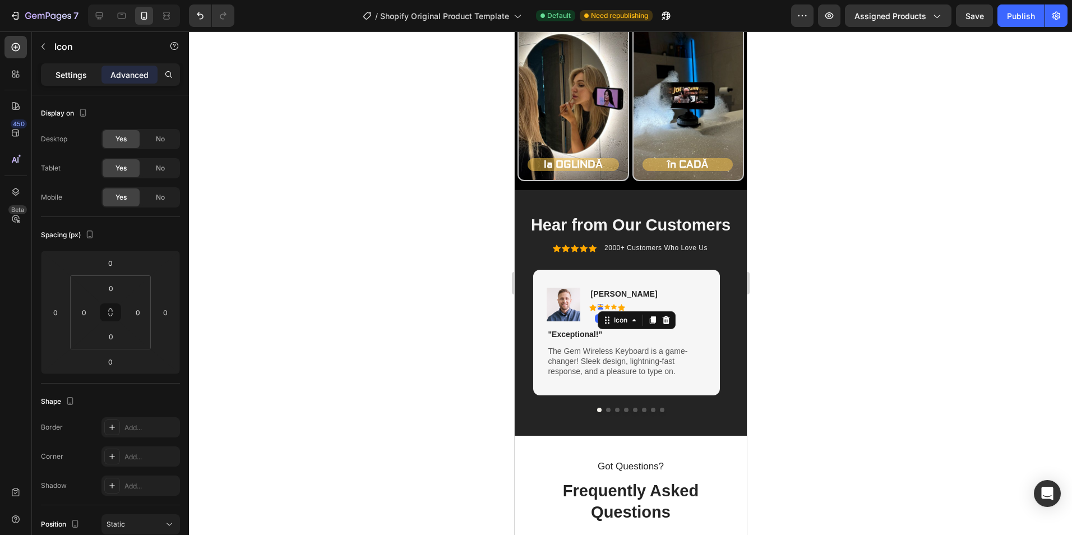
click at [83, 77] on p "Settings" at bounding box center [71, 75] width 31 height 12
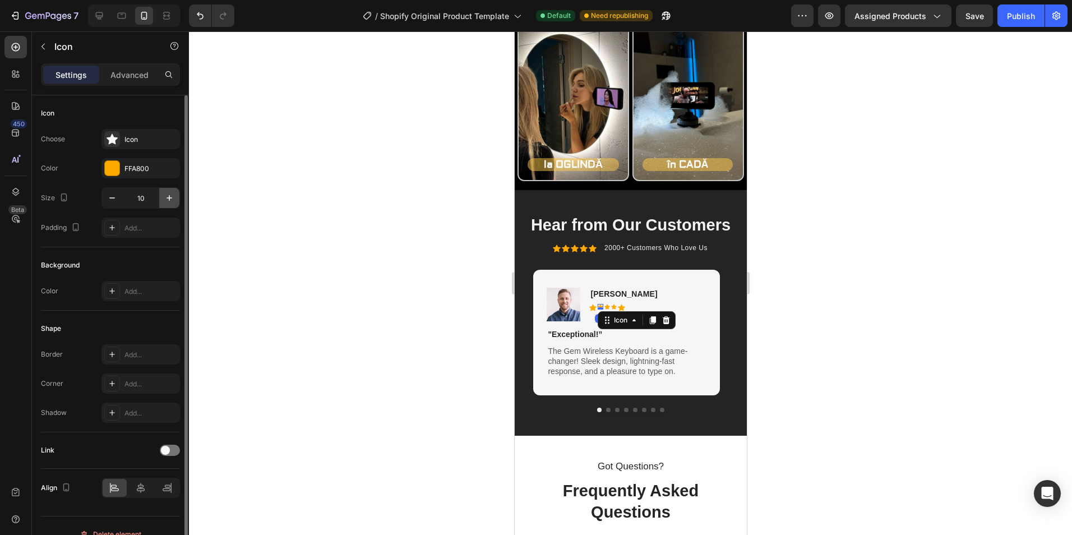
click at [167, 200] on icon "button" at bounding box center [169, 197] width 11 height 11
type input "13"
click at [610, 306] on icon at bounding box center [609, 307] width 6 height 6
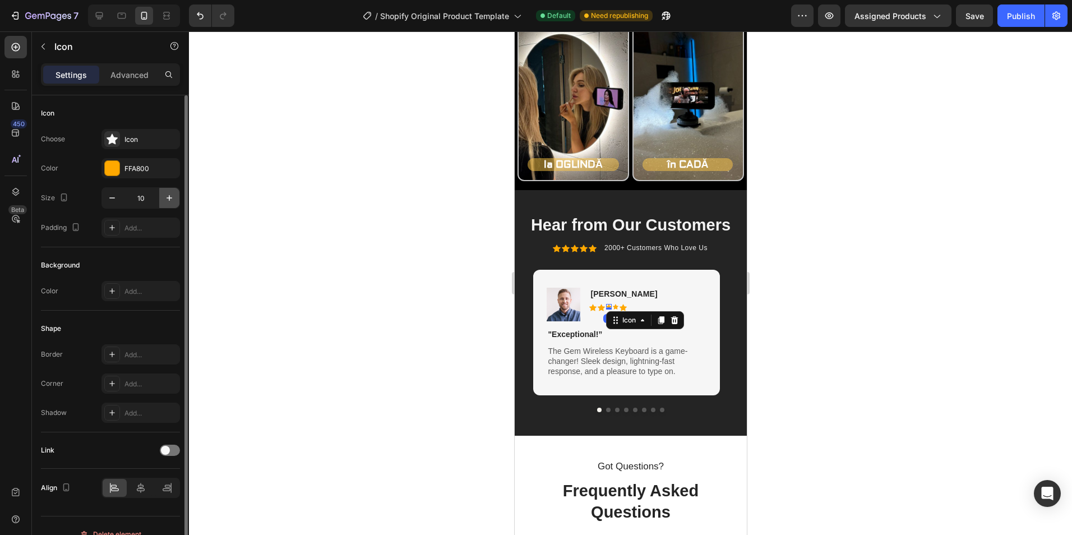
click at [169, 200] on icon "button" at bounding box center [170, 198] width 6 height 6
type input "13"
click at [617, 307] on div "Icon" at bounding box center [617, 307] width 6 height 6
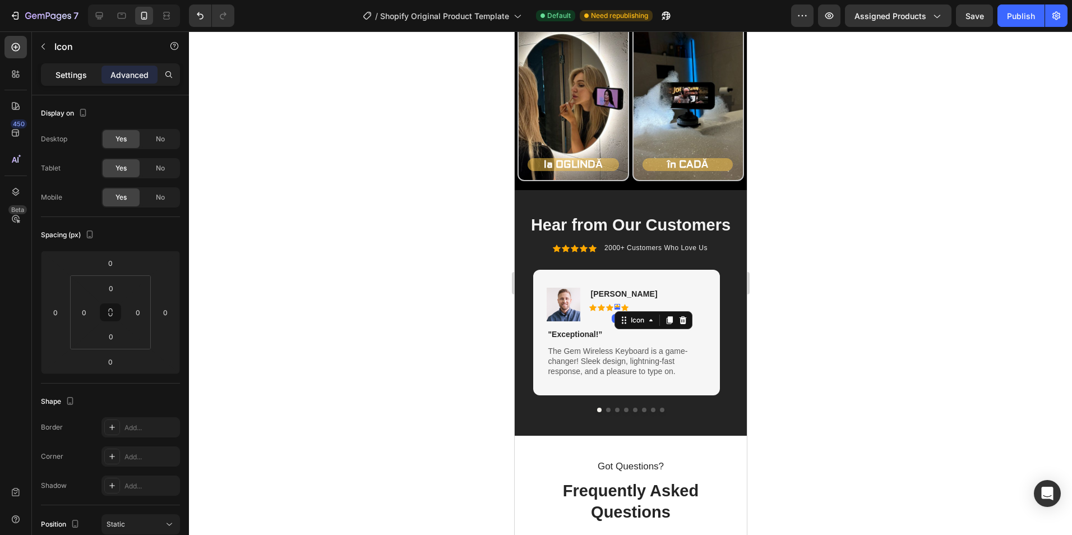
click at [54, 82] on div "Settings" at bounding box center [71, 75] width 56 height 18
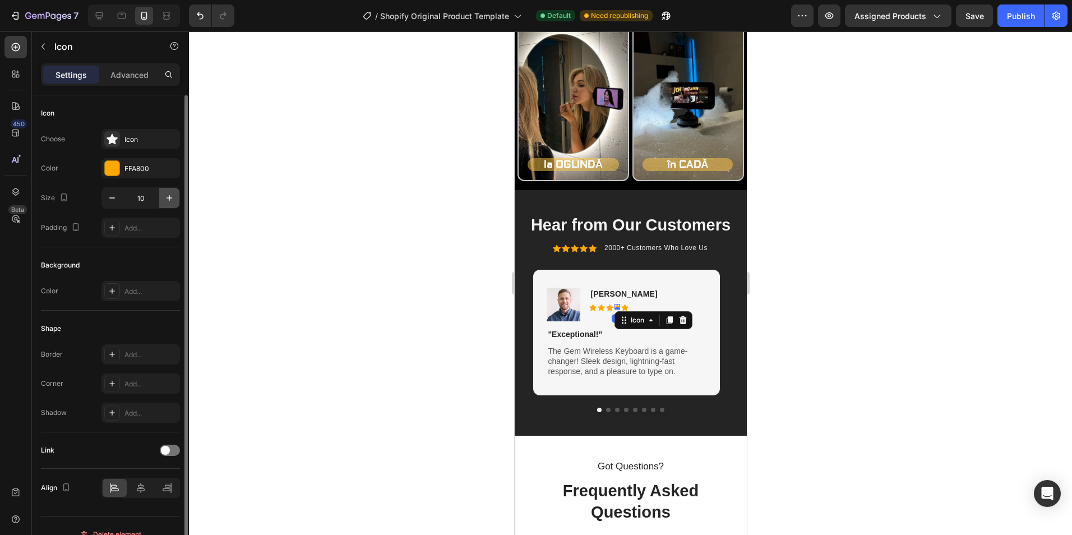
click at [171, 195] on icon "button" at bounding box center [169, 197] width 11 height 11
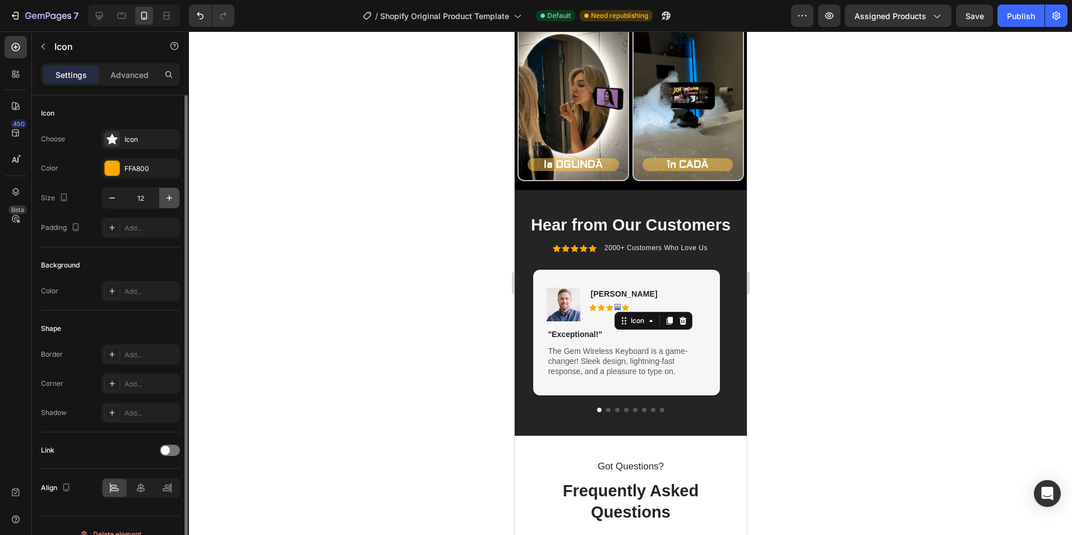
click at [171, 195] on icon "button" at bounding box center [169, 197] width 11 height 11
type input "13"
click at [367, 232] on div at bounding box center [630, 283] width 883 height 504
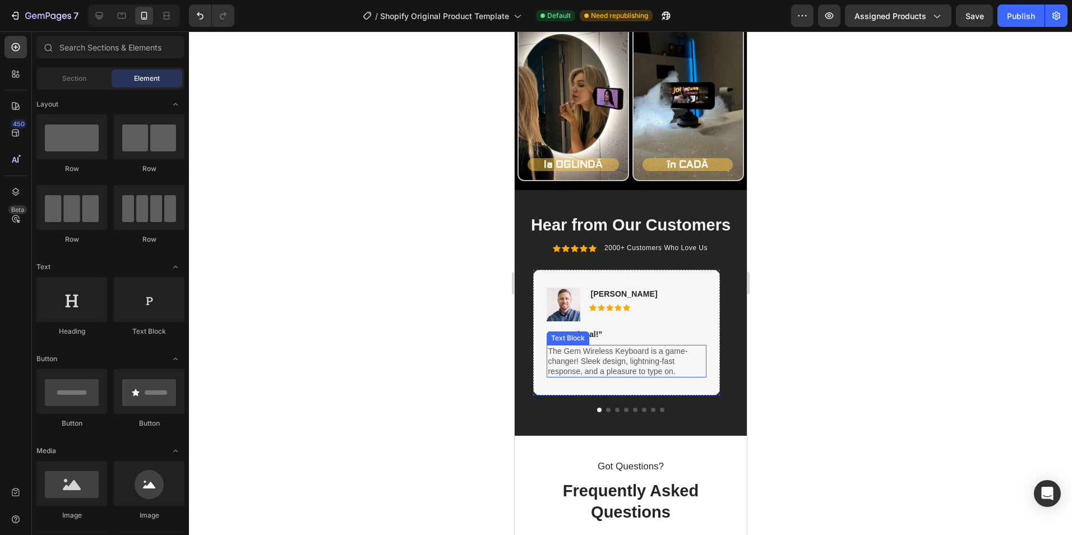
click at [682, 362] on p "The Gem Wireless Keyboard is a game-changer! Sleek design, lightning-fast respo…" at bounding box center [625, 361] width 157 height 31
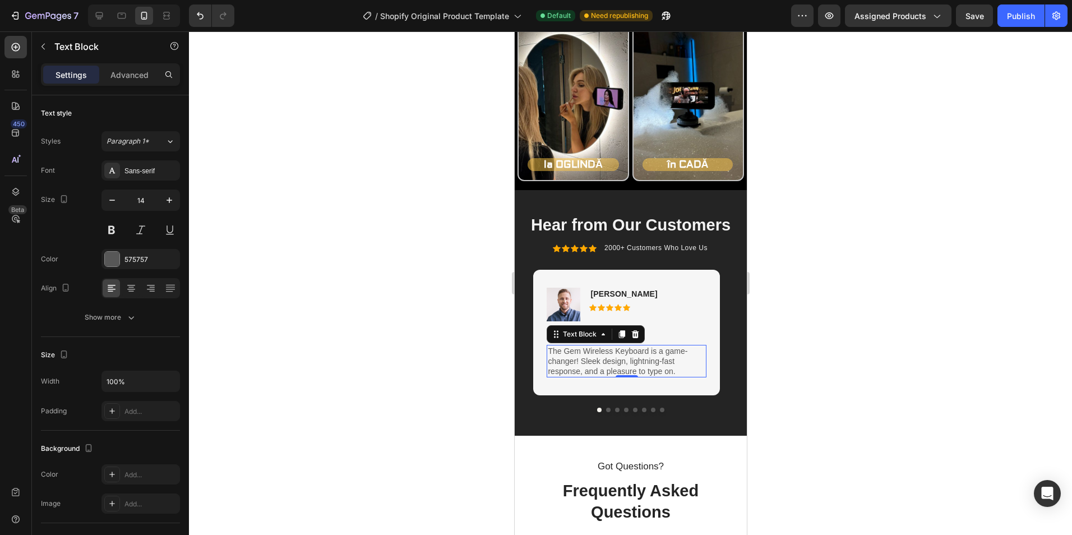
click at [689, 361] on p "The Gem Wireless Keyboard is a game-changer! Sleek design, lightning-fast respo…" at bounding box center [625, 361] width 157 height 31
click at [687, 369] on p "The Gem Wireless Keyboard is a game-changer! Sleek design, lightning-fast respo…" at bounding box center [625, 361] width 157 height 31
click at [796, 348] on div at bounding box center [630, 283] width 883 height 504
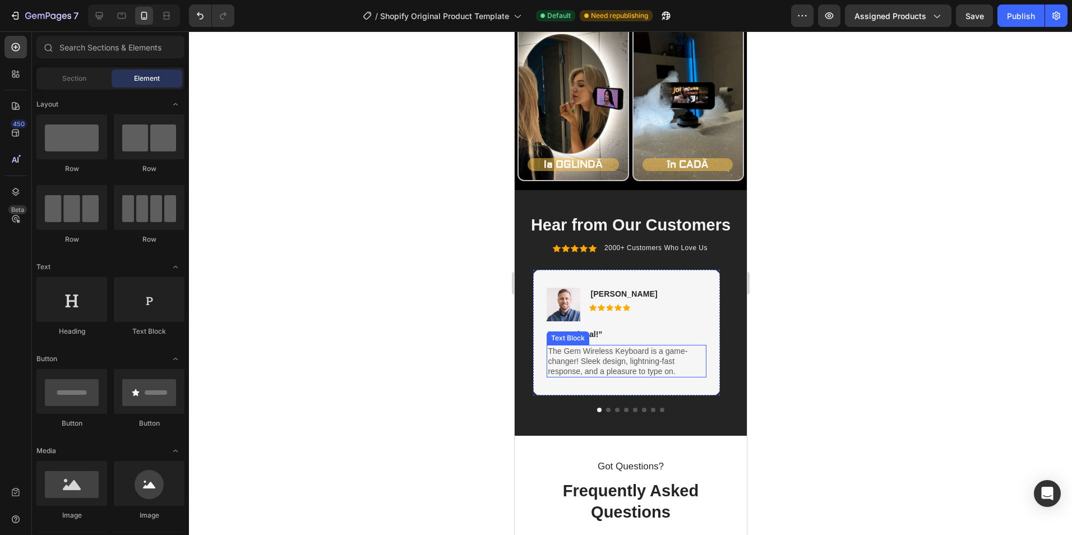
click at [690, 364] on p "The Gem Wireless Keyboard is a game-changer! Sleek design, lightning-fast respo…" at bounding box center [625, 361] width 157 height 31
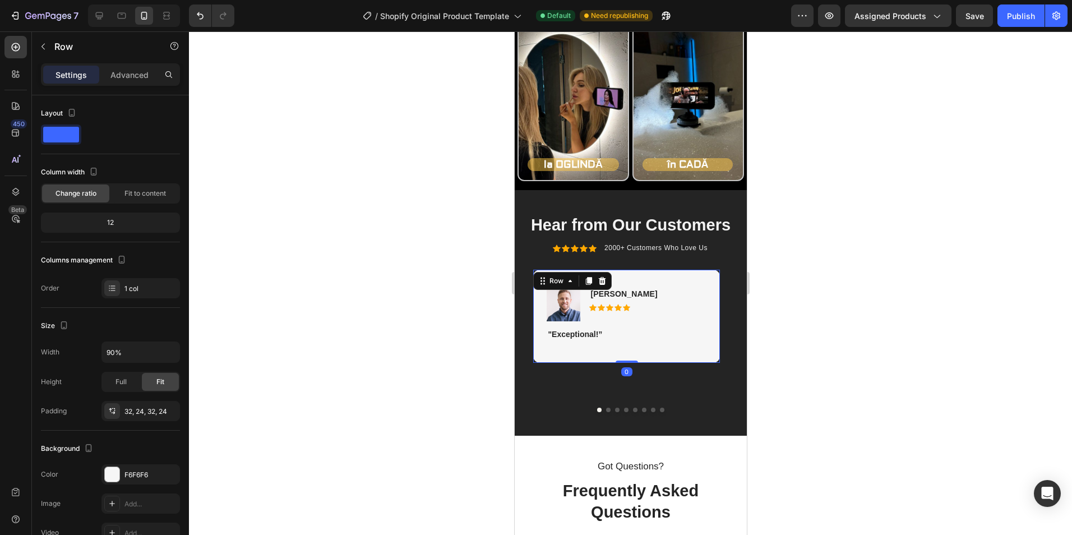
click at [655, 349] on div "Image Rita Carroll Text Block Icon Icon Icon Icon Icon Icon List Row "Exception…" at bounding box center [626, 316] width 186 height 93
click at [63, 49] on p "Row" at bounding box center [101, 46] width 95 height 13
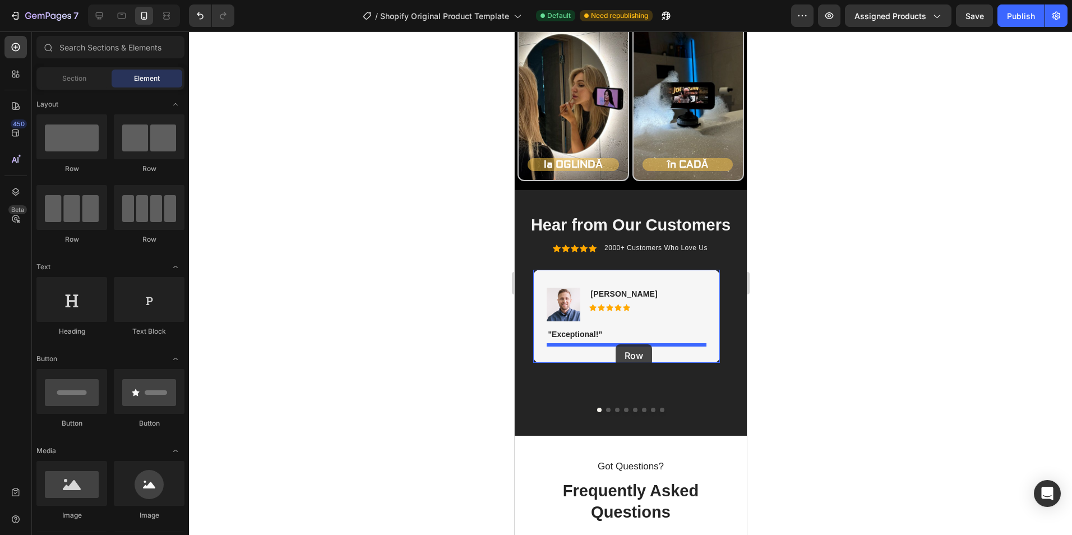
drag, startPoint x: 602, startPoint y: 173, endPoint x: 615, endPoint y: 344, distance: 171.6
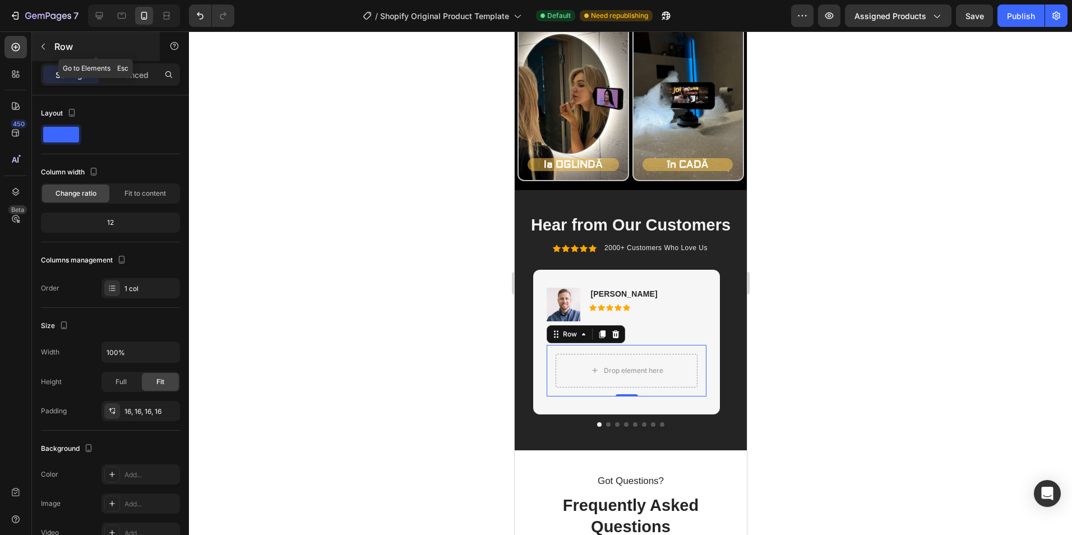
click at [40, 48] on icon "button" at bounding box center [43, 46] width 9 height 9
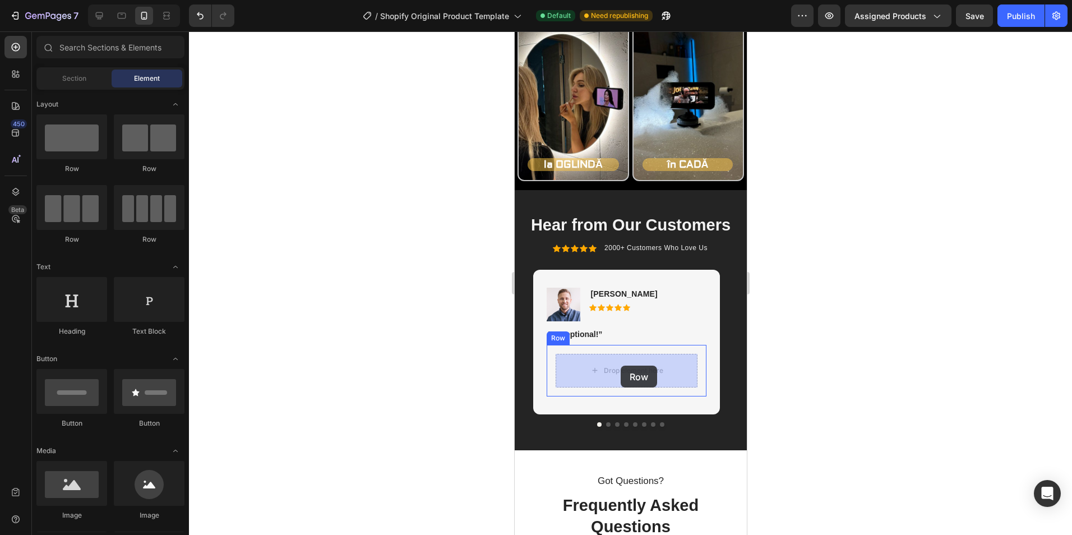
drag, startPoint x: 1008, startPoint y: 366, endPoint x: 620, endPoint y: 366, distance: 387.6
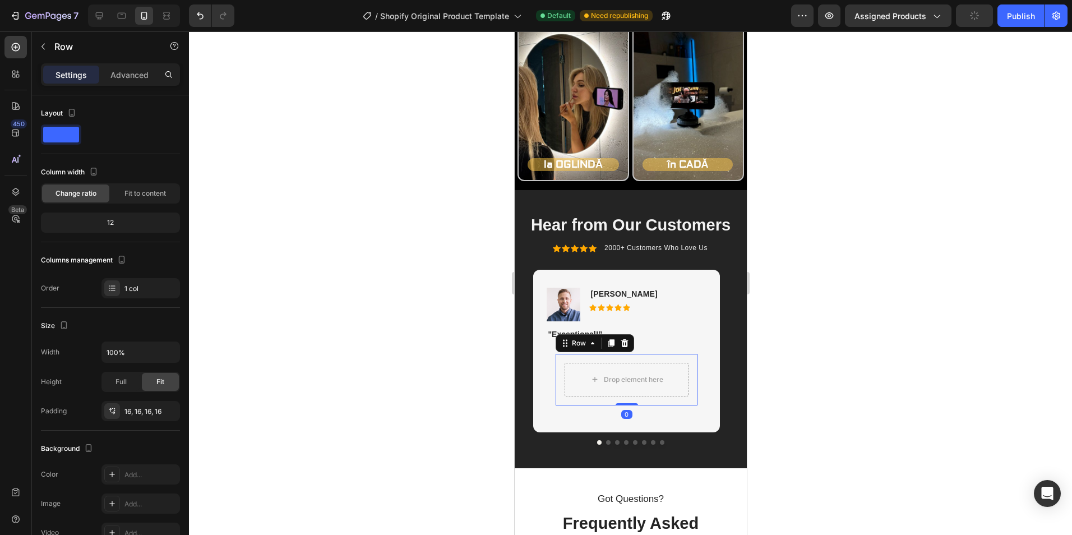
click at [671, 356] on div "Drop element here Row 0" at bounding box center [625, 380] width 141 height 52
click at [671, 370] on div "Drop element here" at bounding box center [625, 380] width 123 height 34
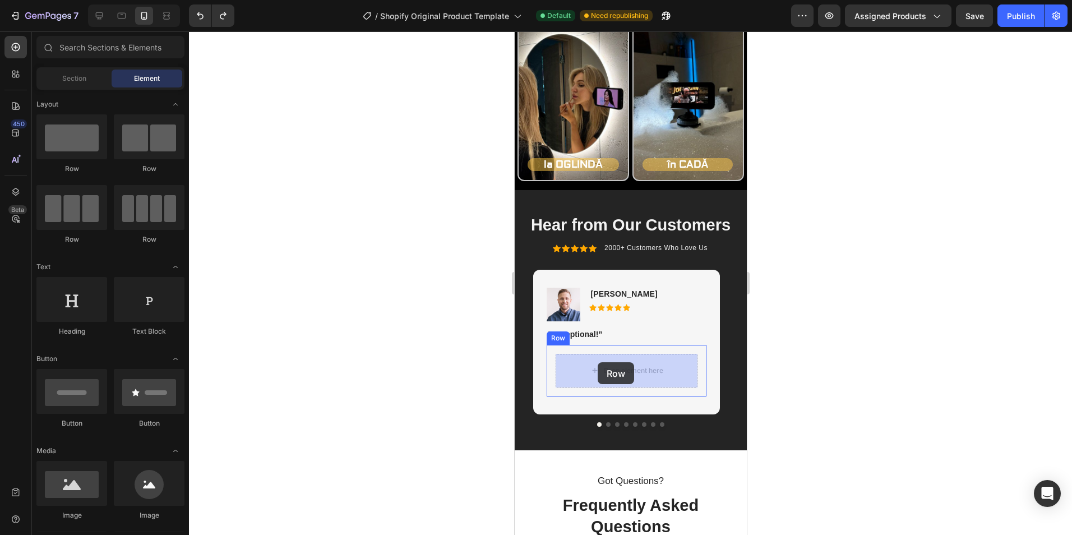
drag, startPoint x: 671, startPoint y: 200, endPoint x: 597, endPoint y: 362, distance: 178.0
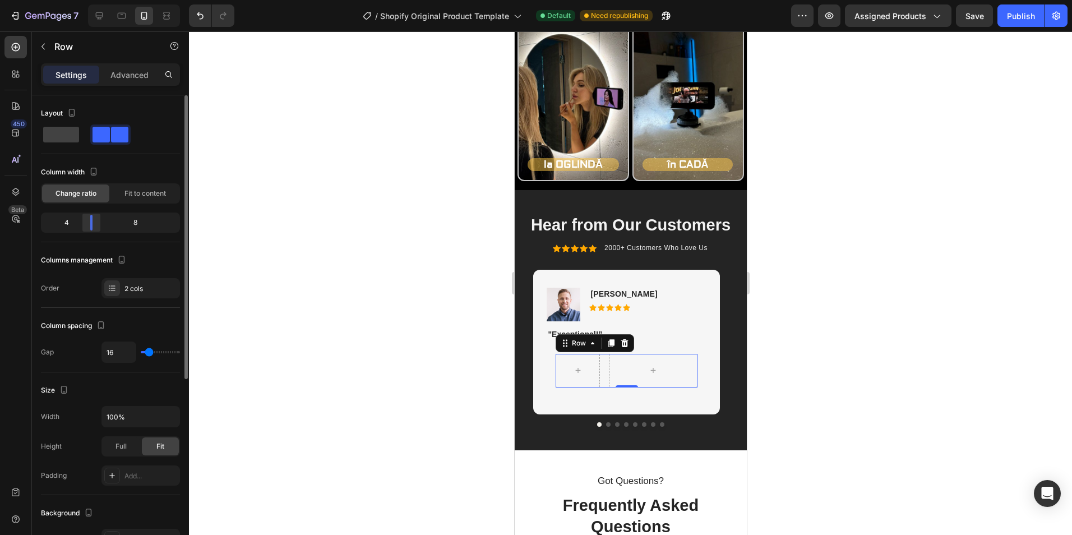
drag, startPoint x: 108, startPoint y: 219, endPoint x: 89, endPoint y: 221, distance: 19.7
click at [89, 221] on div at bounding box center [91, 223] width 20 height 16
click at [42, 50] on icon "button" at bounding box center [43, 46] width 9 height 9
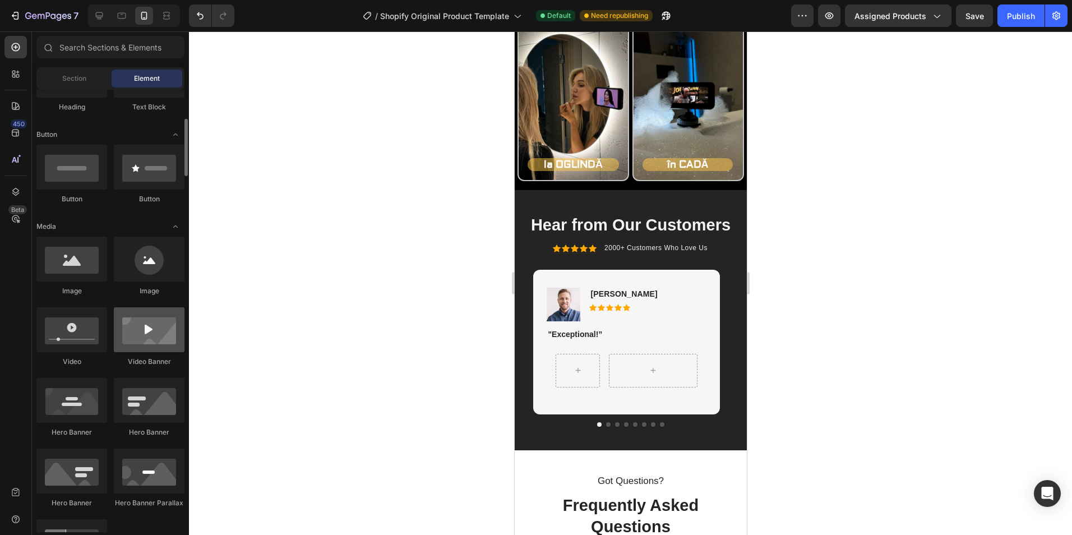
scroll to position [168, 0]
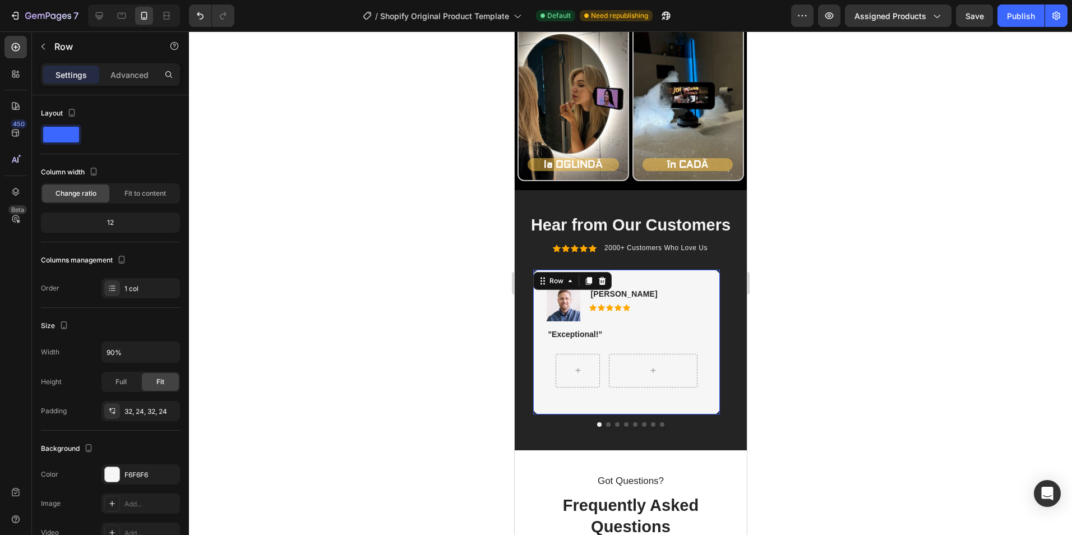
click at [544, 354] on div "Image Rita Carroll Text Block Icon Icon Icon Icon Icon Icon List Row "Exception…" at bounding box center [626, 342] width 186 height 145
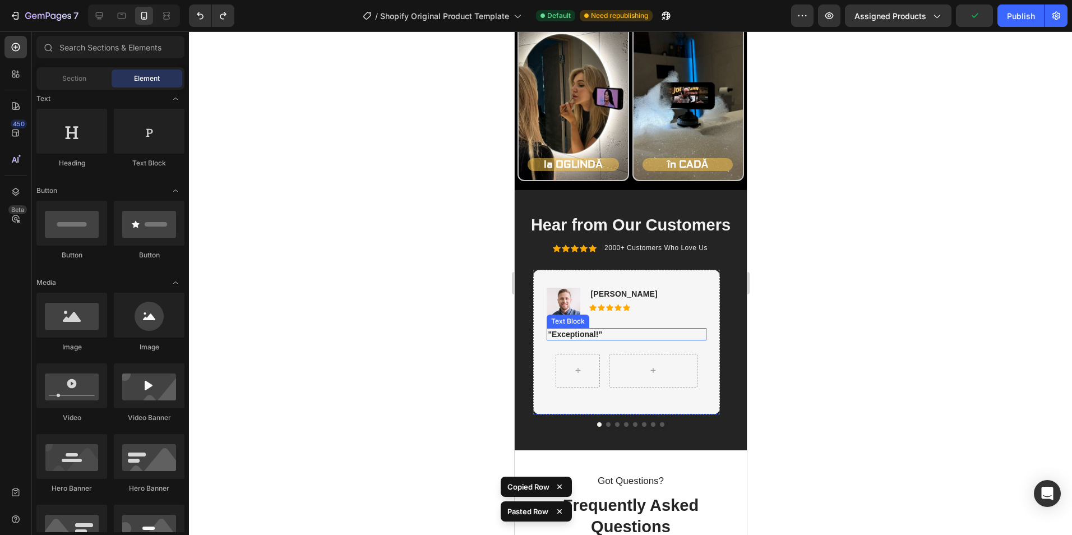
scroll to position [1795, 0]
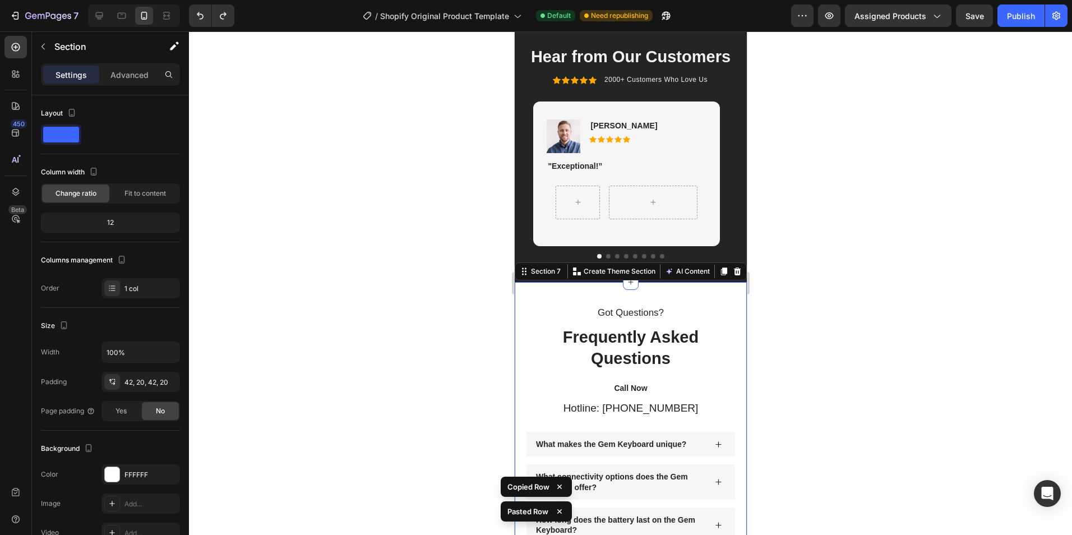
click at [699, 297] on div "Got Questions? Text Block Frequently Asked Questions Heading Call Now Text Bloc…" at bounding box center [630, 488] width 232 height 413
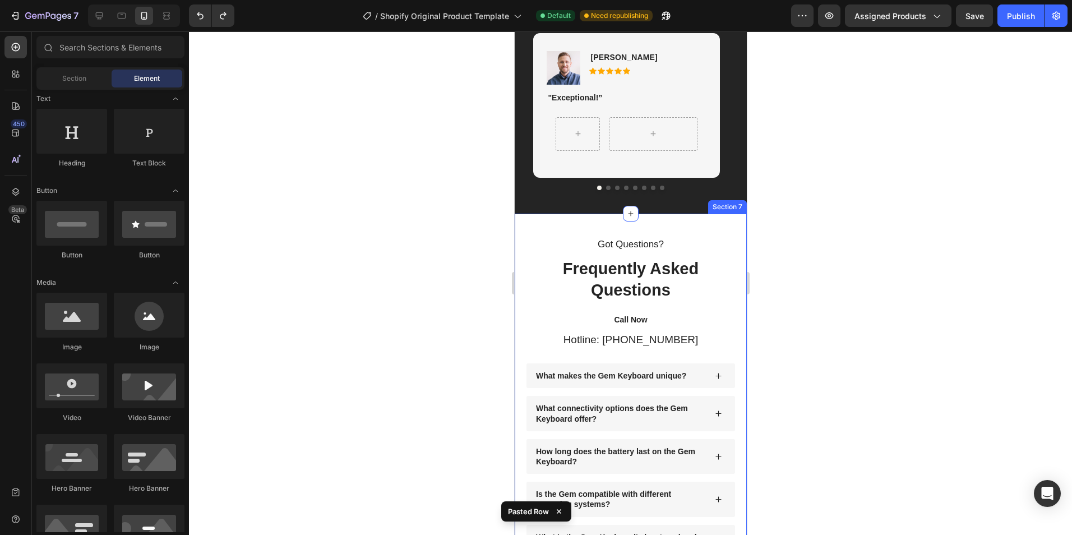
scroll to position [1890, 0]
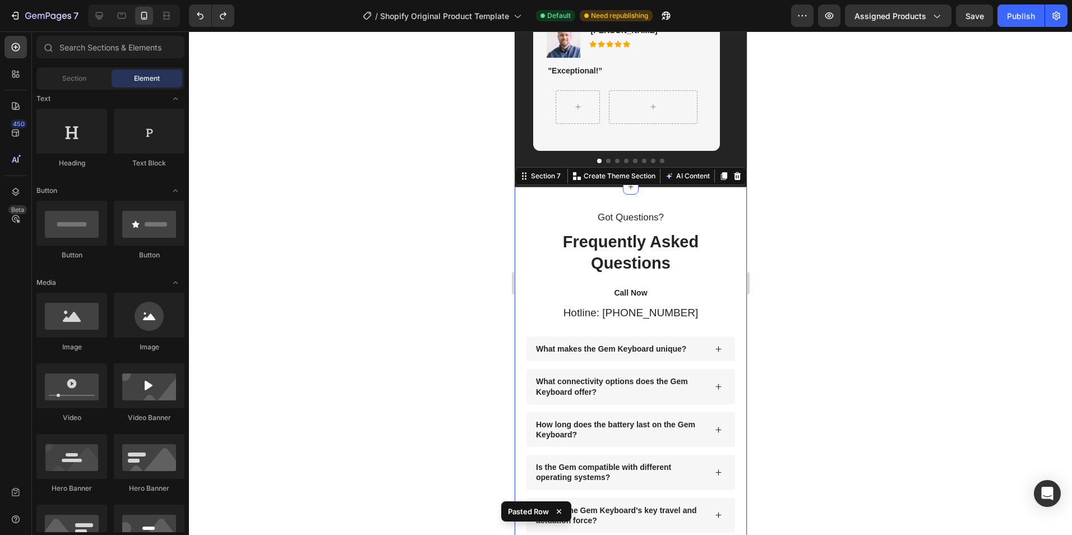
click at [669, 187] on div "Got Questions? Text Block Frequently Asked Questions Heading Call Now Text Bloc…" at bounding box center [630, 393] width 232 height 413
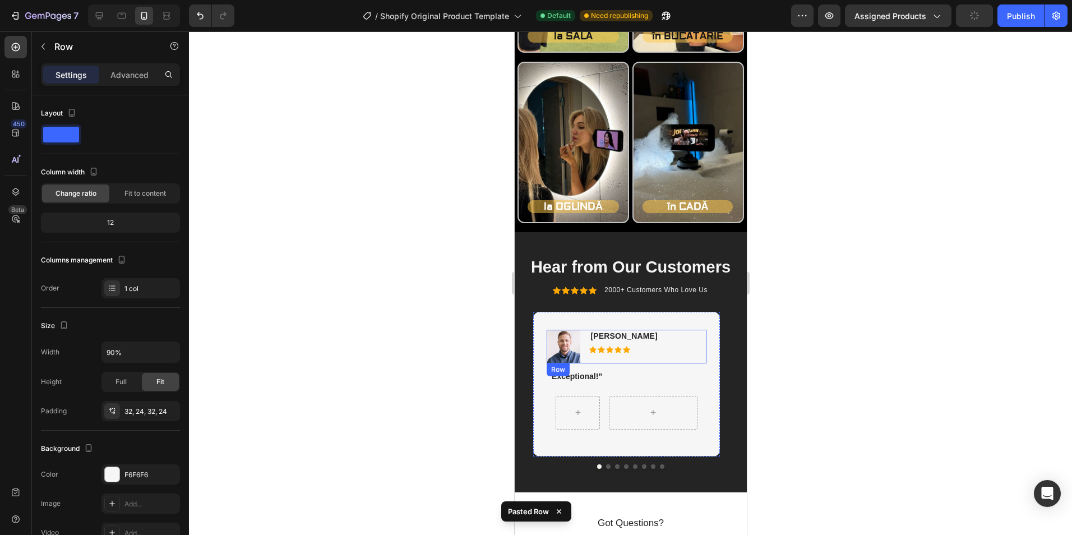
scroll to position [1666, 0]
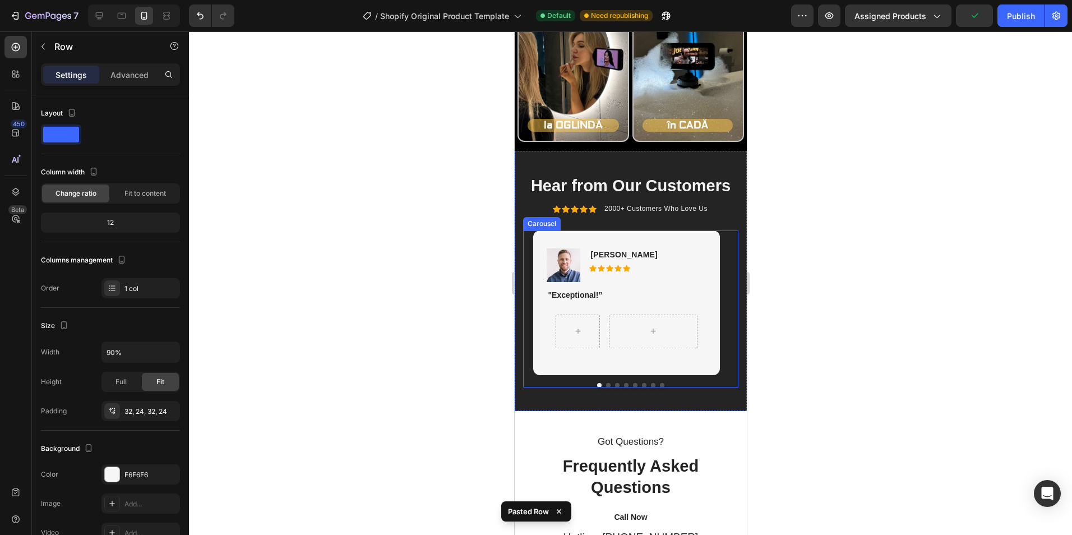
drag, startPoint x: 602, startPoint y: 385, endPoint x: 623, endPoint y: 343, distance: 47.4
click at [606, 385] on button "Dot" at bounding box center [608, 385] width 4 height 4
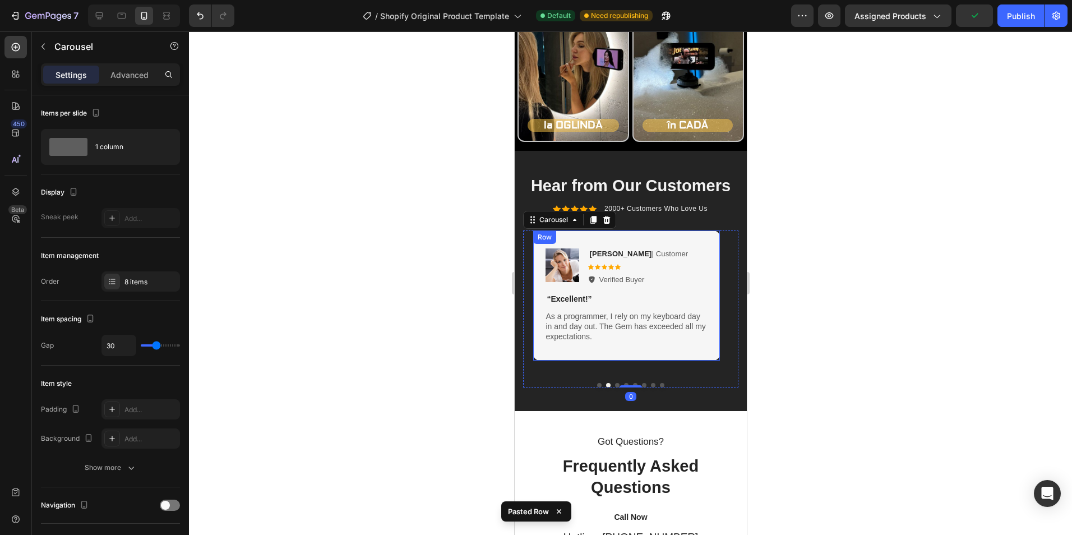
click at [648, 287] on div "Image Reylo B | Customer Text Block Icon Icon Icon Icon Icon Icon List Verified…" at bounding box center [626, 295] width 162 height 95
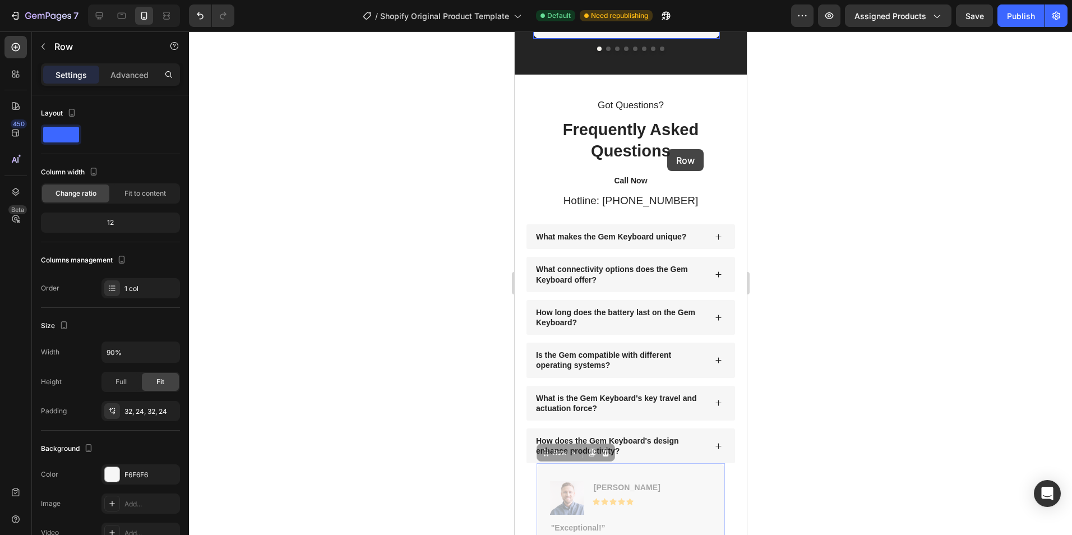
scroll to position [1790, 0]
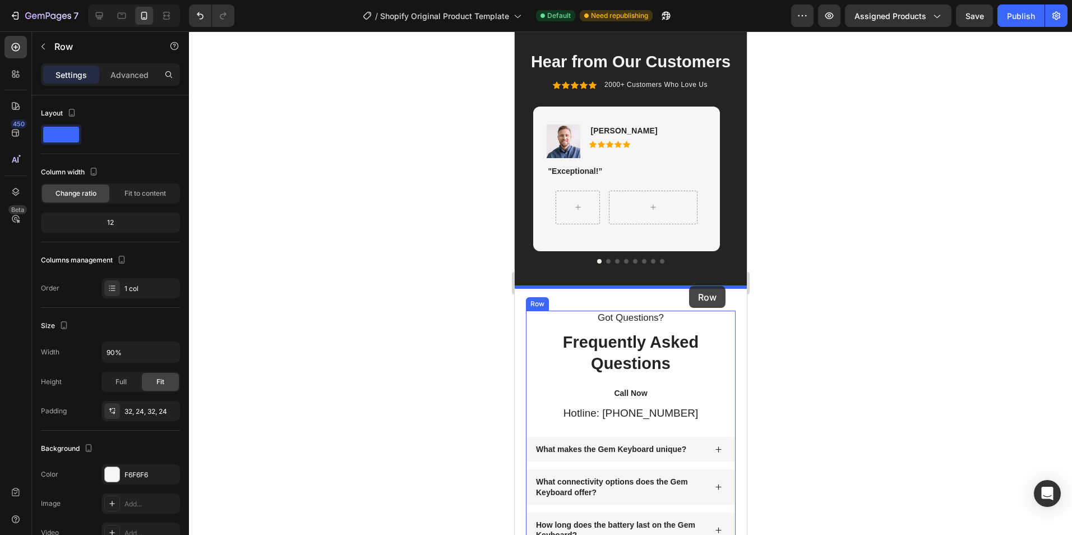
drag, startPoint x: 698, startPoint y: 418, endPoint x: 689, endPoint y: 289, distance: 129.9
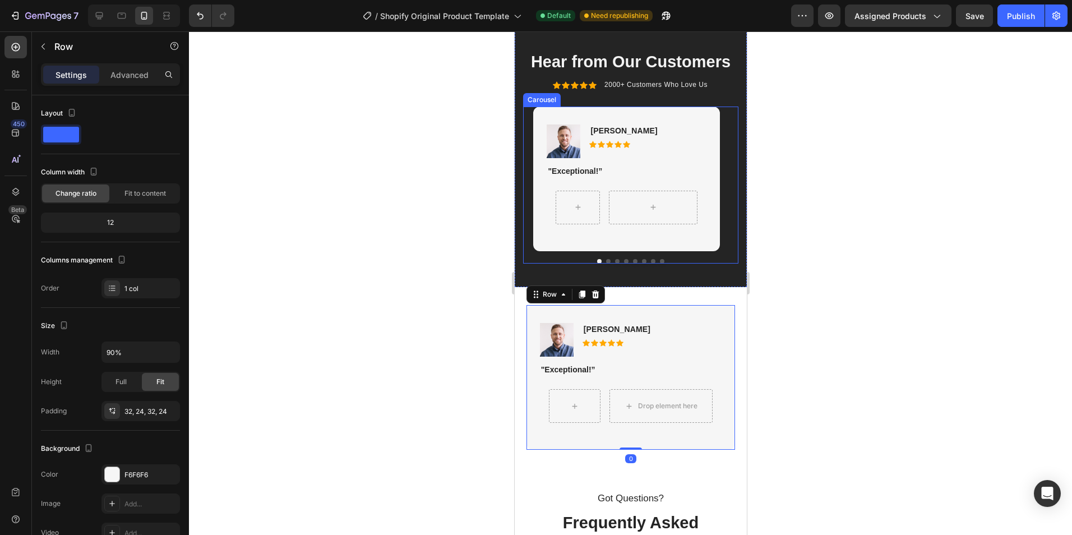
click at [606, 263] on button "Dot" at bounding box center [608, 261] width 4 height 4
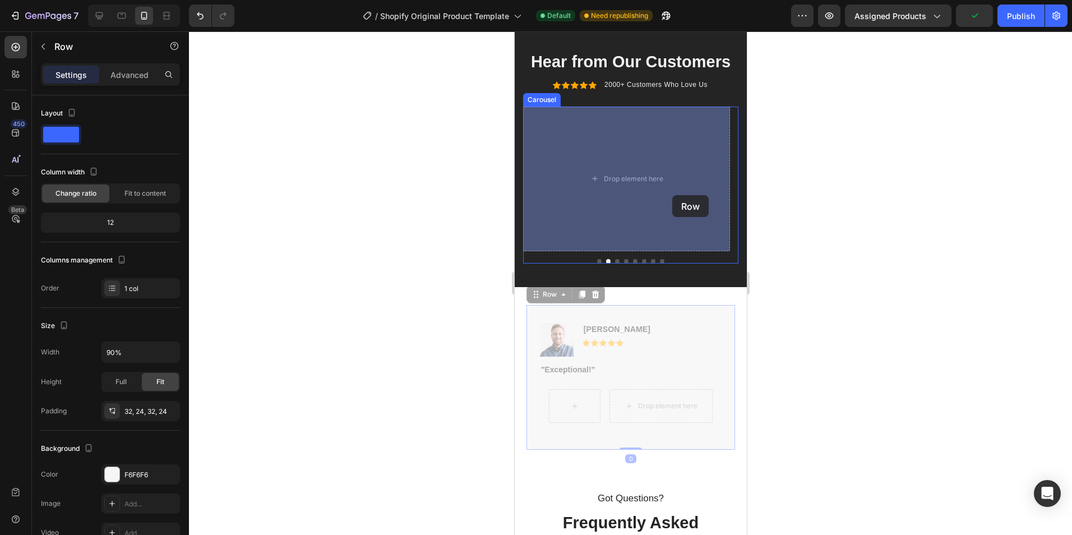
drag, startPoint x: 691, startPoint y: 310, endPoint x: 672, endPoint y: 195, distance: 116.6
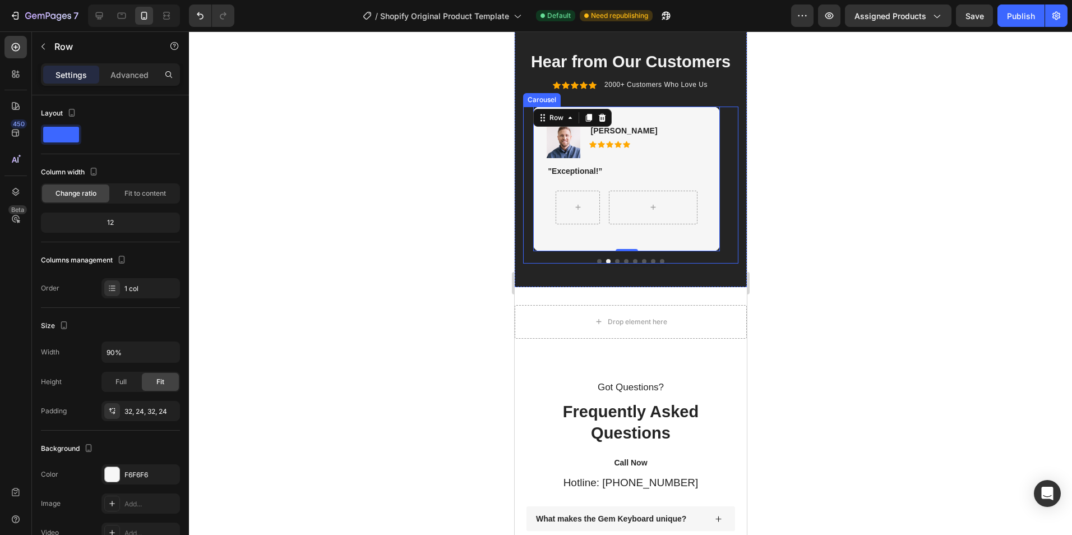
click at [592, 259] on div at bounding box center [630, 261] width 215 height 4
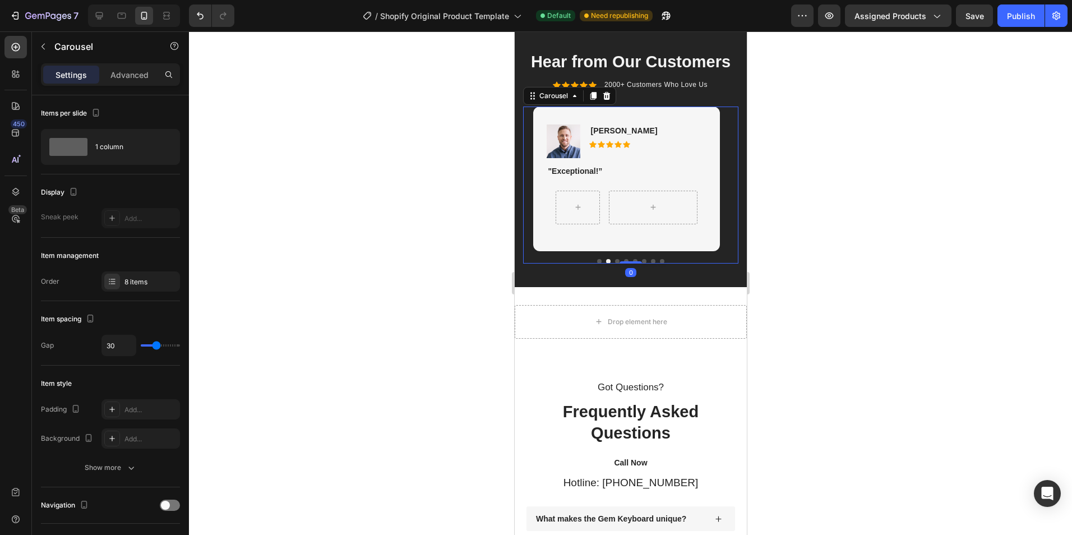
click at [597, 261] on button "Dot" at bounding box center [599, 261] width 4 height 4
drag, startPoint x: 42, startPoint y: 50, endPoint x: 39, endPoint y: 56, distance: 5.8
click at [42, 50] on icon "button" at bounding box center [43, 46] width 9 height 9
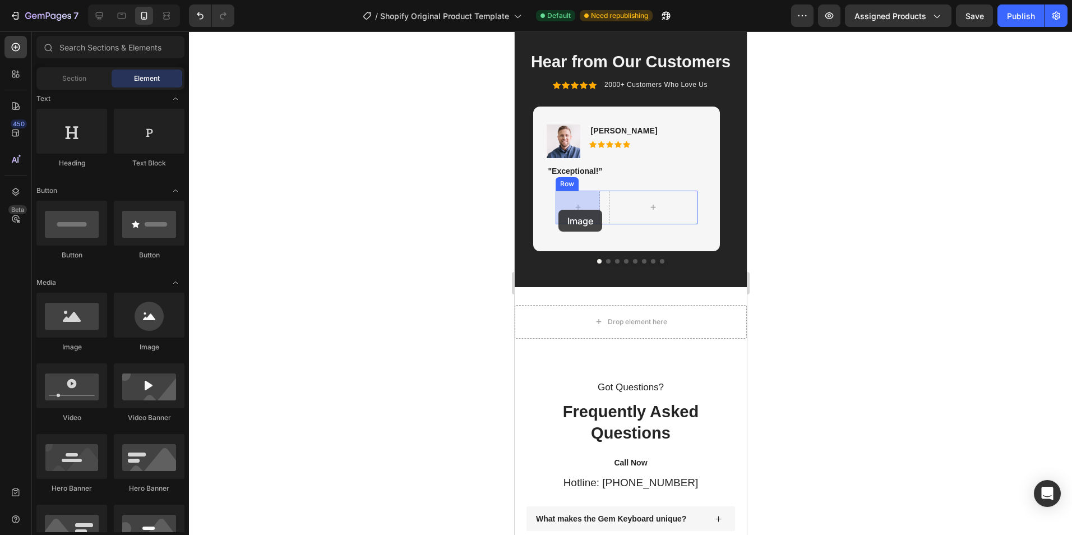
drag, startPoint x: 584, startPoint y: 353, endPoint x: 558, endPoint y: 210, distance: 145.9
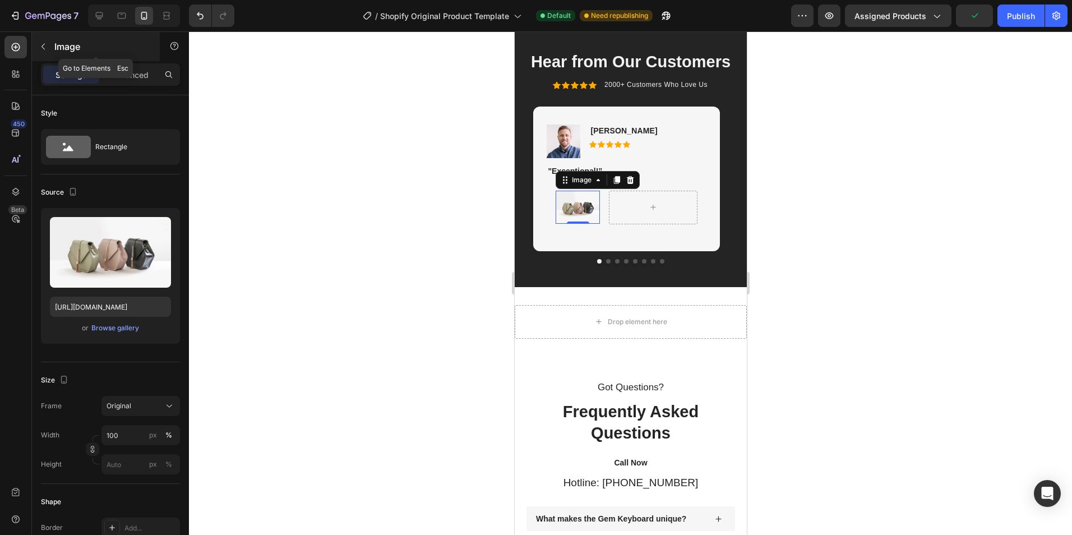
click at [39, 44] on icon "button" at bounding box center [43, 46] width 9 height 9
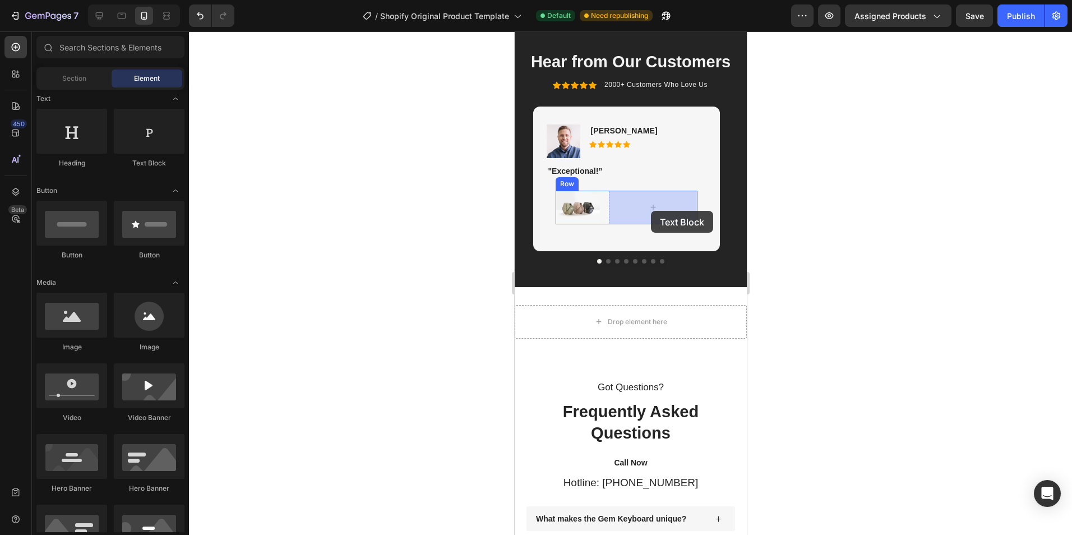
drag, startPoint x: 650, startPoint y: 165, endPoint x: 652, endPoint y: 231, distance: 66.2
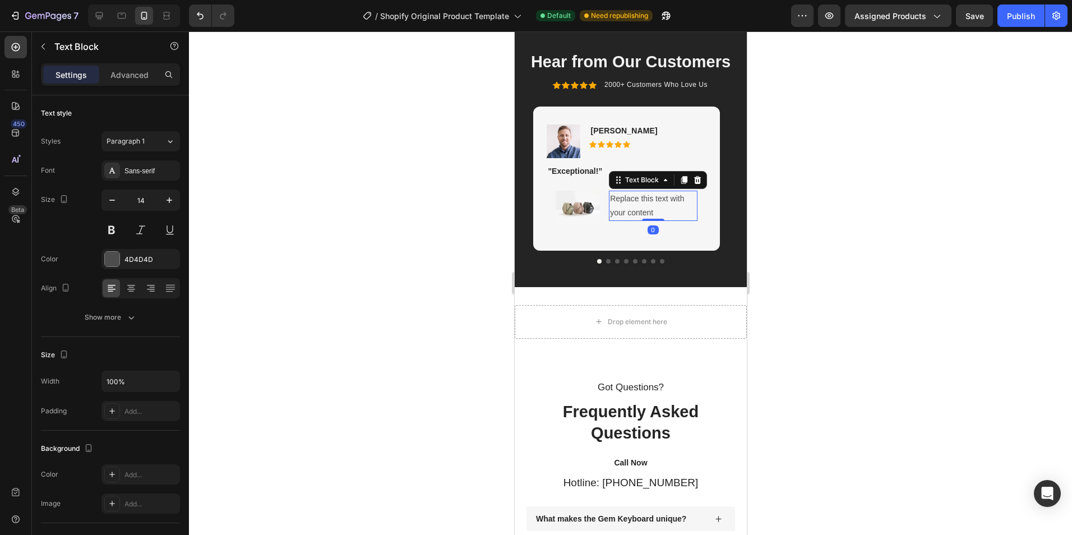
click at [839, 237] on div at bounding box center [630, 283] width 883 height 504
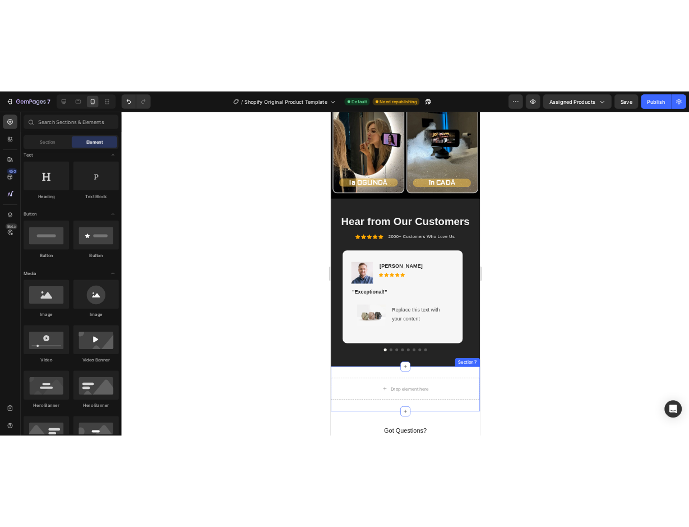
scroll to position [1622, 0]
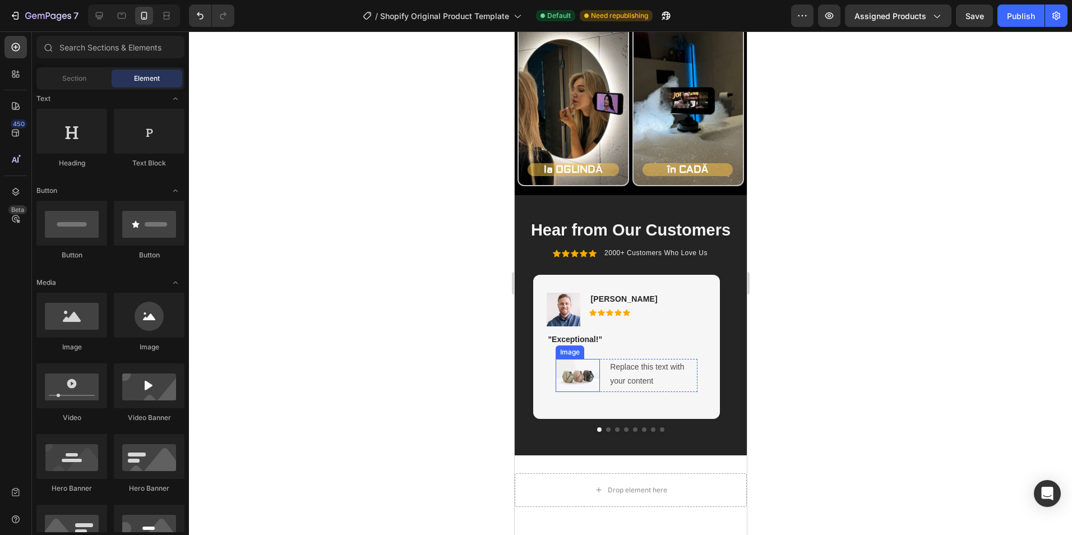
click at [575, 379] on img at bounding box center [577, 375] width 44 height 33
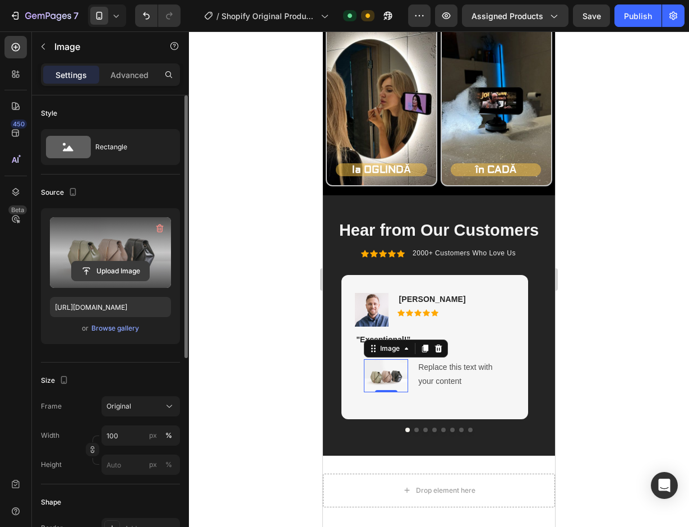
click at [95, 264] on input "file" at bounding box center [110, 270] width 77 height 19
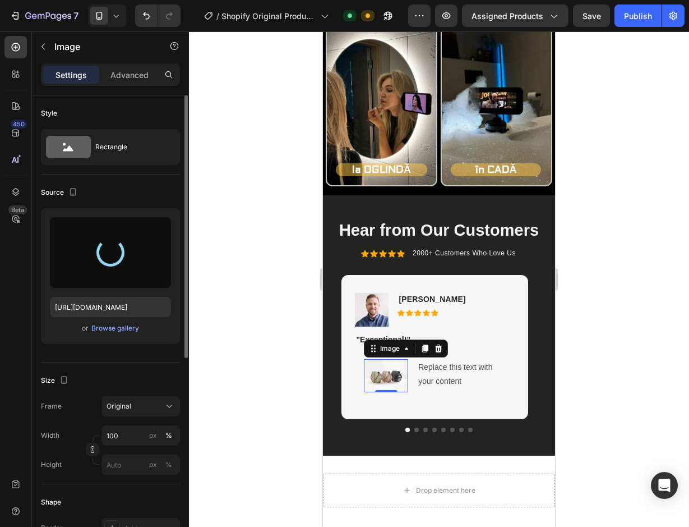
type input "https://cdn.shopify.com/s/files/1/0931/8491/7888/files/gempages_575897923414393…"
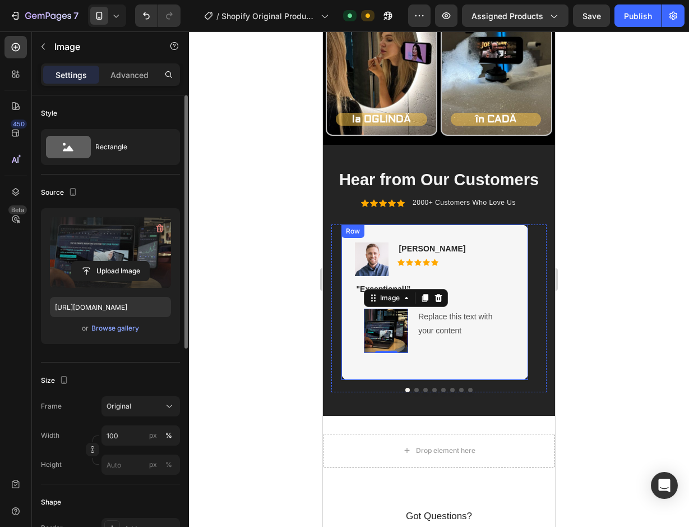
scroll to position [1678, 0]
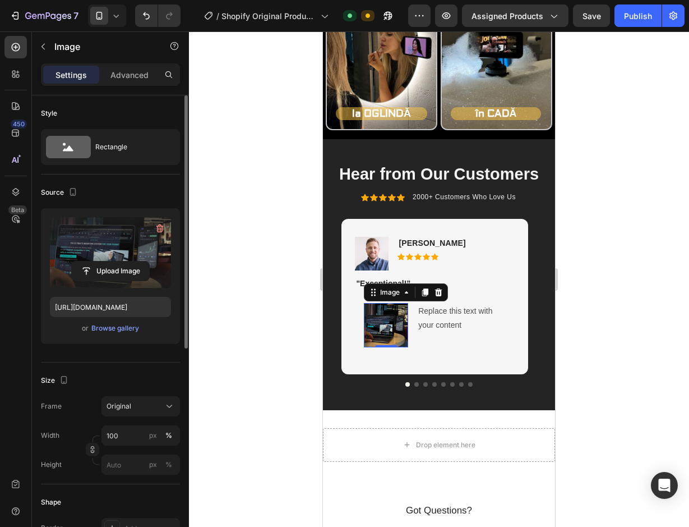
click at [386, 325] on img at bounding box center [386, 325] width 44 height 44
click at [594, 366] on div at bounding box center [439, 278] width 500 height 495
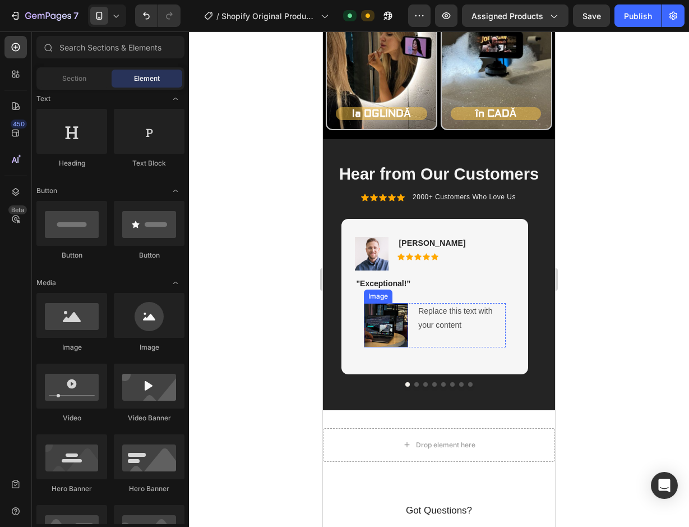
click at [377, 329] on img at bounding box center [386, 325] width 44 height 44
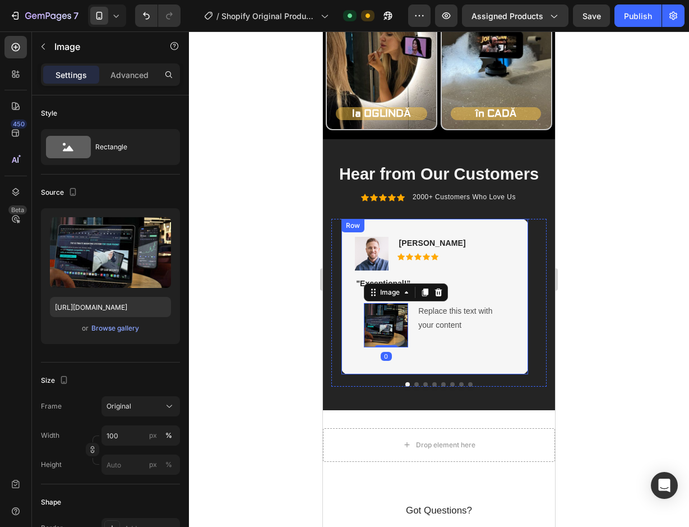
click at [472, 270] on div "Image Rita Carroll Text Block Icon Icon Icon Icon Icon Icon List Row" at bounding box center [434, 254] width 159 height 34
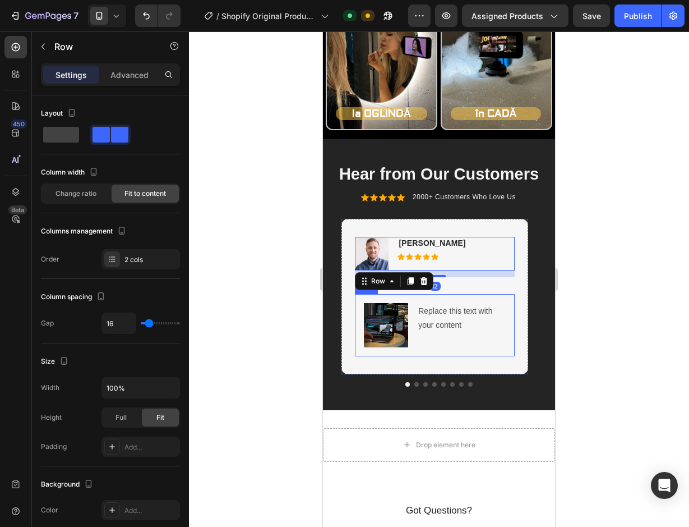
click at [443, 298] on div "Image Replace this text with your content Text Block Row Row" at bounding box center [434, 325] width 159 height 62
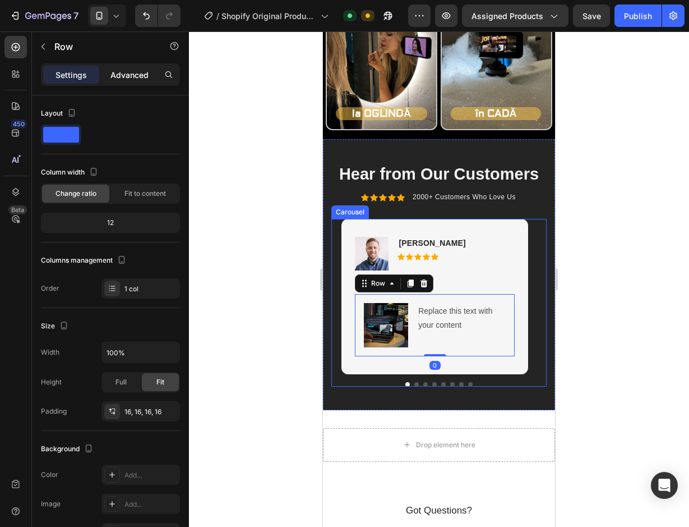
click at [135, 68] on div "Advanced" at bounding box center [130, 75] width 56 height 18
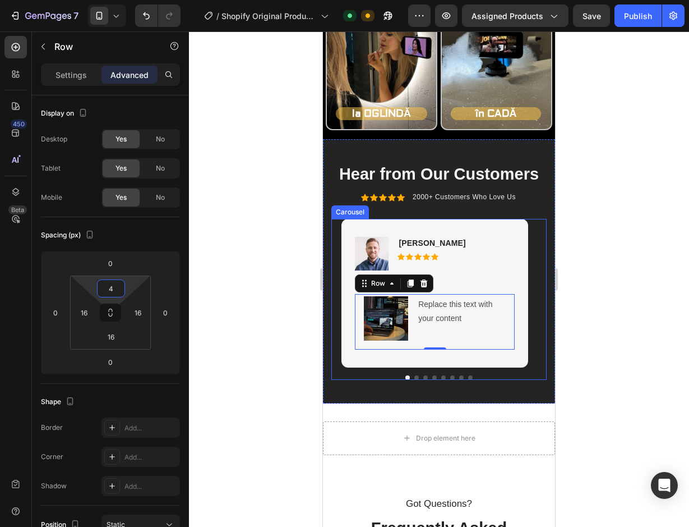
type input "0"
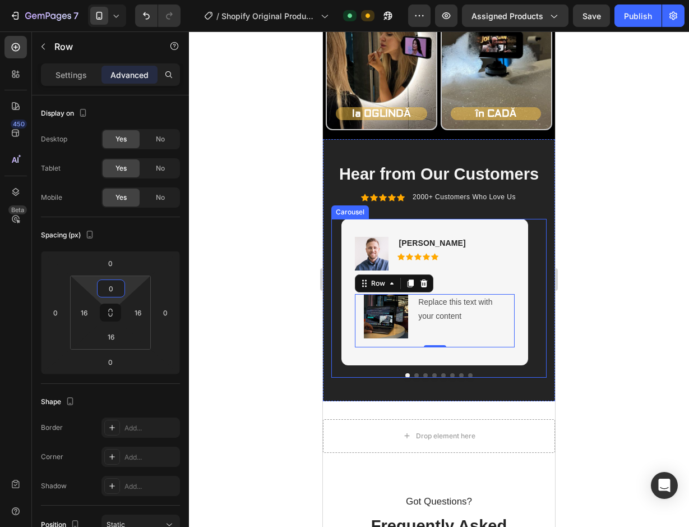
drag, startPoint x: 134, startPoint y: 278, endPoint x: 130, endPoint y: 288, distance: 10.8
click at [130, 0] on html "7 / Shopify Original Product Template Default Need republishing Preview Assigne…" at bounding box center [344, 0] width 689 height 0
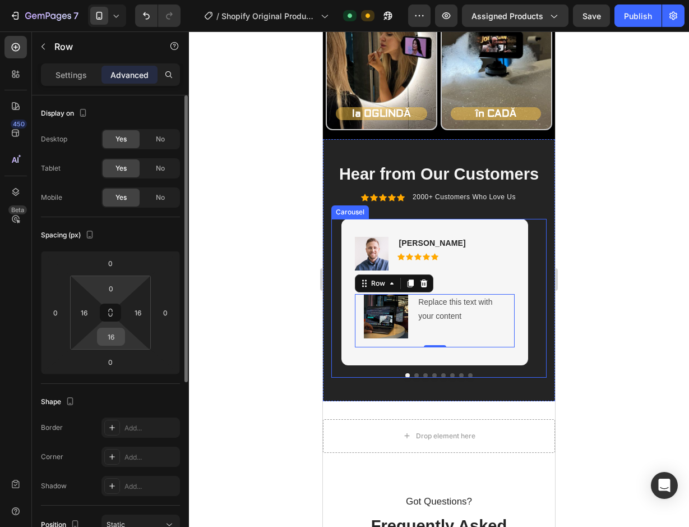
click at [124, 329] on div "16" at bounding box center [111, 337] width 28 height 18
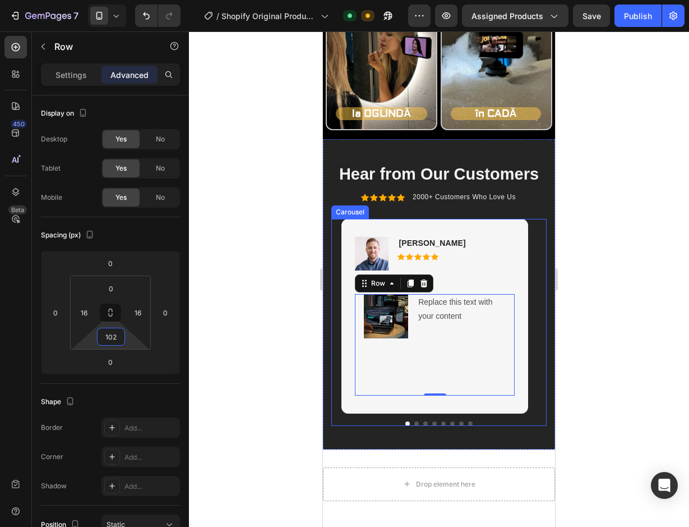
type input "0"
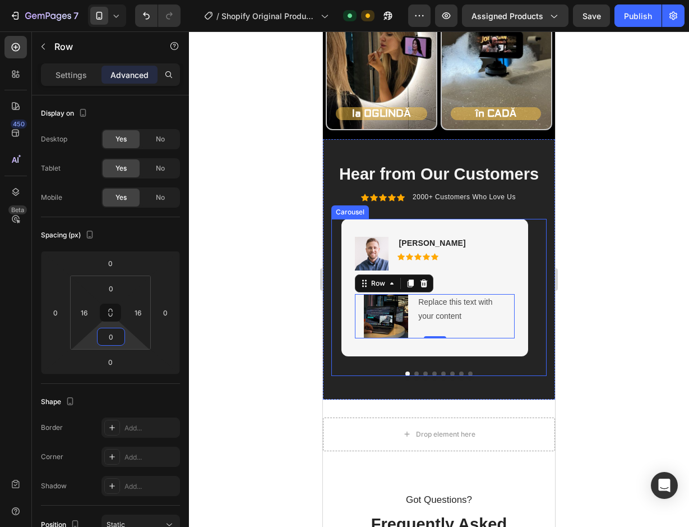
drag, startPoint x: 130, startPoint y: 334, endPoint x: 127, endPoint y: 354, distance: 20.5
click at [127, 0] on html "7 / Shopify Original Product Template Default Need republishing Preview Assigne…" at bounding box center [344, 0] width 689 height 0
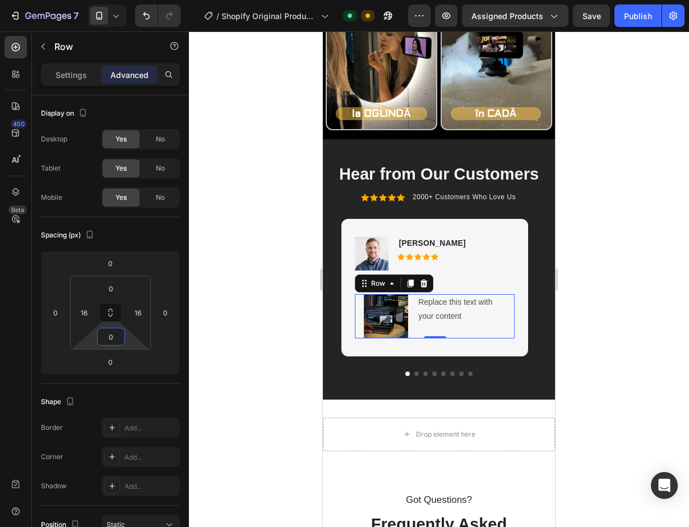
click at [600, 306] on div at bounding box center [439, 278] width 500 height 495
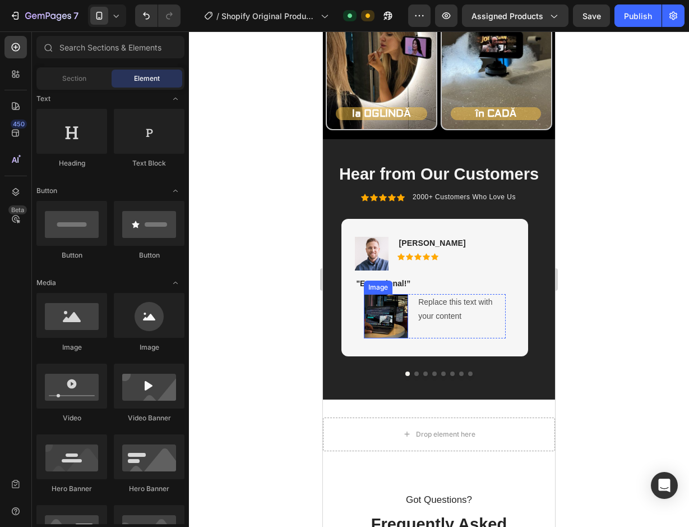
click at [379, 319] on img at bounding box center [386, 316] width 44 height 44
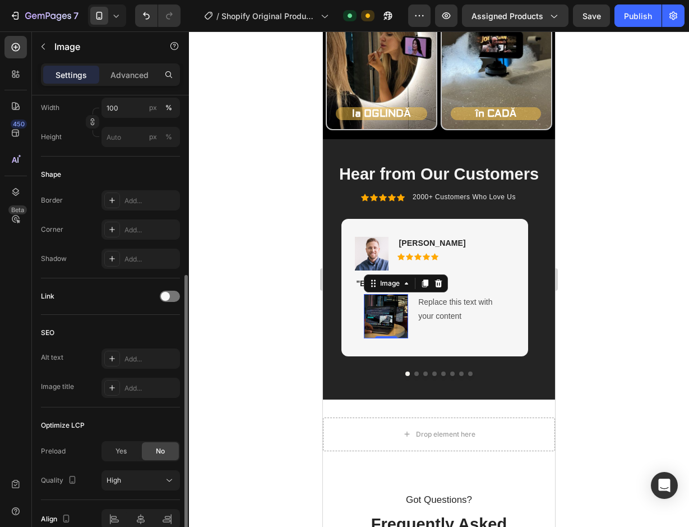
scroll to position [215, 0]
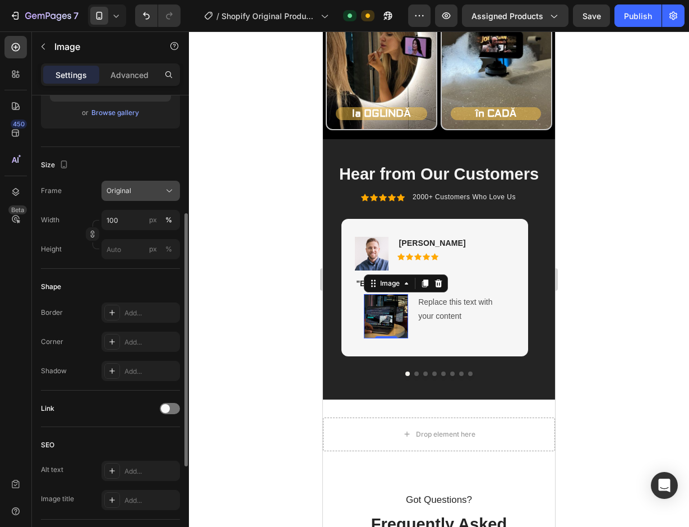
click at [159, 191] on div "Original" at bounding box center [134, 191] width 55 height 10
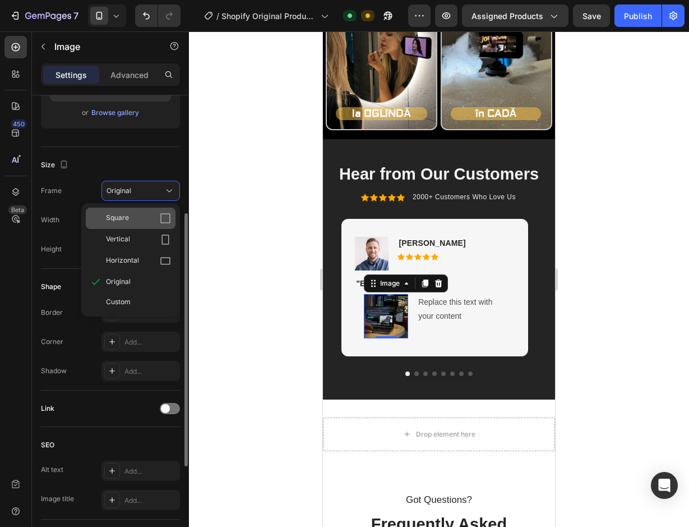
click at [169, 219] on icon at bounding box center [165, 218] width 11 height 11
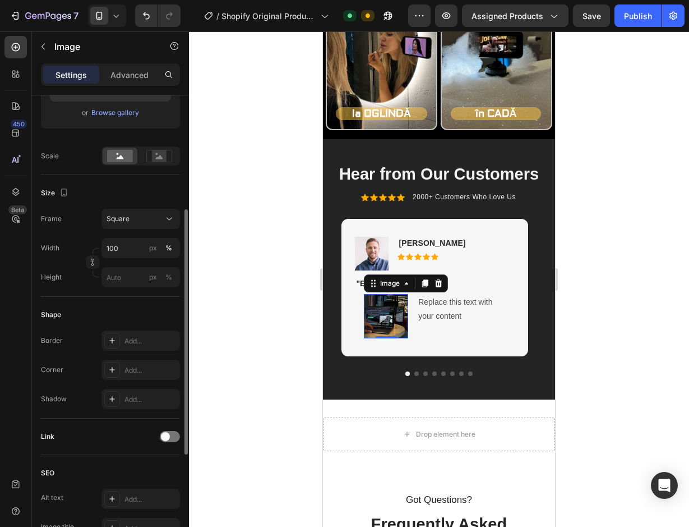
click at [169, 219] on icon at bounding box center [169, 218] width 11 height 11
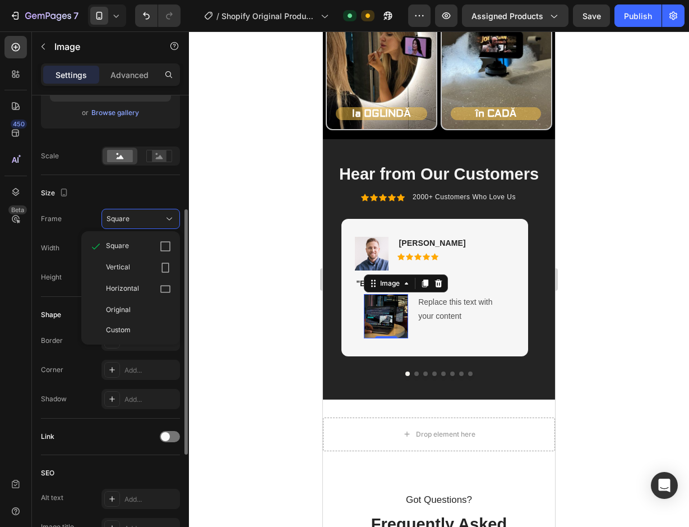
click at [156, 326] on div "Custom" at bounding box center [138, 330] width 65 height 10
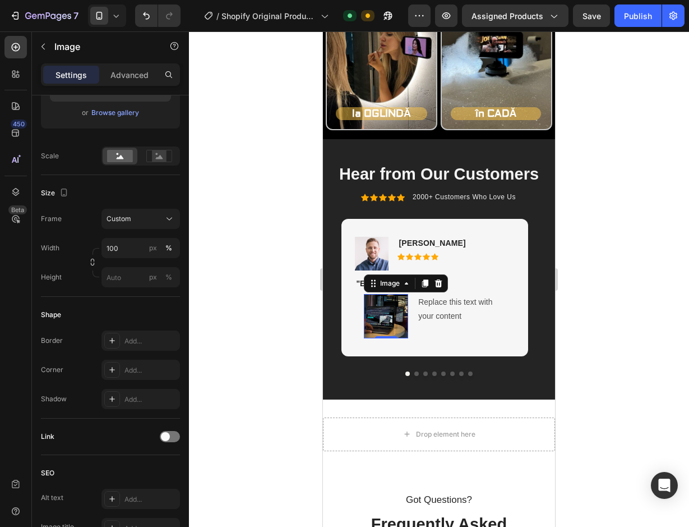
click at [100, 262] on div "Width 100 px % Height px %" at bounding box center [110, 262] width 139 height 49
click at [87, 264] on button "button" at bounding box center [92, 261] width 13 height 13
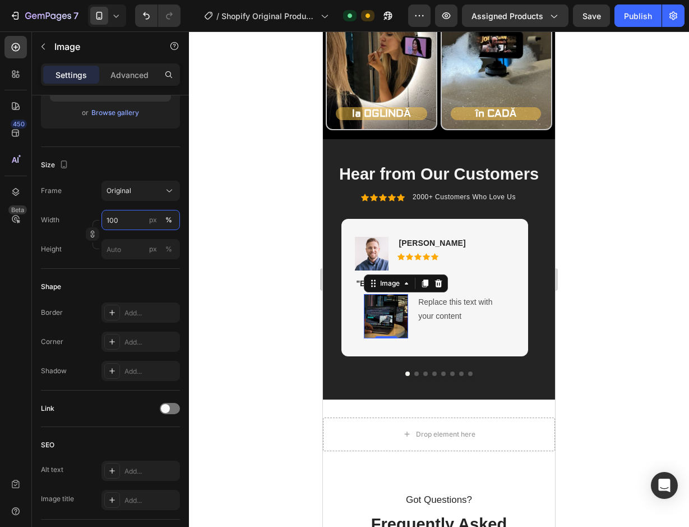
click at [139, 222] on input "100" at bounding box center [141, 220] width 79 height 20
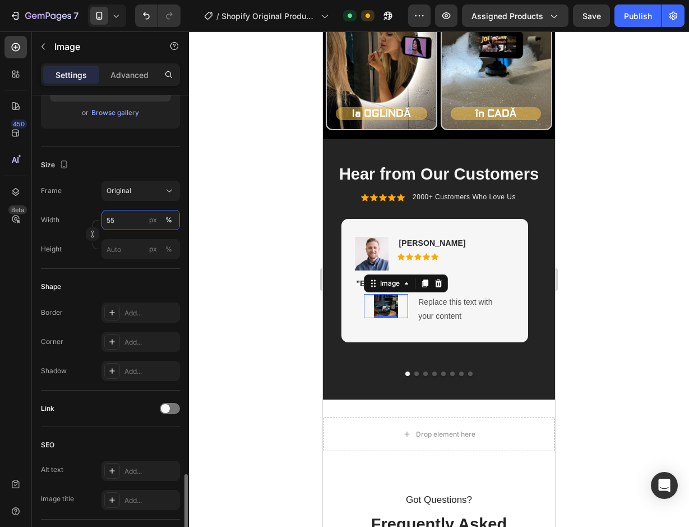
scroll to position [384, 0]
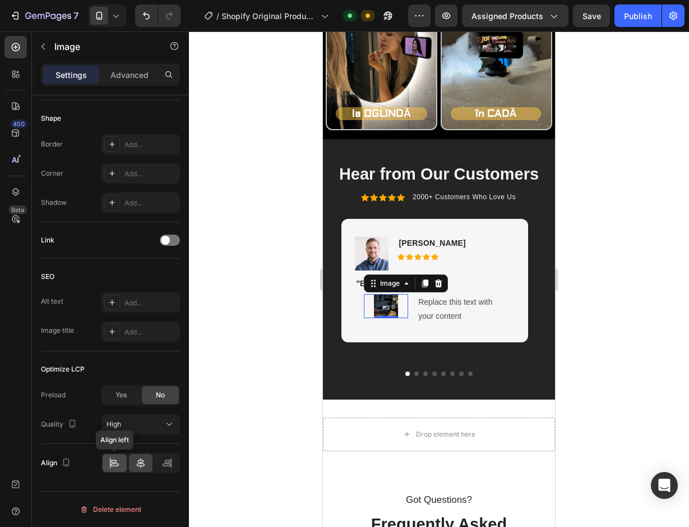
type input "55"
click at [117, 466] on icon at bounding box center [115, 464] width 8 height 3
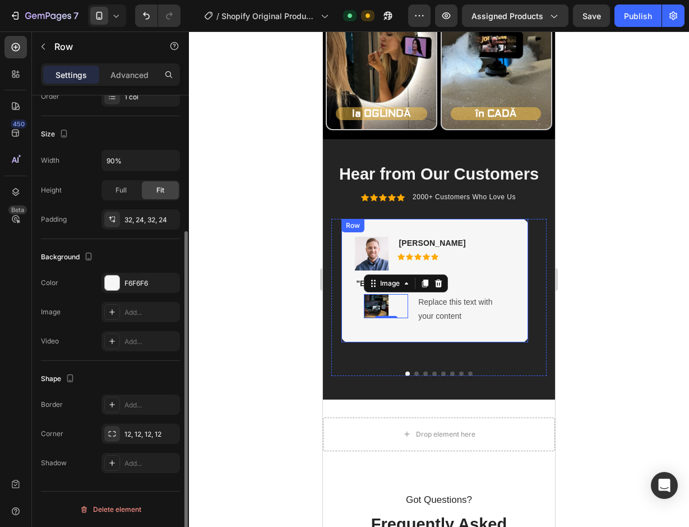
click at [363, 332] on div "Image Rita Carroll Text Block Icon Icon Icon Icon Icon Icon List Row "Exception…" at bounding box center [435, 281] width 186 height 124
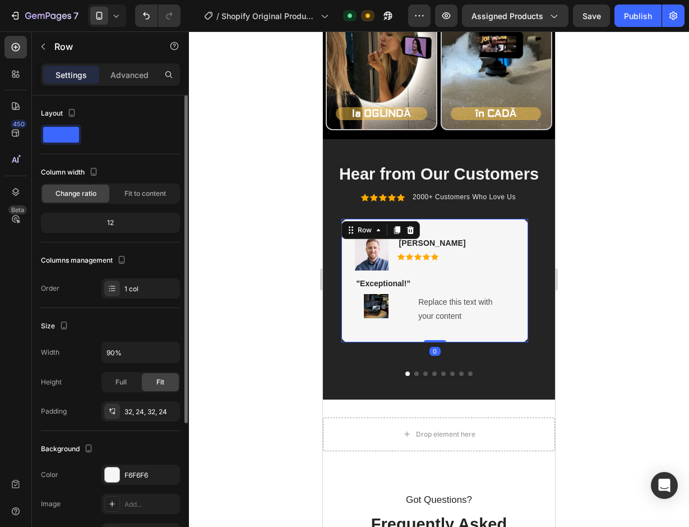
click at [376, 321] on div "Image" at bounding box center [386, 309] width 44 height 30
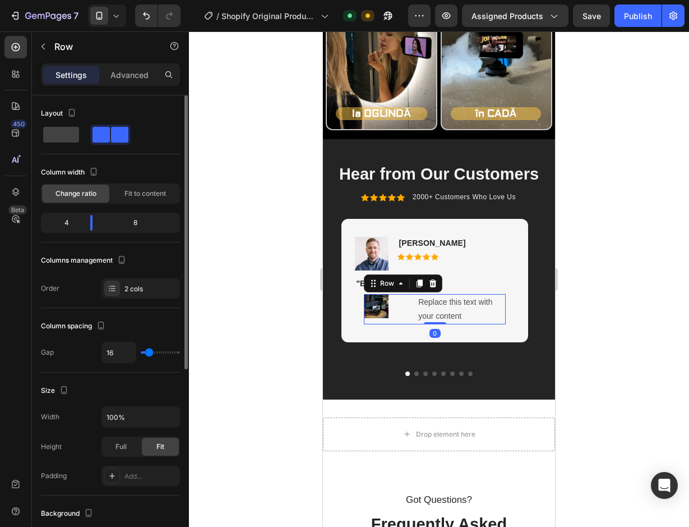
click at [378, 321] on div "Image" at bounding box center [386, 309] width 44 height 30
click at [125, 81] on div "Advanced" at bounding box center [130, 75] width 56 height 18
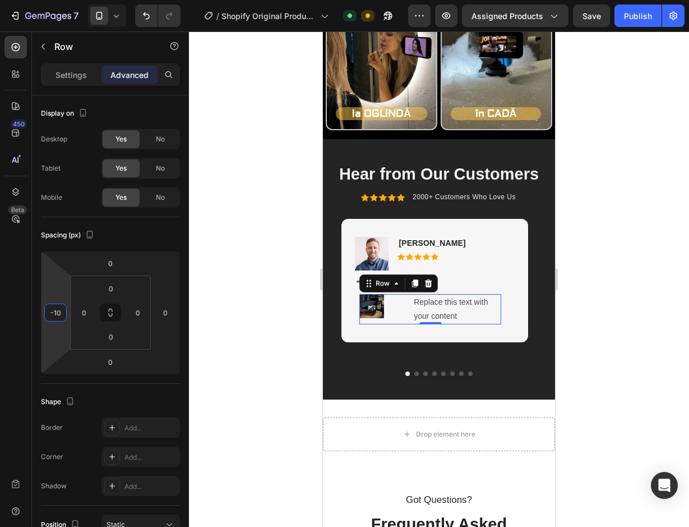
type input "-14"
click at [62, 0] on html "7 / Shopify Original Product Template Default Need republishing Preview Assigne…" at bounding box center [344, 0] width 689 height 0
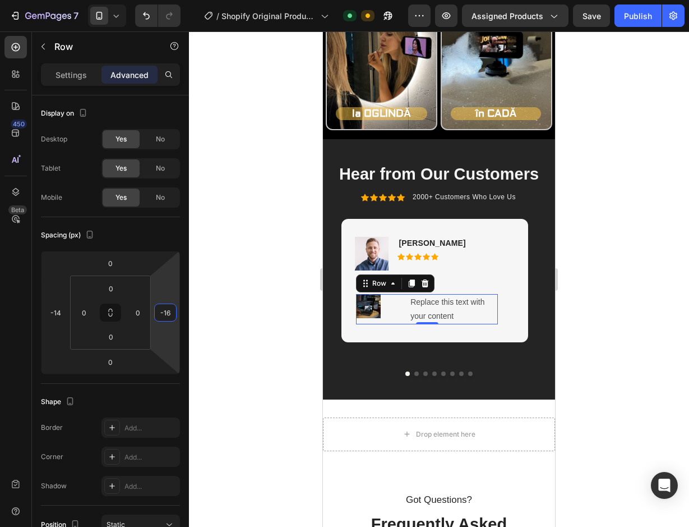
type input "-14"
drag, startPoint x: 174, startPoint y: 291, endPoint x: 169, endPoint y: 295, distance: 6.4
click at [169, 0] on html "7 / Shopify Original Product Template Default Need republishing Preview Assigne…" at bounding box center [344, 0] width 689 height 0
click at [275, 289] on div at bounding box center [439, 278] width 500 height 495
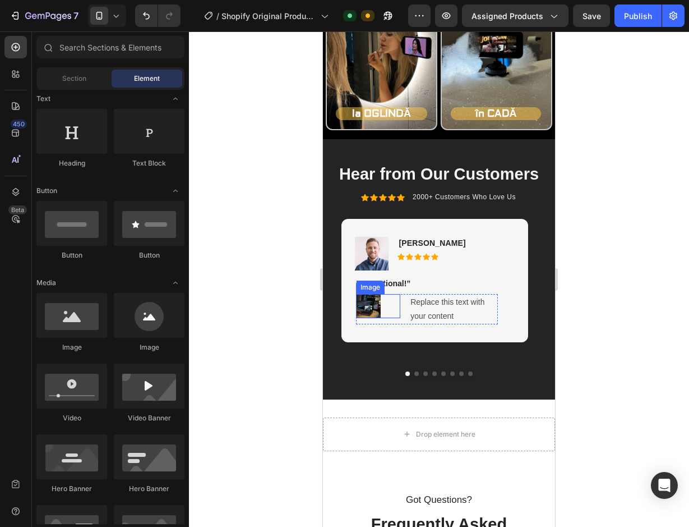
click at [373, 310] on img at bounding box center [368, 306] width 24 height 24
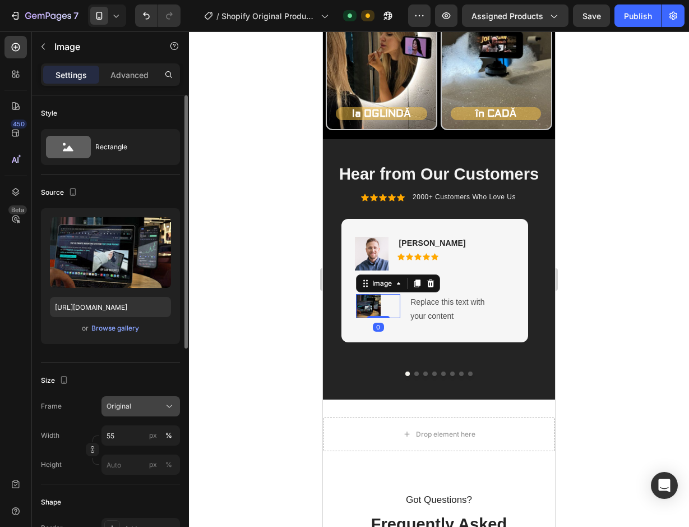
click at [166, 408] on icon at bounding box center [169, 405] width 11 height 11
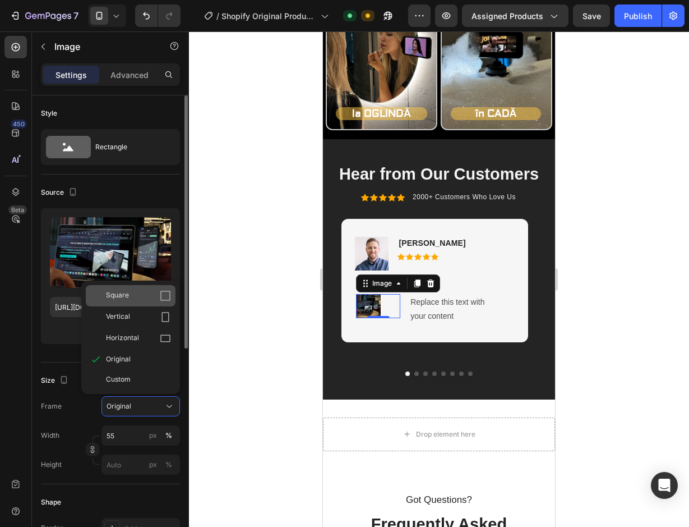
click at [168, 292] on icon at bounding box center [165, 295] width 11 height 11
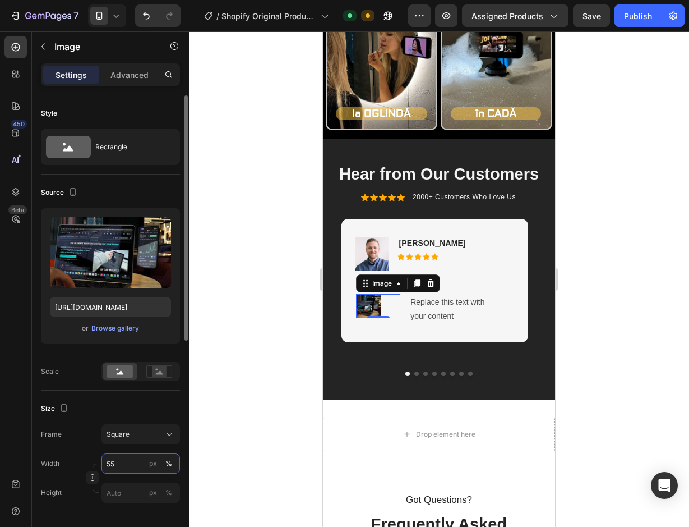
click at [127, 460] on input "55" at bounding box center [141, 463] width 79 height 20
type input "100"
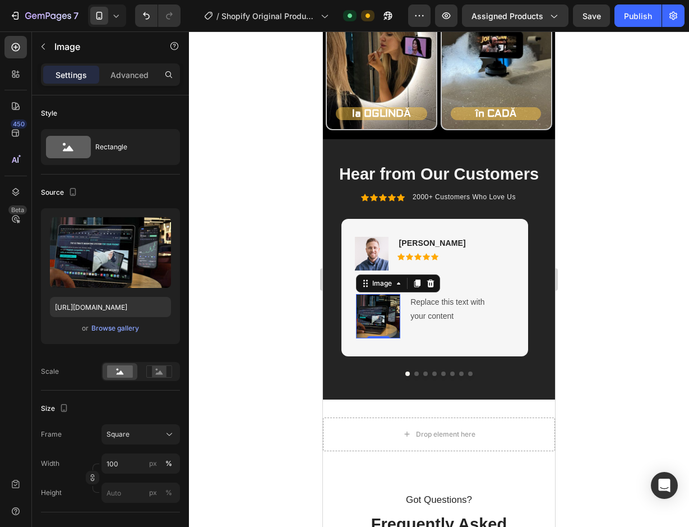
click at [241, 478] on div at bounding box center [439, 278] width 500 height 495
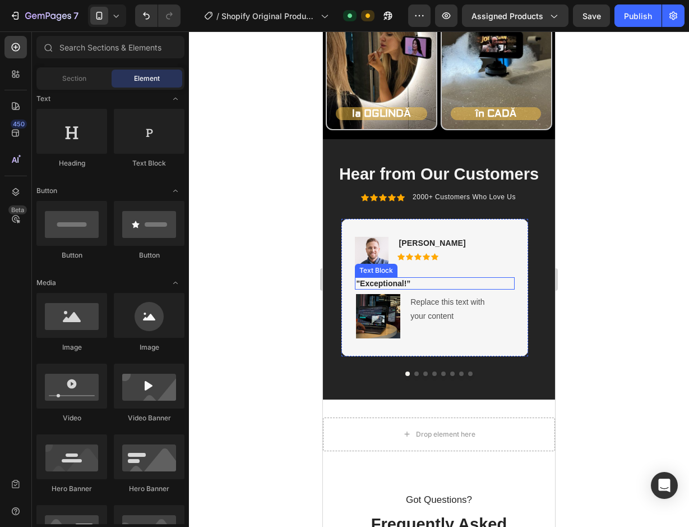
click at [417, 281] on p ""Exceptional!”" at bounding box center [434, 283] width 157 height 10
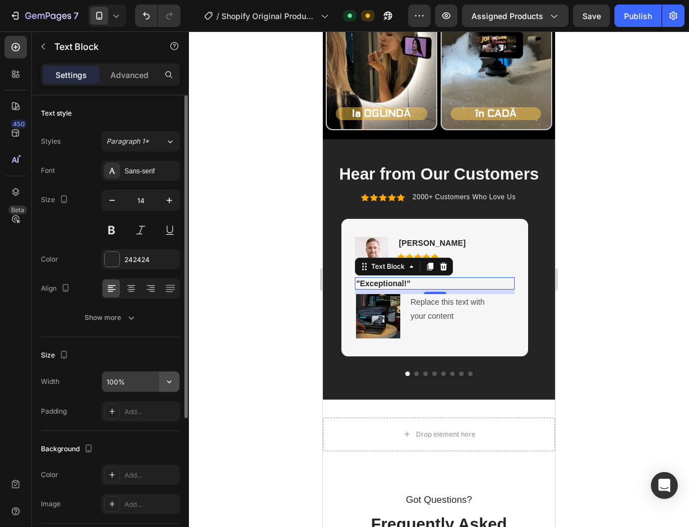
click at [163, 378] on button "button" at bounding box center [169, 381] width 20 height 20
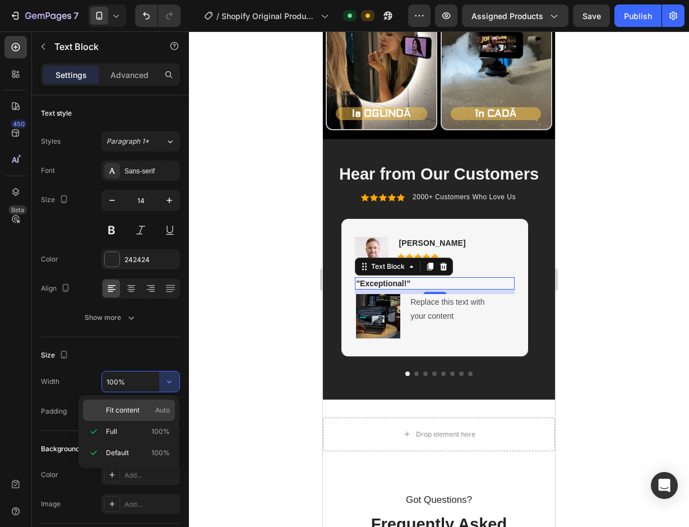
click at [155, 410] on span "Auto" at bounding box center [162, 410] width 15 height 10
type input "Auto"
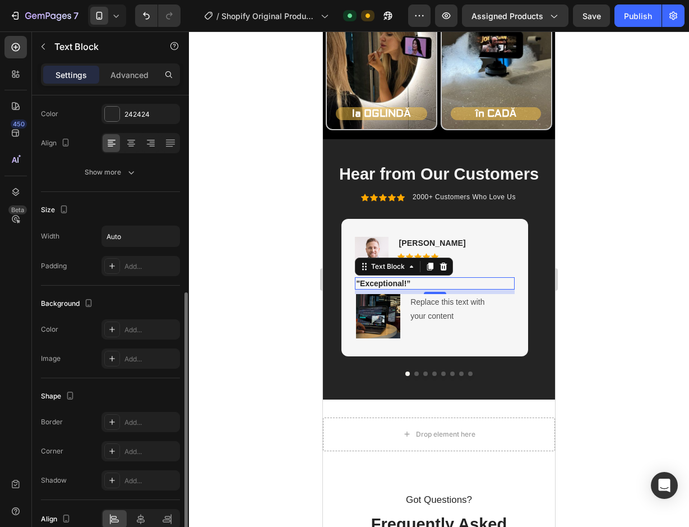
scroll to position [201, 0]
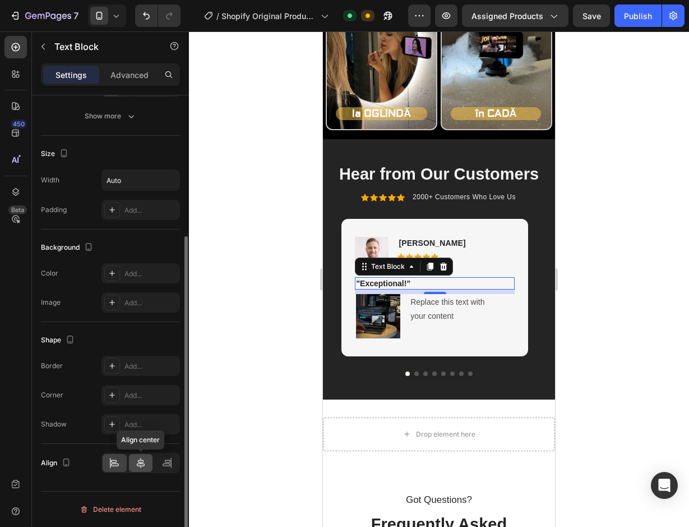
click at [139, 461] on icon at bounding box center [141, 463] width 8 height 10
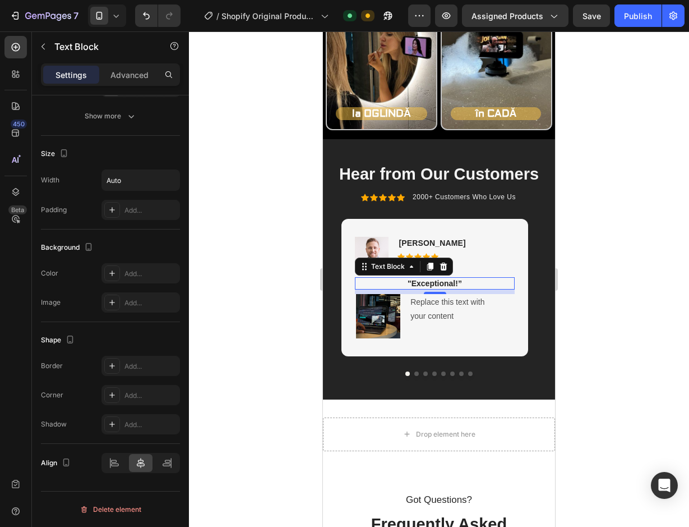
click at [265, 369] on div at bounding box center [439, 278] width 500 height 495
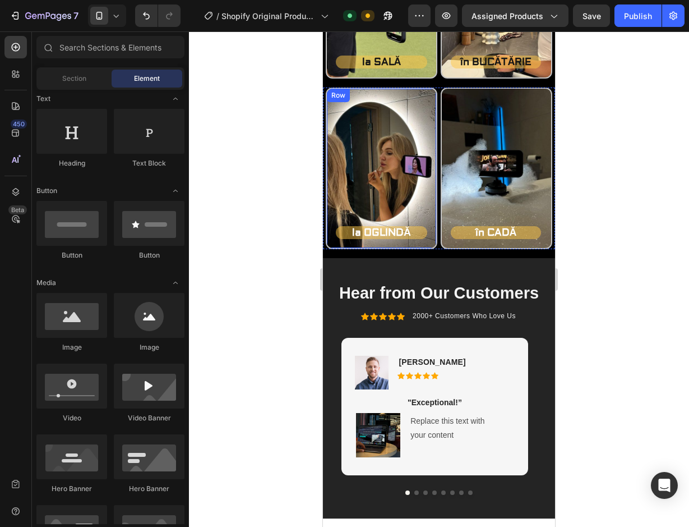
scroll to position [1565, 0]
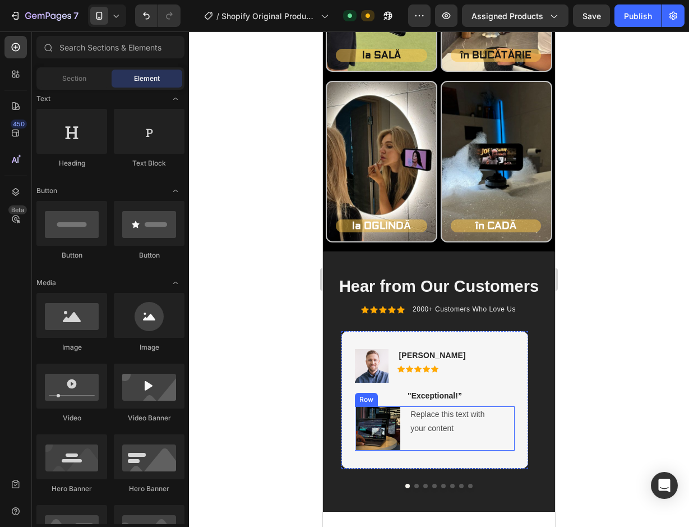
click at [519, 377] on div "Image Rita Carroll Text Block Icon Icon Icon Icon Icon Icon List Row "Exception…" at bounding box center [435, 399] width 186 height 137
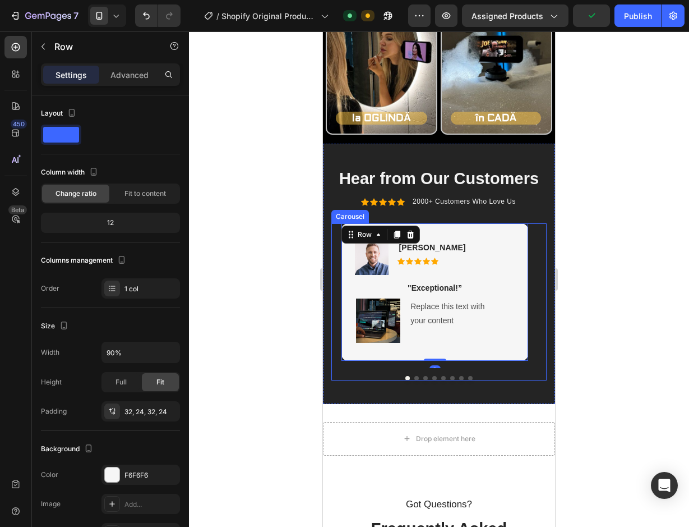
scroll to position [1678, 0]
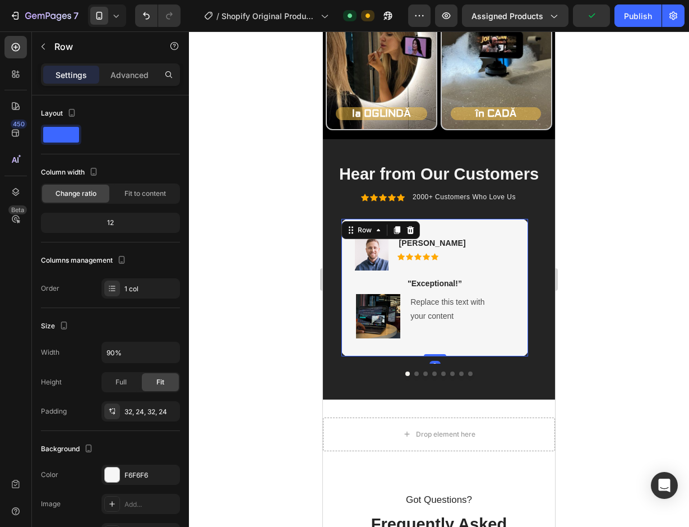
click at [515, 311] on div "Image Rita Carroll Text Block Icon Icon Icon Icon Icon Icon List Row "Exception…" at bounding box center [435, 287] width 186 height 137
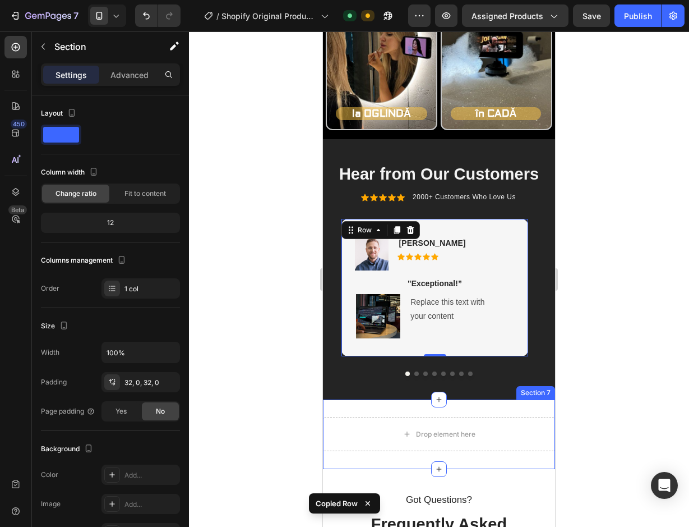
click at [475, 405] on div "Drop element here Section 7" at bounding box center [439, 434] width 232 height 70
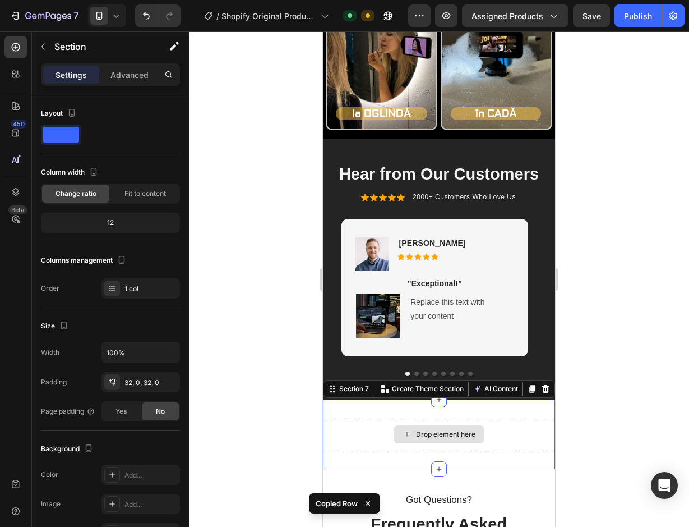
click at [470, 428] on div "Drop element here" at bounding box center [439, 434] width 91 height 18
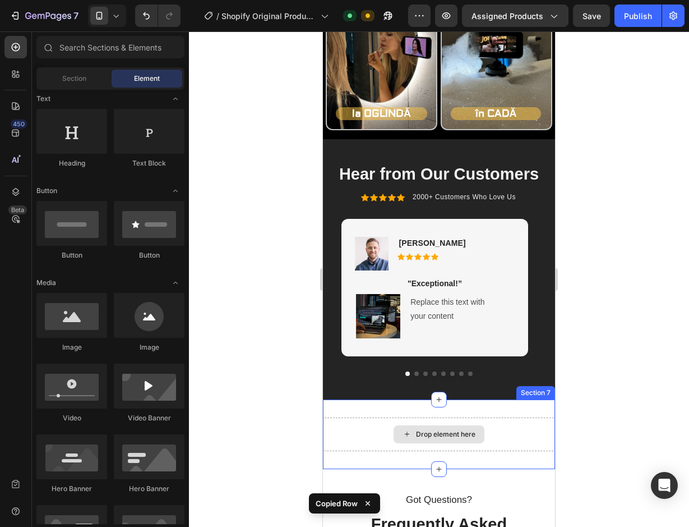
click at [504, 432] on div "Drop element here" at bounding box center [439, 434] width 232 height 34
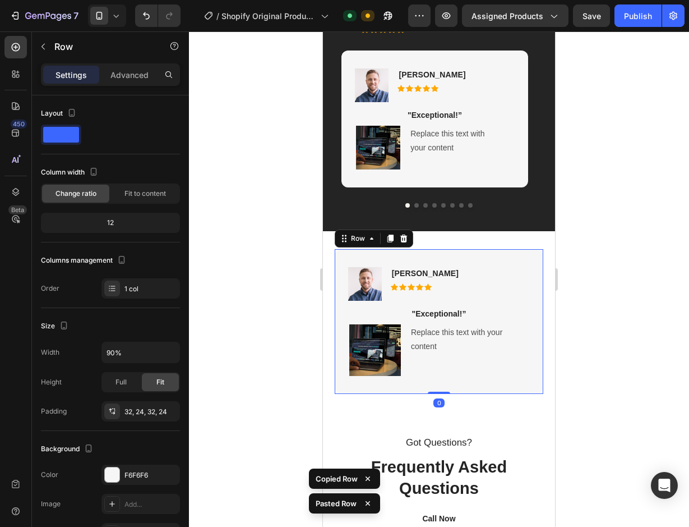
scroll to position [1790, 0]
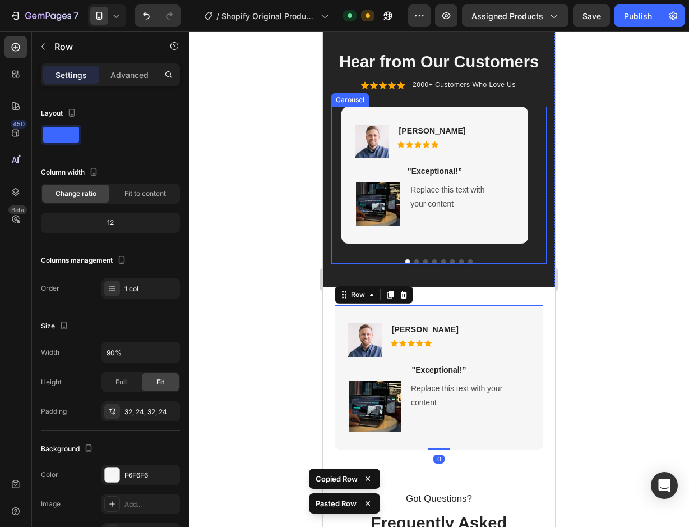
click at [415, 262] on button "Dot" at bounding box center [417, 261] width 4 height 4
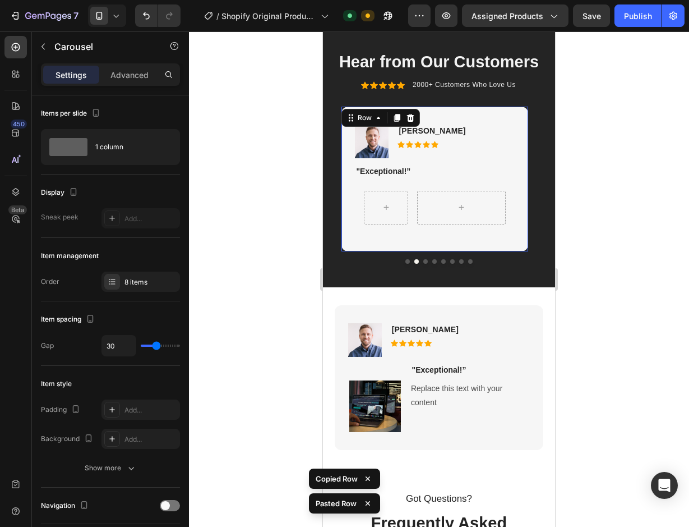
click at [476, 241] on div "Image Rita Carroll Text Block Icon Icon Icon Icon Icon Icon List Row "Exception…" at bounding box center [435, 179] width 186 height 145
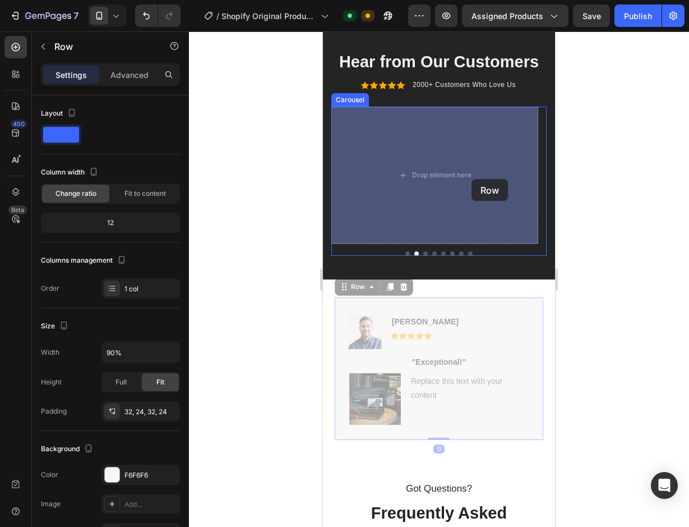
drag, startPoint x: 504, startPoint y: 308, endPoint x: 472, endPoint y: 179, distance: 133.5
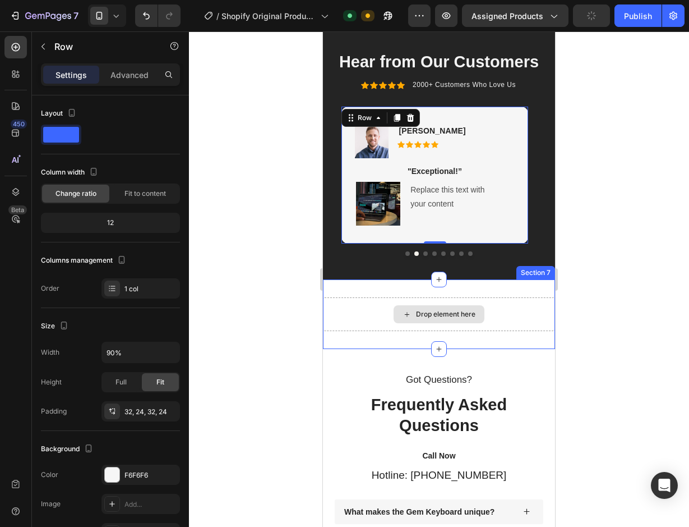
click at [491, 308] on div "Drop element here" at bounding box center [439, 314] width 232 height 34
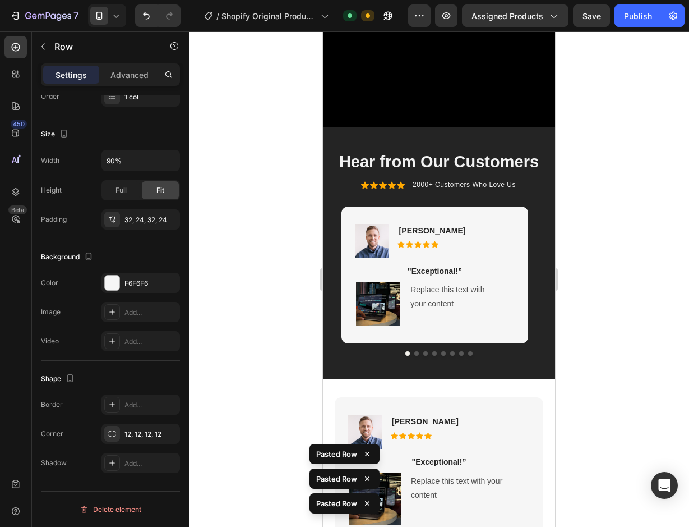
scroll to position [1654, 0]
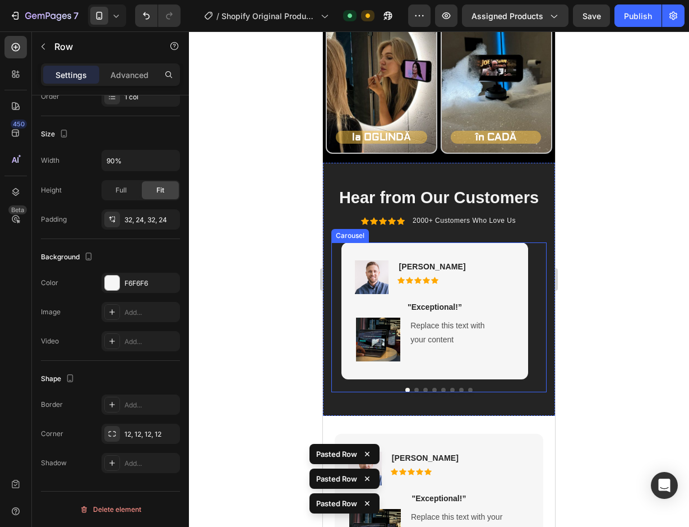
click at [415, 390] on button "Dot" at bounding box center [417, 390] width 4 height 4
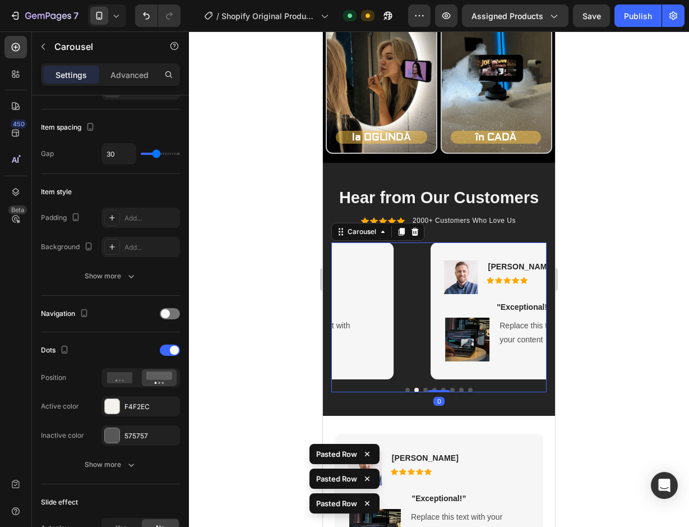
scroll to position [0, 0]
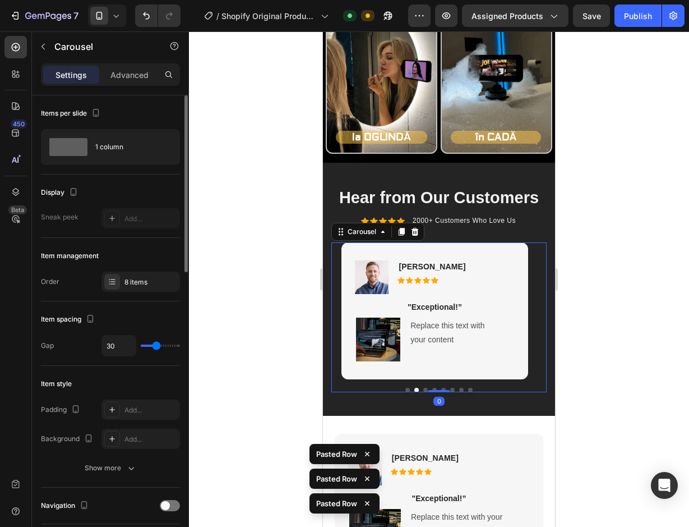
click at [423, 390] on button "Dot" at bounding box center [425, 390] width 4 height 4
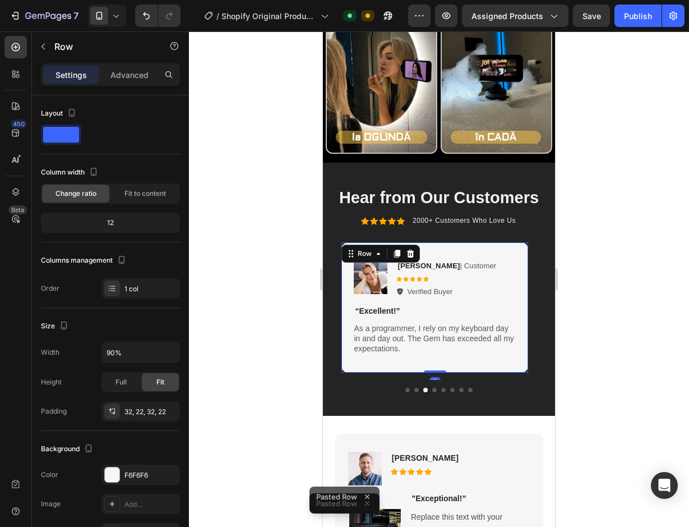
click at [460, 362] on div "Image Reylo B | Customer Text Block Icon Icon Icon Icon Icon Icon List Verified…" at bounding box center [435, 307] width 186 height 131
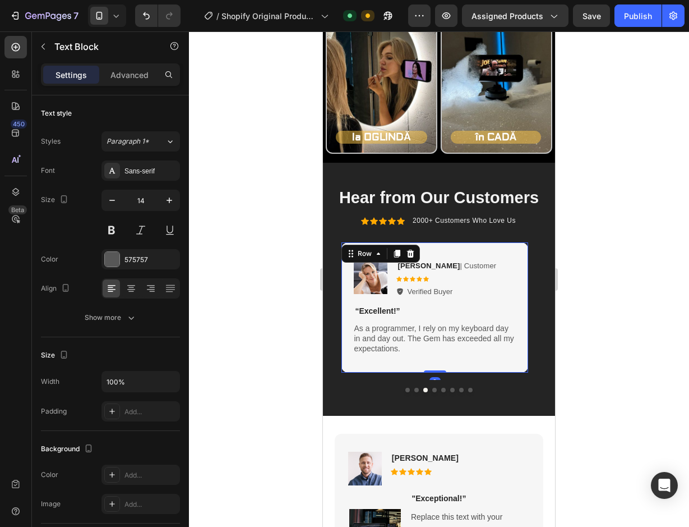
click at [468, 353] on p "As a programmer, I rely on my keyboard day in and day out. The Gem has exceeded…" at bounding box center [435, 338] width 162 height 31
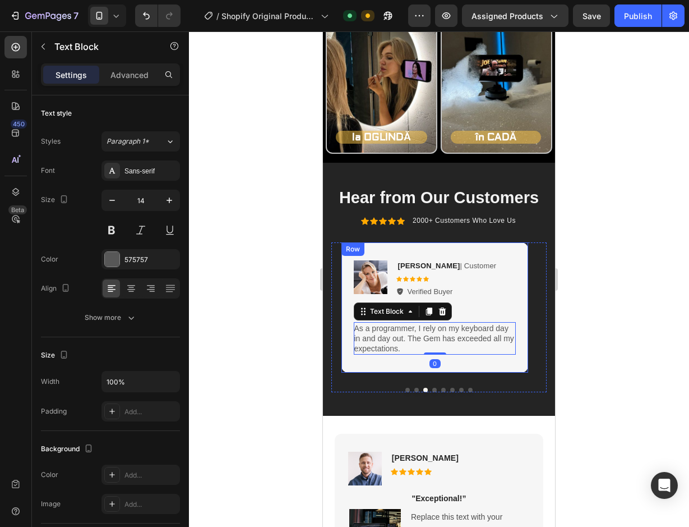
click at [472, 360] on div "Image Reylo B | Customer Text Block Icon Icon Icon Icon Icon Icon List Verified…" at bounding box center [435, 307] width 186 height 131
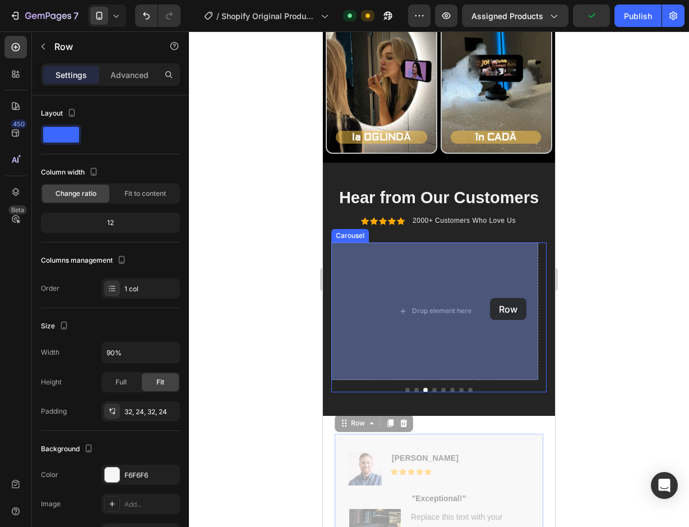
drag, startPoint x: 490, startPoint y: 443, endPoint x: 490, endPoint y: 298, distance: 144.7
